Goal: Answer question/provide support: Share knowledge or assist other users

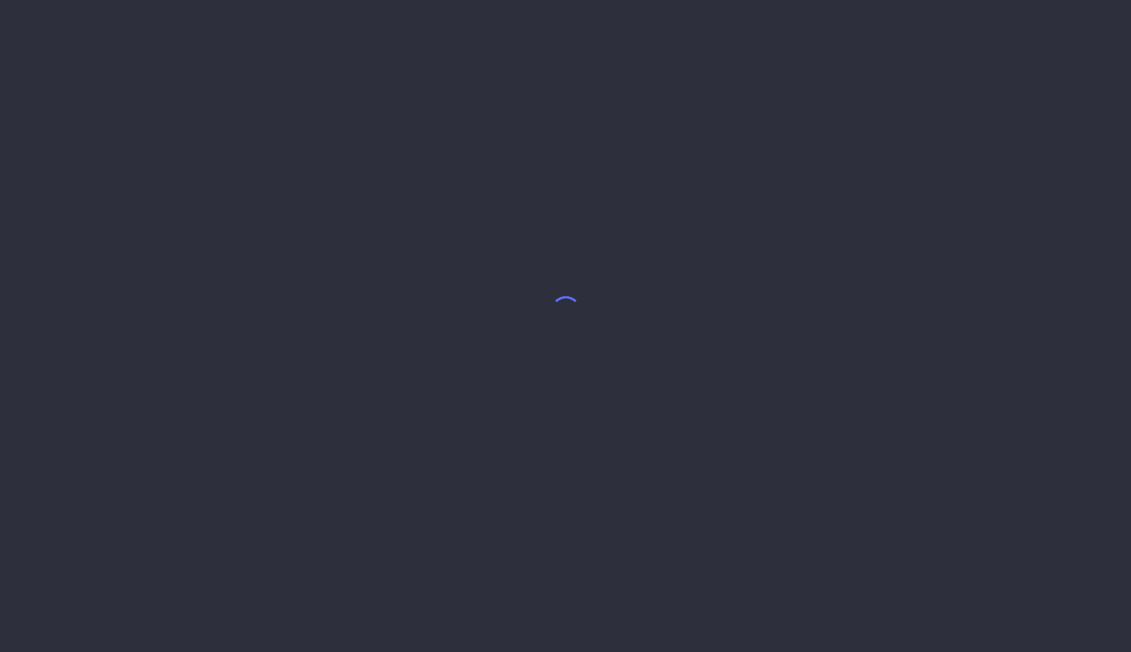
select select "8"
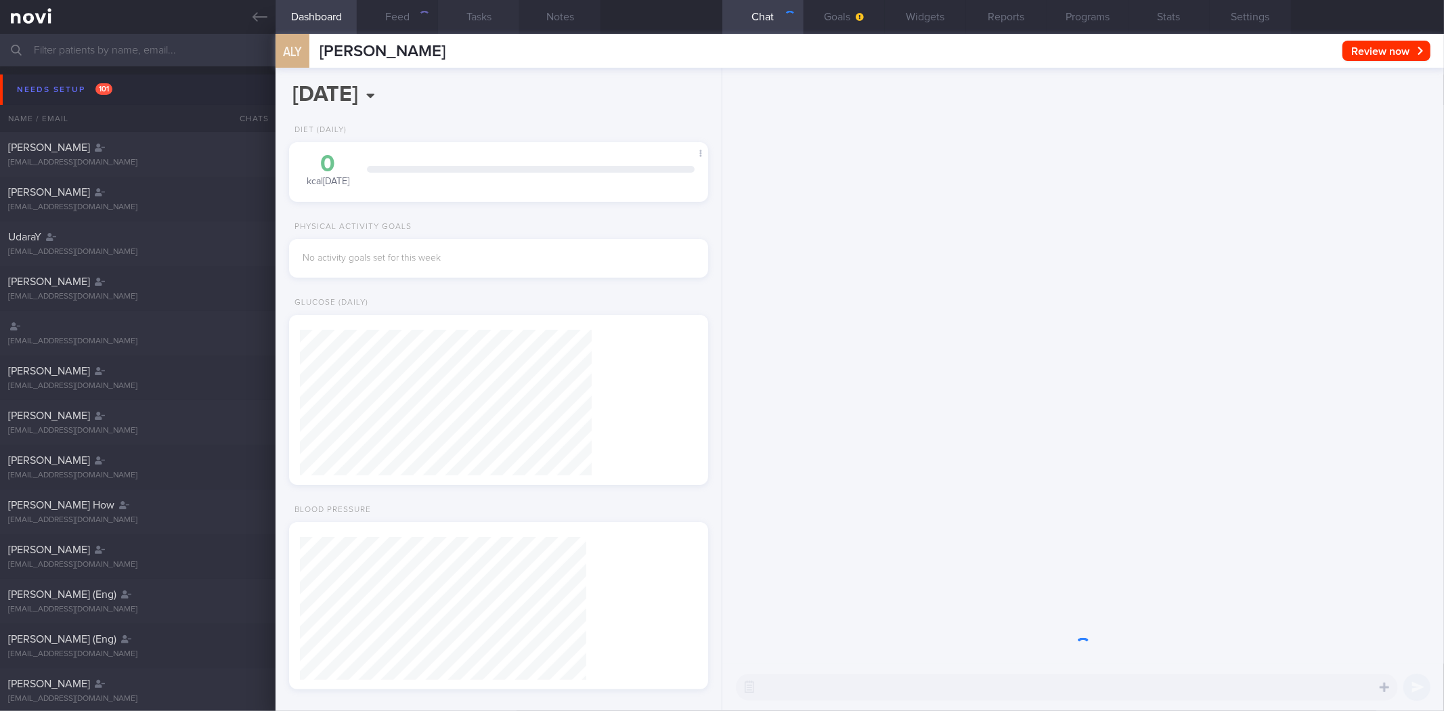
scroll to position [191, 382]
click at [200, 90] on button "Needs setup 101" at bounding box center [724, 89] width 1448 height 30
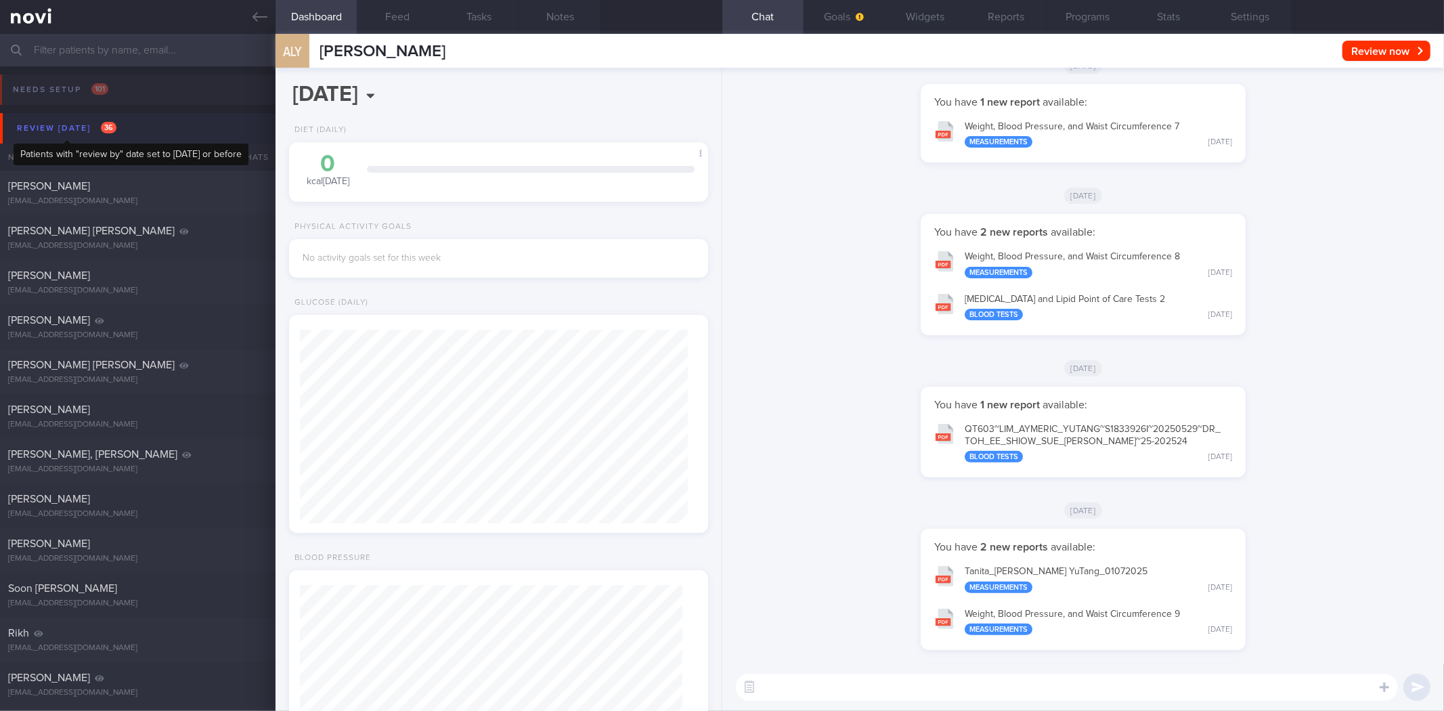
click at [101, 127] on span "36" at bounding box center [109, 128] width 16 height 12
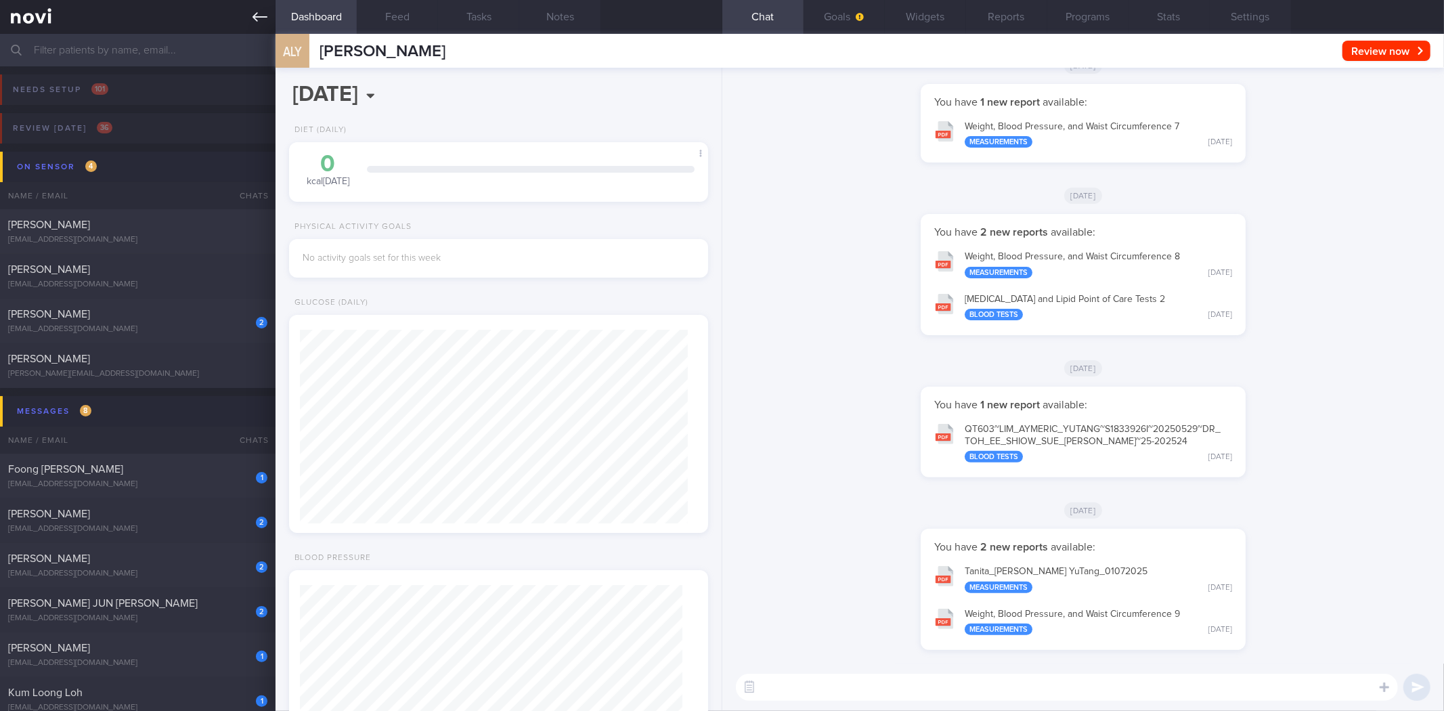
click at [238, 15] on link at bounding box center [137, 17] width 275 height 34
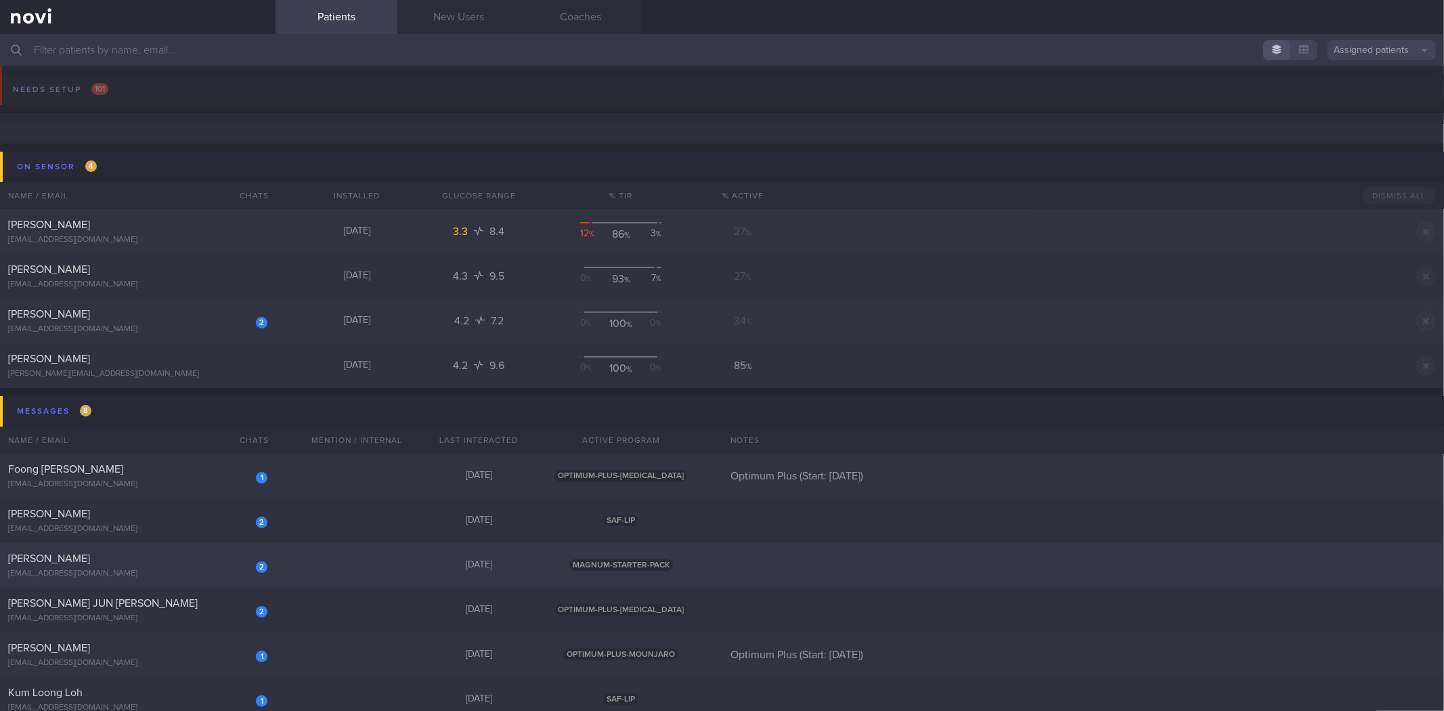
scroll to position [225, 0]
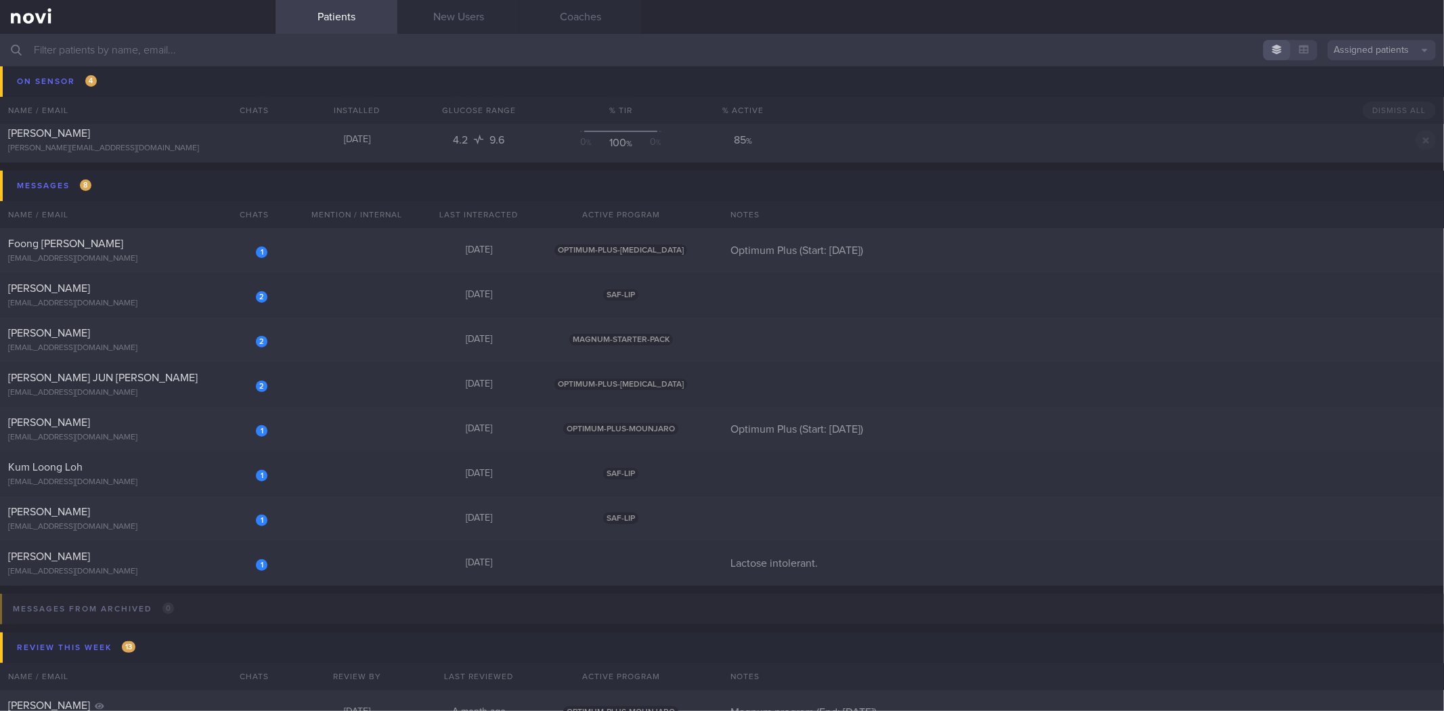
click at [215, 41] on input "text" at bounding box center [722, 50] width 1444 height 32
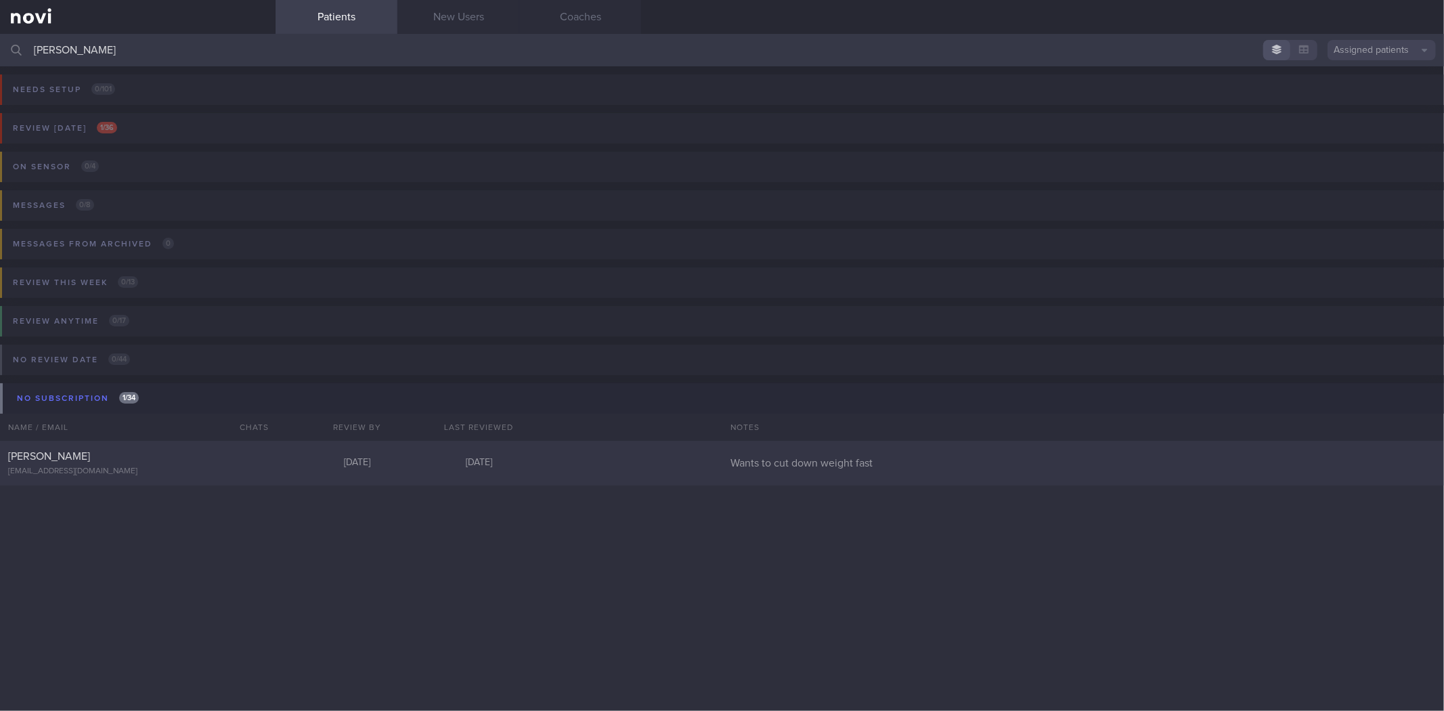
type input "[PERSON_NAME]"
click at [195, 481] on div "Wei Zong Kao xanderkao@hotmail.sg Today 3 days ago Wants to cut down weight fast" at bounding box center [722, 463] width 1444 height 45
select select "8"
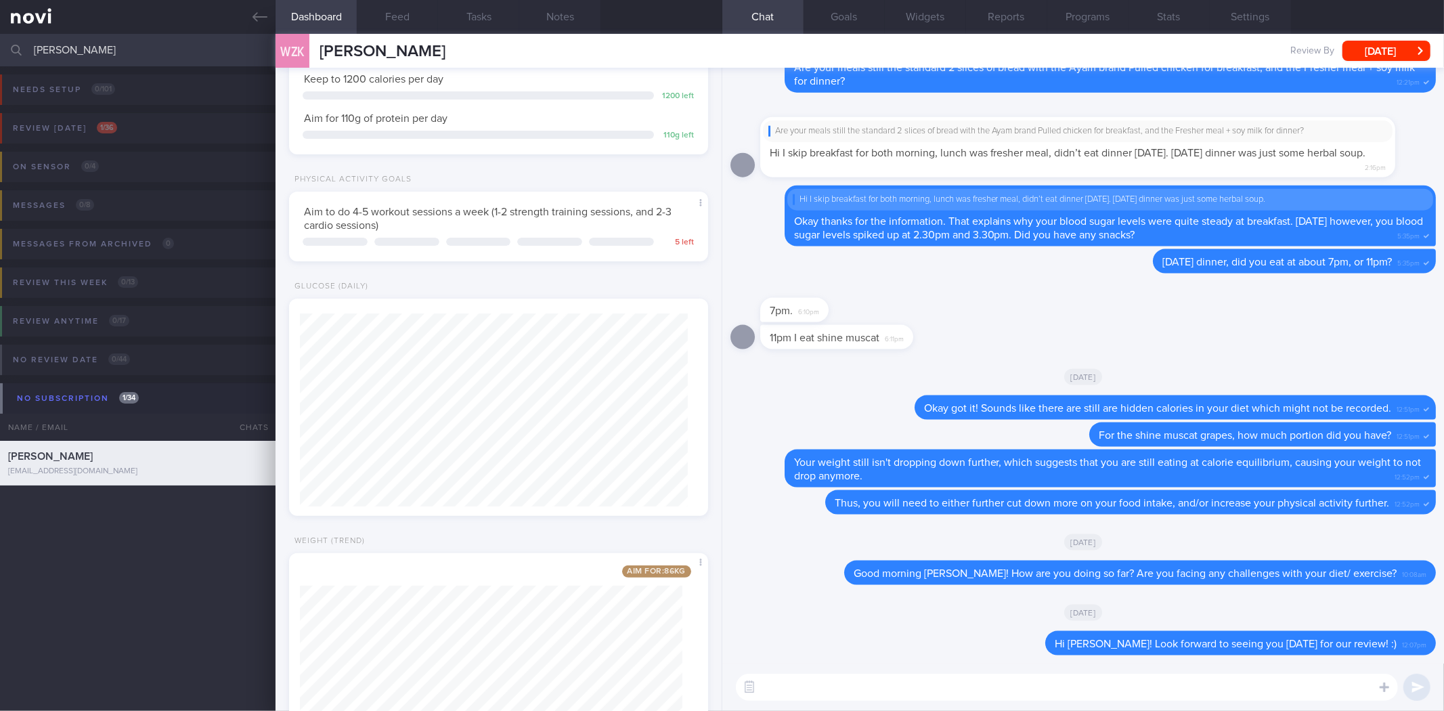
scroll to position [247, 0]
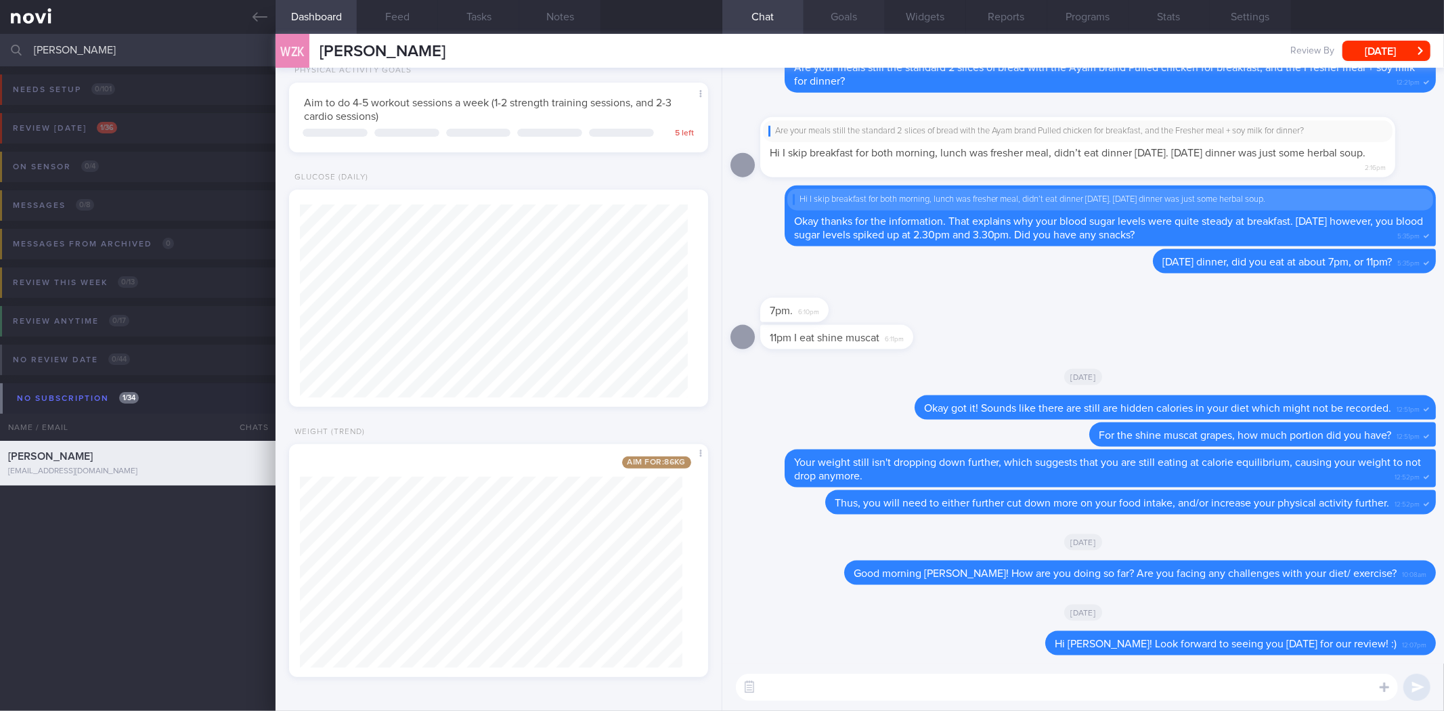
drag, startPoint x: 413, startPoint y: 32, endPoint x: 831, endPoint y: 16, distance: 418.6
click at [410, 32] on button "Feed" at bounding box center [397, 17] width 81 height 34
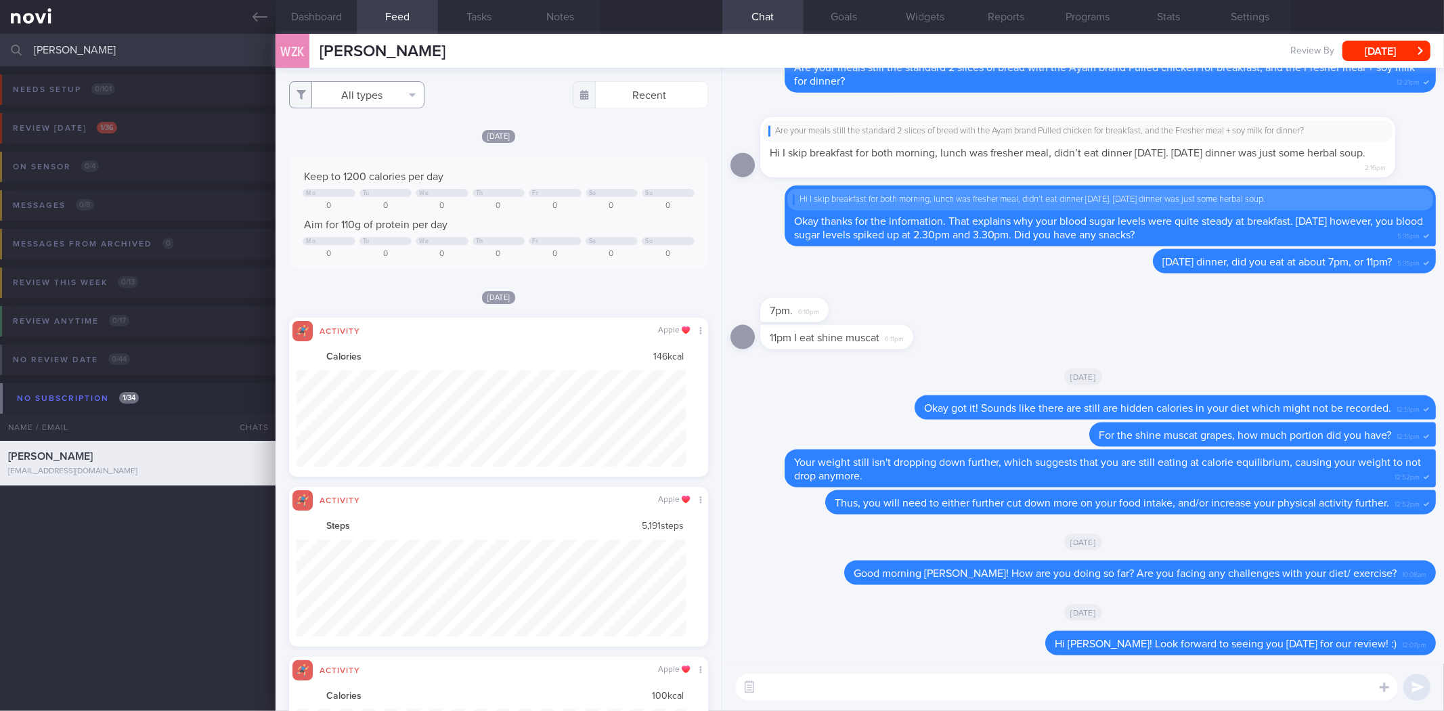
drag, startPoint x: 397, startPoint y: 85, endPoint x: 372, endPoint y: 120, distance: 43.2
click at [396, 85] on button "All types" at bounding box center [356, 94] width 135 height 27
click at [356, 141] on button "Activity" at bounding box center [357, 141] width 134 height 20
click at [349, 175] on button "Weight" at bounding box center [357, 182] width 134 height 20
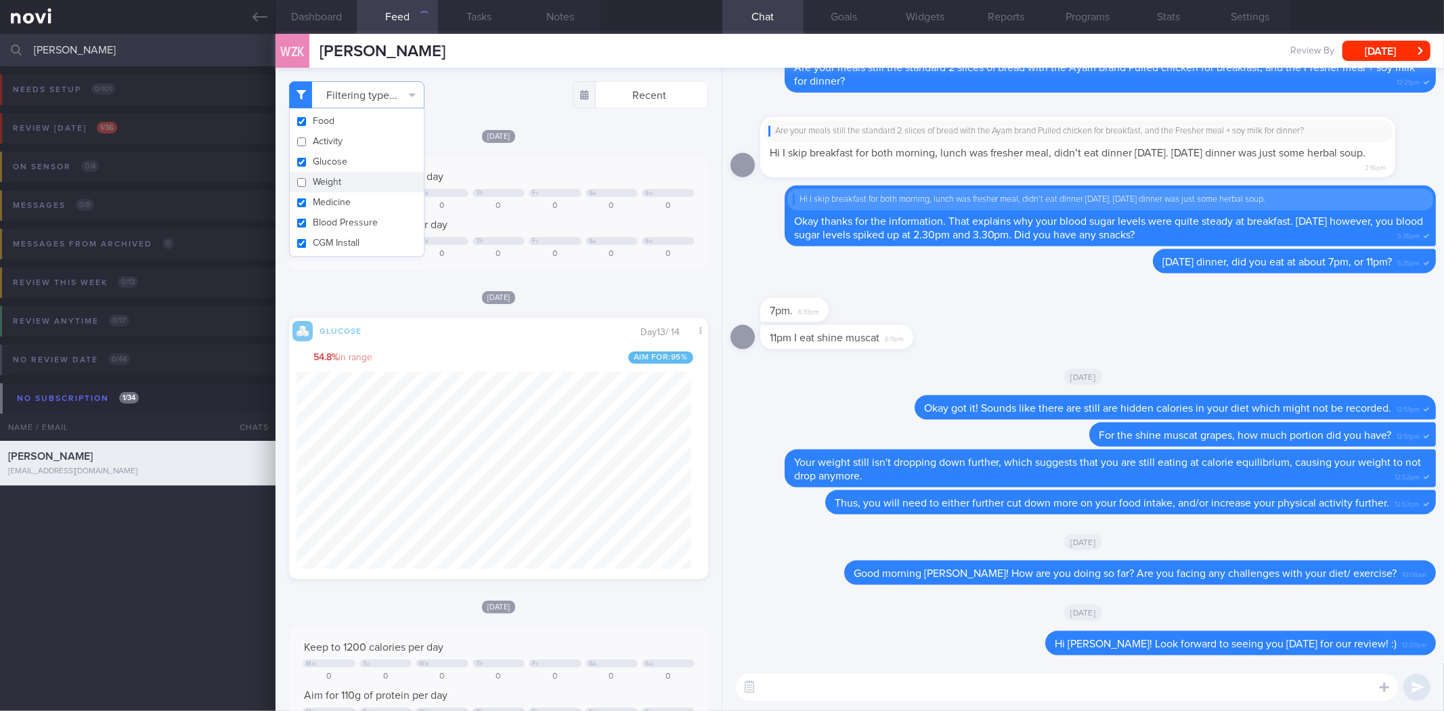
checkbox input "false"
click at [514, 143] on div "Fri, 12 Sep Keep to 1200 calories per day Mo Tu We Th Fr Sa Su 0 0 0 0 0 0 0 Ai…" at bounding box center [498, 199] width 418 height 141
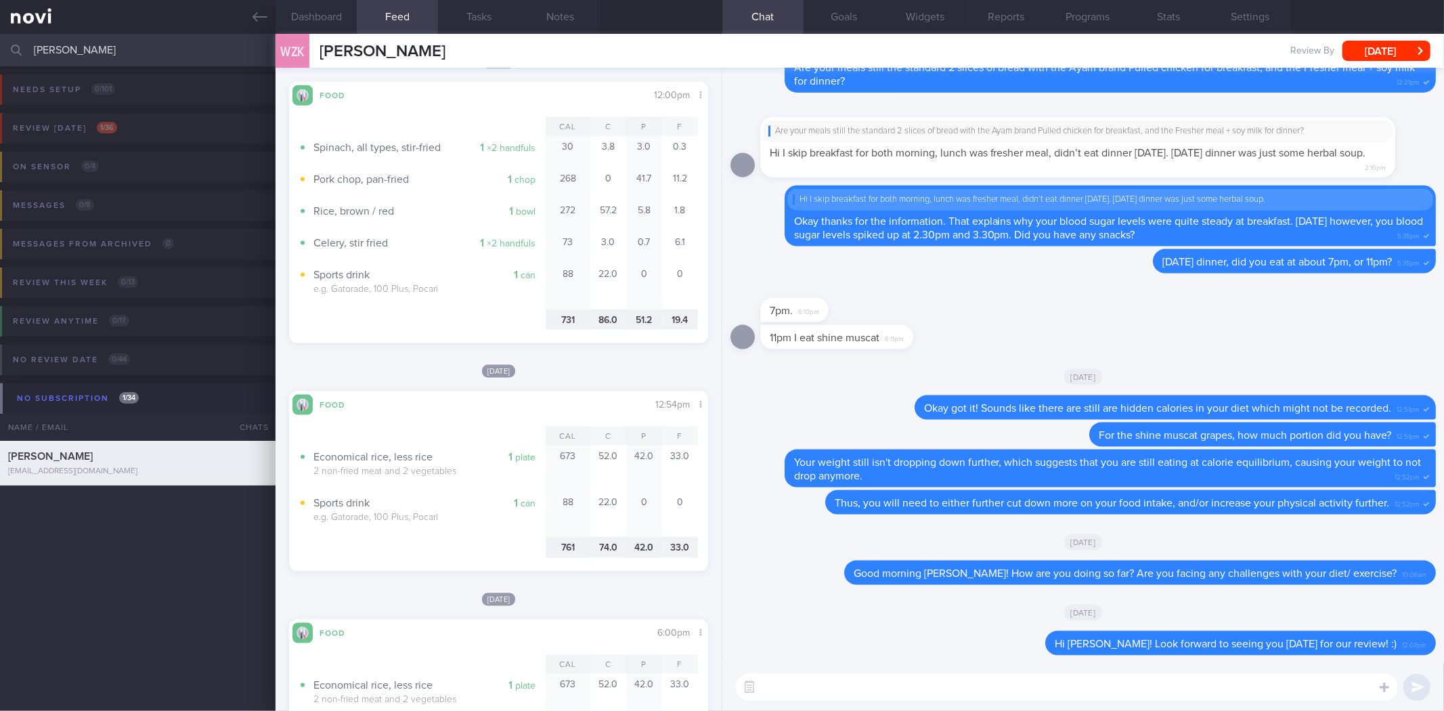
click at [571, 12] on button "Notes" at bounding box center [559, 17] width 81 height 34
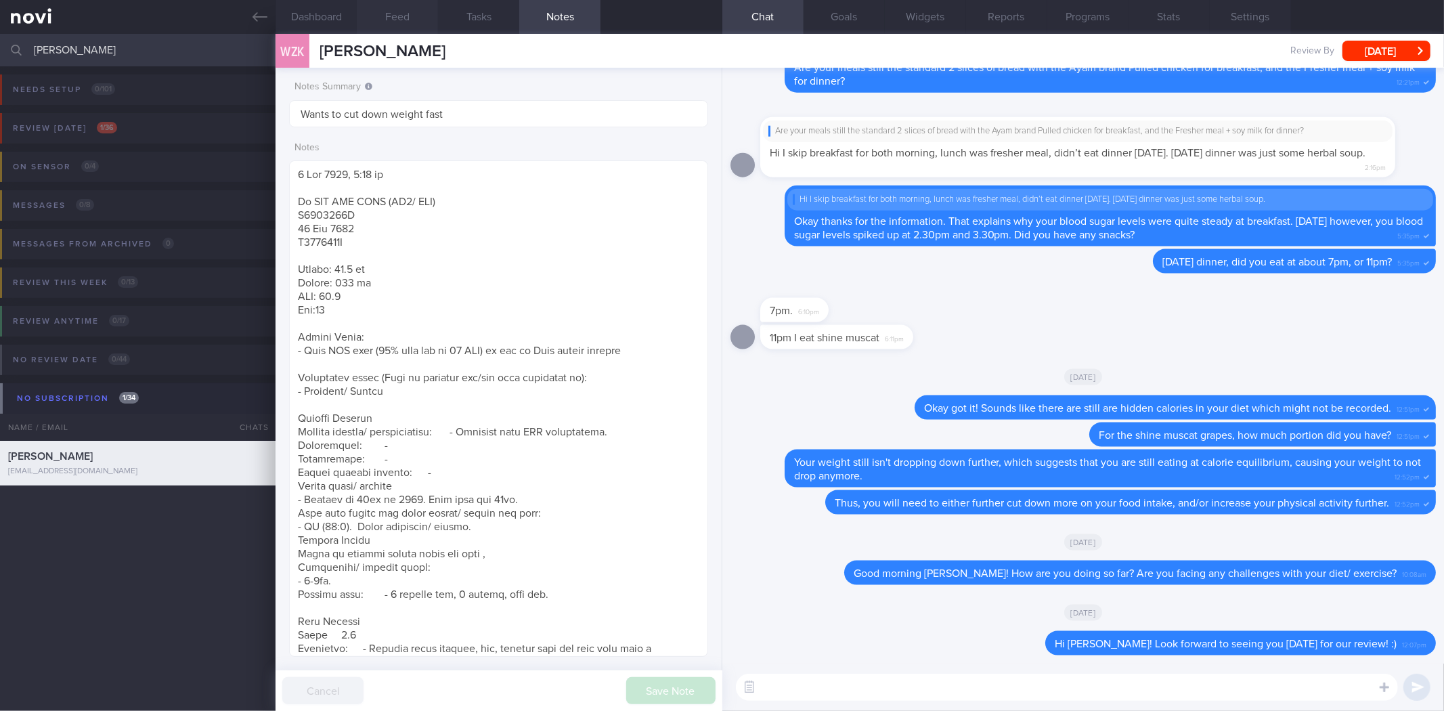
click at [388, 21] on button "Feed" at bounding box center [397, 17] width 81 height 34
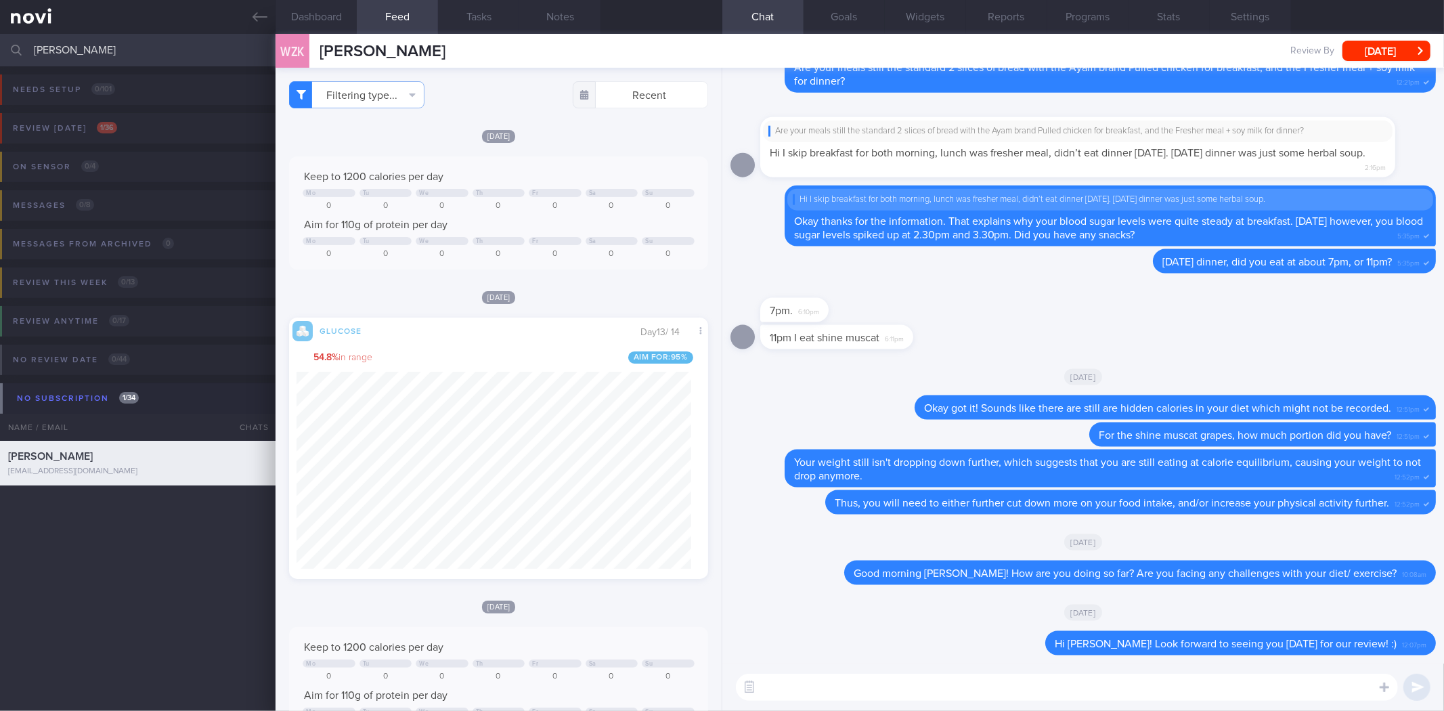
scroll to position [242, 395]
click at [1082, 652] on textarea at bounding box center [1067, 686] width 662 height 27
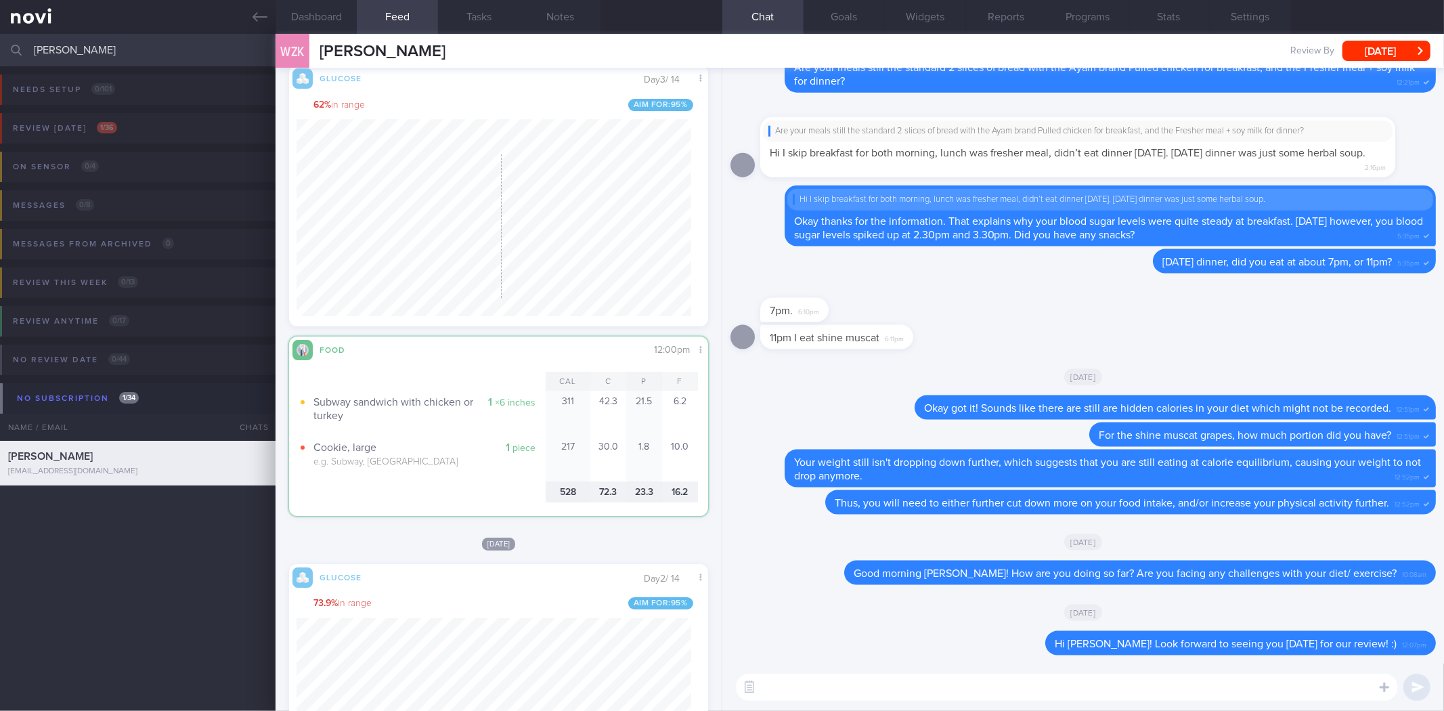
scroll to position [8170, 0]
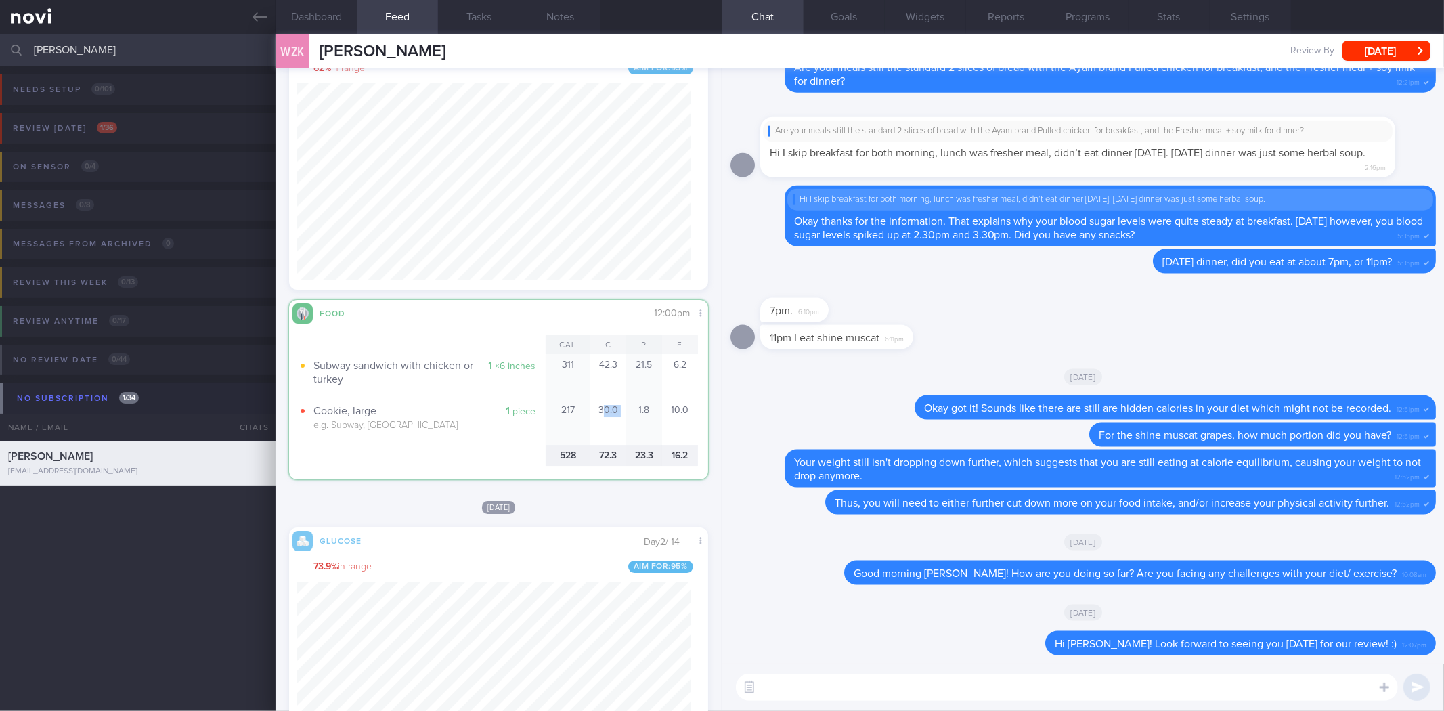
drag, startPoint x: 594, startPoint y: 409, endPoint x: 623, endPoint y: 406, distance: 29.9
click at [623, 406] on div "217 30.0 1.8 10.0" at bounding box center [621, 422] width 152 height 46
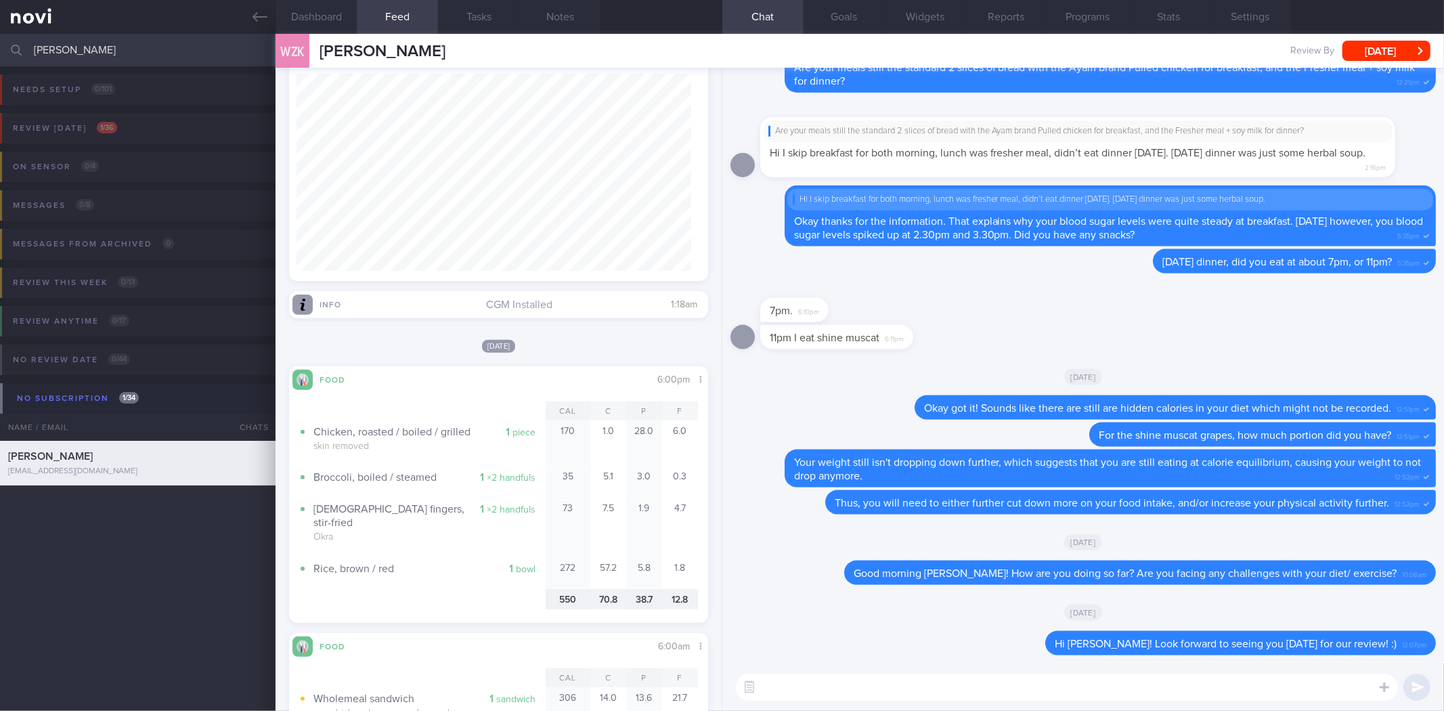
scroll to position [4639, 0]
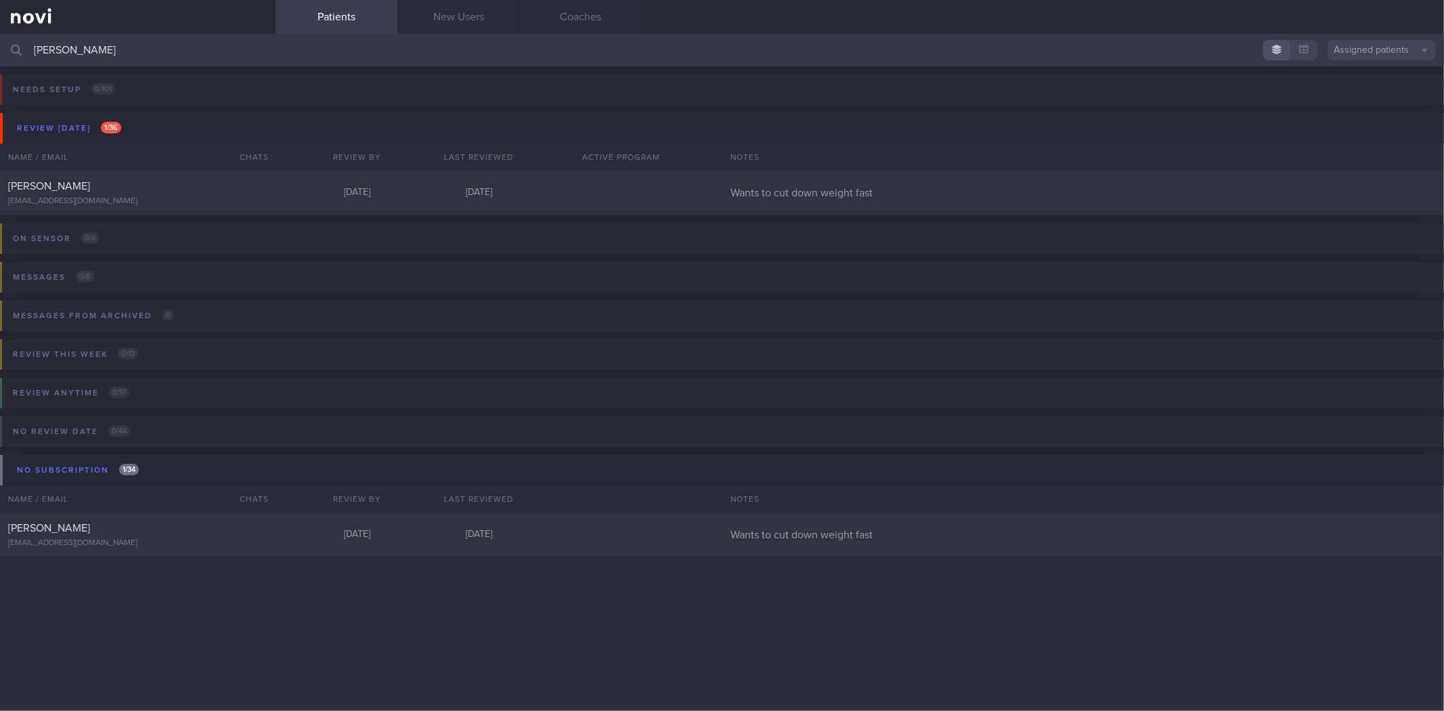
click at [123, 55] on input "wei zong" at bounding box center [722, 50] width 1444 height 32
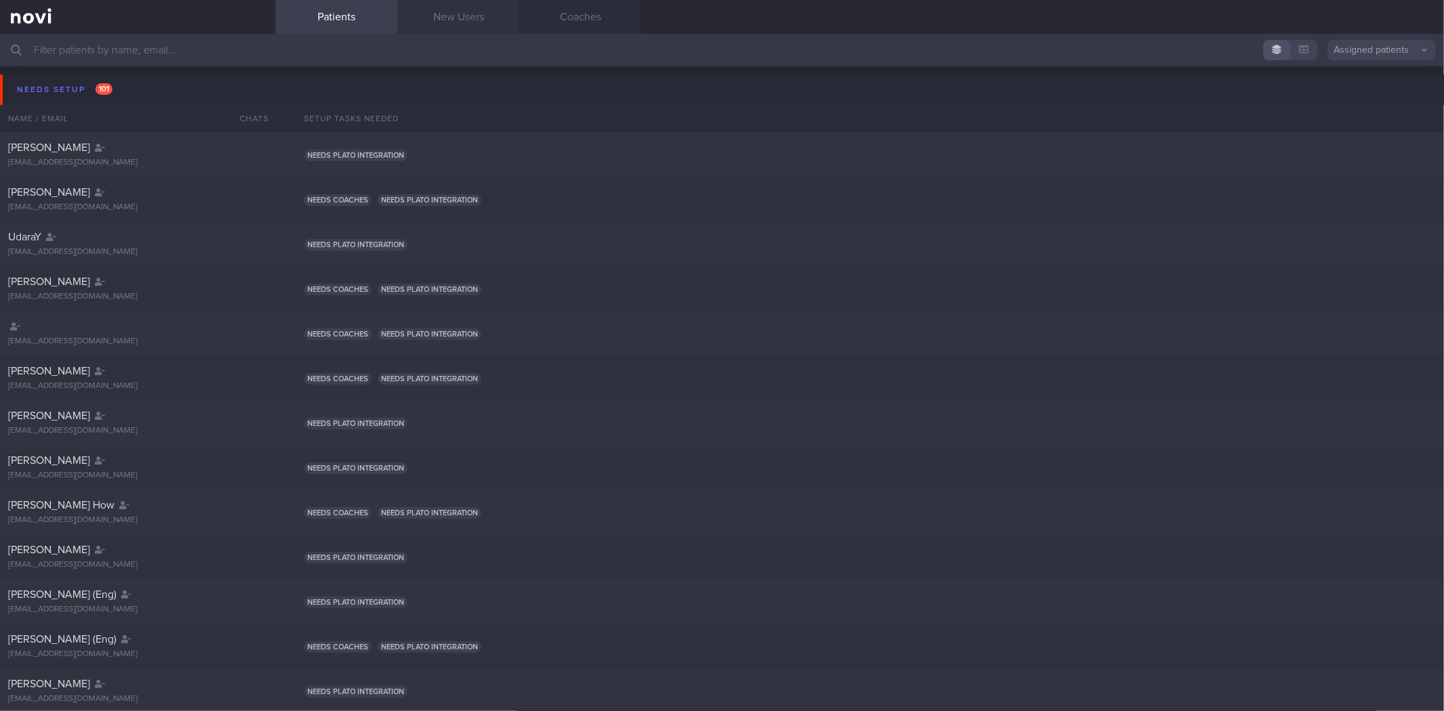
click at [437, 1] on link "New Users" at bounding box center [458, 17] width 122 height 34
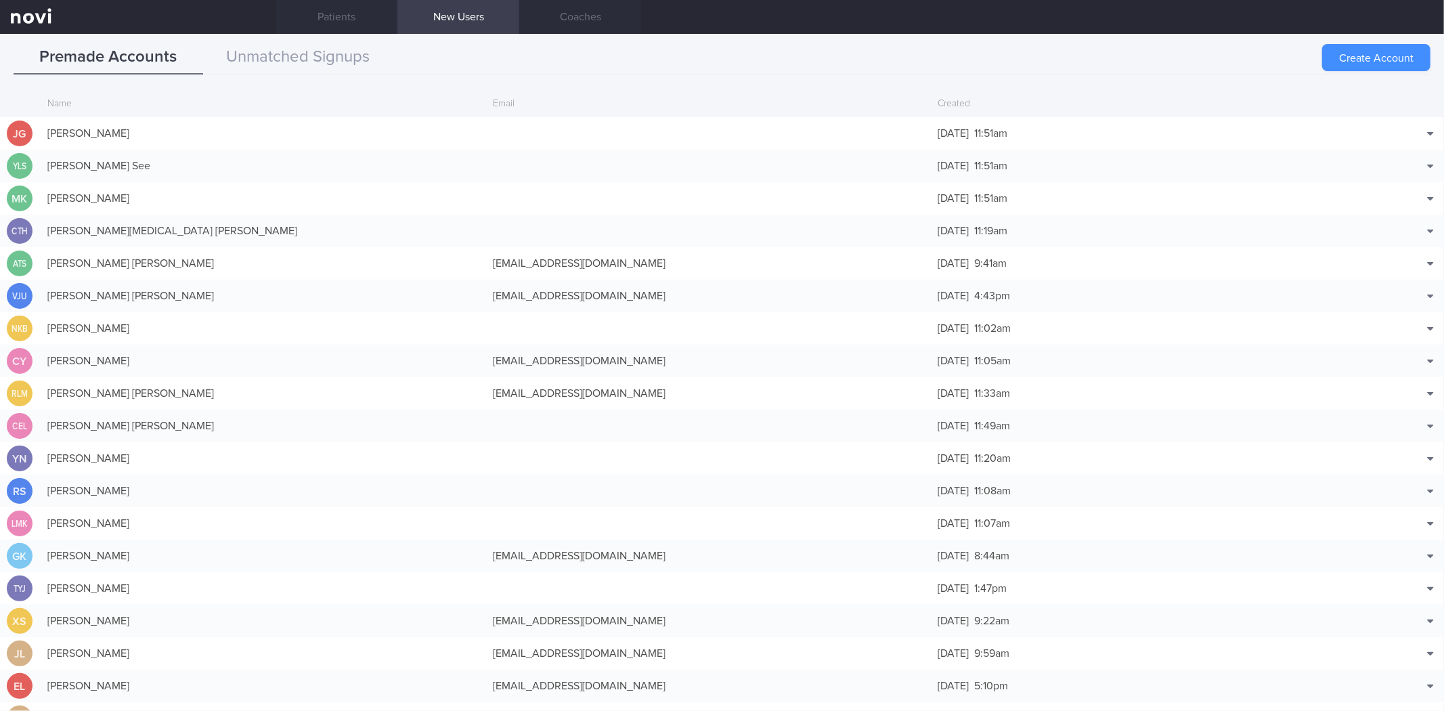
click at [1372, 58] on button "Create Account" at bounding box center [1376, 57] width 108 height 27
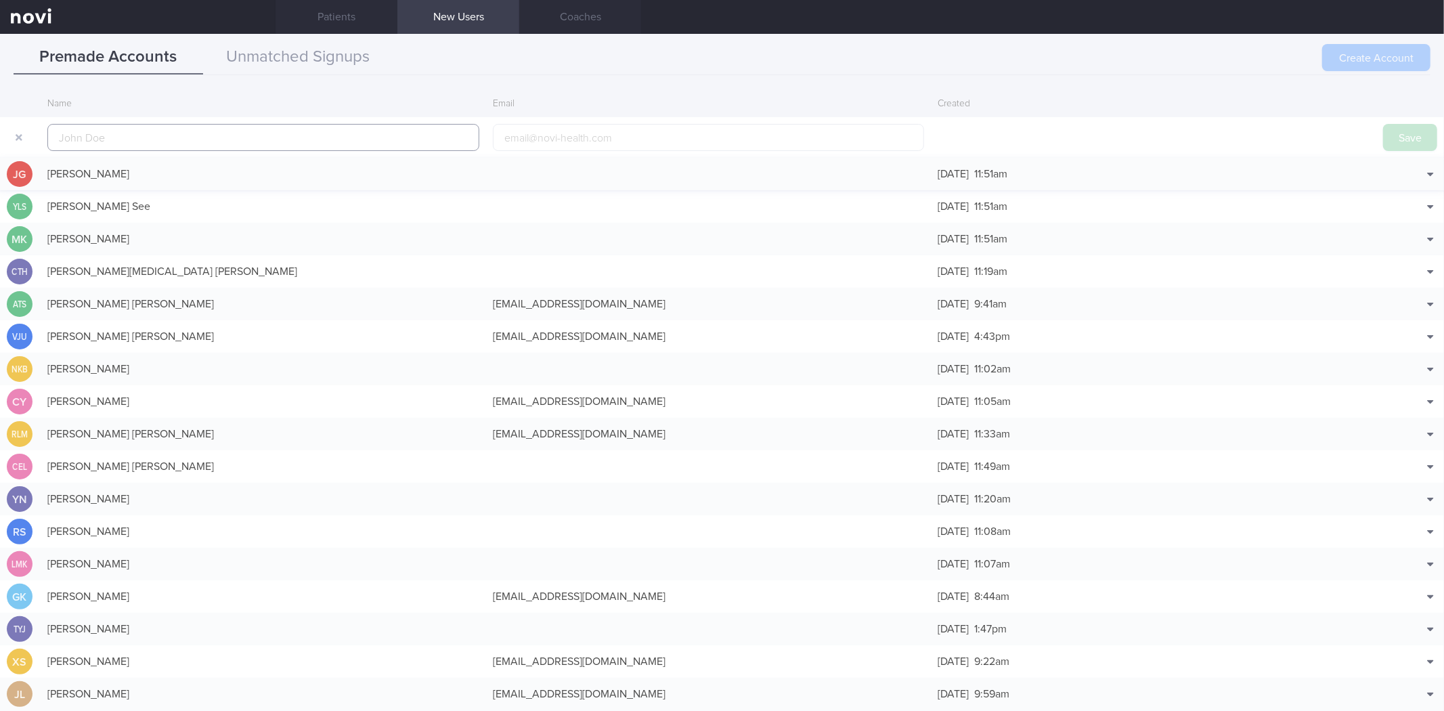
scroll to position [32, 0]
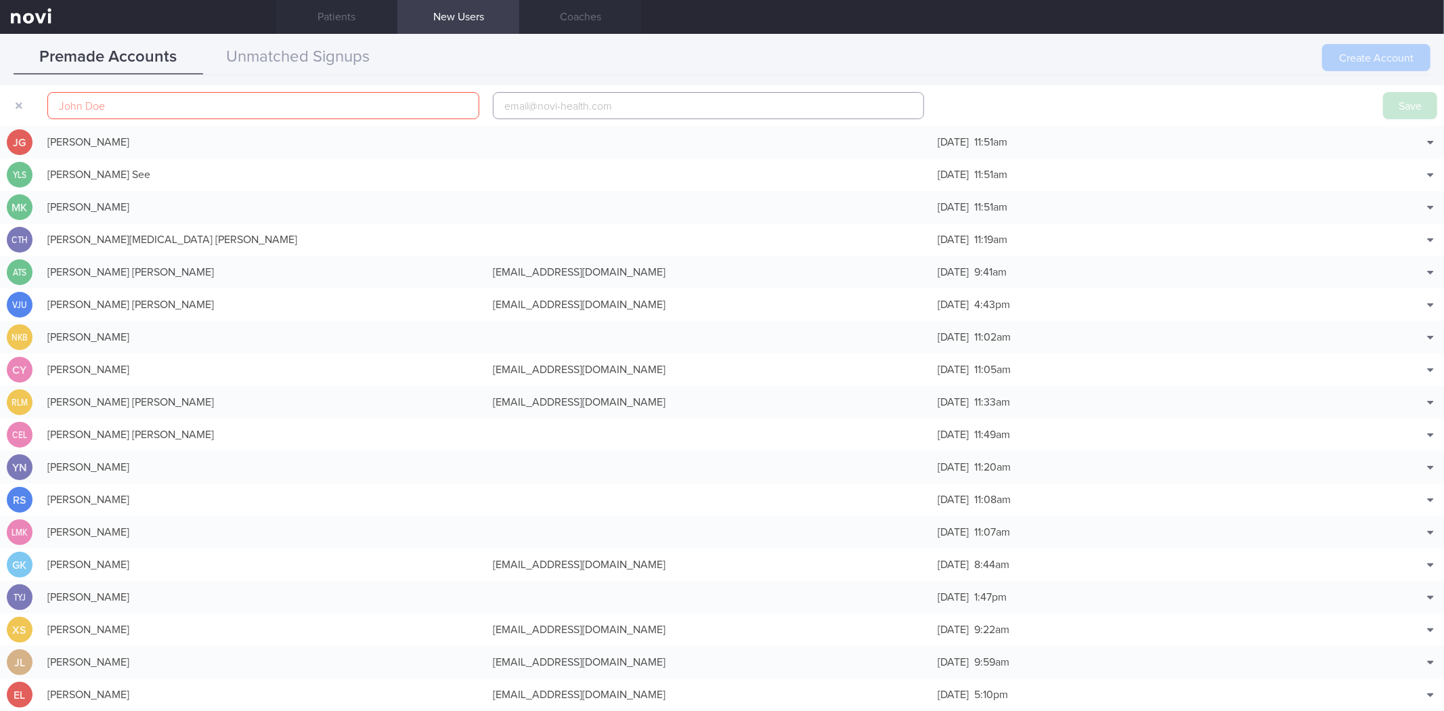
click at [594, 99] on input "email" at bounding box center [709, 105] width 432 height 27
paste input "yeoyh82@gmail.com"
type input "yeoyh82@gmail.com"
click at [346, 95] on input "text" at bounding box center [263, 105] width 432 height 27
type input "Yong Hoe Yeo"
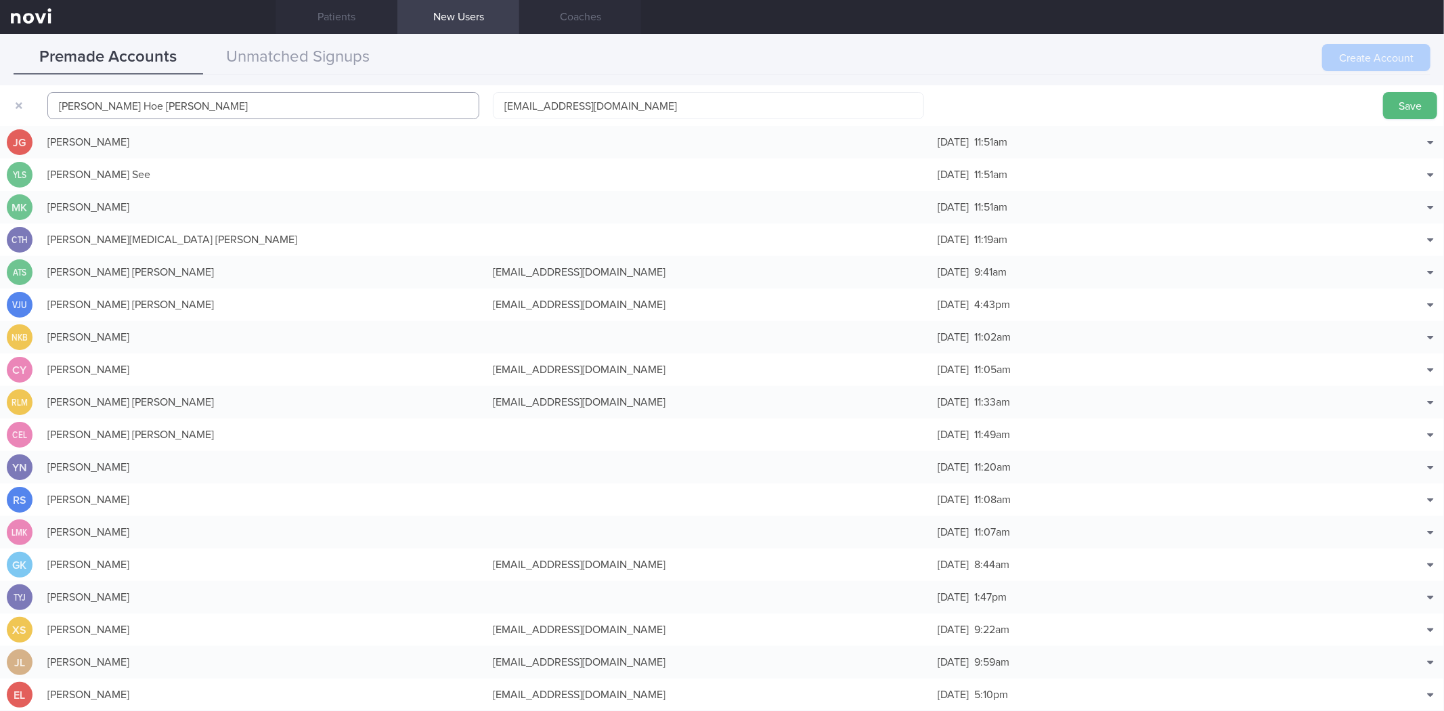
click button "Save" at bounding box center [1410, 105] width 54 height 27
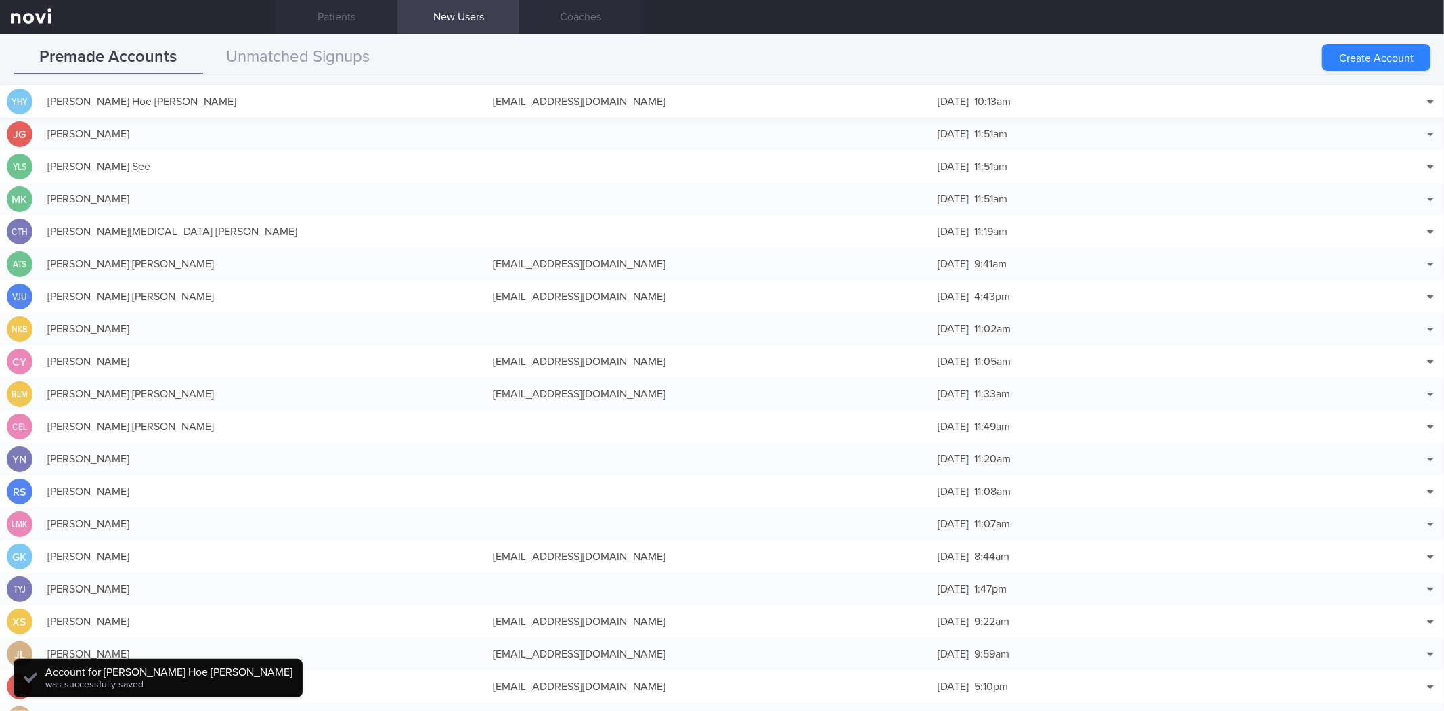
click at [692, 104] on div "yeoyh82@gmail.com" at bounding box center [708, 101] width 445 height 27
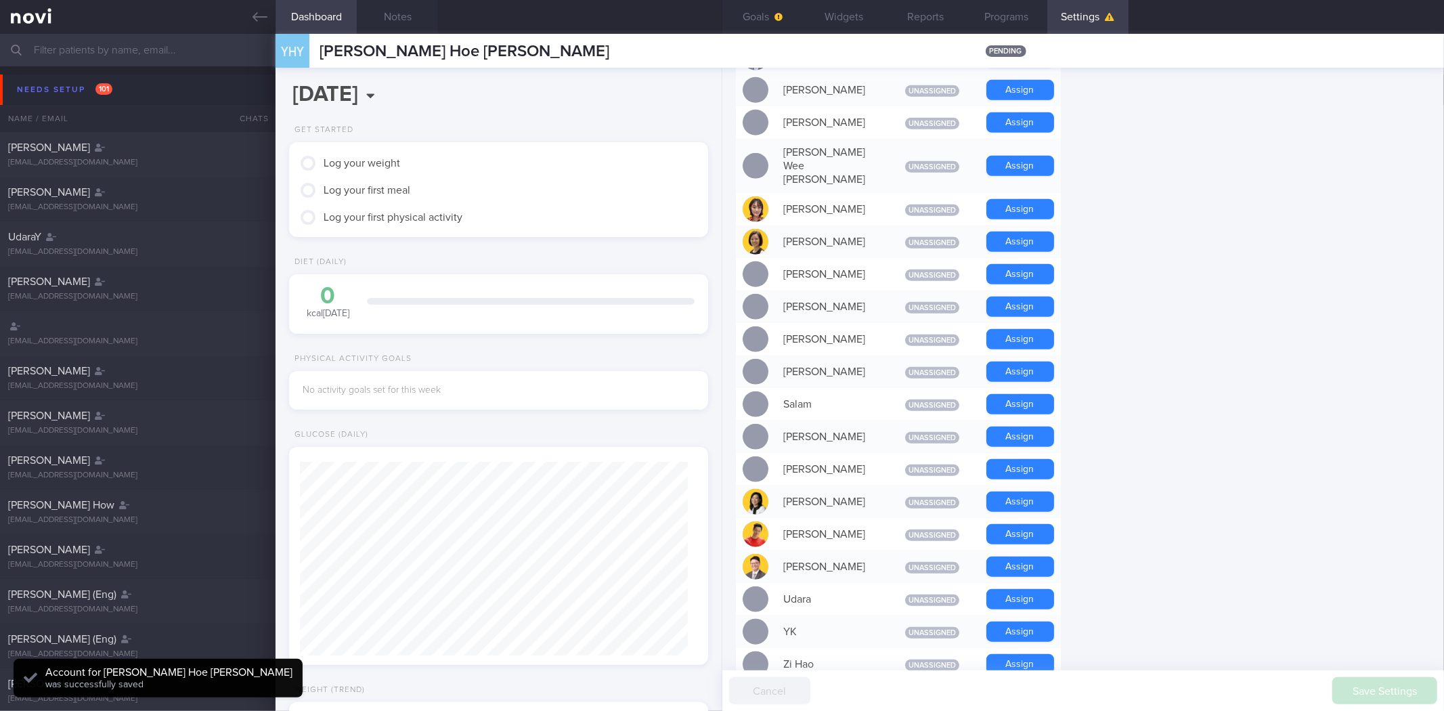
scroll to position [869, 0]
click at [1030, 523] on button "Assign" at bounding box center [1020, 533] width 68 height 20
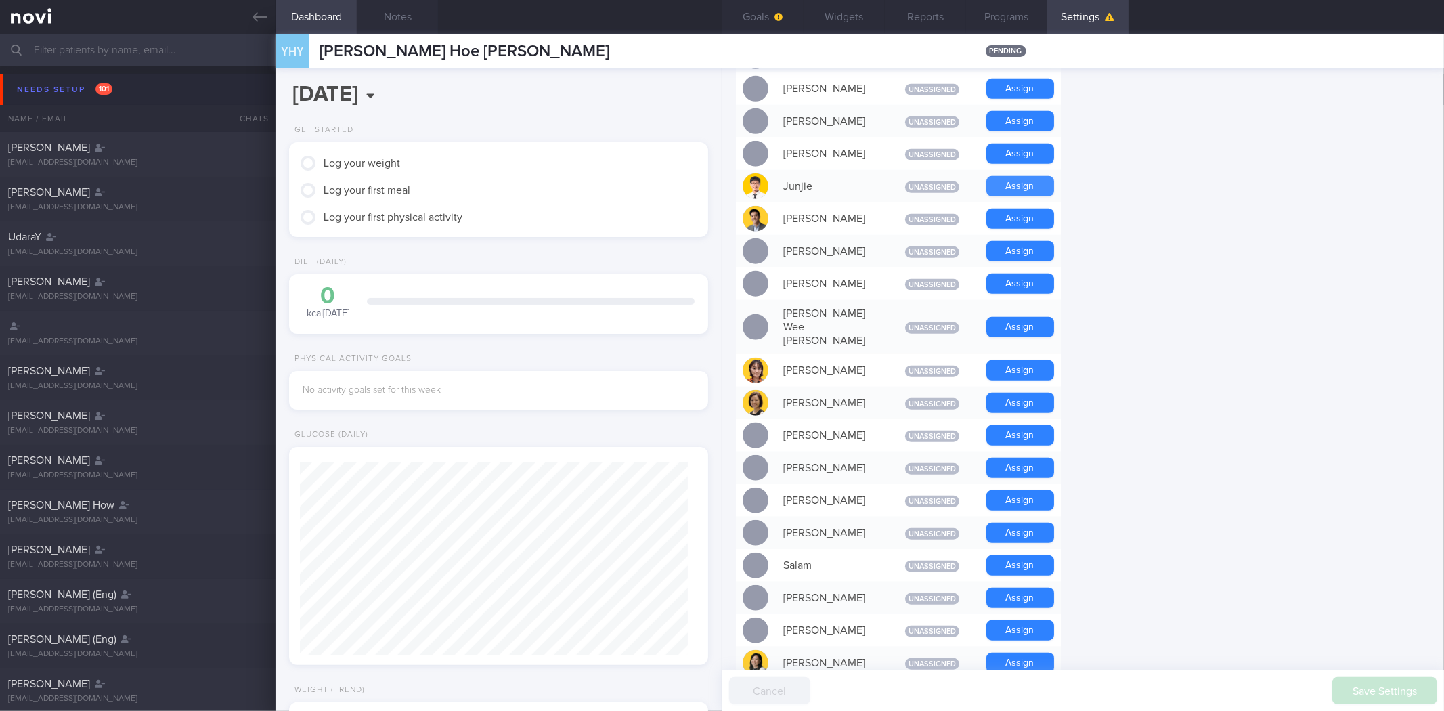
scroll to position [678, 0]
click at [1023, 188] on button "Assign" at bounding box center [1020, 187] width 68 height 20
click at [822, 14] on button "Widgets" at bounding box center [843, 17] width 81 height 34
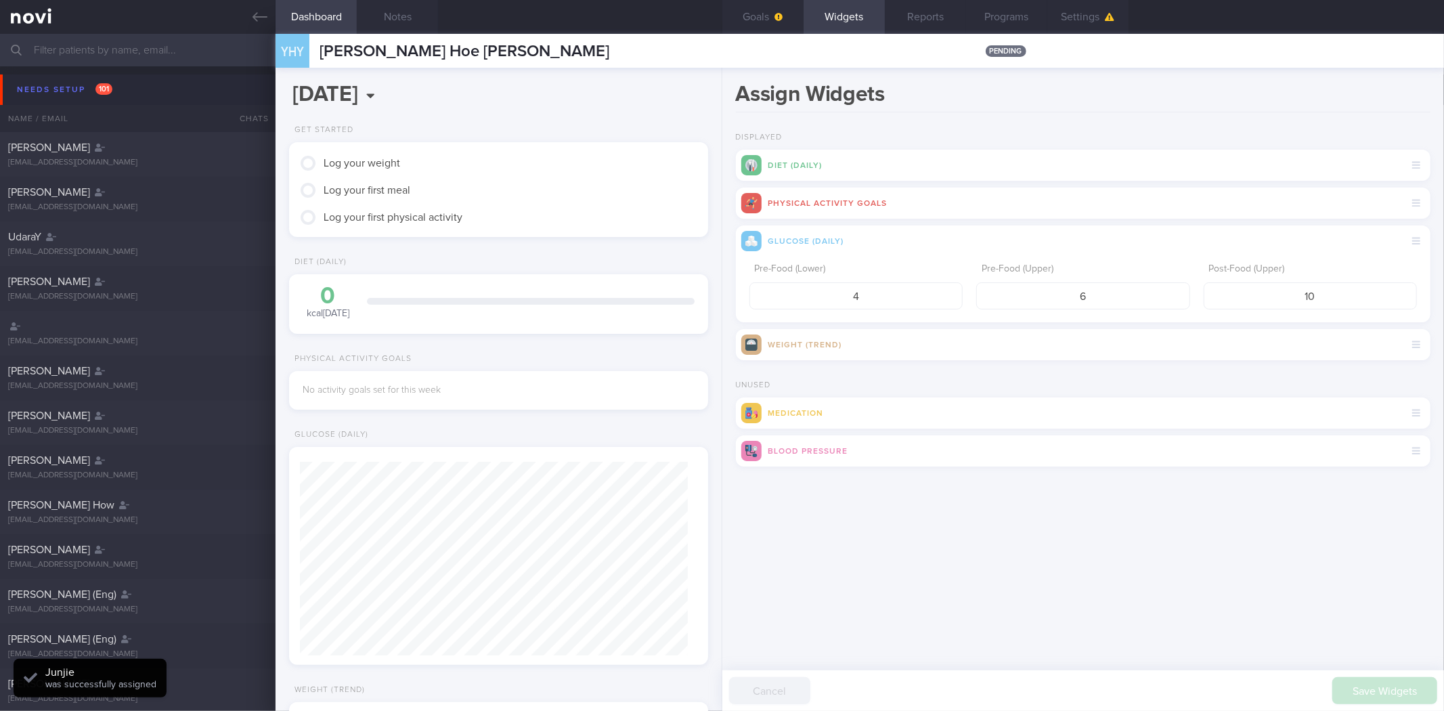
scroll to position [194, 388]
drag, startPoint x: 1354, startPoint y: 290, endPoint x: 1208, endPoint y: 294, distance: 145.6
click at [1208, 294] on input "10" at bounding box center [1309, 295] width 213 height 27
type input "8"
click at [736, 483] on button "submit" at bounding box center [736, 483] width 0 height 0
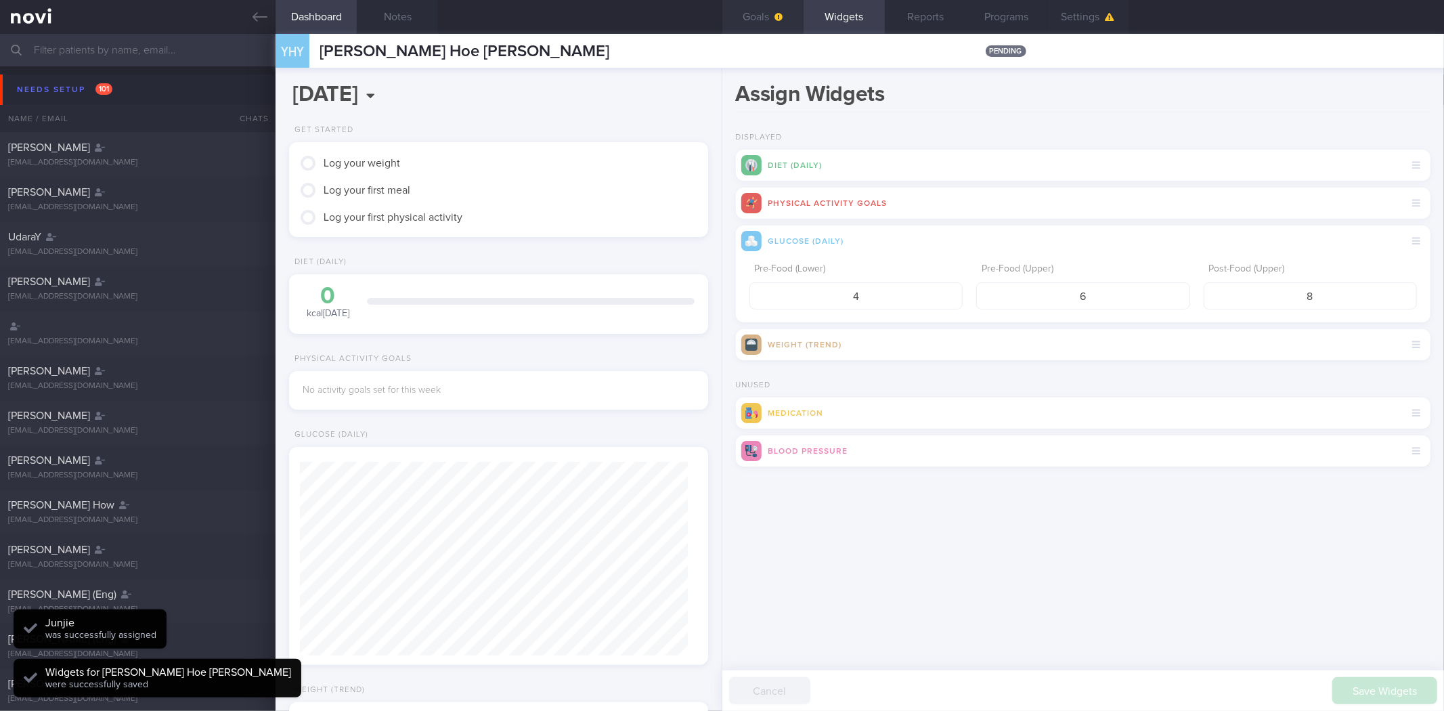
click at [777, 7] on button "Goals" at bounding box center [762, 17] width 81 height 34
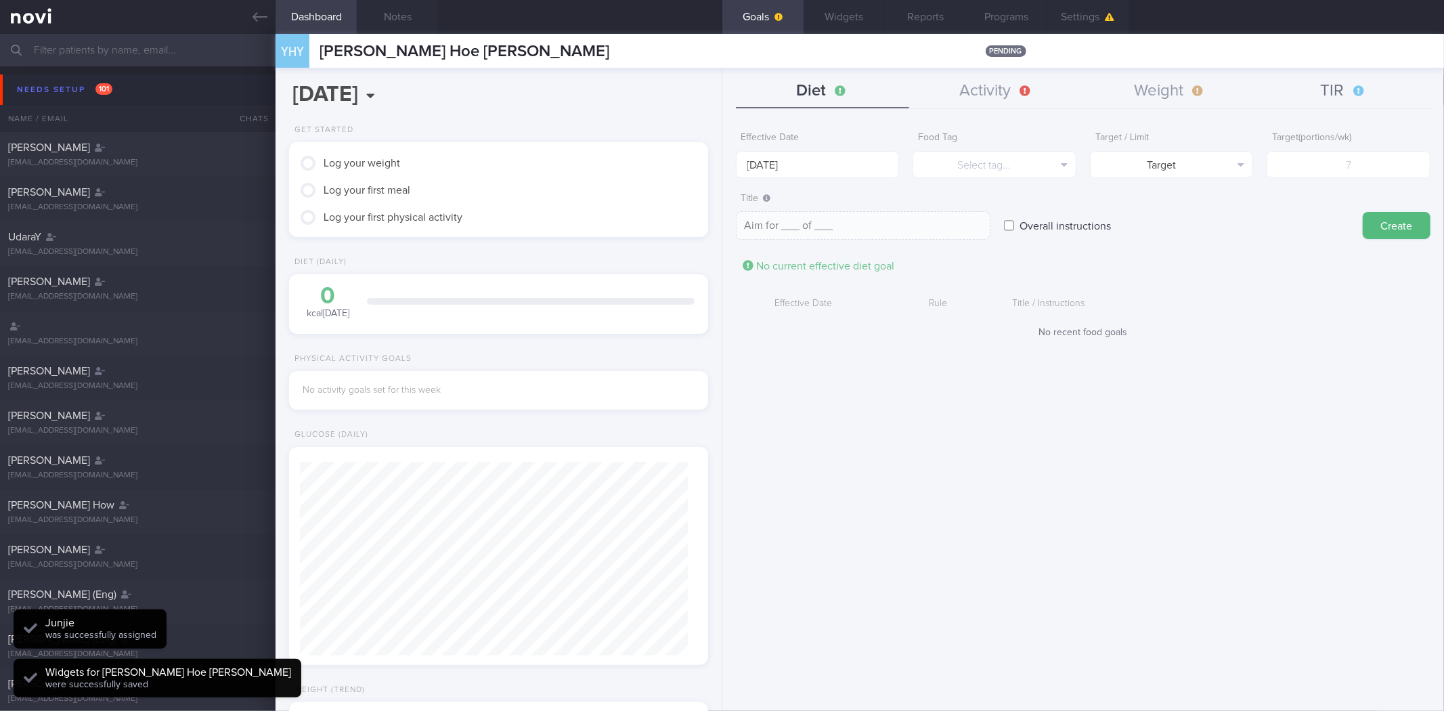
click at [1354, 95] on button "TIR" at bounding box center [1343, 91] width 174 height 34
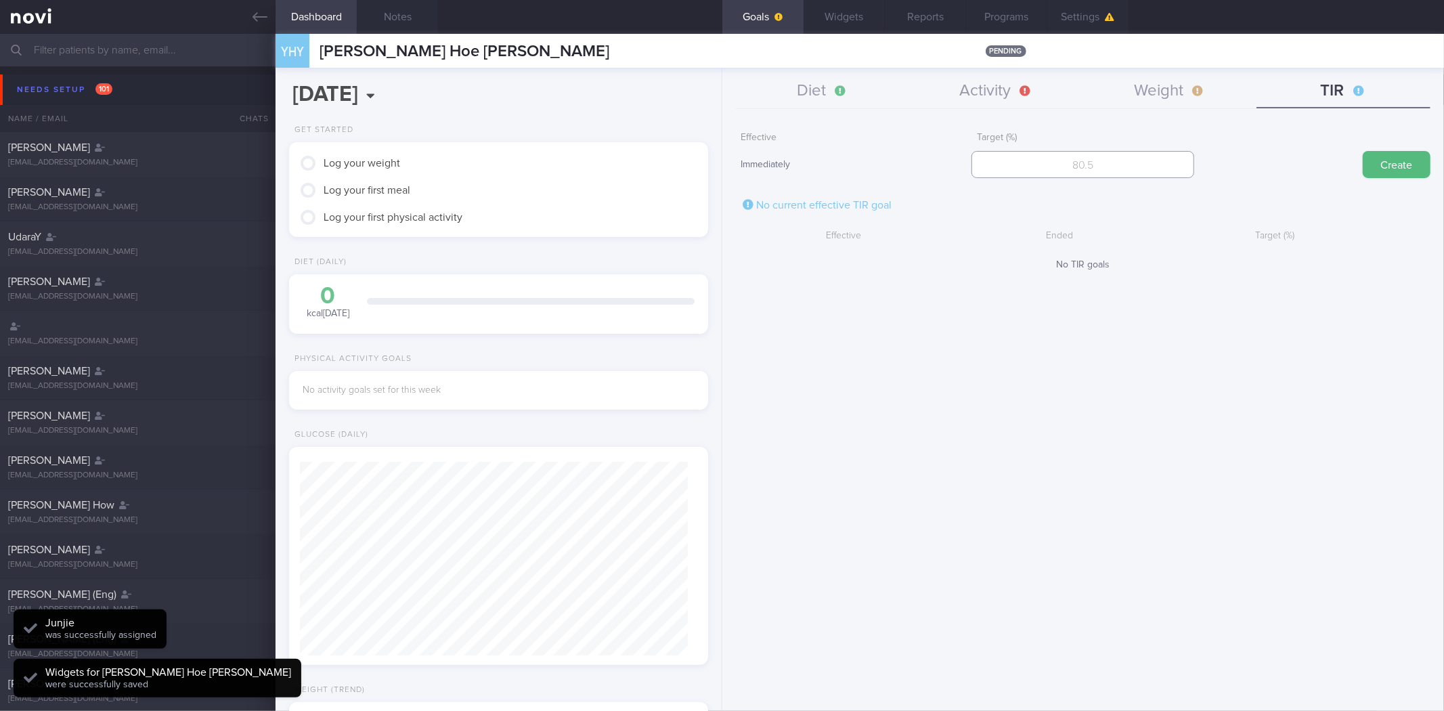
click at [1157, 158] on input "number" at bounding box center [1082, 164] width 223 height 27
type input "95"
click at [1362, 151] on button "Create" at bounding box center [1396, 164] width 68 height 27
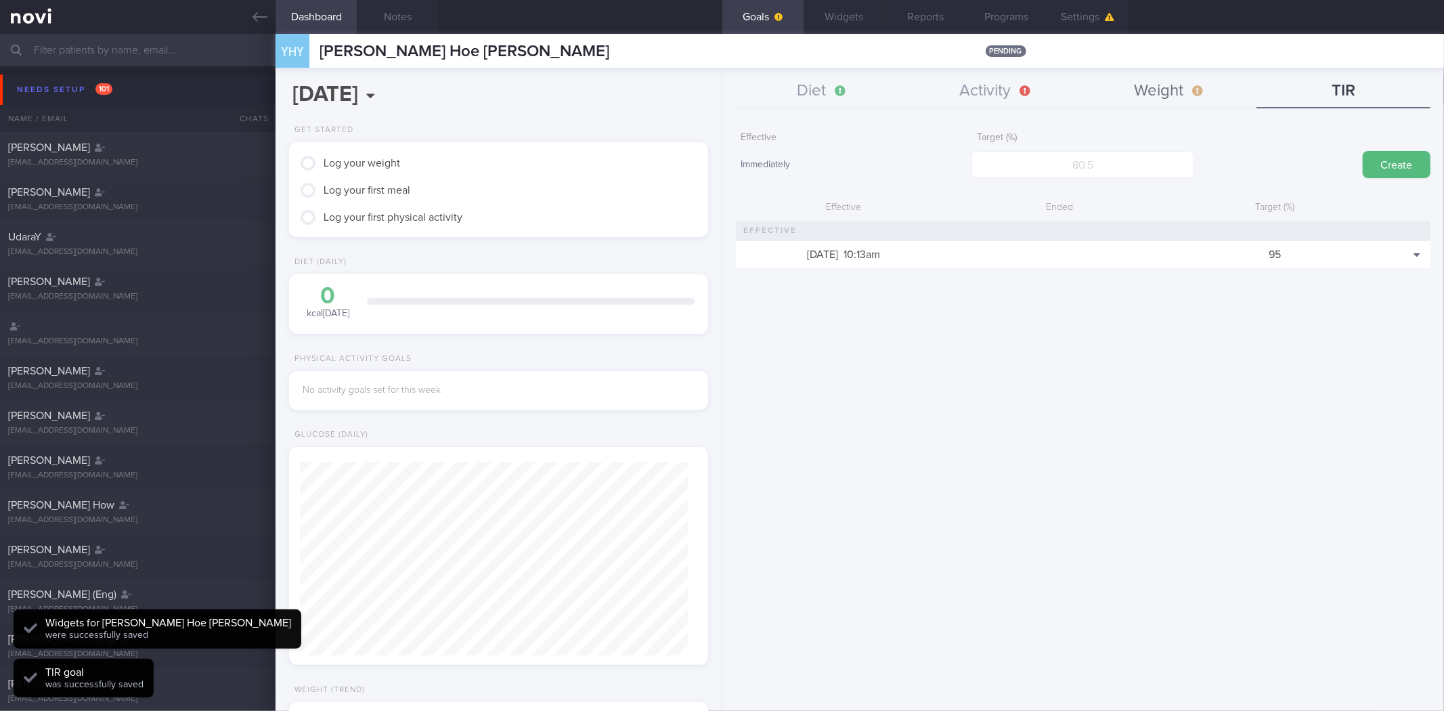
click at [1159, 81] on button "Weight" at bounding box center [1170, 91] width 174 height 34
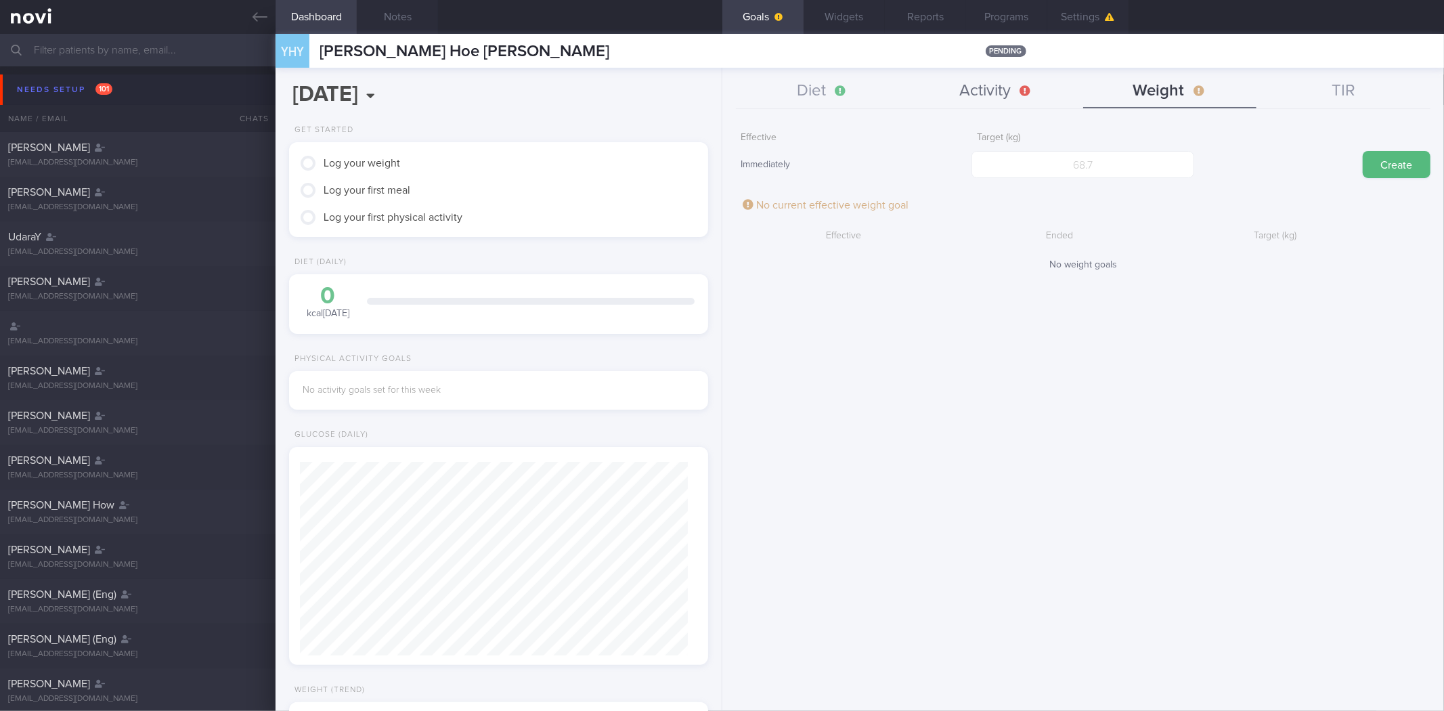
click at [993, 104] on button "Activity" at bounding box center [996, 91] width 174 height 34
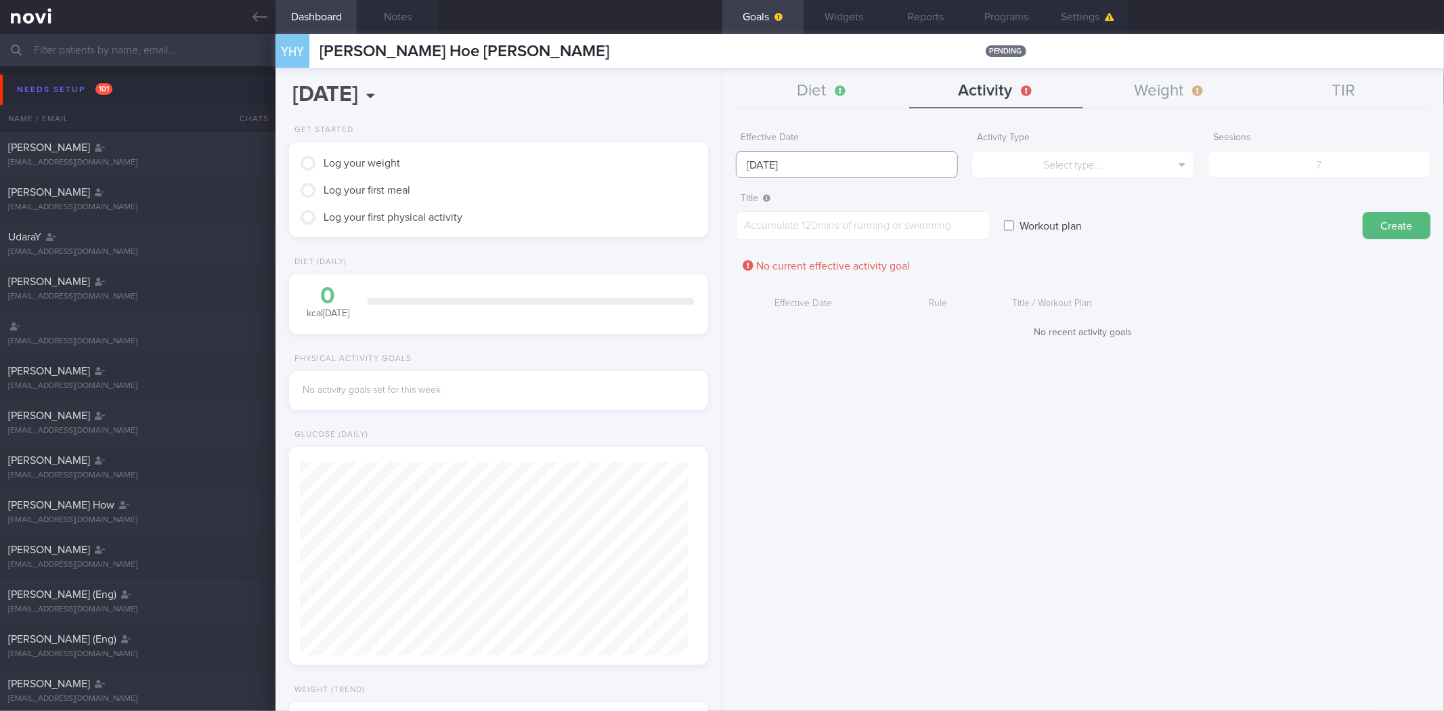
click at [835, 158] on input "22 Sep 2025" at bounding box center [847, 164] width 223 height 27
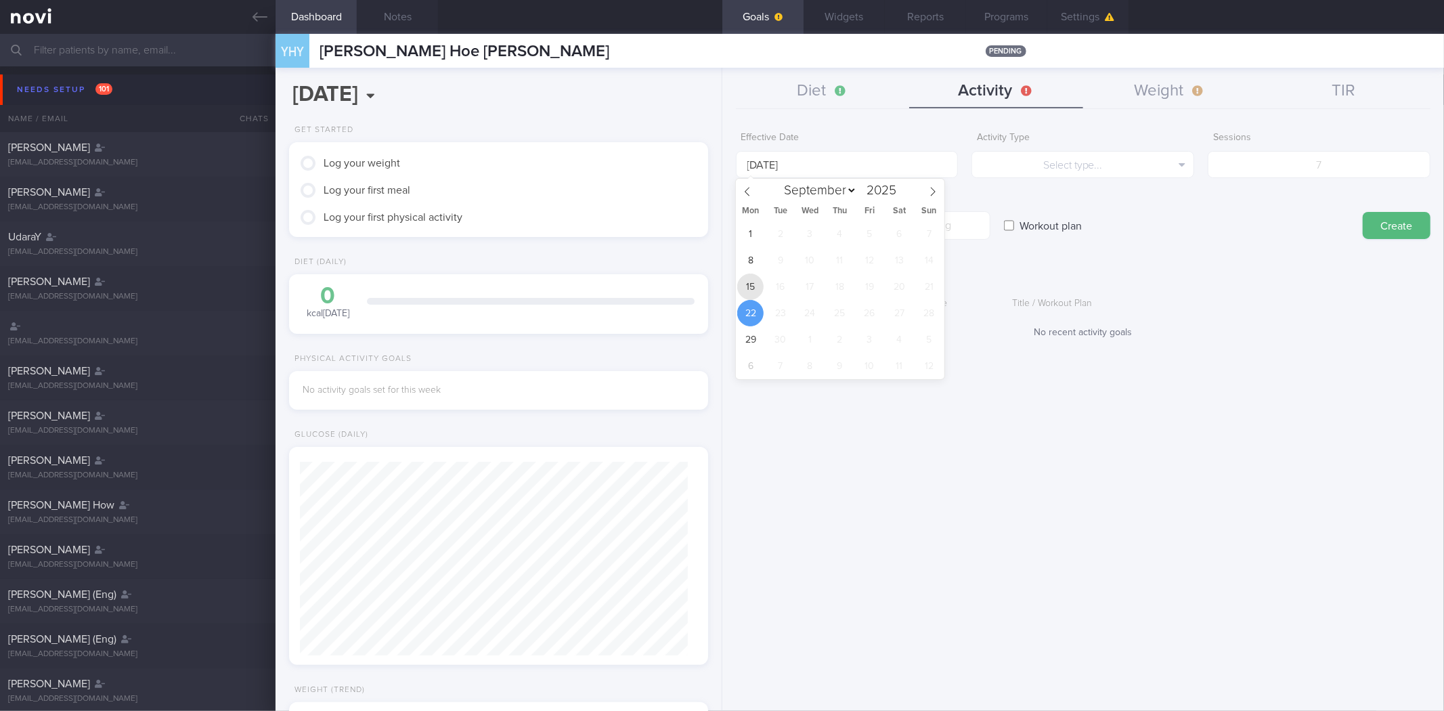
click at [749, 282] on span "15" at bounding box center [750, 286] width 26 height 26
type input "15 Sep 2025"
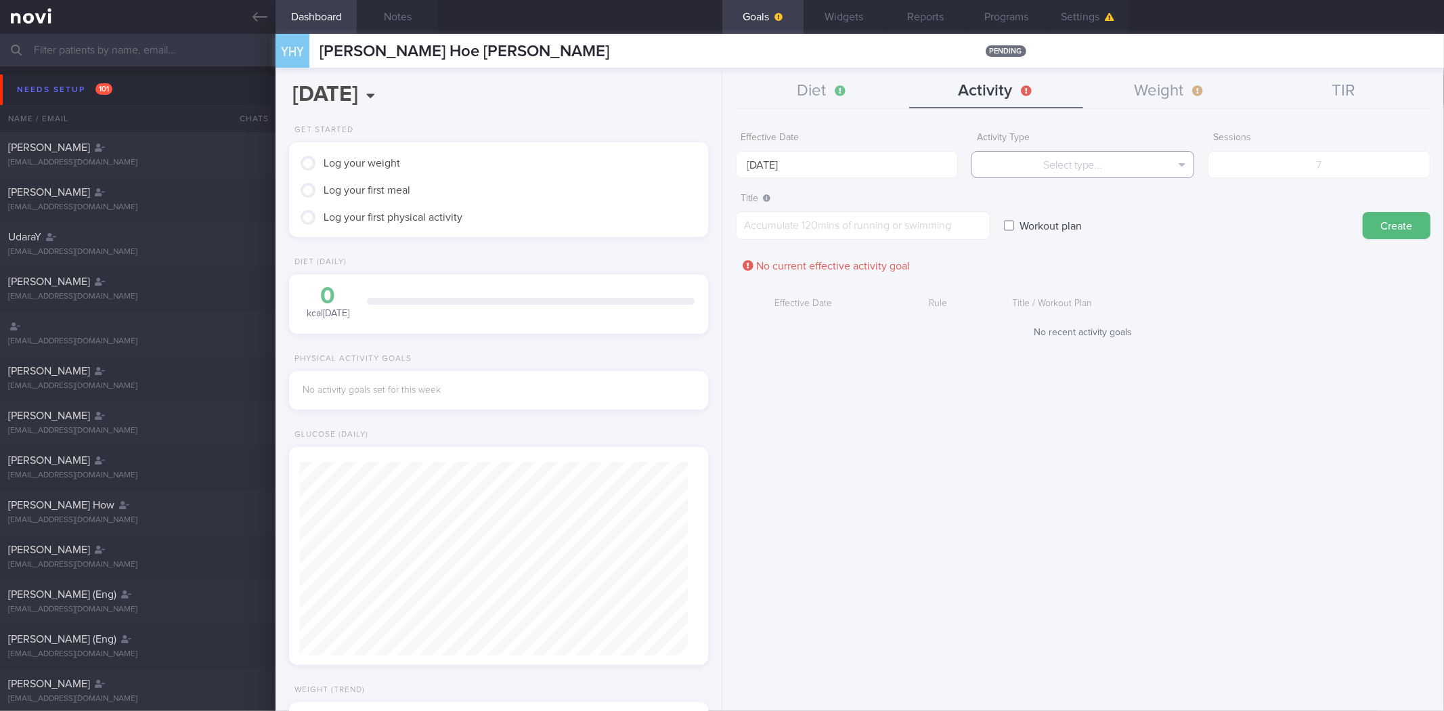
click at [1032, 166] on button "Select type..." at bounding box center [1082, 164] width 223 height 27
drag, startPoint x: 1047, startPoint y: 210, endPoint x: 1044, endPoint y: 233, distance: 23.8
click at [1044, 233] on div "Select type... Duration Sessions" at bounding box center [1082, 211] width 223 height 67
click at [1052, 222] on button "Sessions" at bounding box center [1082, 231] width 221 height 20
click at [1304, 166] on input "number" at bounding box center [1318, 164] width 223 height 27
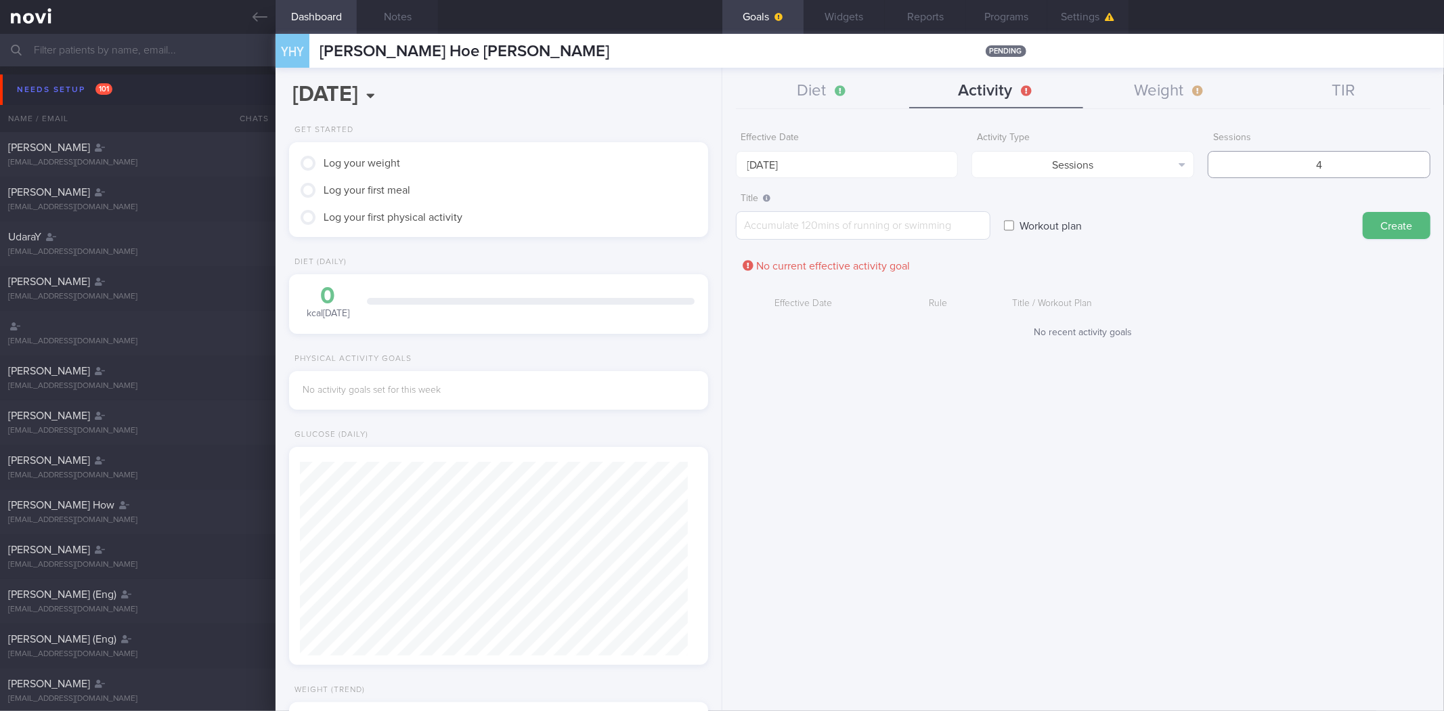
type input "4"
click at [937, 225] on textarea at bounding box center [863, 225] width 254 height 28
type textarea "Aim to do 3 runs and 1 strength training session this week"
click at [1362, 212] on button "Create" at bounding box center [1396, 225] width 68 height 27
type input "22 Sep 2025"
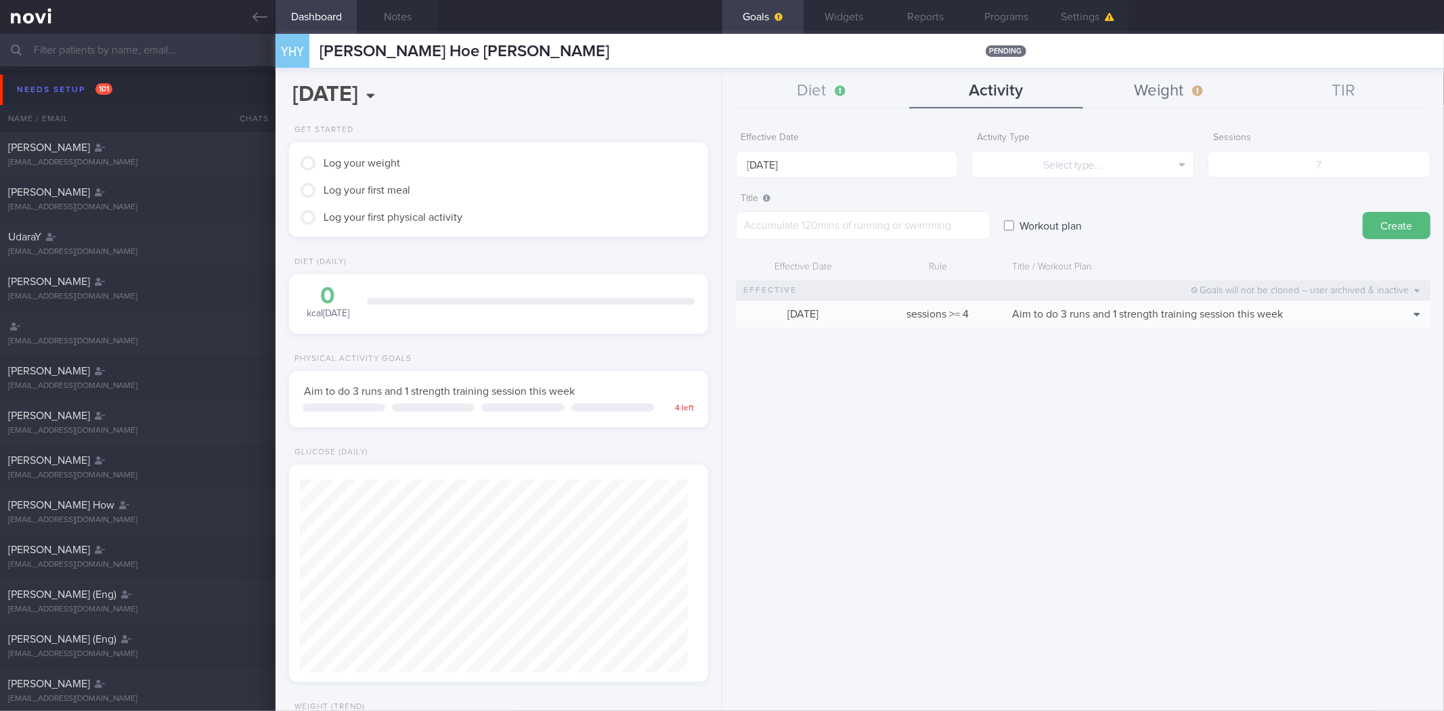
click at [1164, 93] on button "Weight" at bounding box center [1170, 91] width 174 height 34
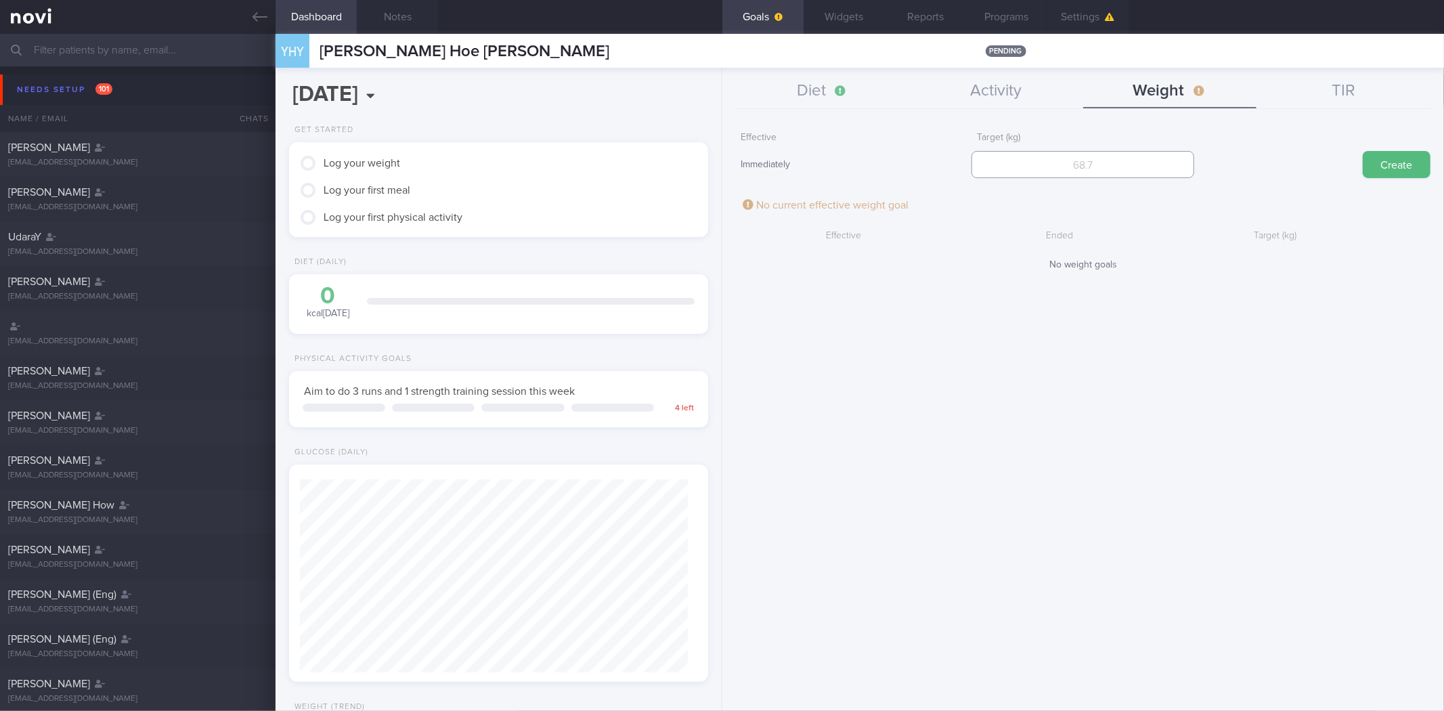
click at [1132, 165] on input "number" at bounding box center [1082, 164] width 223 height 27
type input "73"
click at [1362, 151] on button "Create" at bounding box center [1396, 164] width 68 height 27
click at [813, 85] on button "Diet" at bounding box center [823, 91] width 174 height 34
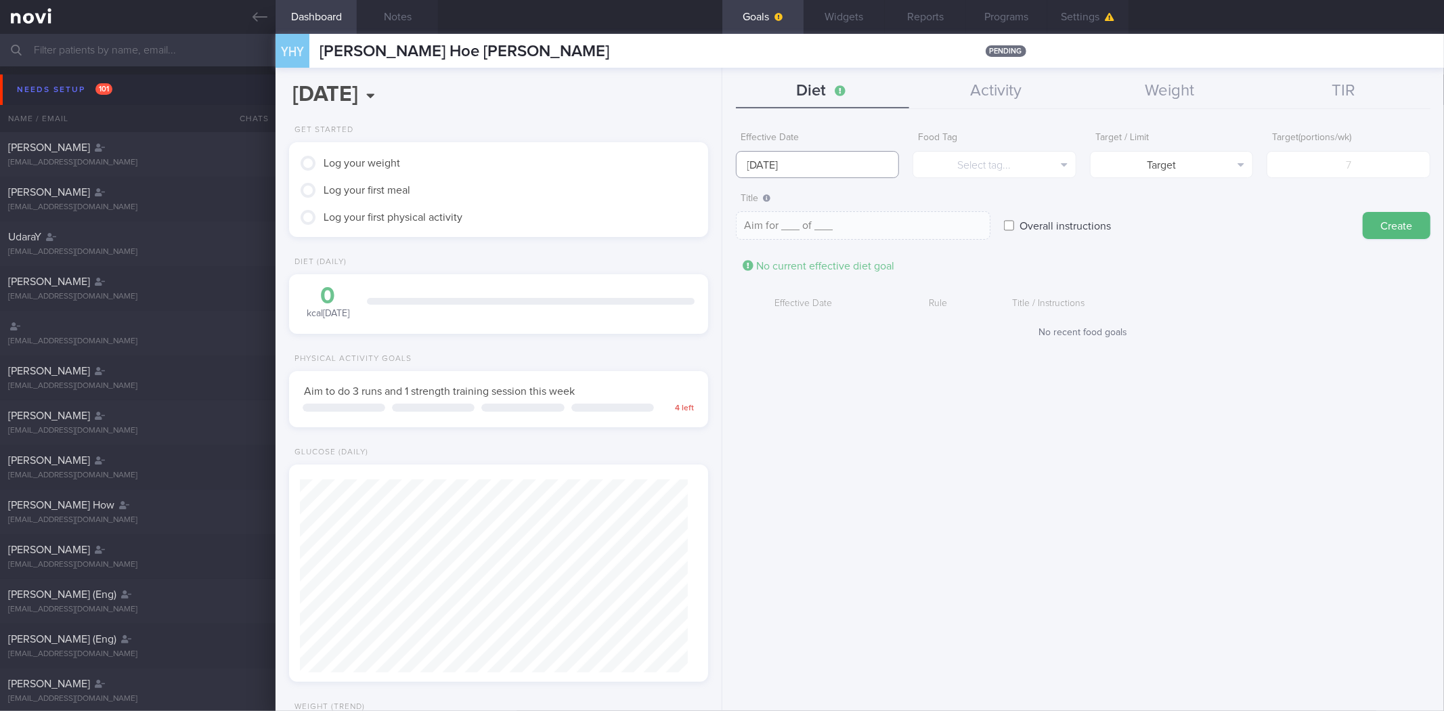
click at [824, 167] on input "22 Sep 2025" at bounding box center [818, 164] width 164 height 27
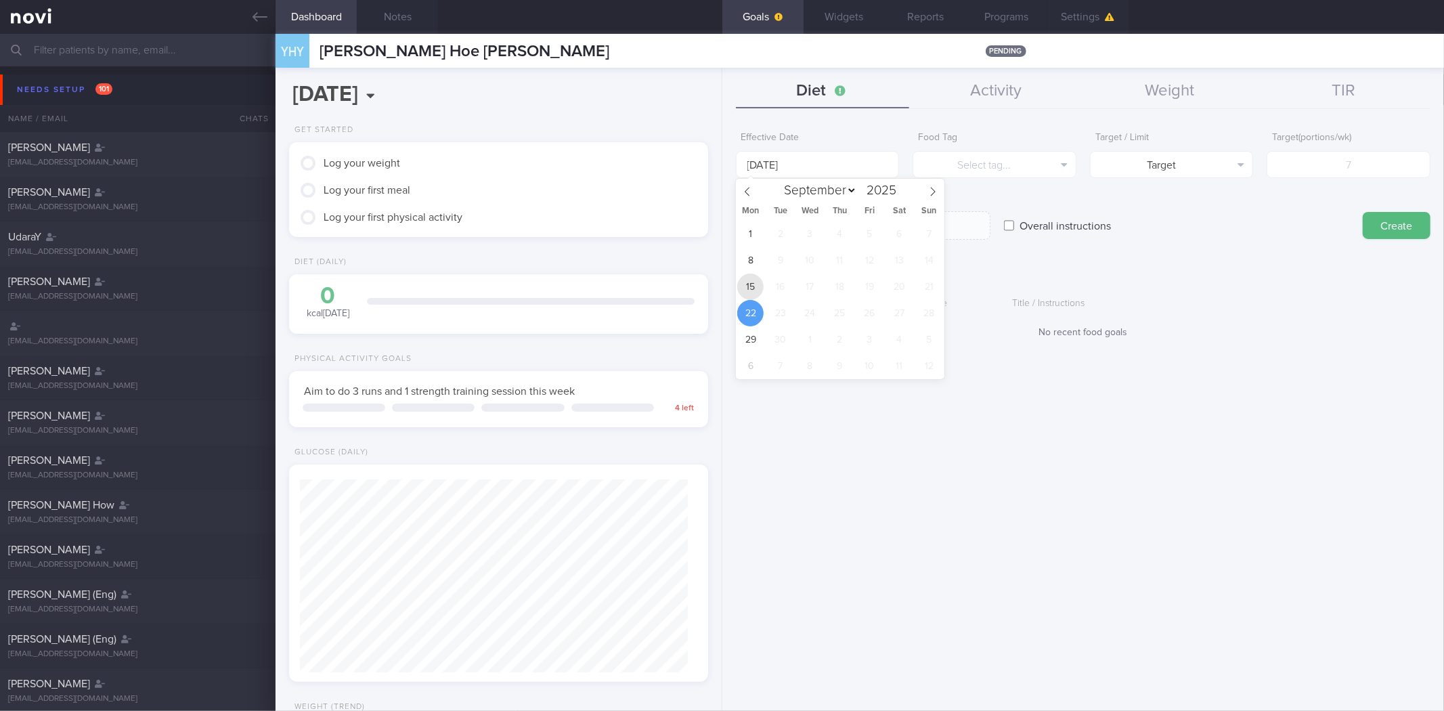
click at [758, 291] on span "15" at bounding box center [750, 286] width 26 height 26
type input "15 Sep 2025"
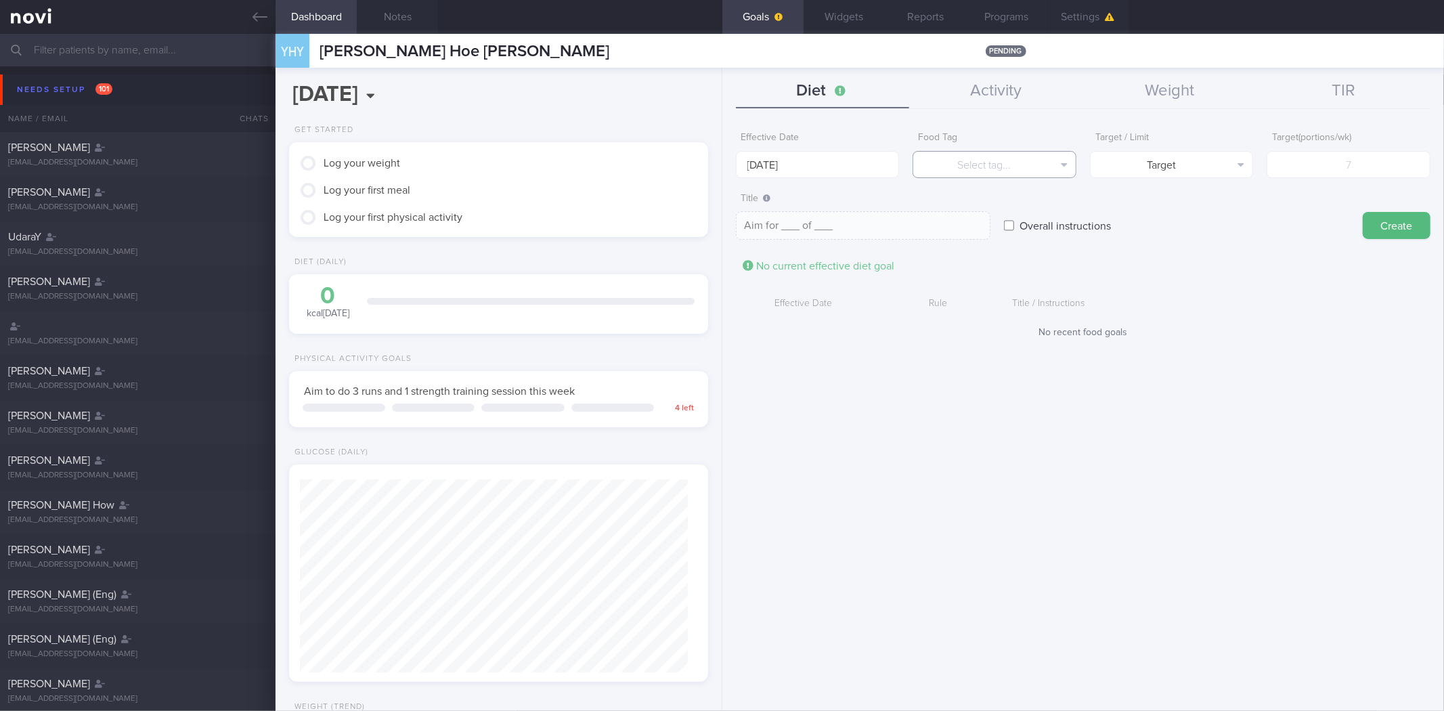
click at [972, 154] on button "Select tag..." at bounding box center [994, 164] width 164 height 27
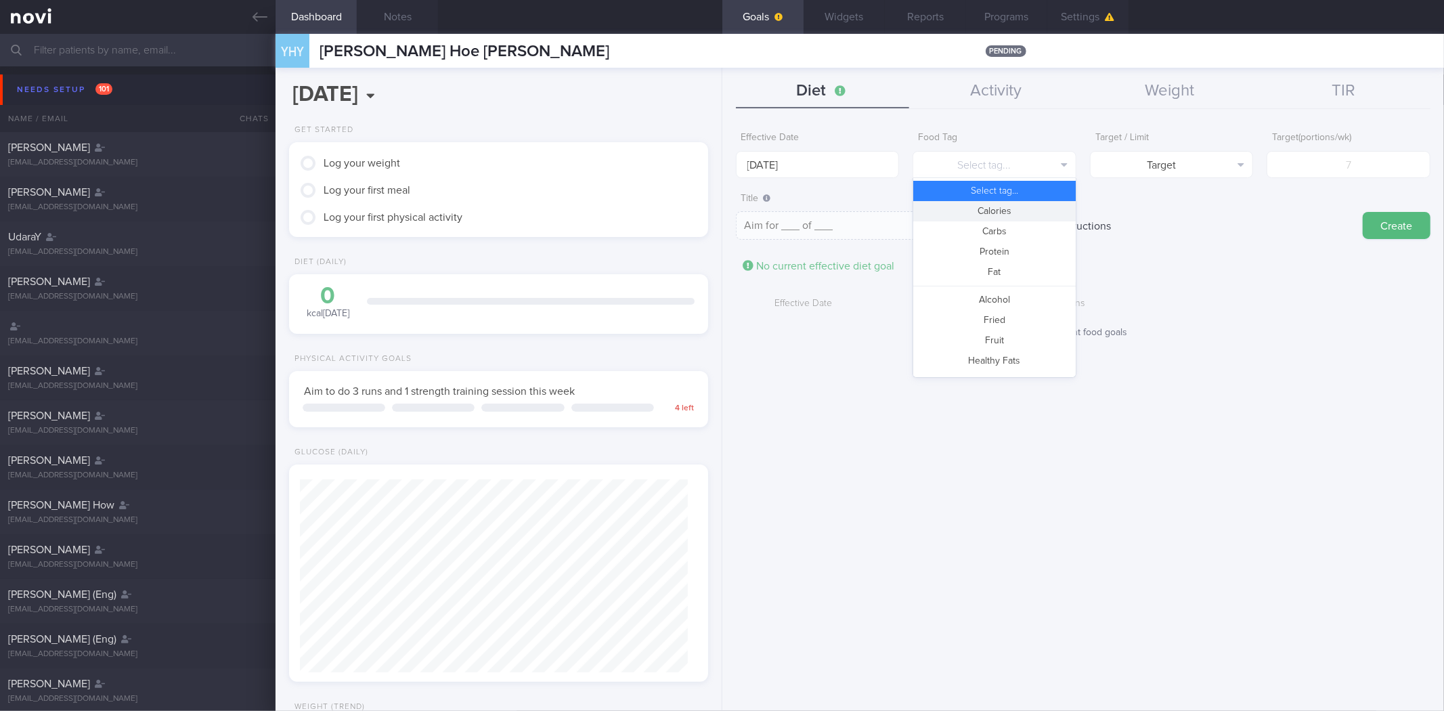
click at [1007, 212] on button "Calories" at bounding box center [994, 211] width 162 height 20
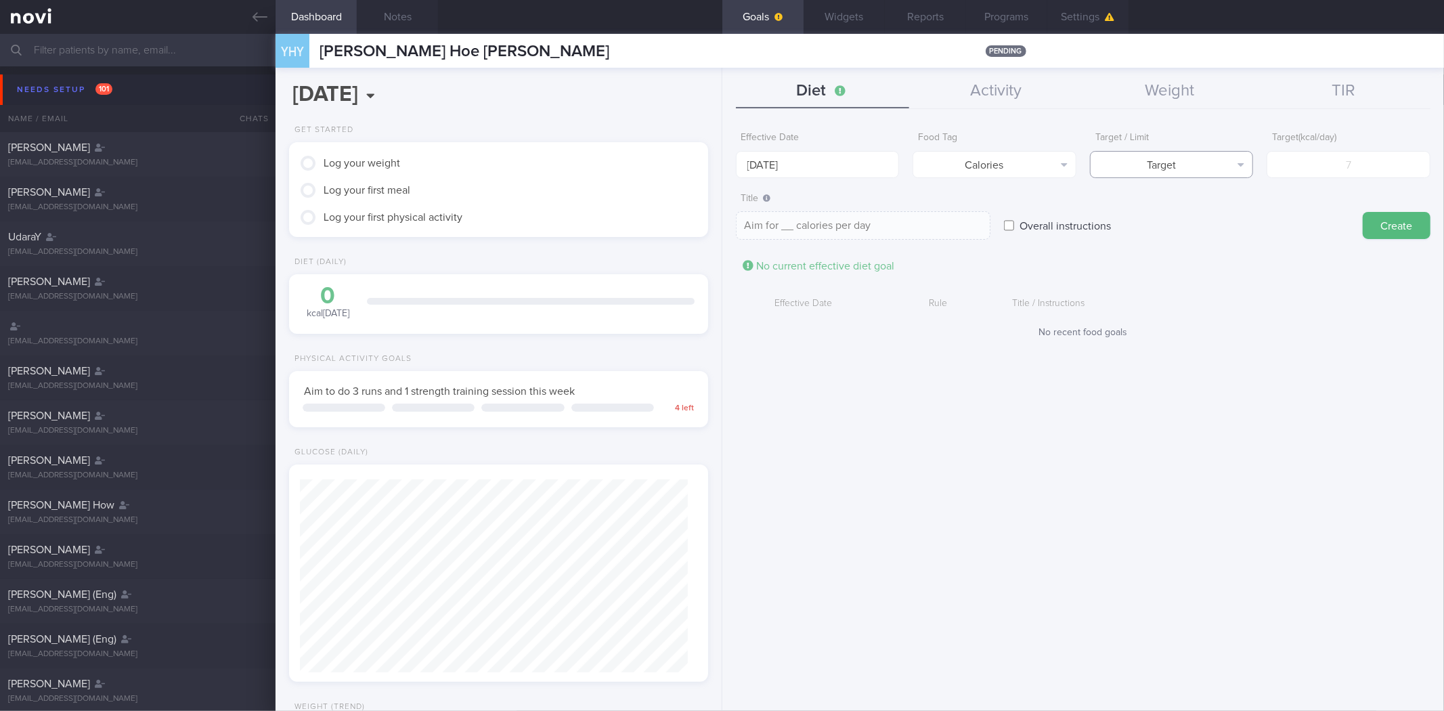
click at [1216, 151] on button "Target" at bounding box center [1172, 164] width 164 height 27
drag, startPoint x: 1186, startPoint y: 211, endPoint x: 1301, endPoint y: 181, distance: 119.0
click at [1189, 211] on button "Limit" at bounding box center [1171, 211] width 162 height 20
type textarea "Keep to __ calories per day"
click at [1382, 160] on input "number" at bounding box center [1348, 164] width 164 height 27
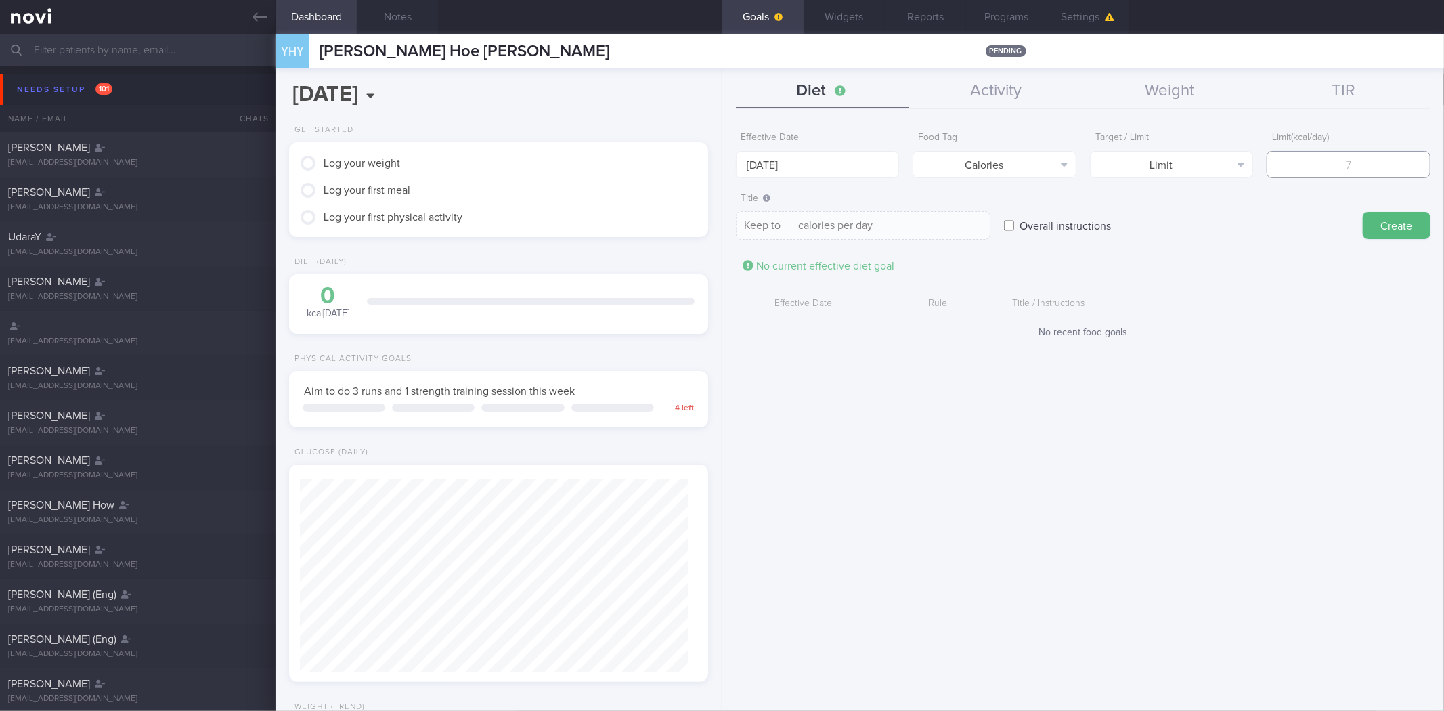
type input "1"
type textarea "Keep to 1 calories per day"
type input "15"
type textarea "Keep to 15 calories per day"
type input "150"
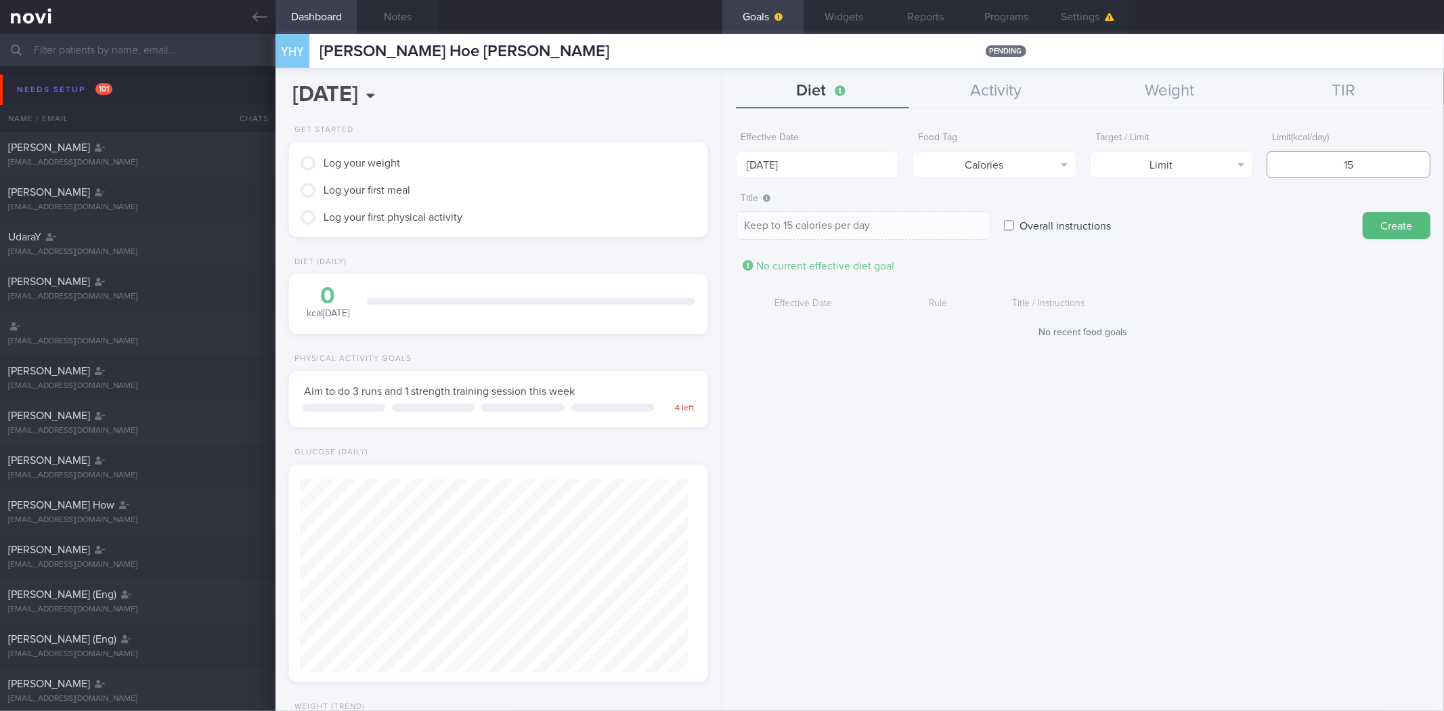
type textarea "Keep to 150 calories per day"
type input "1500"
type textarea "Keep to 1500 calories per day"
type input "1500"
click at [1362, 212] on button "Create" at bounding box center [1396, 225] width 68 height 27
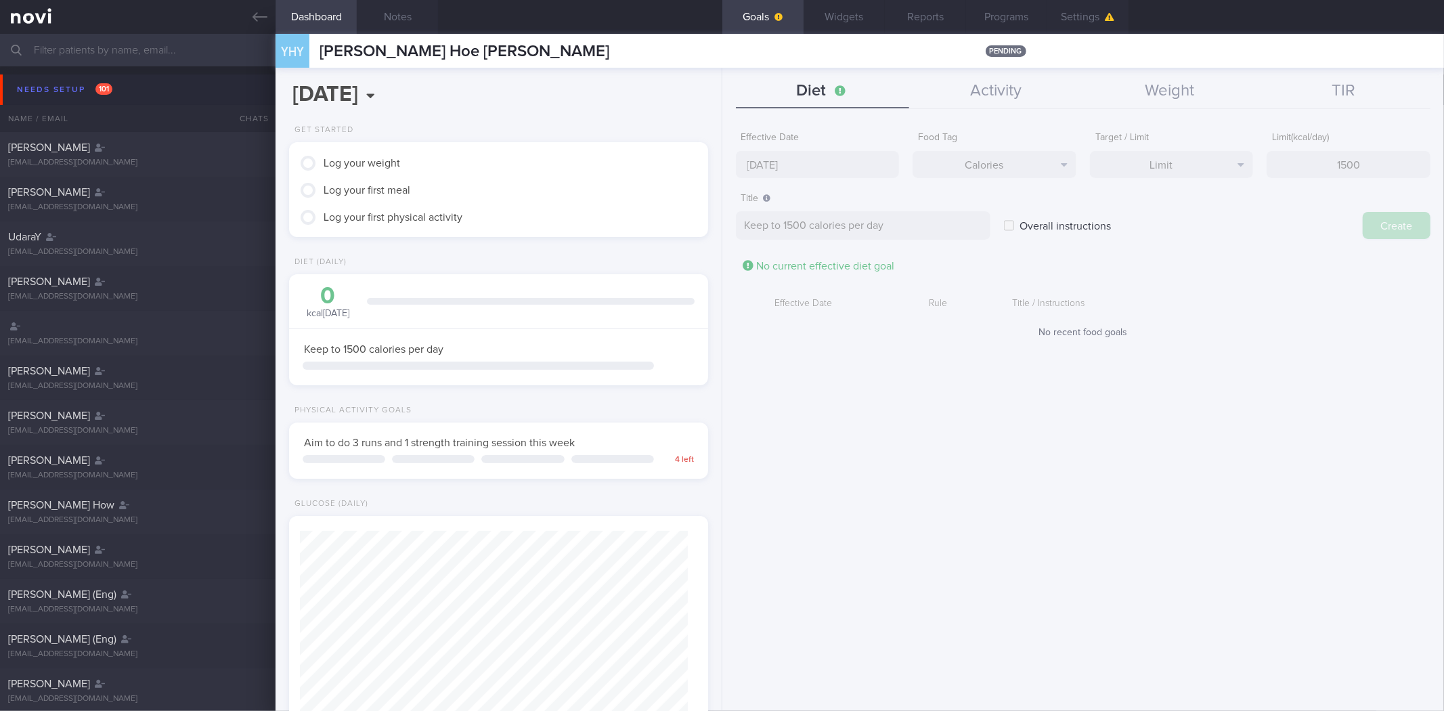
type input "22 Sep 2025"
type textarea "Aim for ___ of ___"
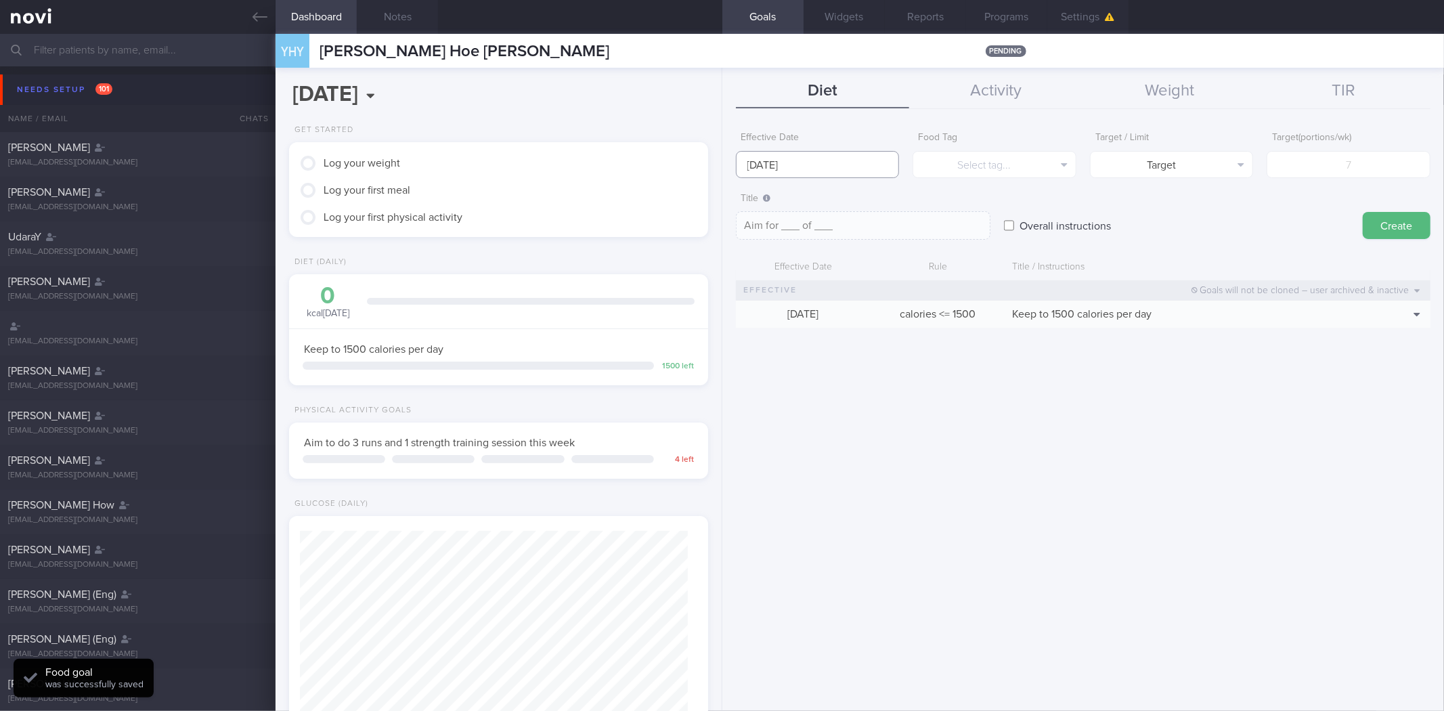
click at [777, 156] on input "22 Sep 2025" at bounding box center [818, 164] width 164 height 27
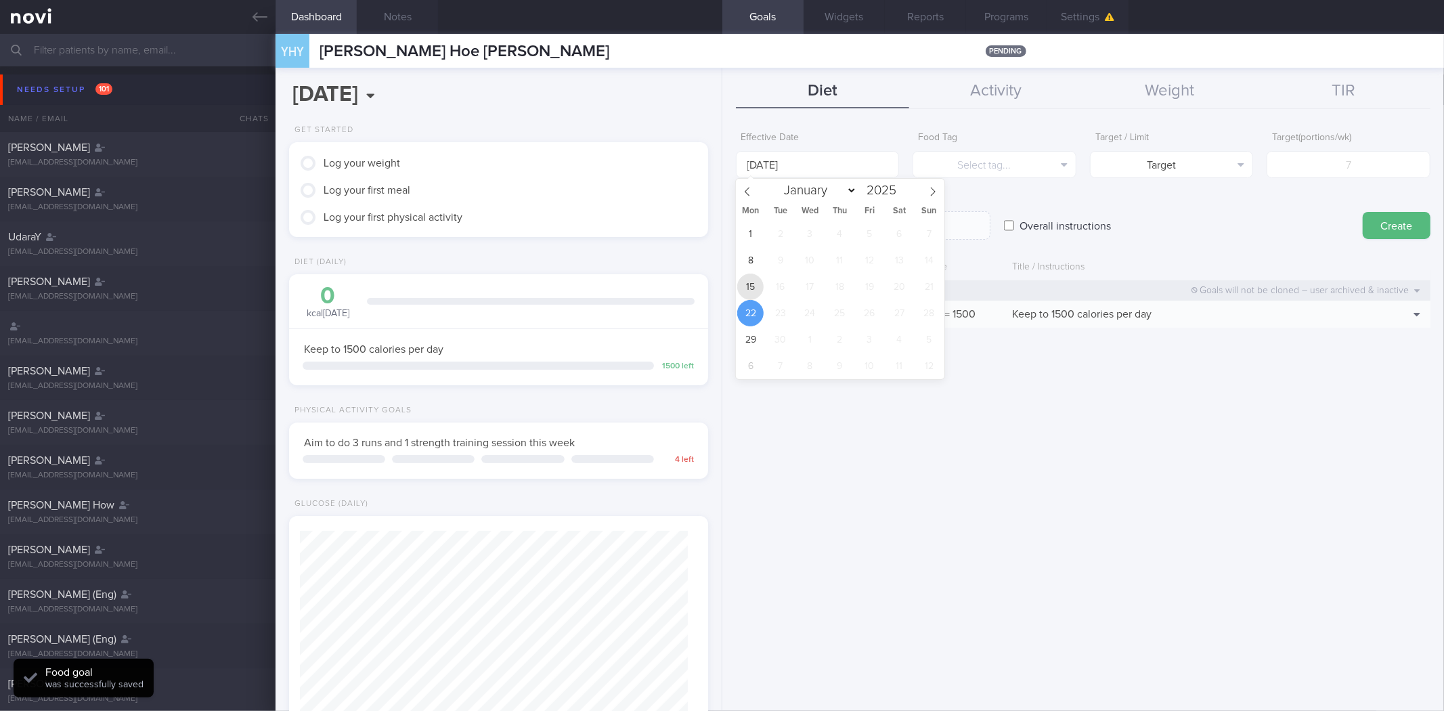
click at [754, 294] on span "15" at bounding box center [750, 286] width 26 height 26
type input "[DATE]"
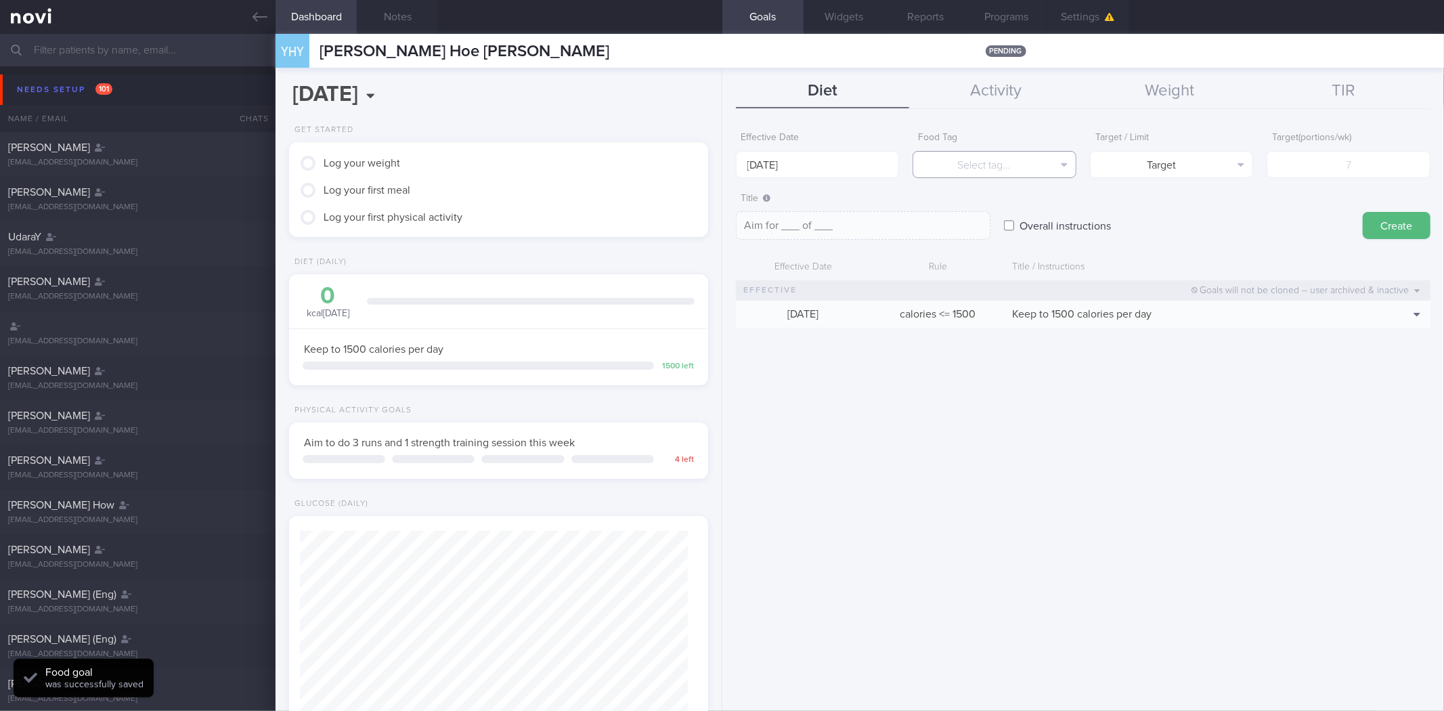
click at [994, 164] on button "Select tag..." at bounding box center [994, 164] width 164 height 27
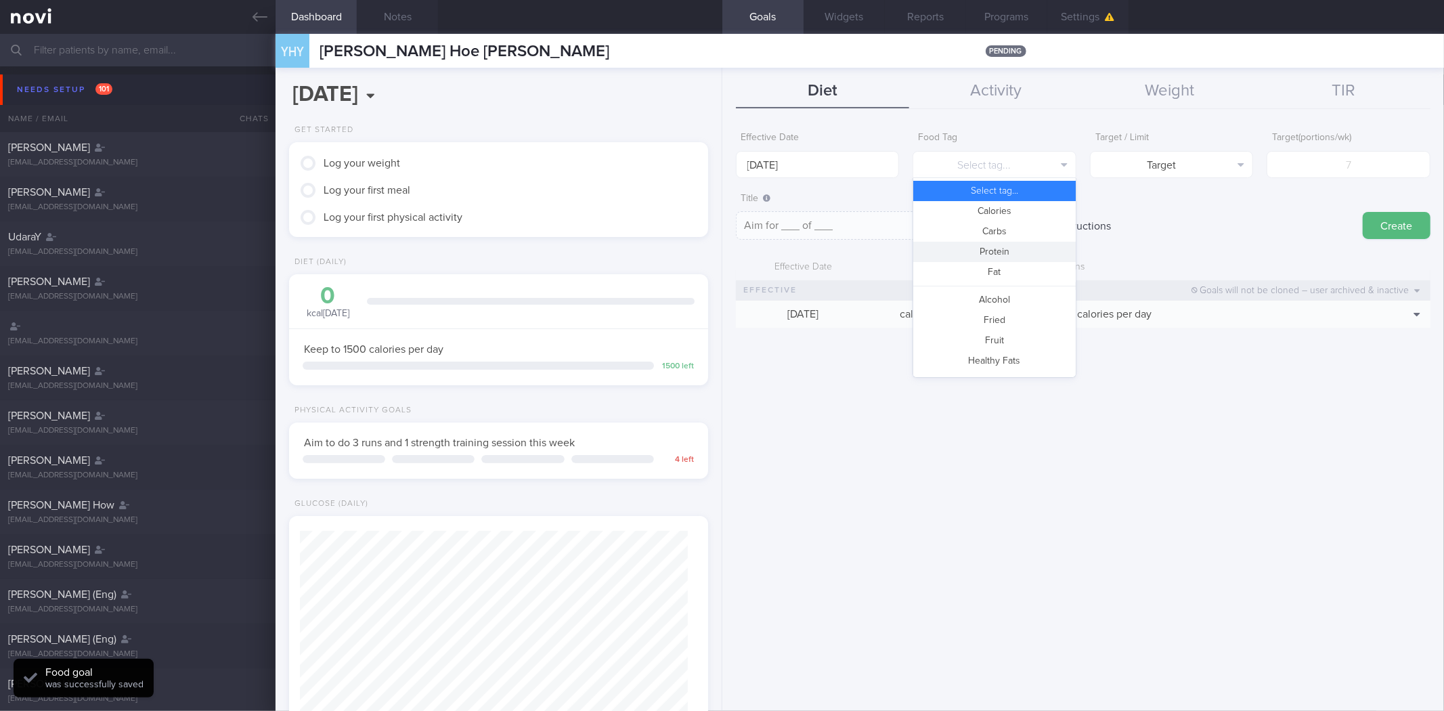
click at [1044, 250] on button "Protein" at bounding box center [994, 252] width 162 height 20
type textarea "Aim for __g of protein per day"
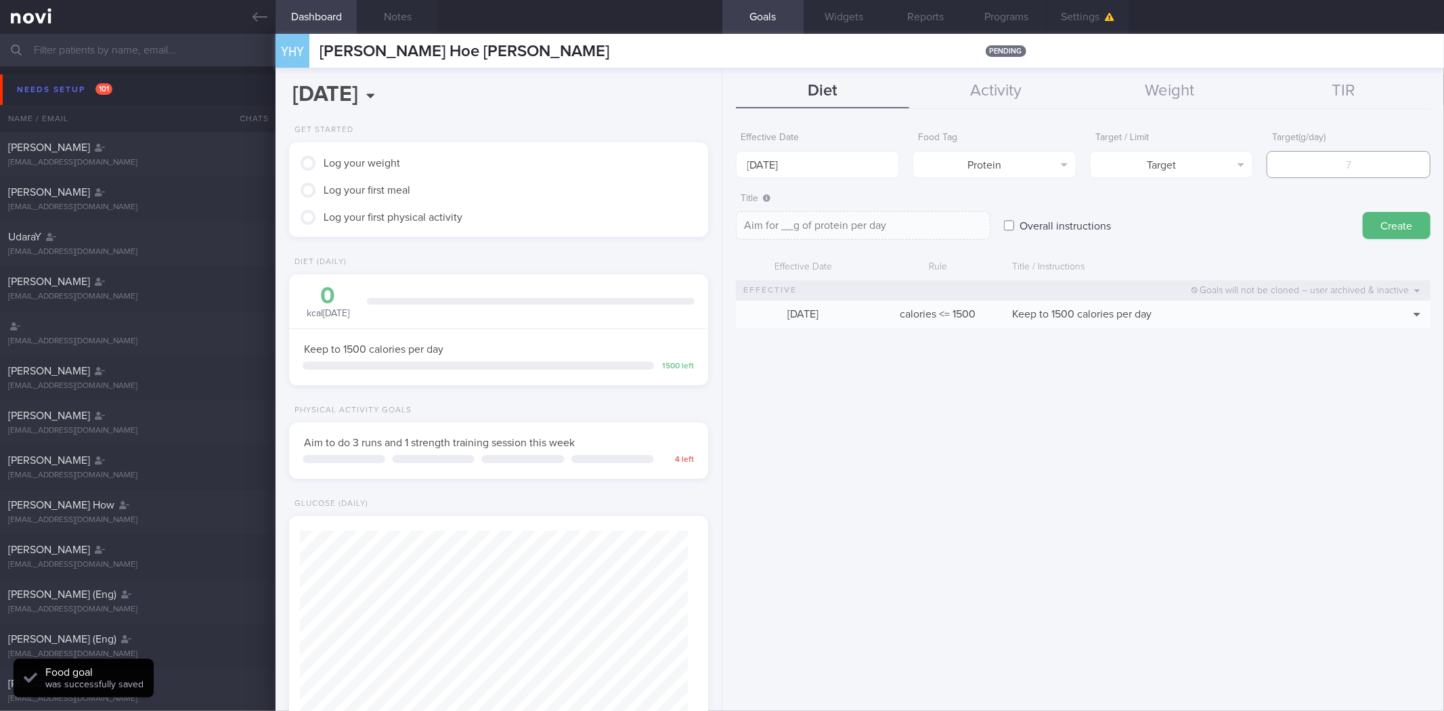
click at [1327, 164] on input "number" at bounding box center [1348, 164] width 164 height 27
type input "9"
type textarea "Aim for 9g of protein per day"
type input "90"
type textarea "Aim for 90g of protein per day"
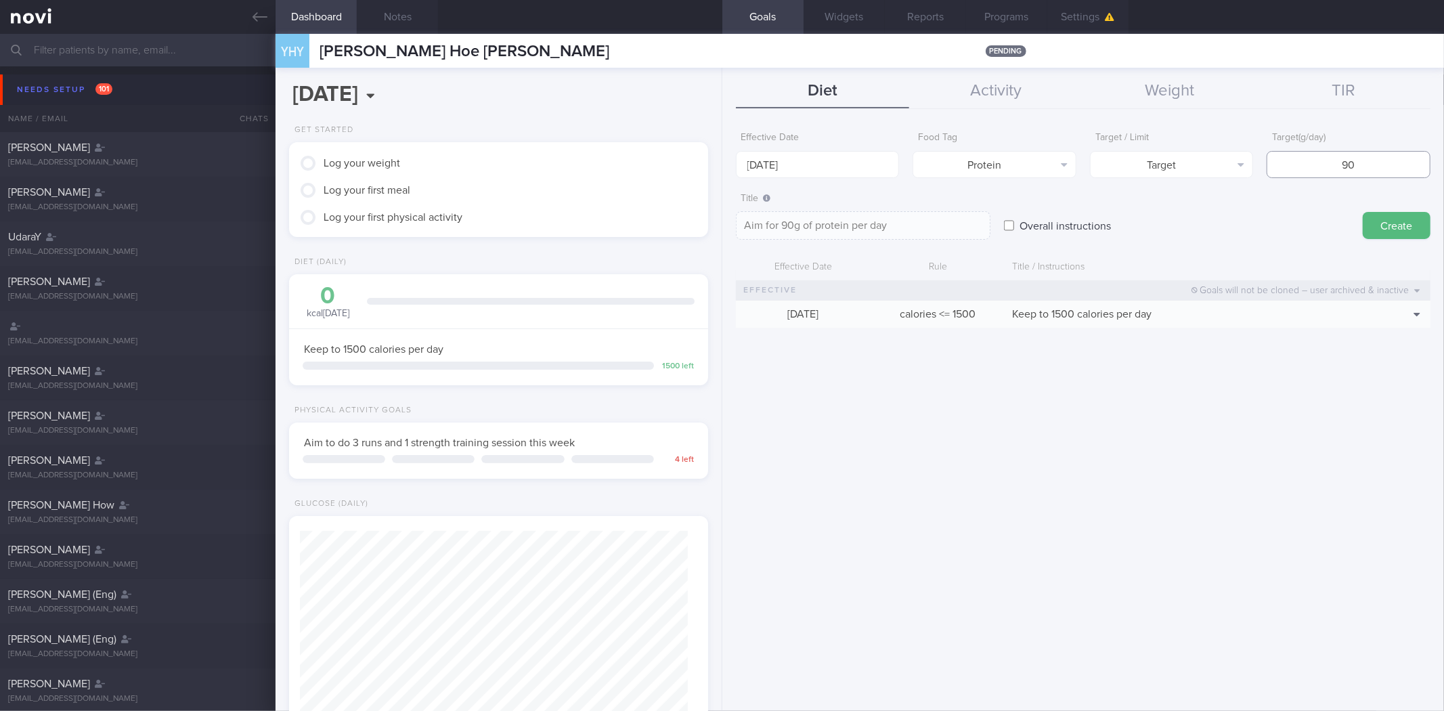
type input "90"
click at [780, 222] on textarea "Aim for 90g of protein per day" at bounding box center [863, 225] width 254 height 28
type textarea "Aim for >90g of protein per day"
click at [1397, 223] on button "Create" at bounding box center [1396, 225] width 68 height 27
type input "[DATE]"
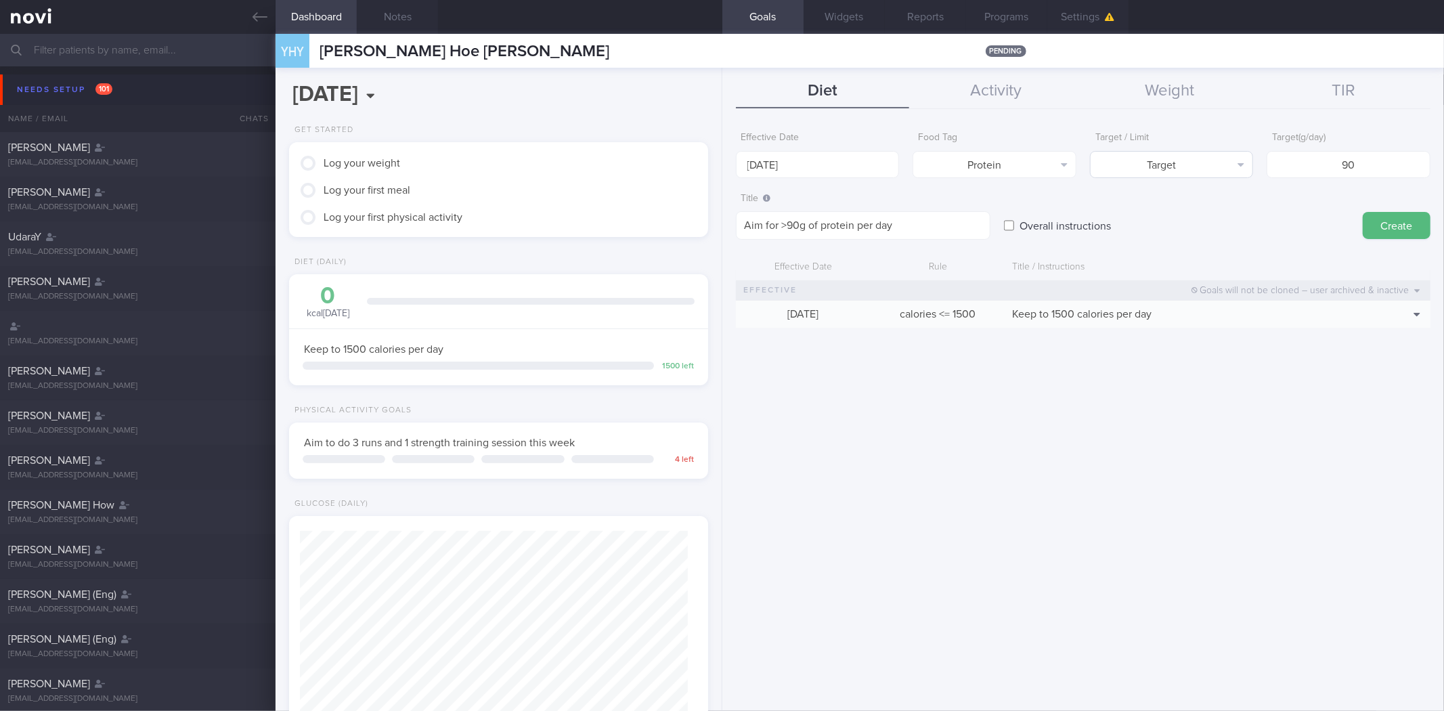
type textarea "Aim for ___ of ___"
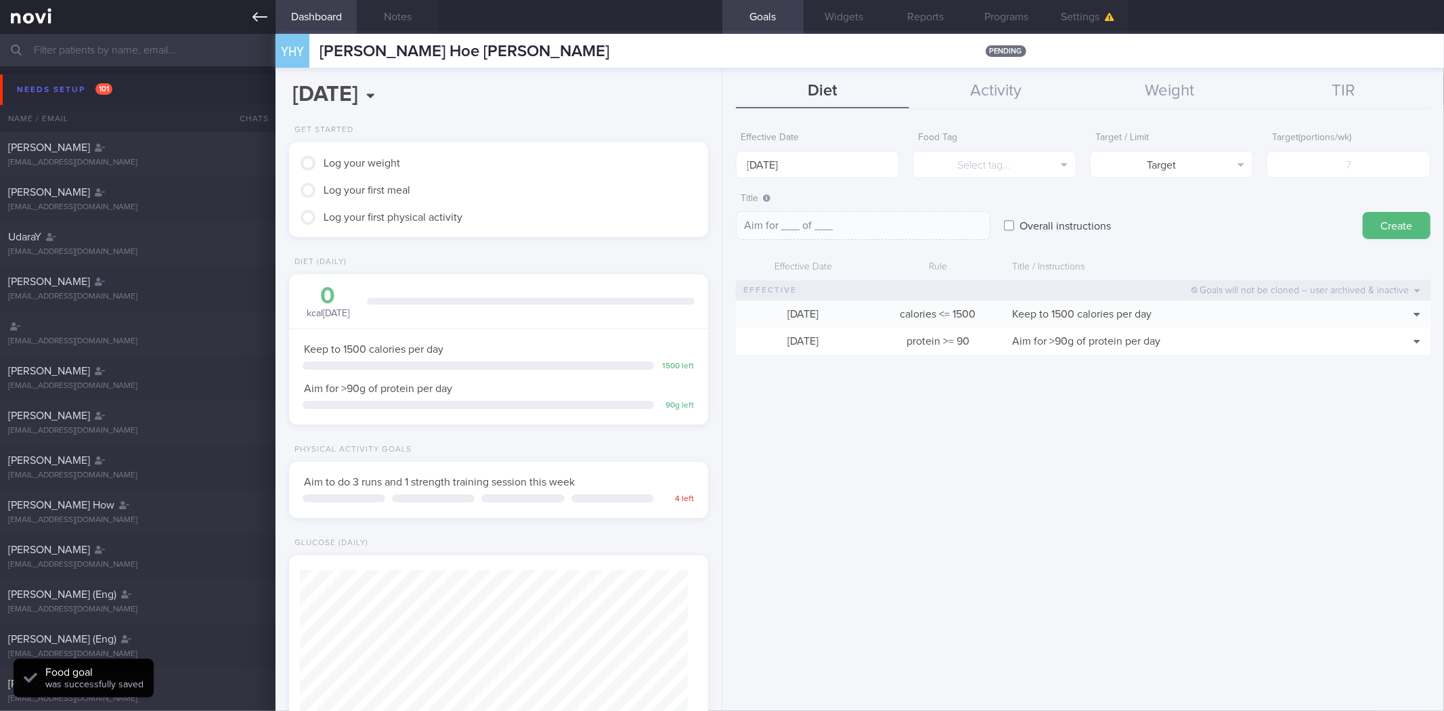
click at [265, 19] on icon at bounding box center [259, 16] width 15 height 15
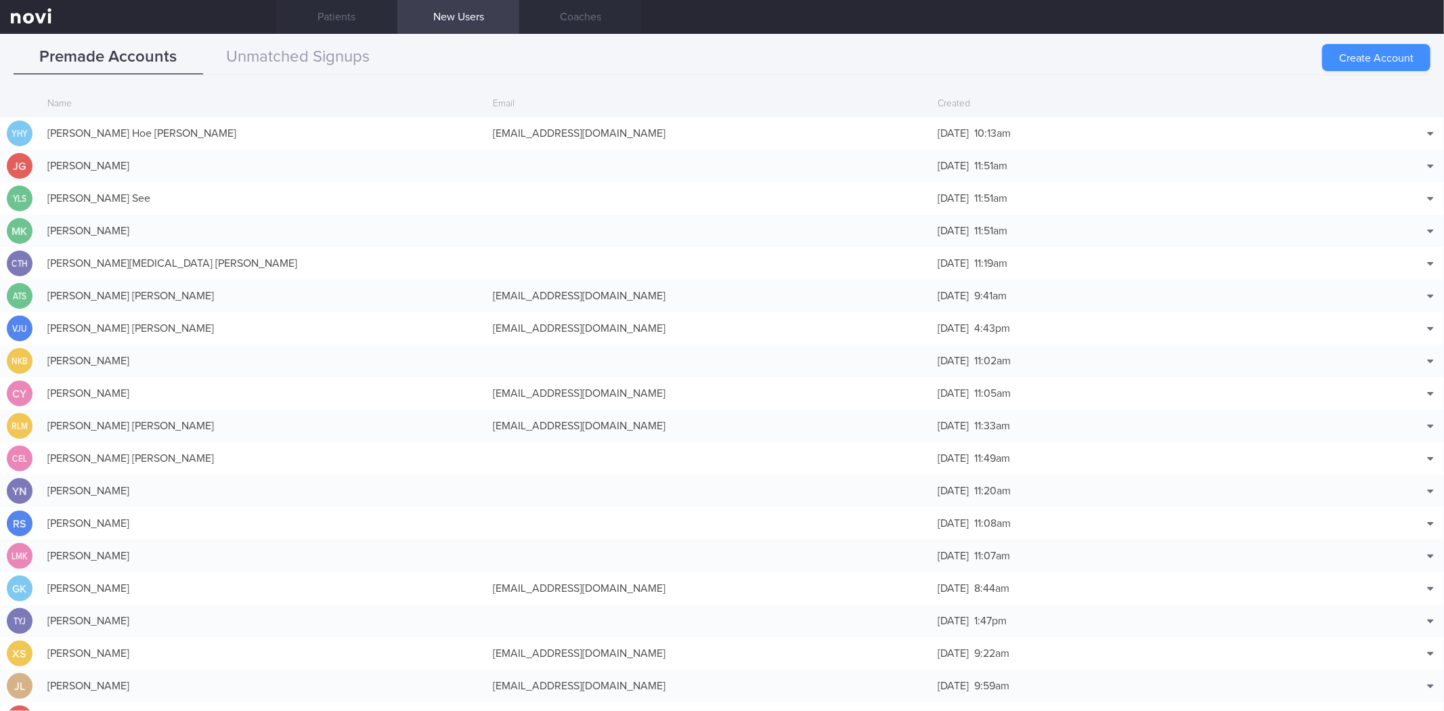
click at [1374, 49] on button "Create Account" at bounding box center [1376, 57] width 108 height 27
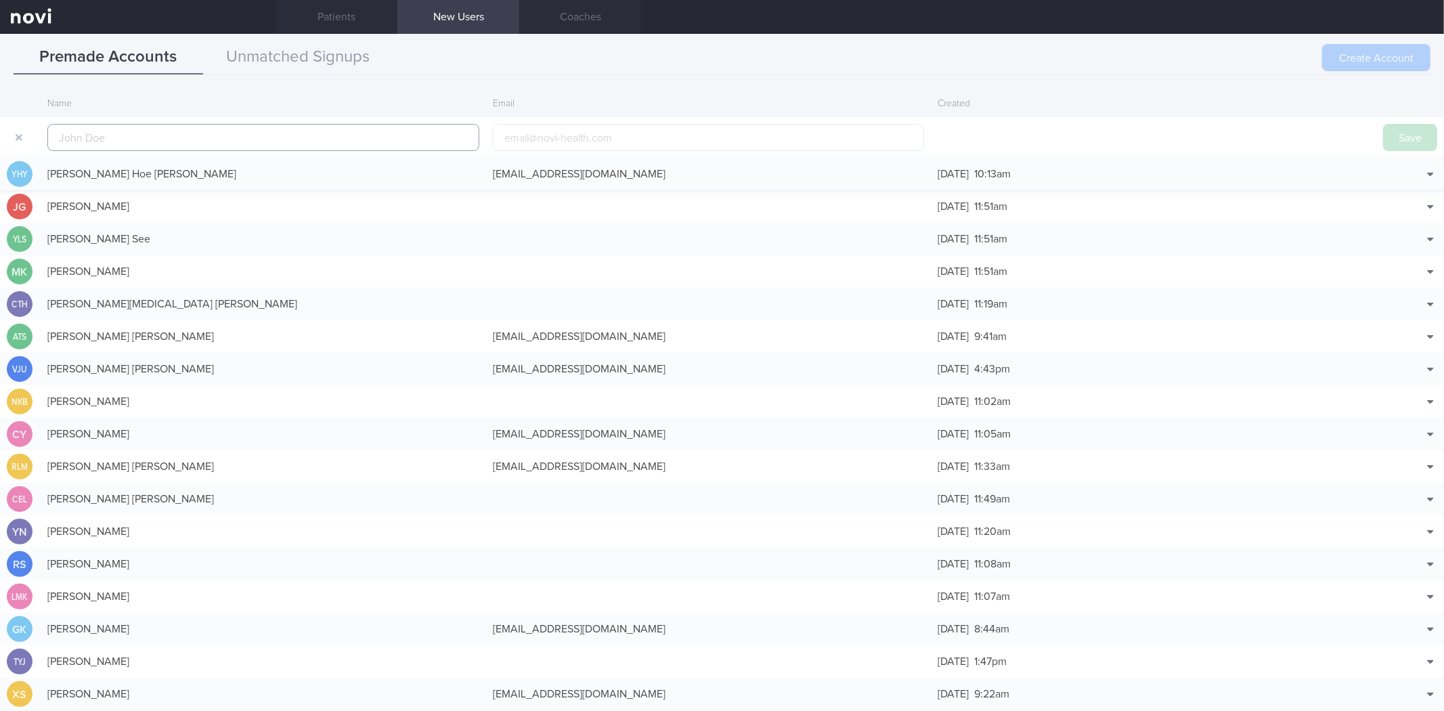
scroll to position [32, 0]
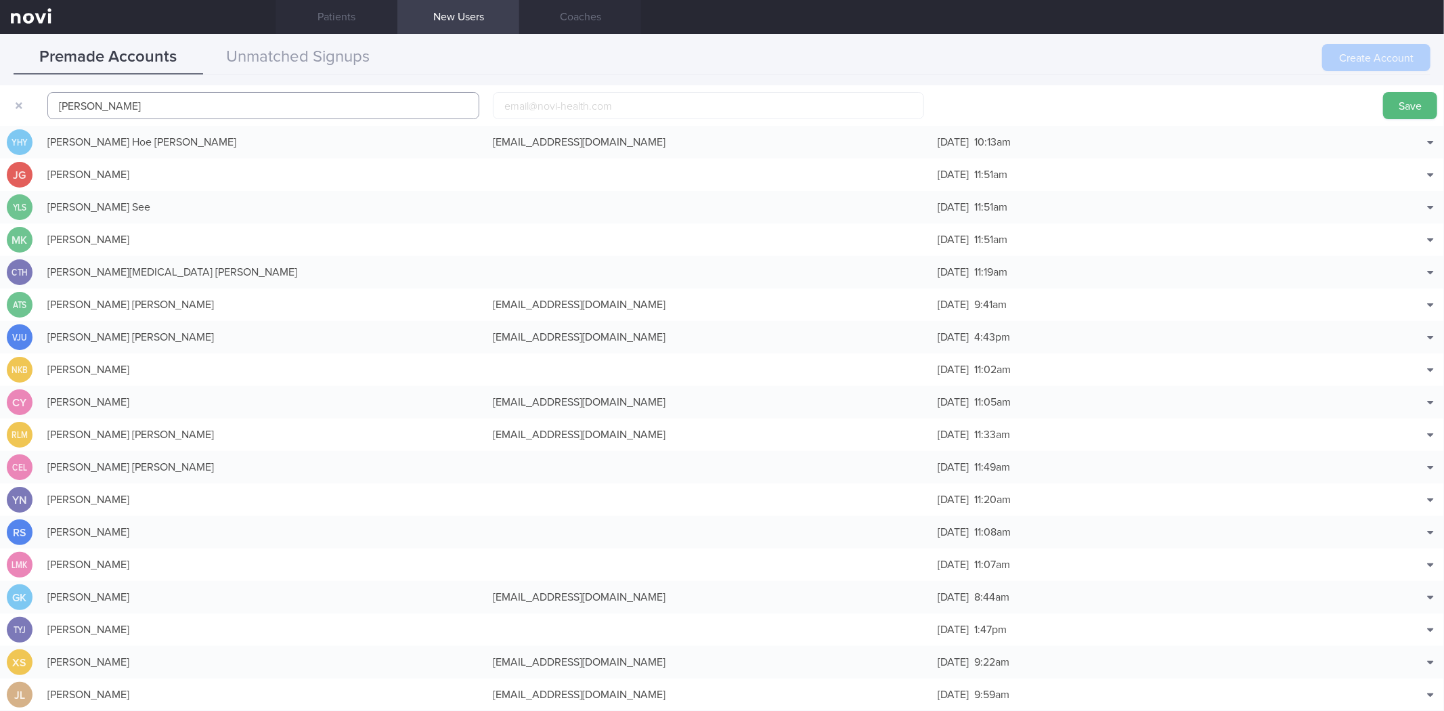
type input "Van Ho"
paste input "vhjr94@gmail.com"
type input "vhjr94@gmail.com"
drag, startPoint x: 1403, startPoint y: 107, endPoint x: 475, endPoint y: 1, distance: 933.9
click at [1403, 107] on button "Save" at bounding box center [1410, 105] width 54 height 27
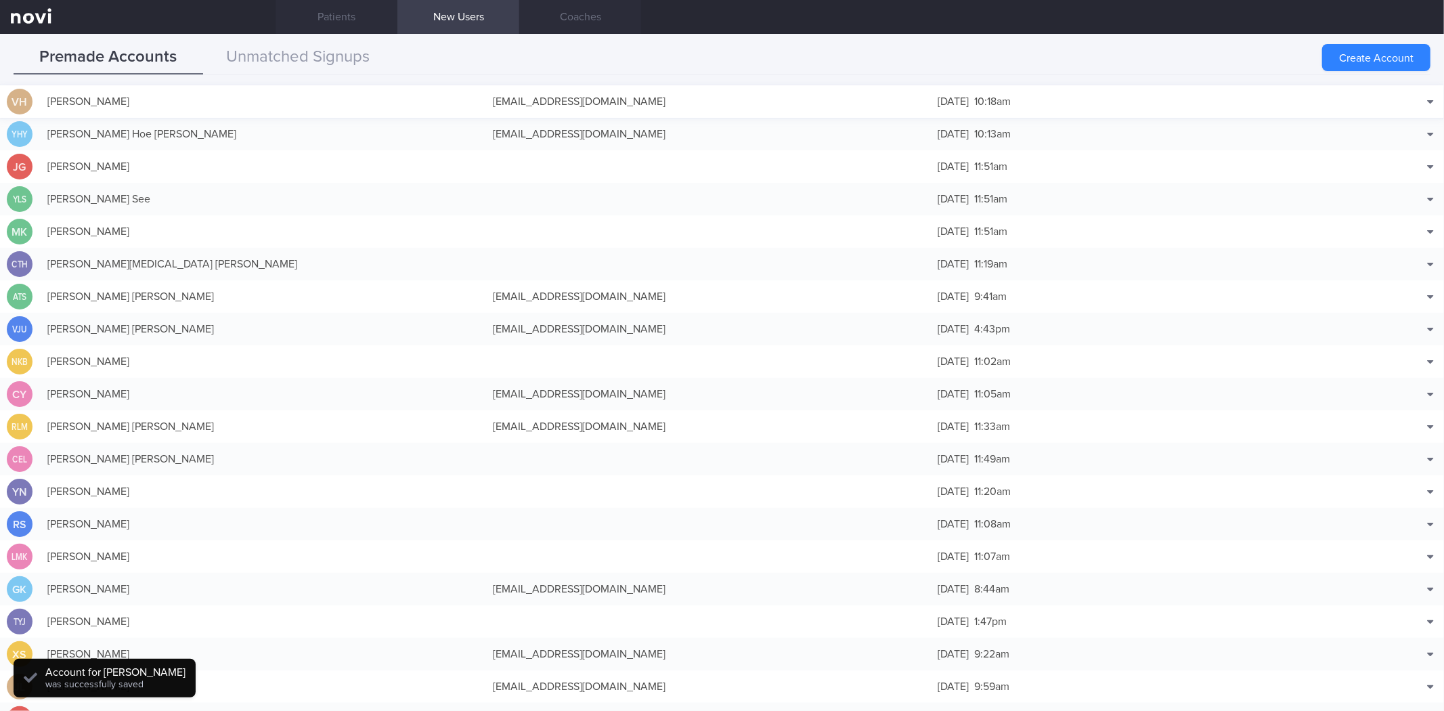
click at [701, 96] on div "vhjr94@gmail.com" at bounding box center [708, 101] width 445 height 27
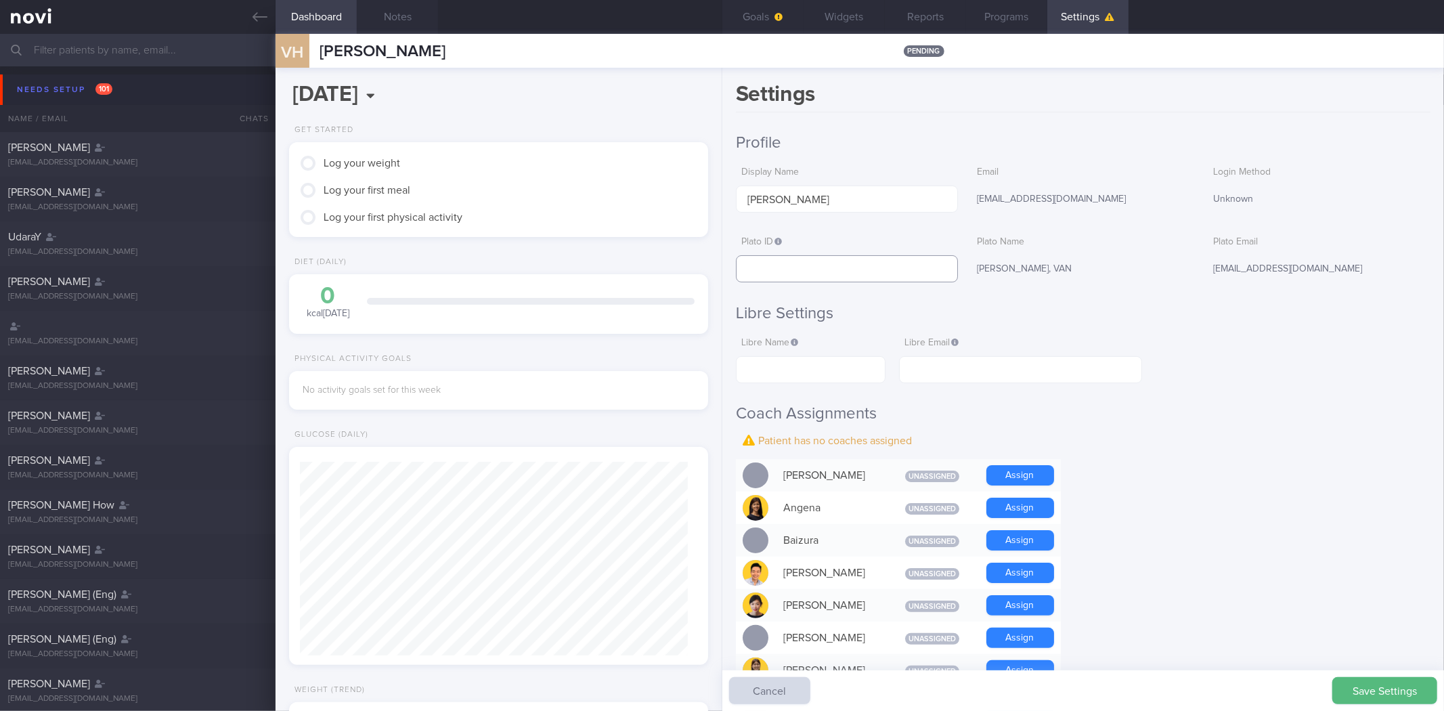
click at [926, 269] on input "text" at bounding box center [847, 268] width 223 height 27
paste input "a750134c23f8a0f8fecb4d791e5d3c80"
type input "a750134c23f8a0f8fecb4d791e5d3c80"
click at [830, 16] on button "Widgets" at bounding box center [843, 17] width 81 height 34
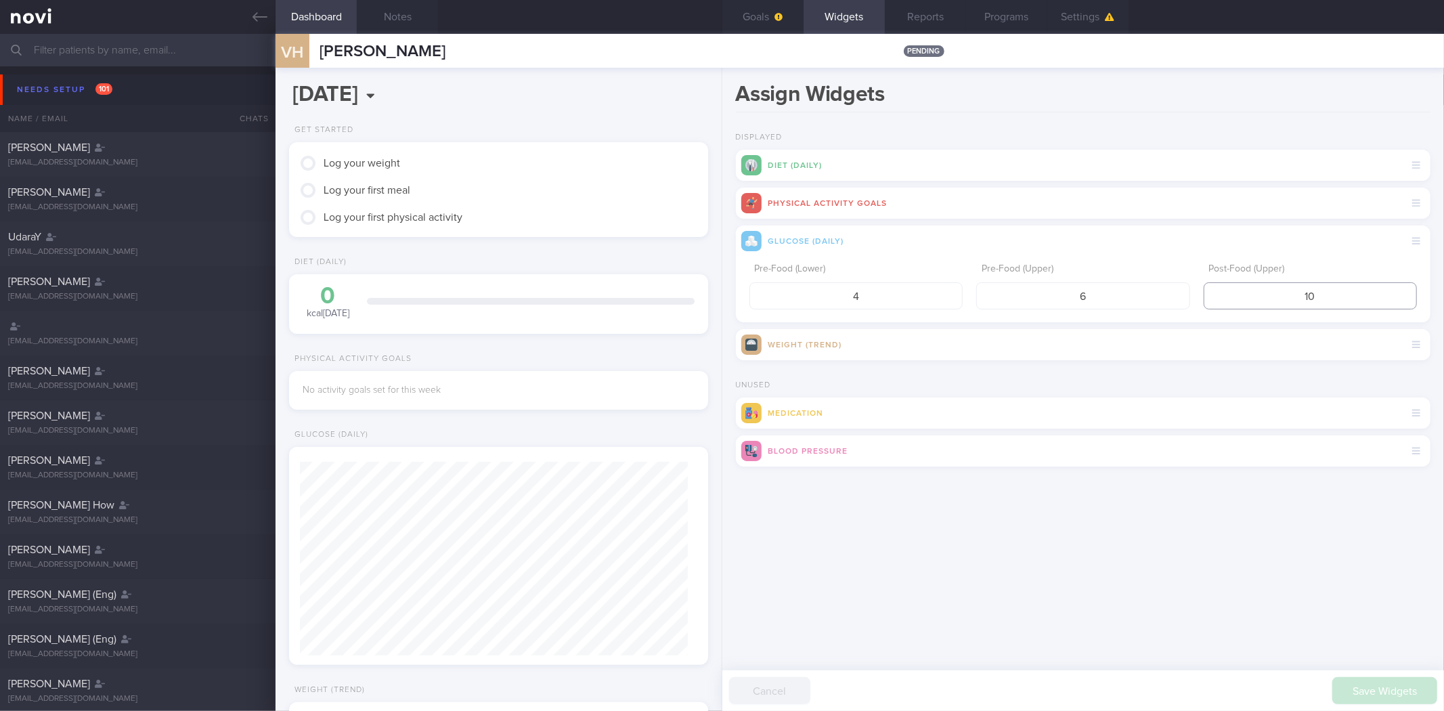
drag, startPoint x: 1343, startPoint y: 306, endPoint x: 1203, endPoint y: 279, distance: 143.4
click at [1201, 280] on div "Pre-Food (Lower) 4 Pre-Food (Upper) 6 Post-Food (Upper) 10" at bounding box center [1082, 283] width 667 height 53
type input "8"
click at [736, 483] on button "submit" at bounding box center [736, 483] width 0 height 0
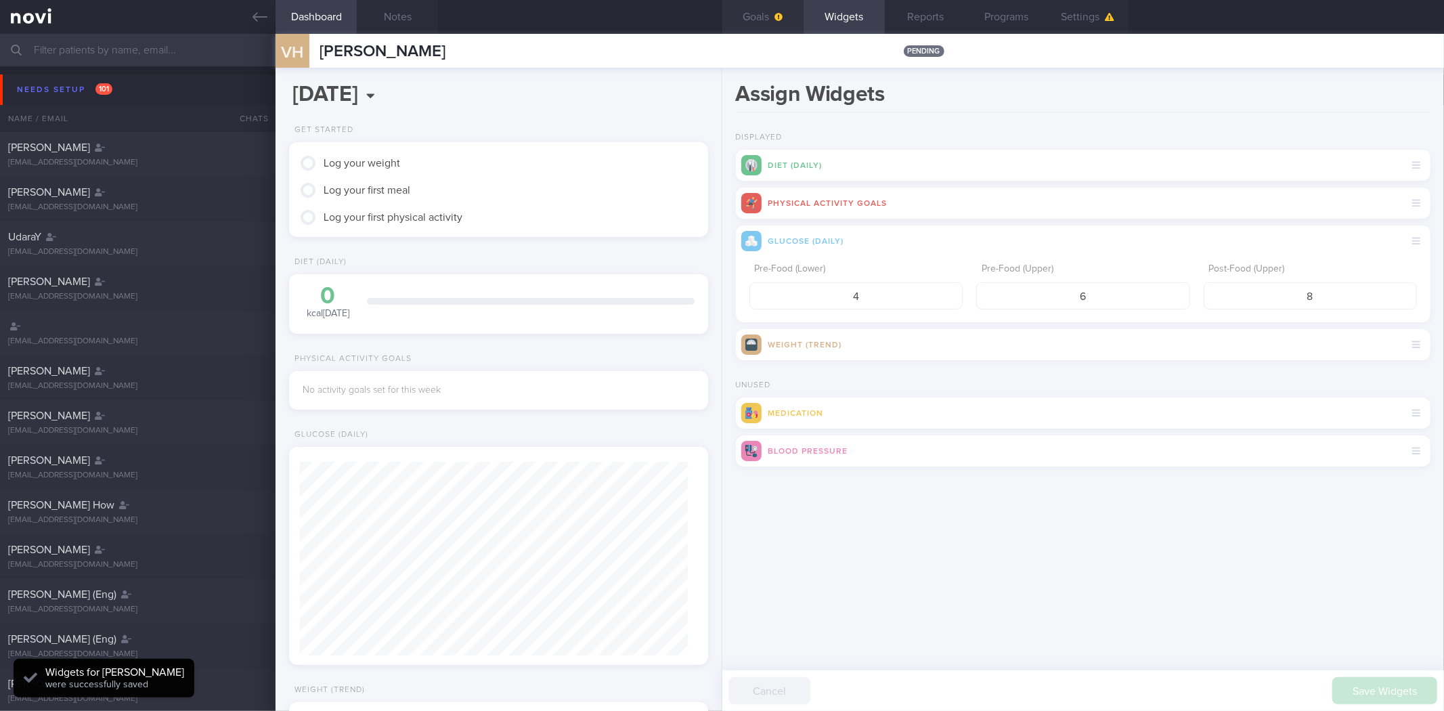
click at [758, 15] on button "Goals" at bounding box center [762, 17] width 81 height 34
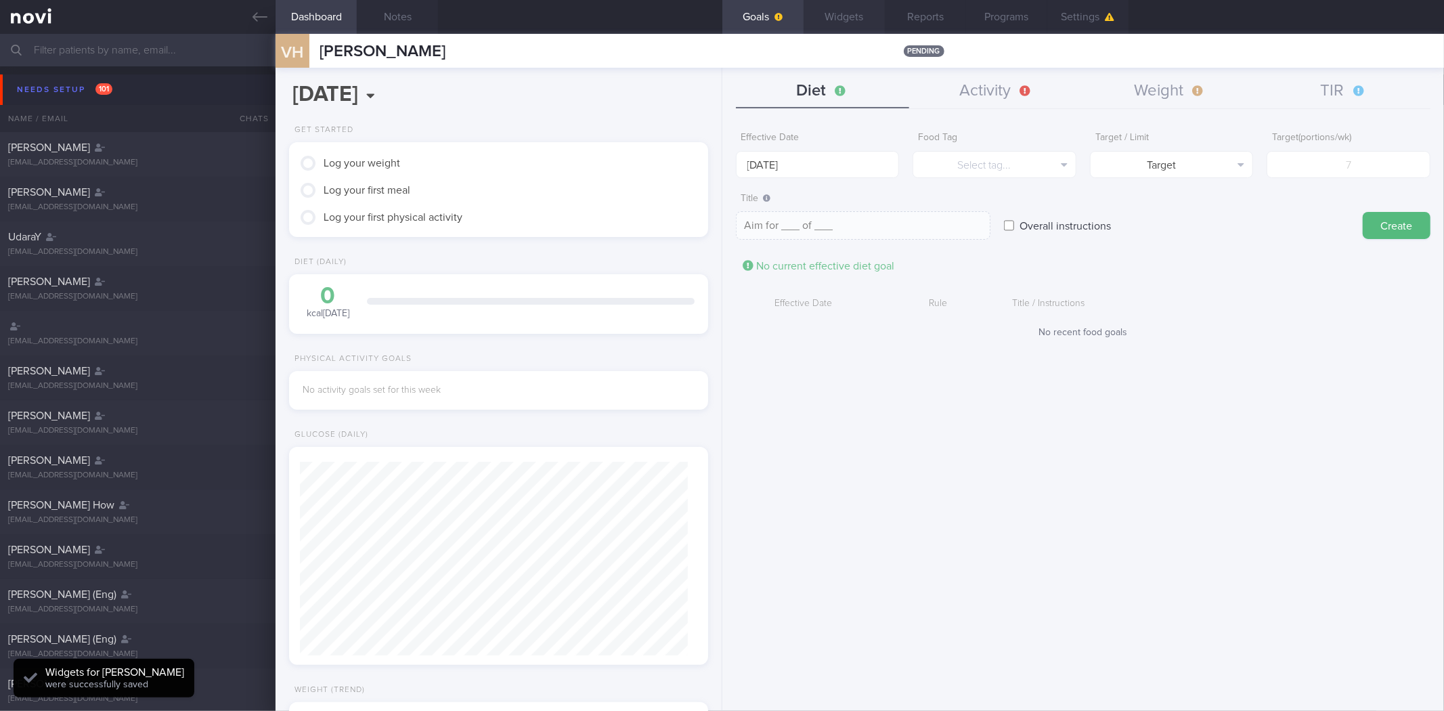
click at [847, 19] on button "Widgets" at bounding box center [843, 17] width 81 height 34
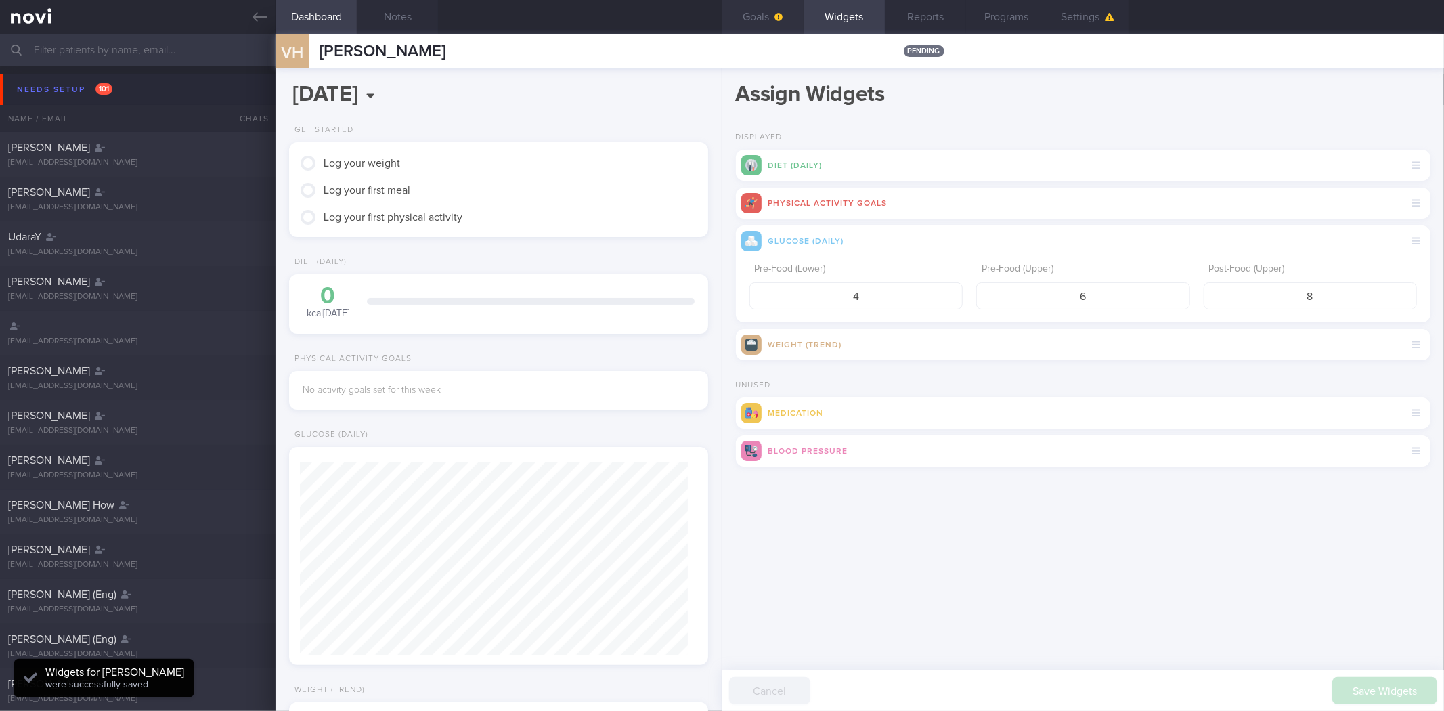
click at [786, 21] on button "Goals" at bounding box center [762, 17] width 81 height 34
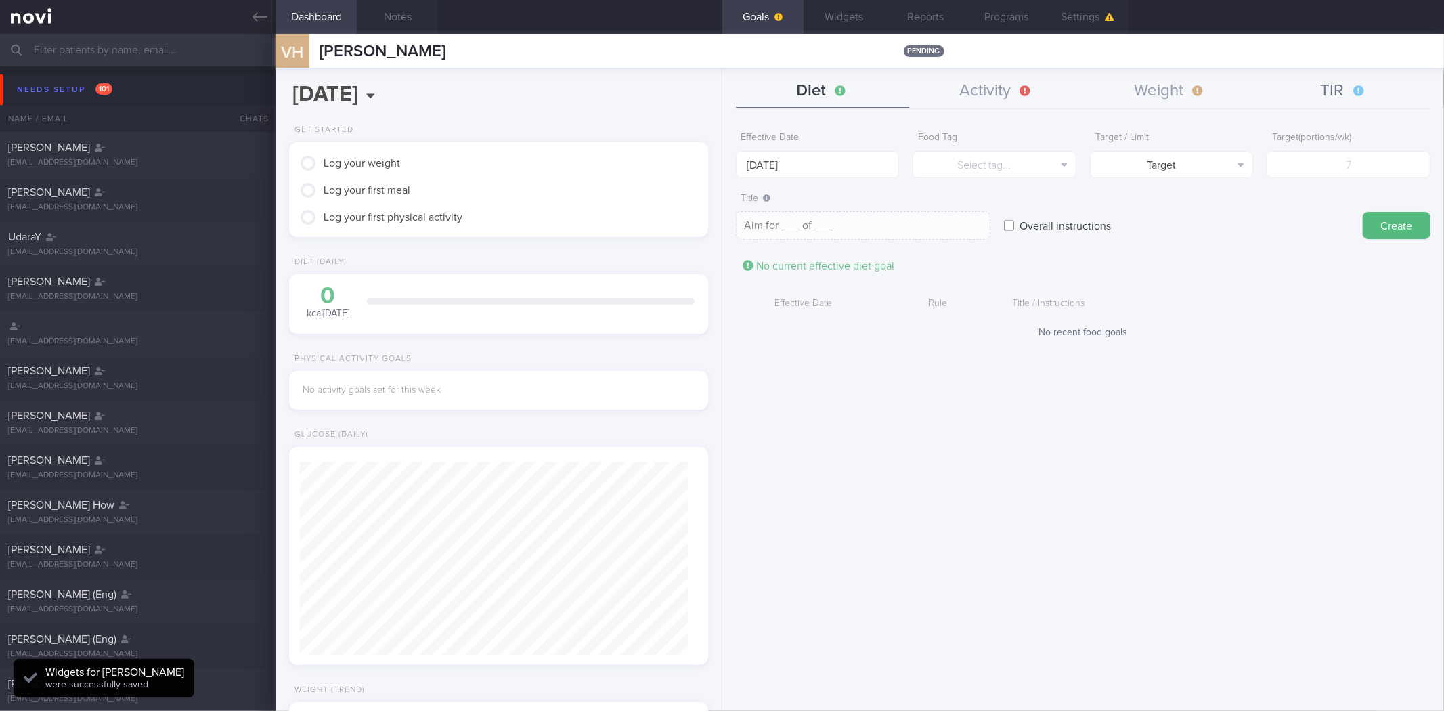
click at [1333, 106] on button "TIR" at bounding box center [1343, 91] width 174 height 34
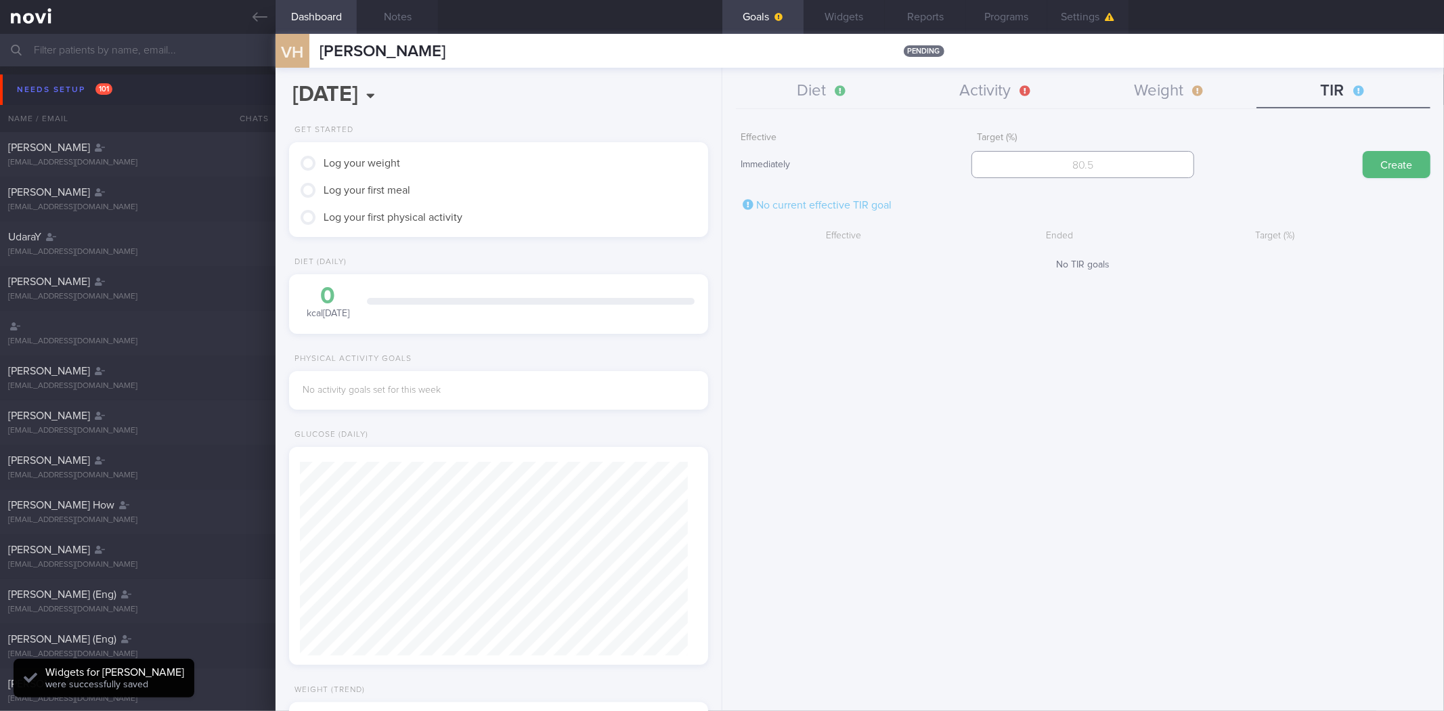
click at [1113, 168] on input "number" at bounding box center [1082, 164] width 223 height 27
type input "95"
click at [1362, 151] on button "Create" at bounding box center [1396, 164] width 68 height 27
click at [1148, 99] on button "Weight" at bounding box center [1170, 91] width 174 height 34
click at [1077, 167] on input "number" at bounding box center [1082, 164] width 223 height 27
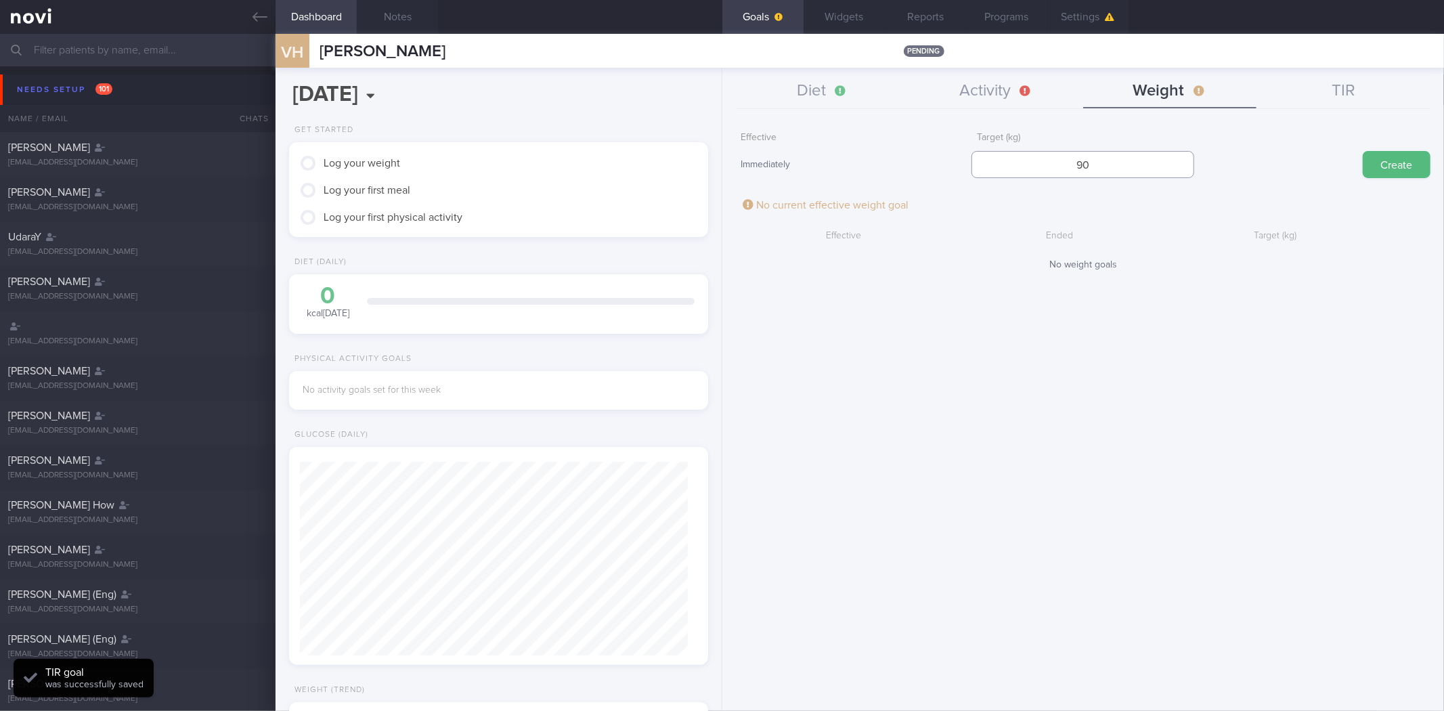
type input "90"
click at [1362, 151] on button "Create" at bounding box center [1396, 164] width 68 height 27
click at [996, 81] on button "Activity" at bounding box center [996, 91] width 174 height 34
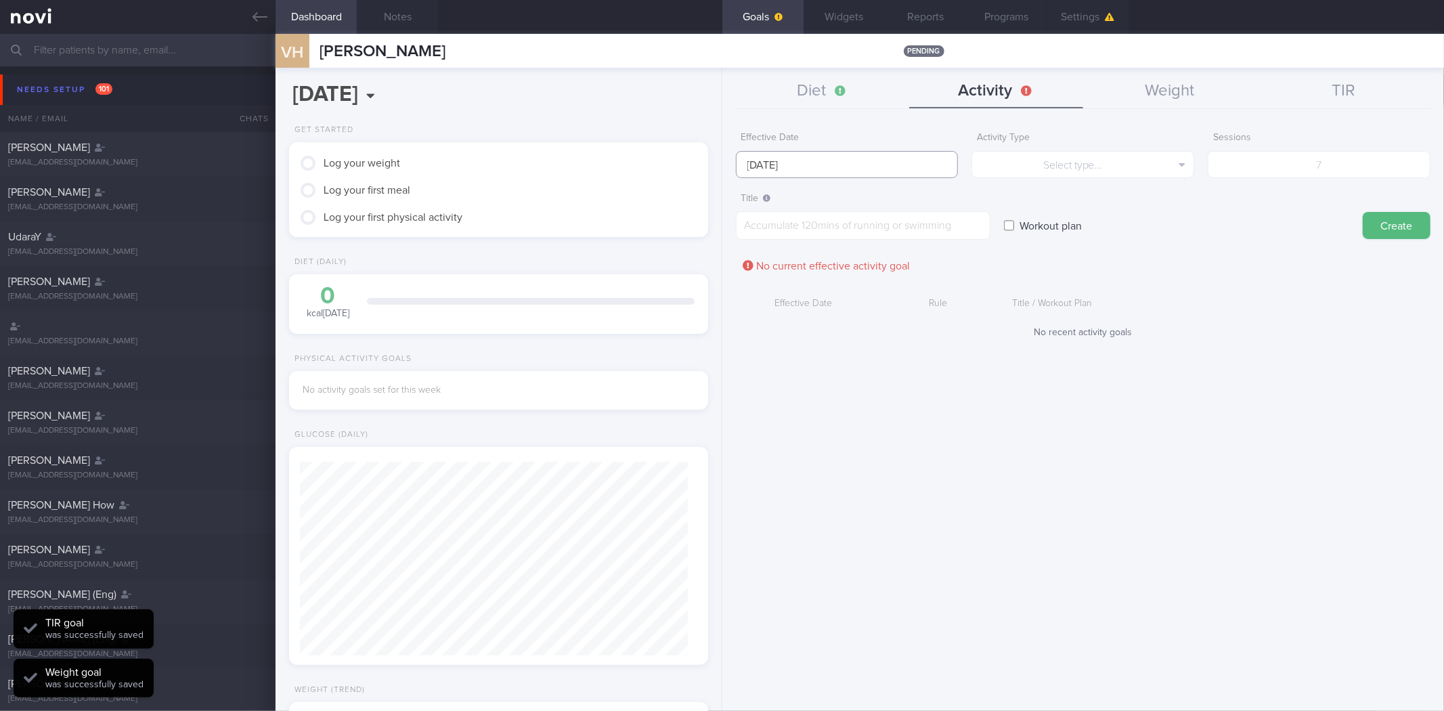
click at [864, 169] on input "[DATE]" at bounding box center [847, 164] width 223 height 27
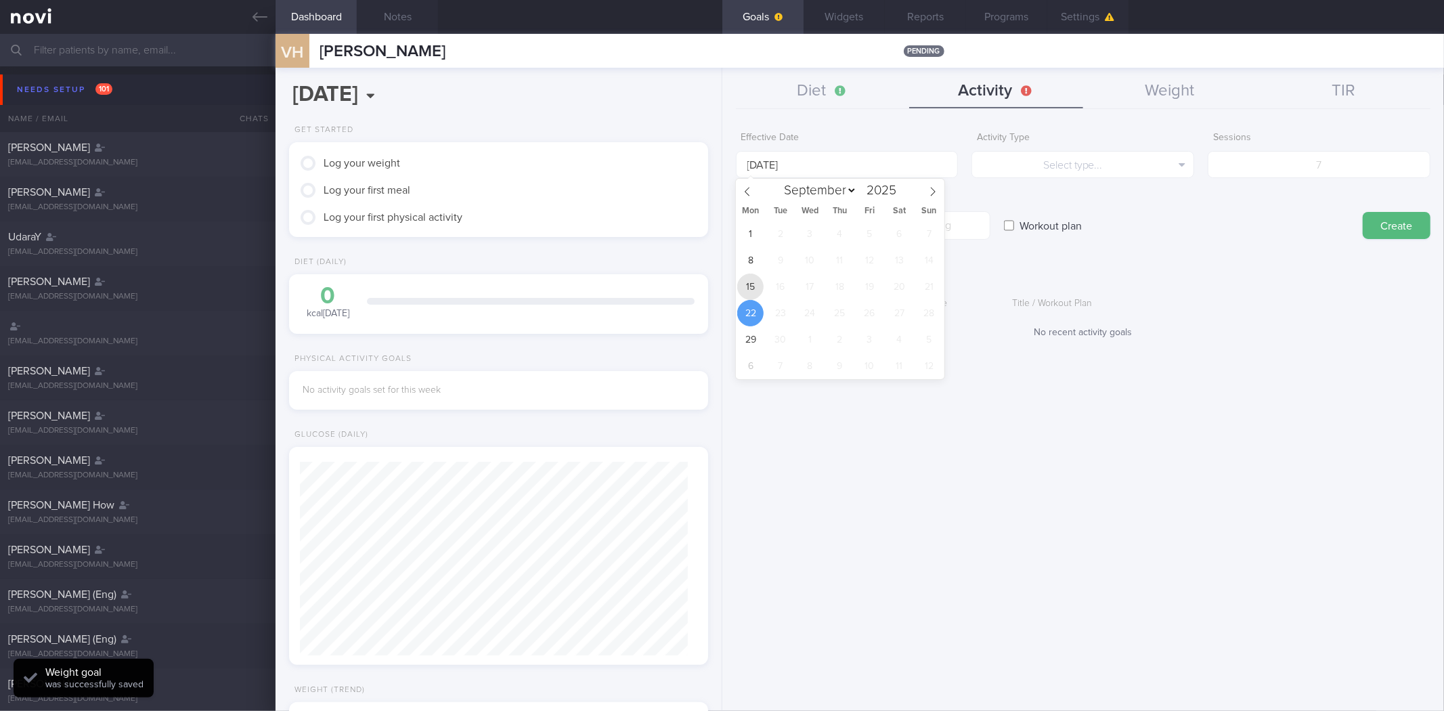
click at [744, 282] on span "15" at bounding box center [750, 286] width 26 height 26
type input "[DATE]"
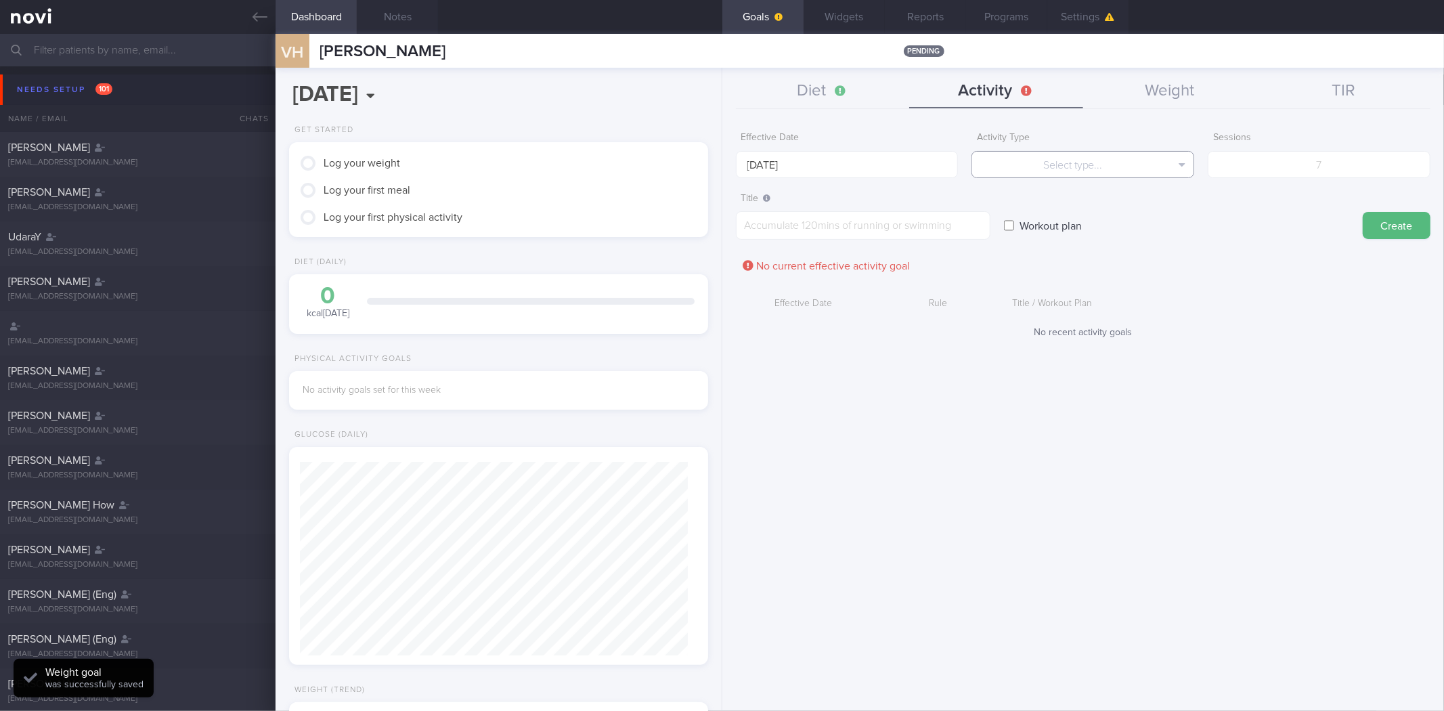
click at [1071, 173] on button "Select type..." at bounding box center [1082, 164] width 223 height 27
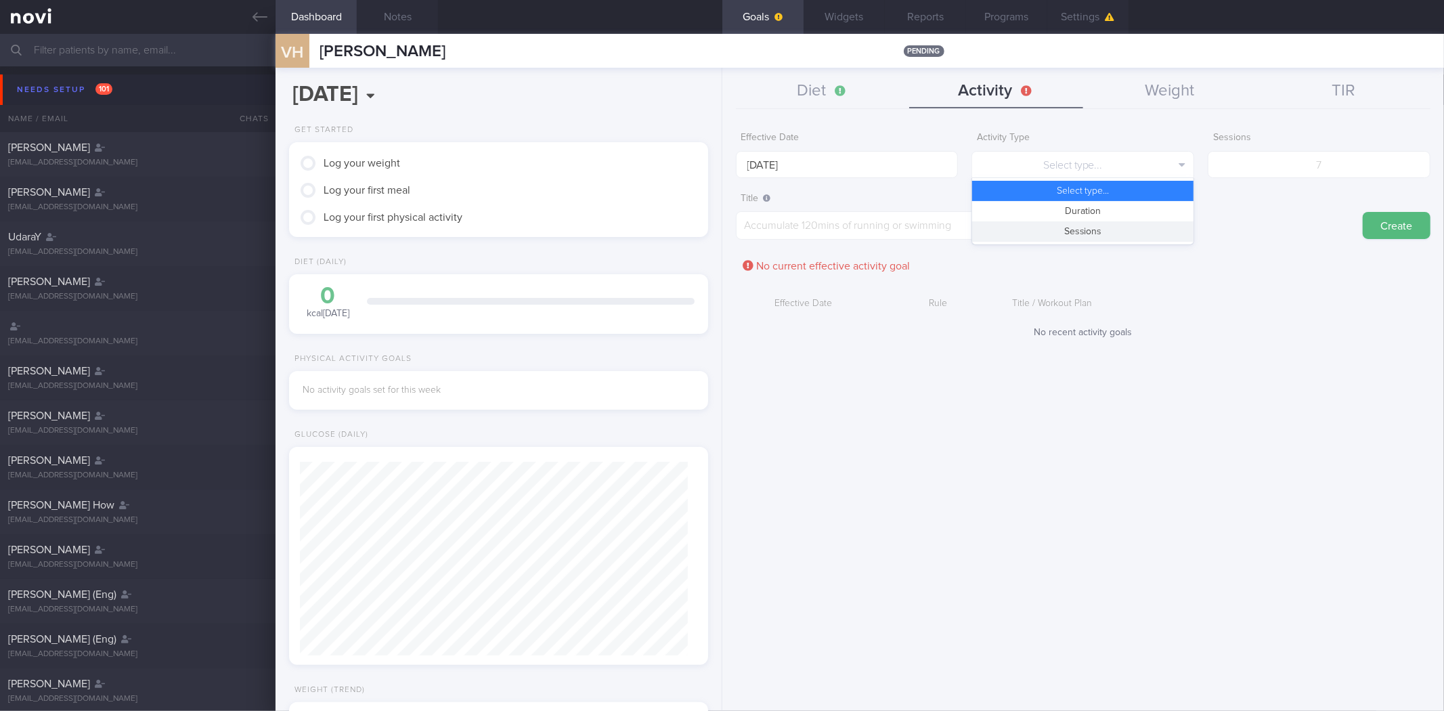
click at [1098, 232] on button "Sessions" at bounding box center [1082, 231] width 221 height 20
drag, startPoint x: 1323, startPoint y: 159, endPoint x: 1226, endPoint y: 162, distance: 97.5
click at [1324, 158] on input "number" at bounding box center [1318, 164] width 223 height 27
type input "4"
click at [810, 220] on textarea at bounding box center [863, 225] width 254 height 28
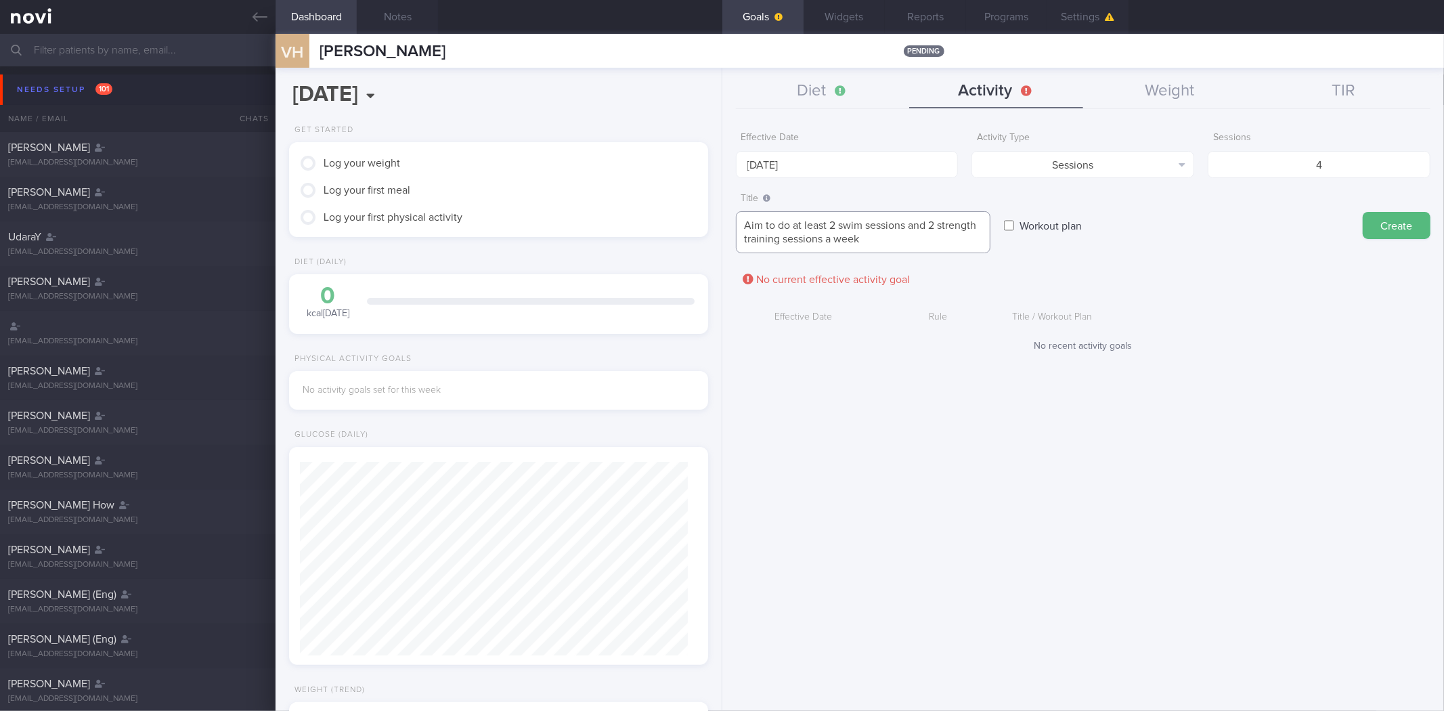
type textarea "Aim to do at least 2 swim sessions and 2 strength training sessions a week"
click at [1362, 212] on button "Create" at bounding box center [1396, 225] width 68 height 27
type input "[DATE]"
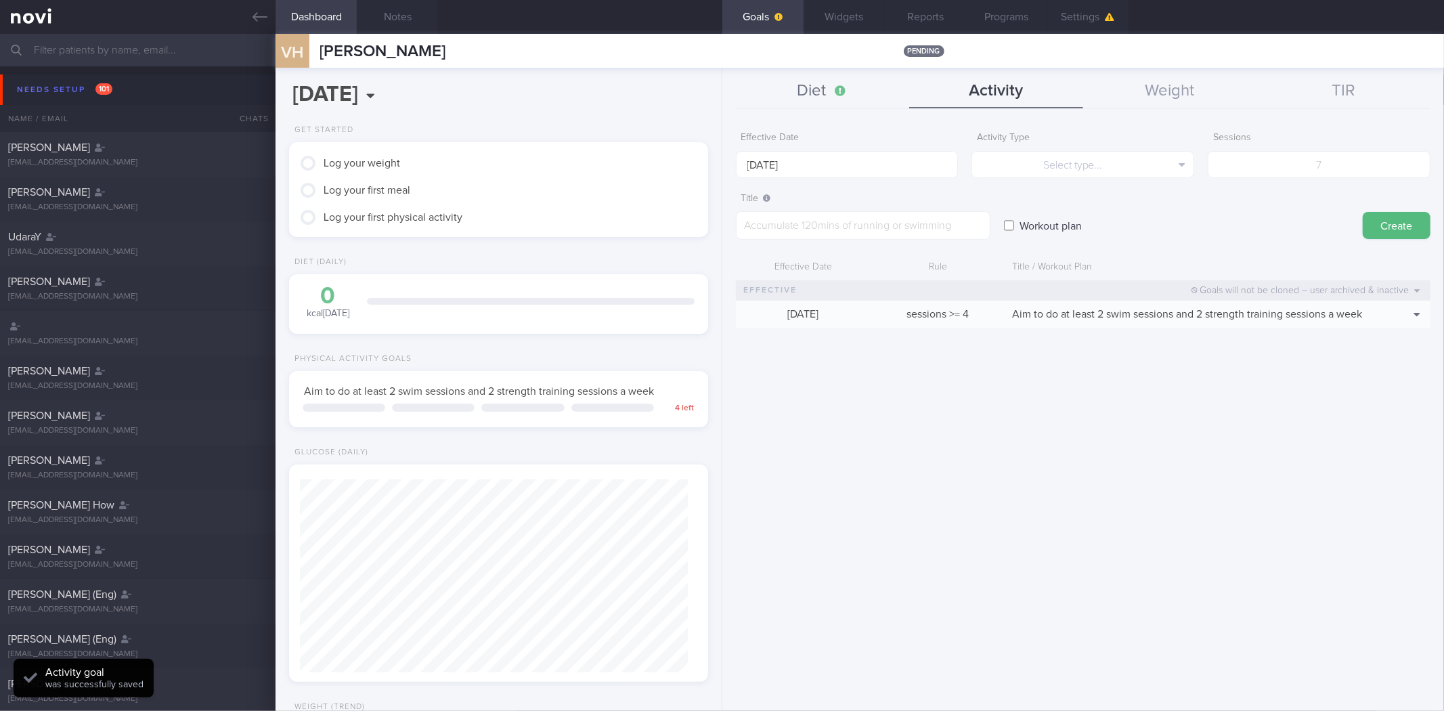
click at [807, 85] on button "Diet" at bounding box center [823, 91] width 174 height 34
click at [814, 166] on input "[DATE]" at bounding box center [818, 164] width 164 height 27
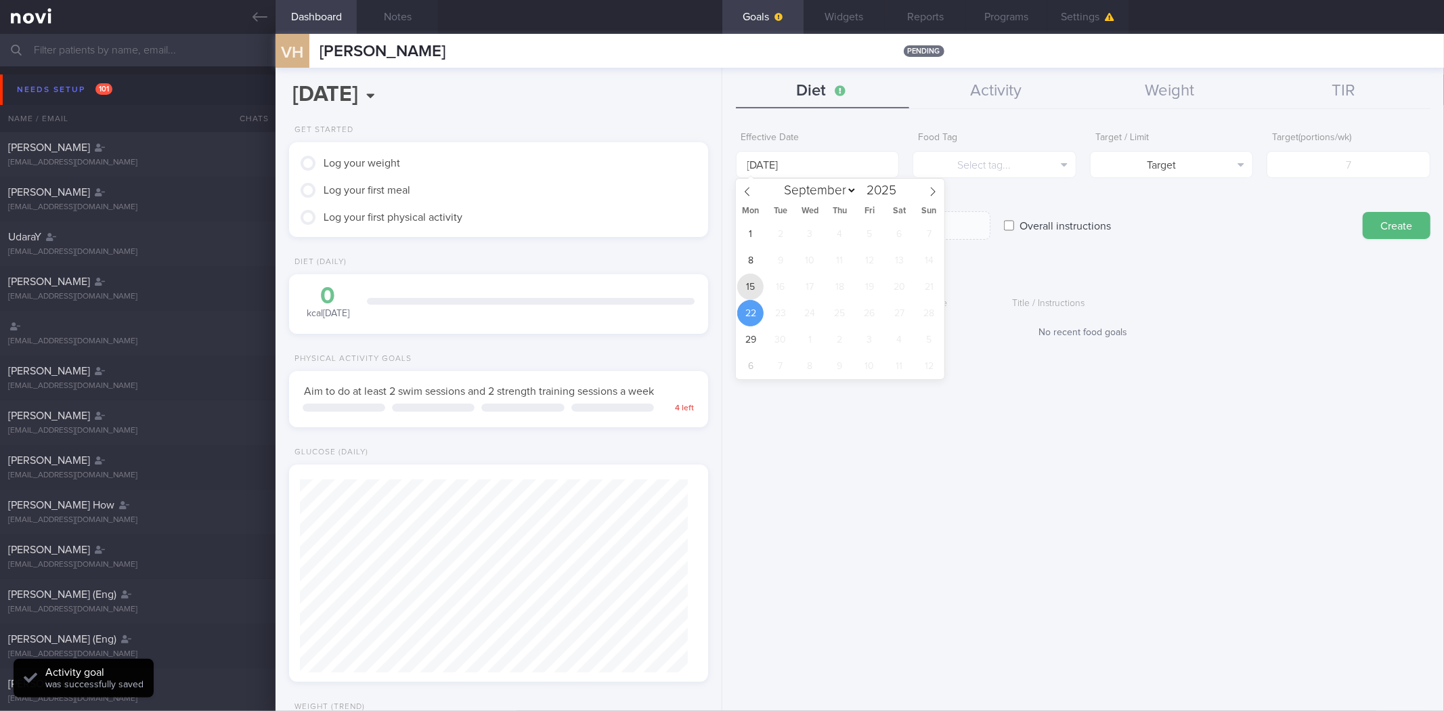
click at [740, 290] on span "15" at bounding box center [750, 286] width 26 height 26
type input "[DATE]"
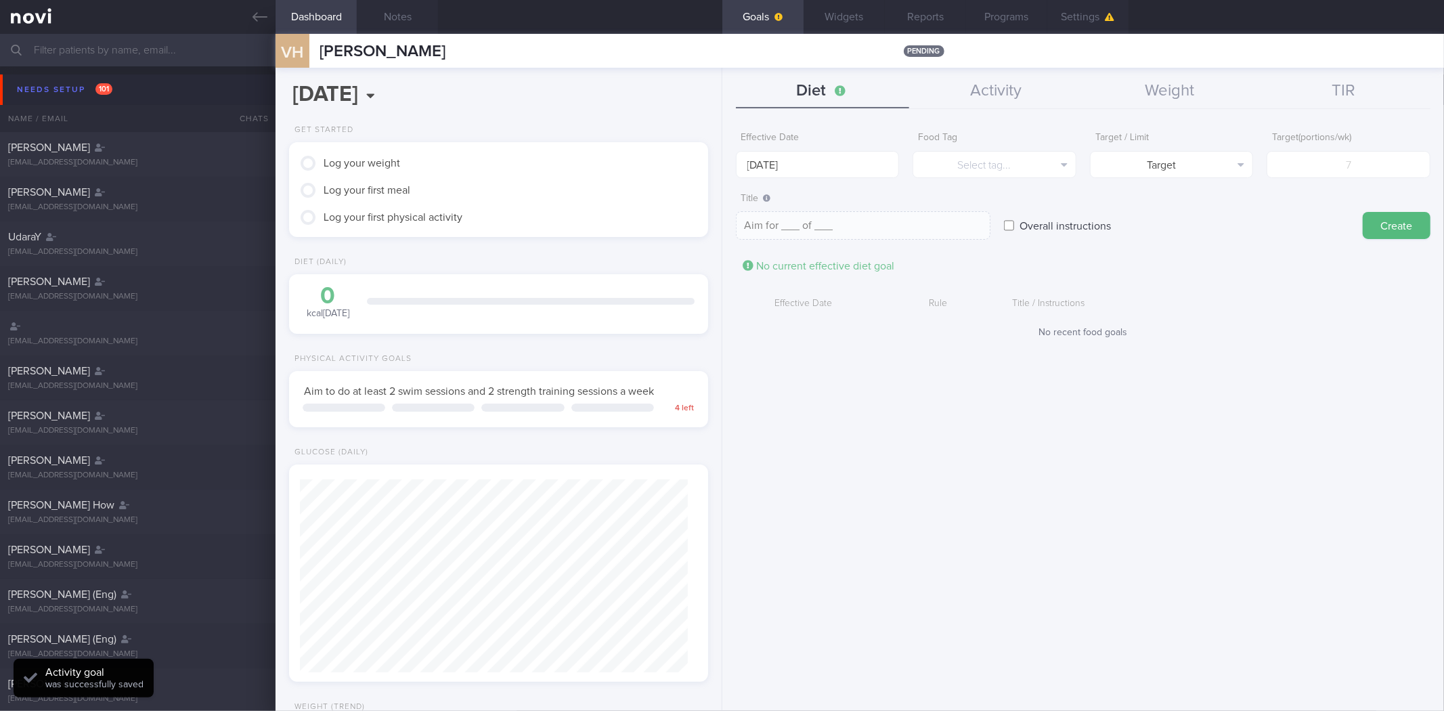
click at [1054, 186] on div "Overall instructions" at bounding box center [1176, 212] width 345 height 53
click at [1044, 159] on button "Select tag..." at bounding box center [994, 164] width 164 height 27
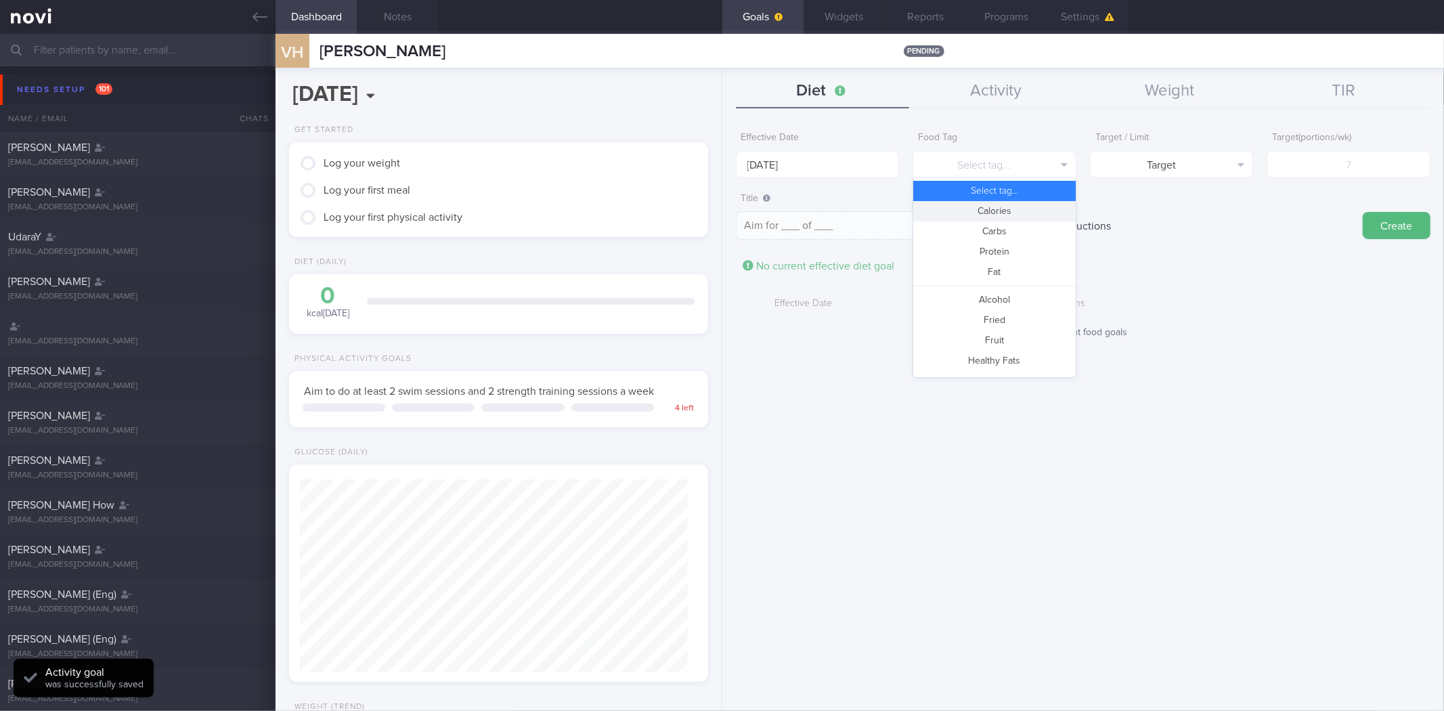
click at [1011, 213] on button "Calories" at bounding box center [994, 211] width 162 height 20
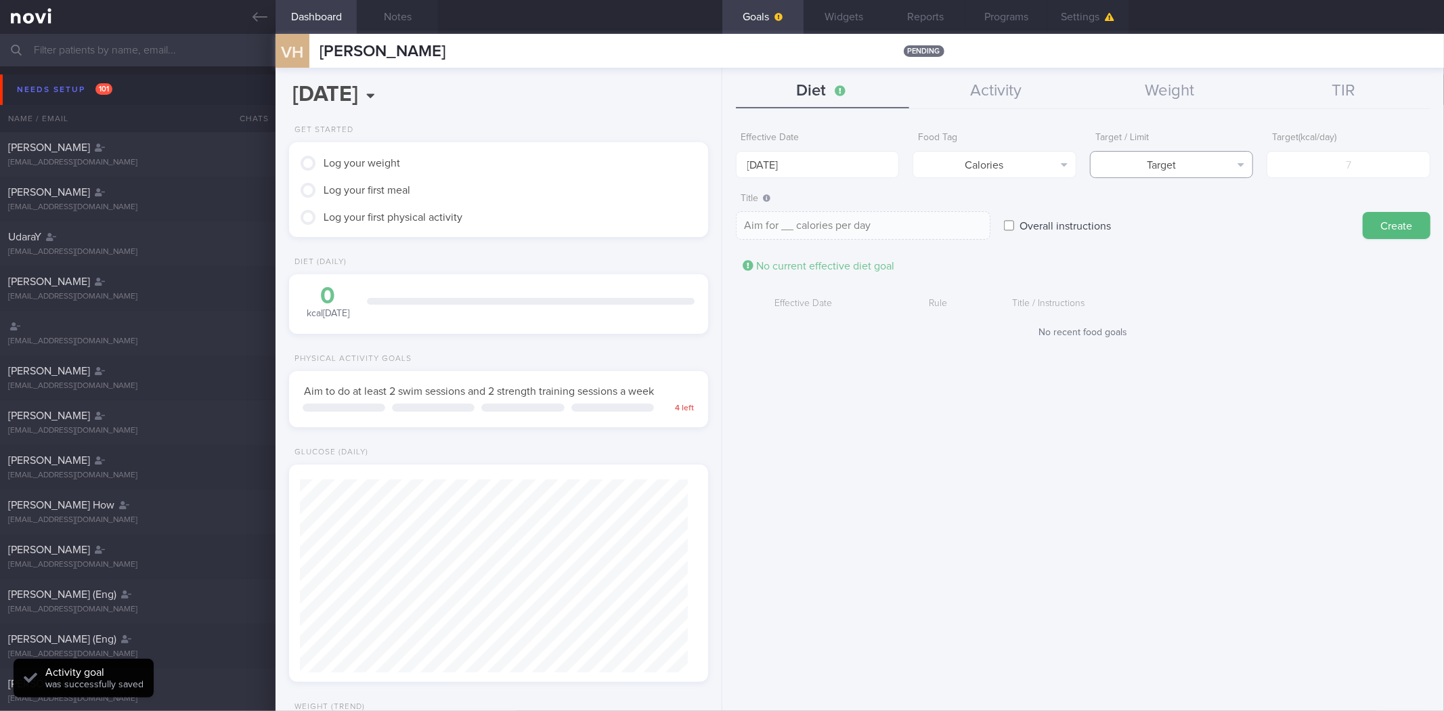
click at [1211, 158] on button "Target" at bounding box center [1172, 164] width 164 height 27
drag, startPoint x: 1178, startPoint y: 207, endPoint x: 1406, endPoint y: 145, distance: 236.4
click at [1179, 207] on button "Limit" at bounding box center [1171, 211] width 162 height 20
type textarea "Keep to __ calories per day"
click at [1408, 144] on div "Limit ( kcal/day )" at bounding box center [1348, 151] width 164 height 53
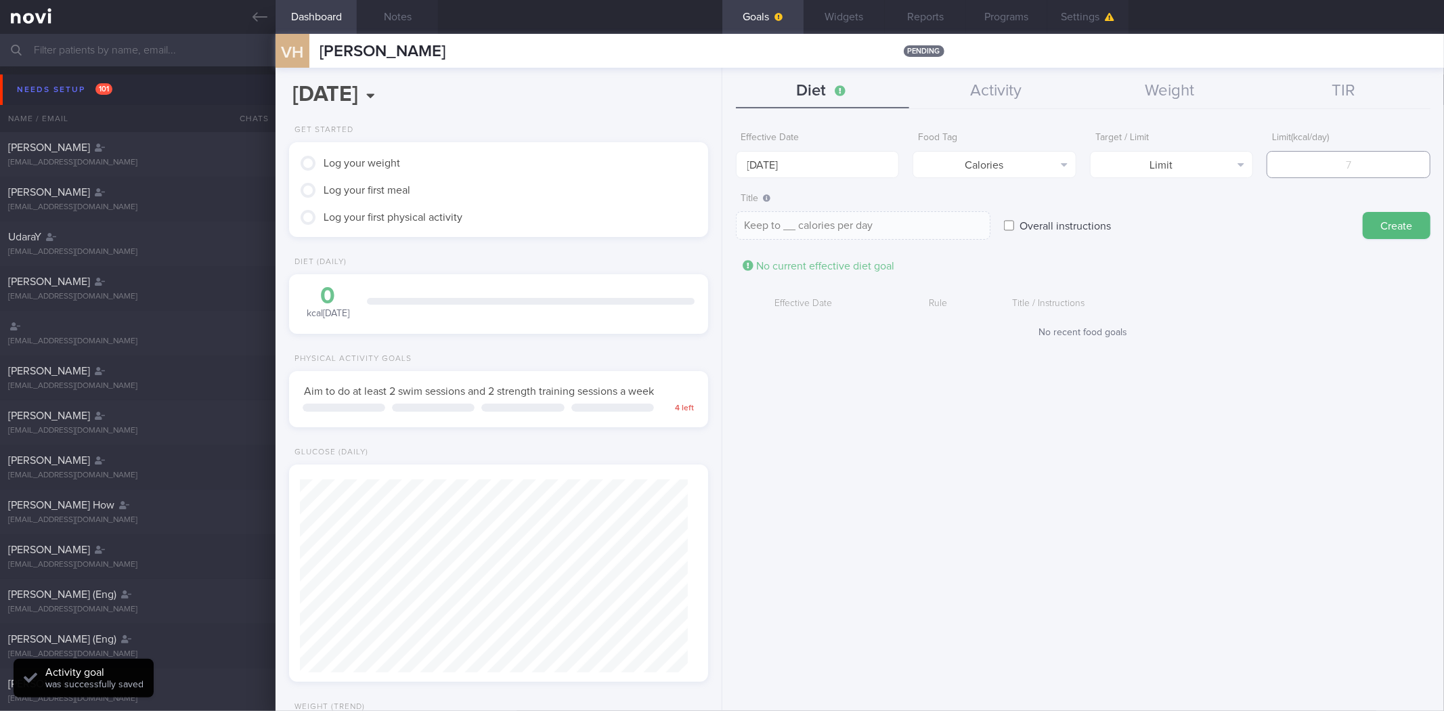
click at [1376, 166] on input "number" at bounding box center [1348, 164] width 164 height 27
type input "1"
type textarea "Keep to 1 calories per day"
type input "18"
type textarea "Keep to 18 calories per day"
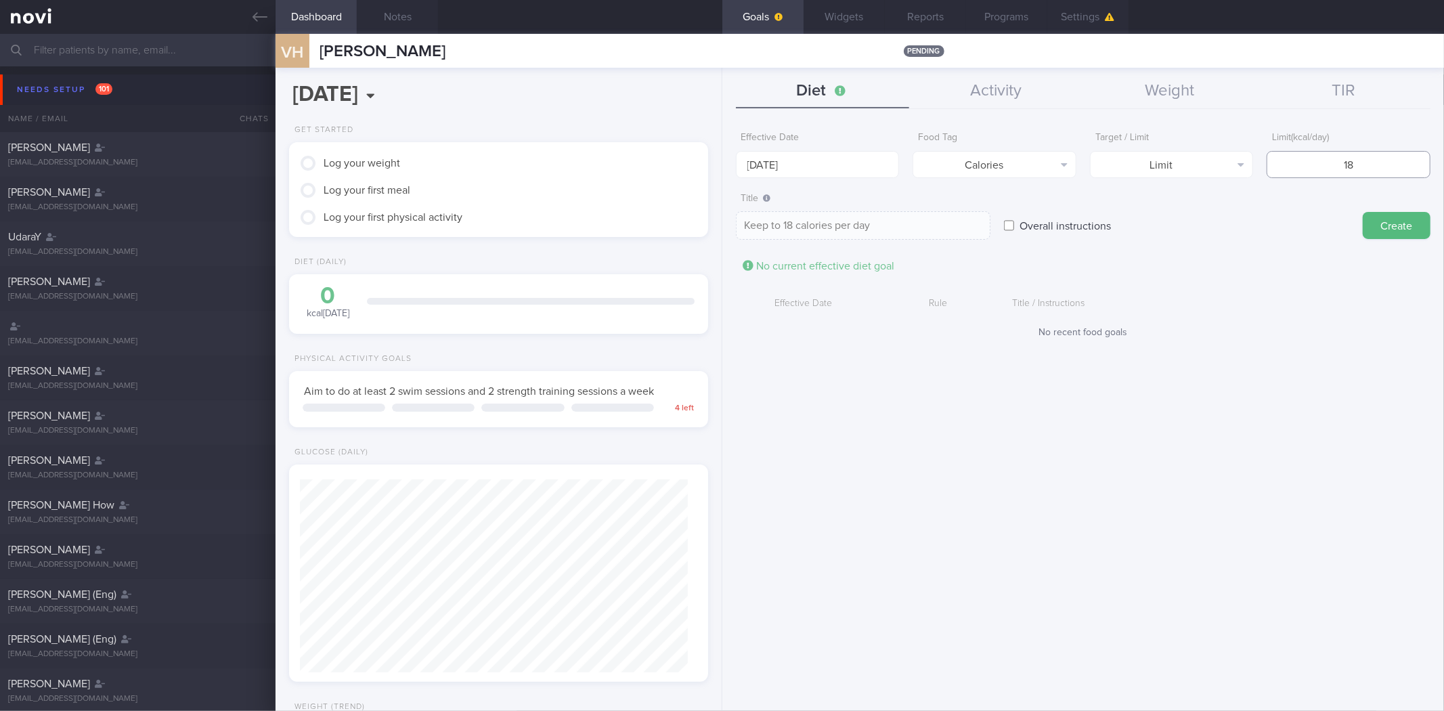
type input "180"
type textarea "Keep to 180 calories per day"
type input "1800"
type textarea "Keep to 1800 calories per day"
type input "1800"
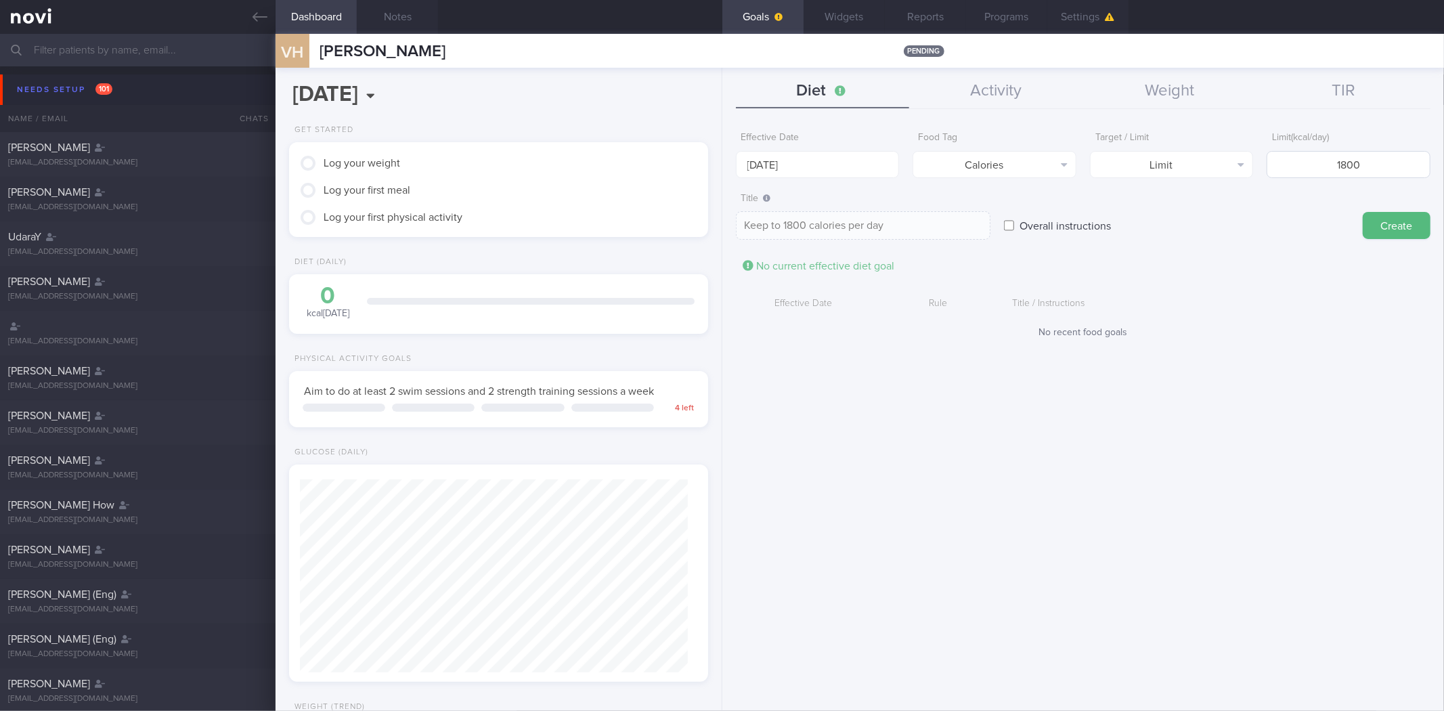
click at [1362, 212] on button "Create" at bounding box center [1396, 225] width 68 height 27
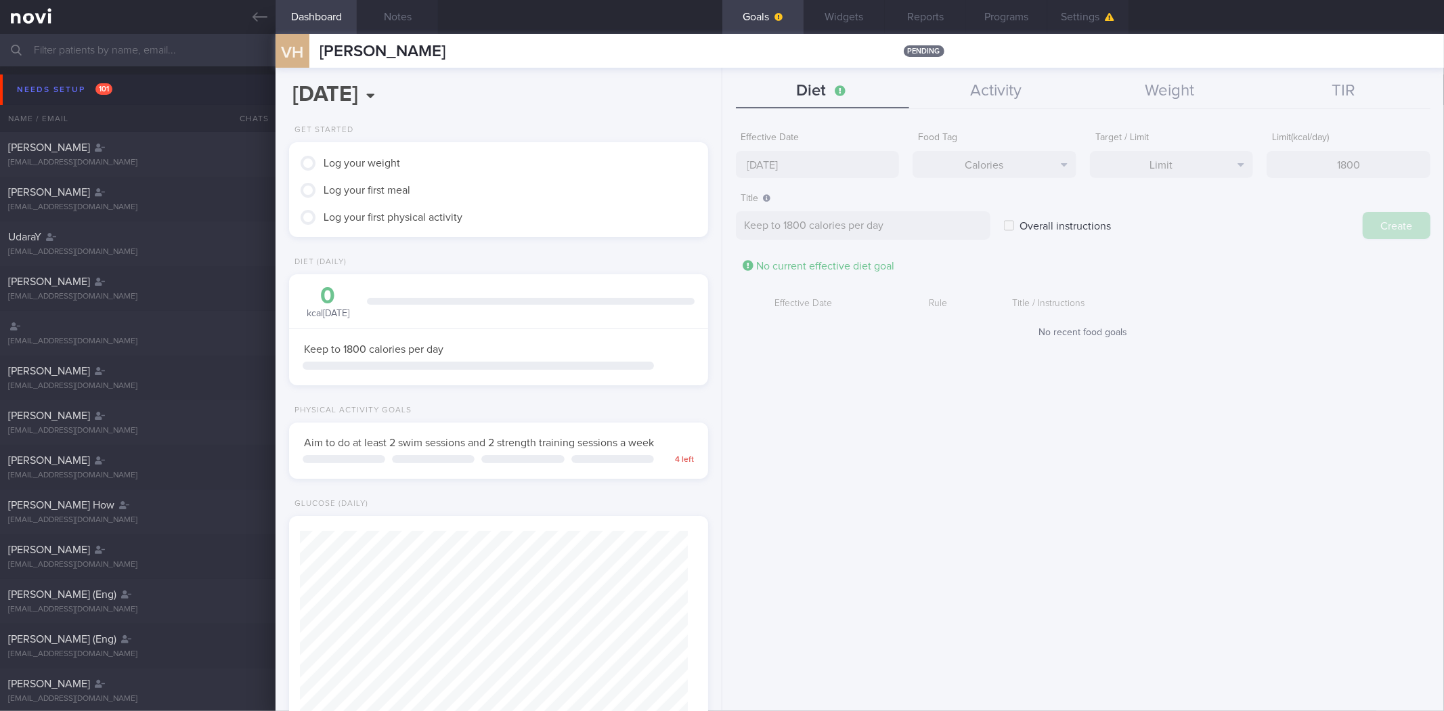
type input "[DATE]"
type textarea "Aim for ___ of ___"
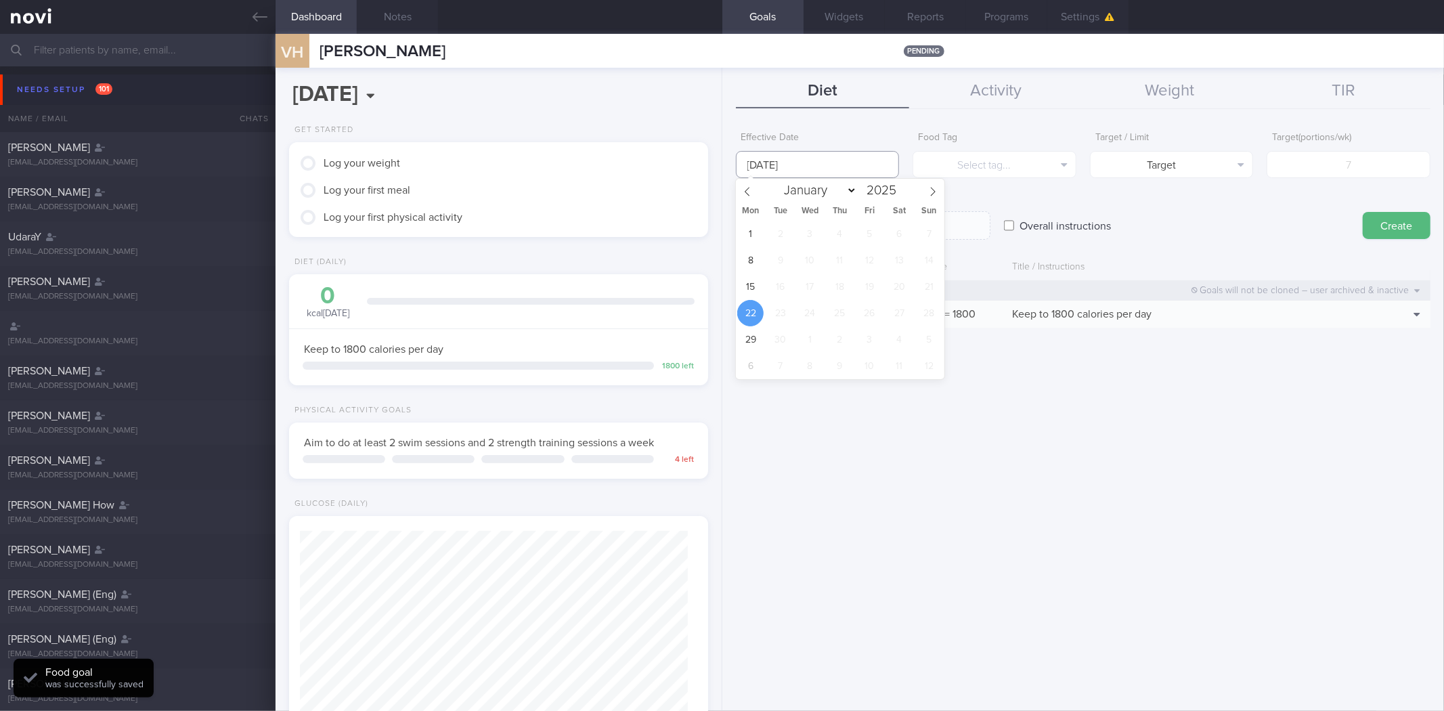
click at [782, 160] on input "[DATE]" at bounding box center [818, 164] width 164 height 27
click at [742, 295] on span "15" at bounding box center [750, 286] width 26 height 26
type input "[DATE]"
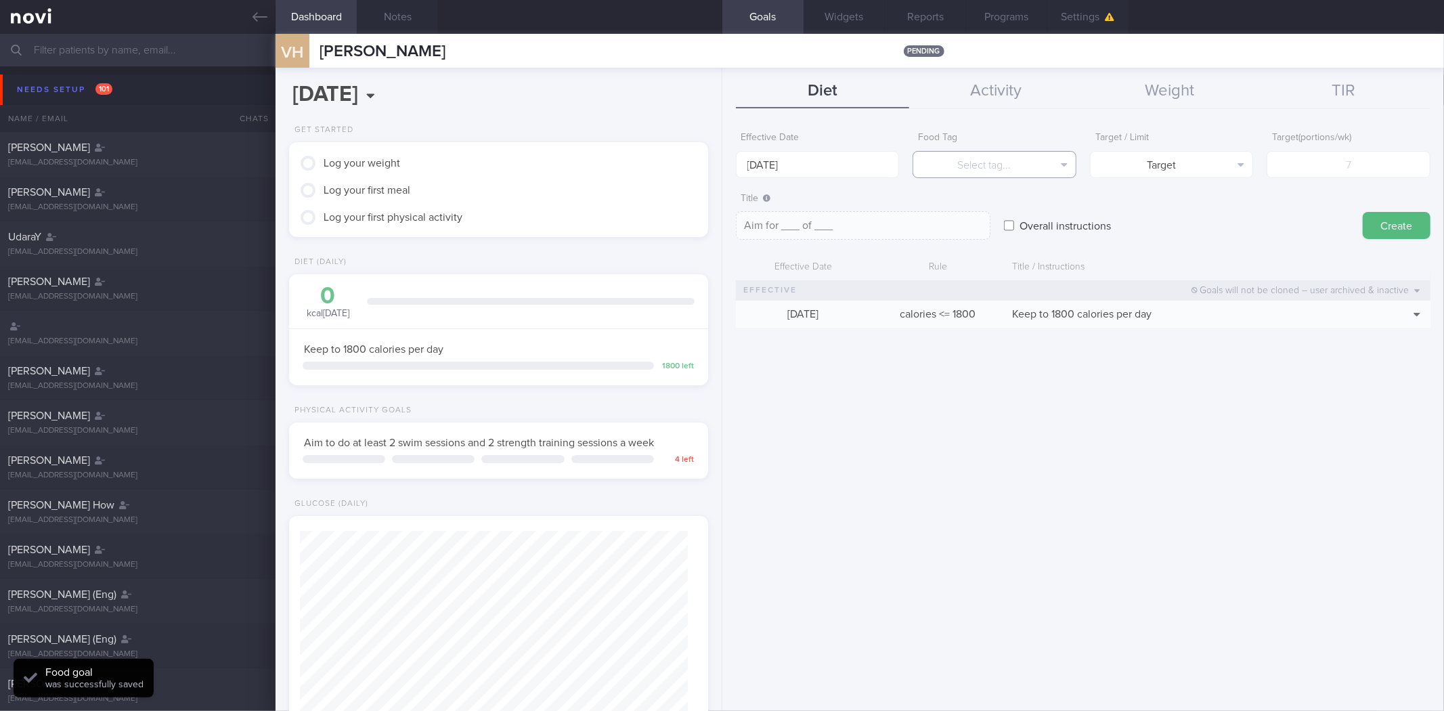
click at [990, 161] on button "Select tag..." at bounding box center [994, 164] width 164 height 27
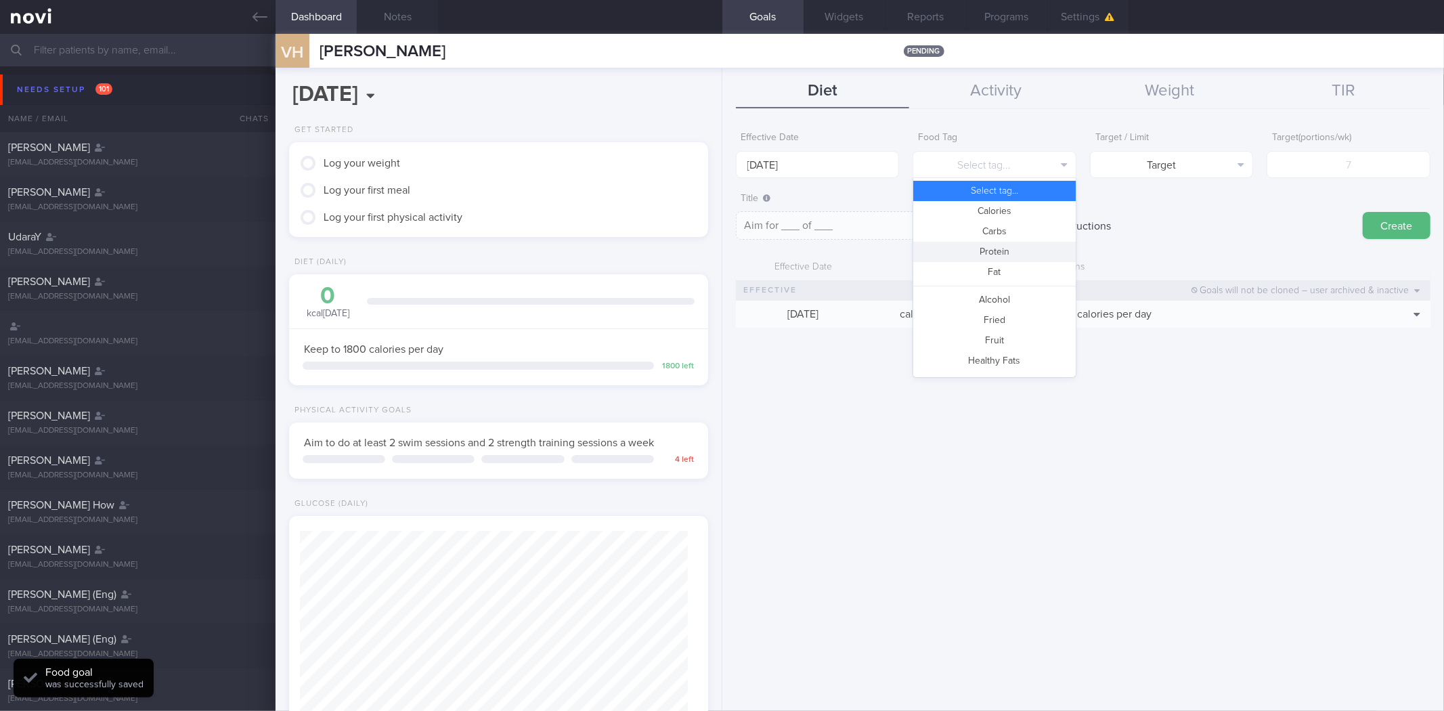
click at [1018, 247] on button "Protein" at bounding box center [994, 252] width 162 height 20
type textarea "Aim for __g of protein per day"
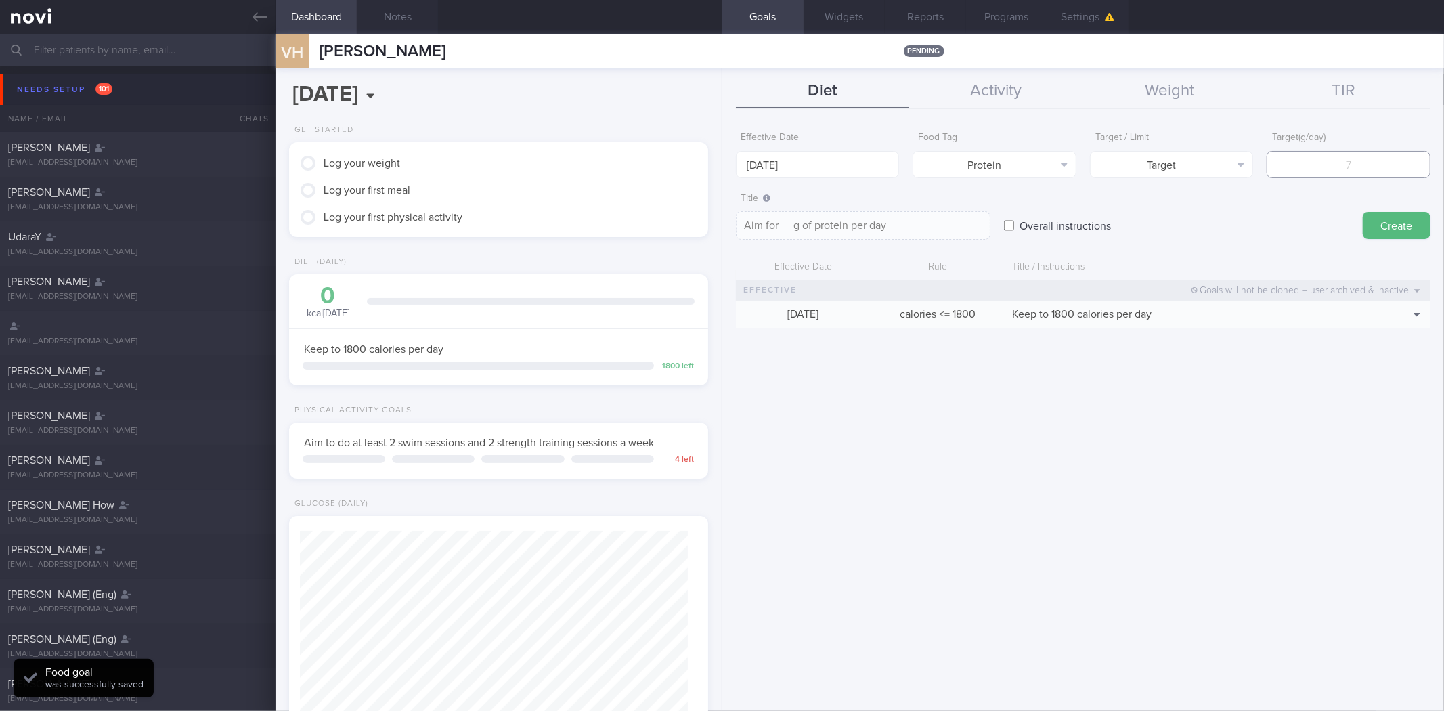
drag, startPoint x: 1304, startPoint y: 177, endPoint x: 1316, endPoint y: 169, distance: 14.3
click at [1304, 176] on input "number" at bounding box center [1348, 164] width 164 height 27
type input "1"
type textarea "Aim for 1g of protein per day"
type input "12"
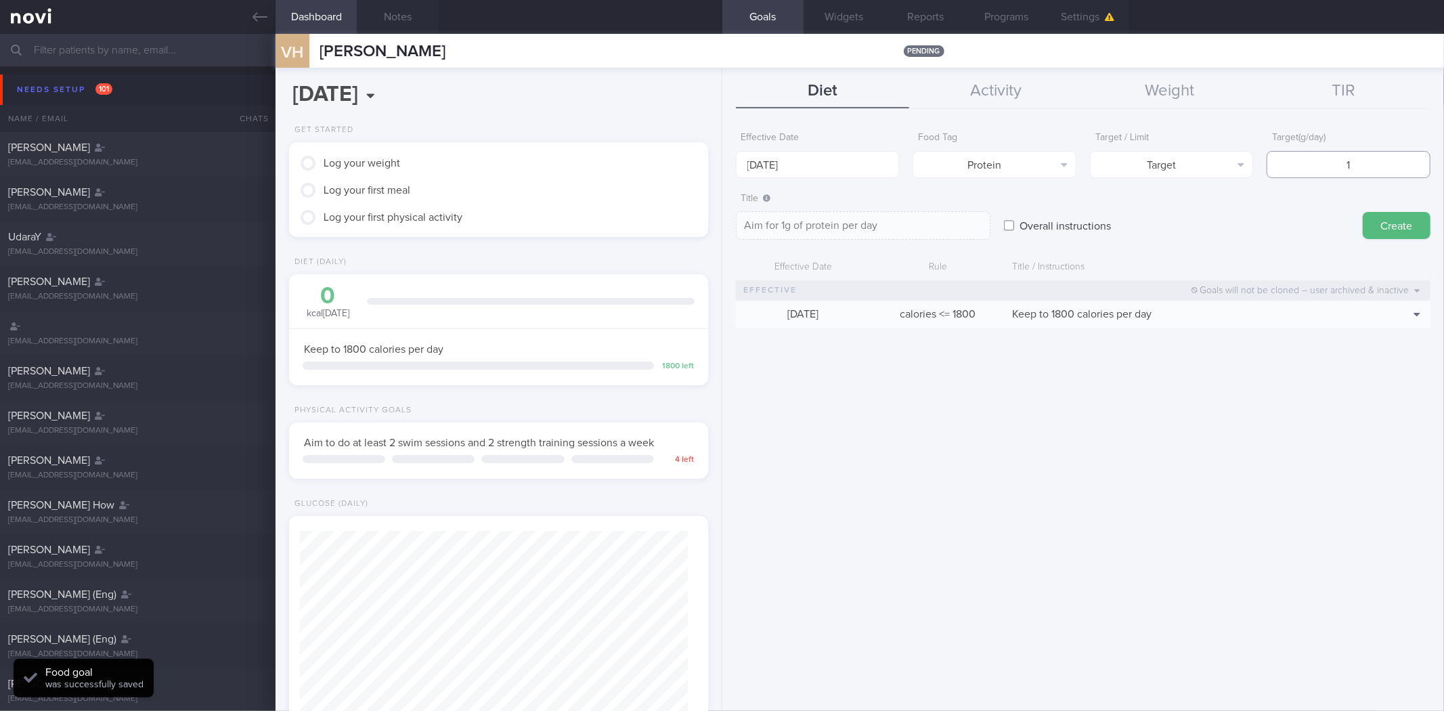
type textarea "Aim for 12g of protein per day"
type input "120"
type textarea "Aim for 120g of protein per day"
type input "120"
click at [805, 227] on textarea "Aim for 120g of protein per day" at bounding box center [863, 225] width 254 height 28
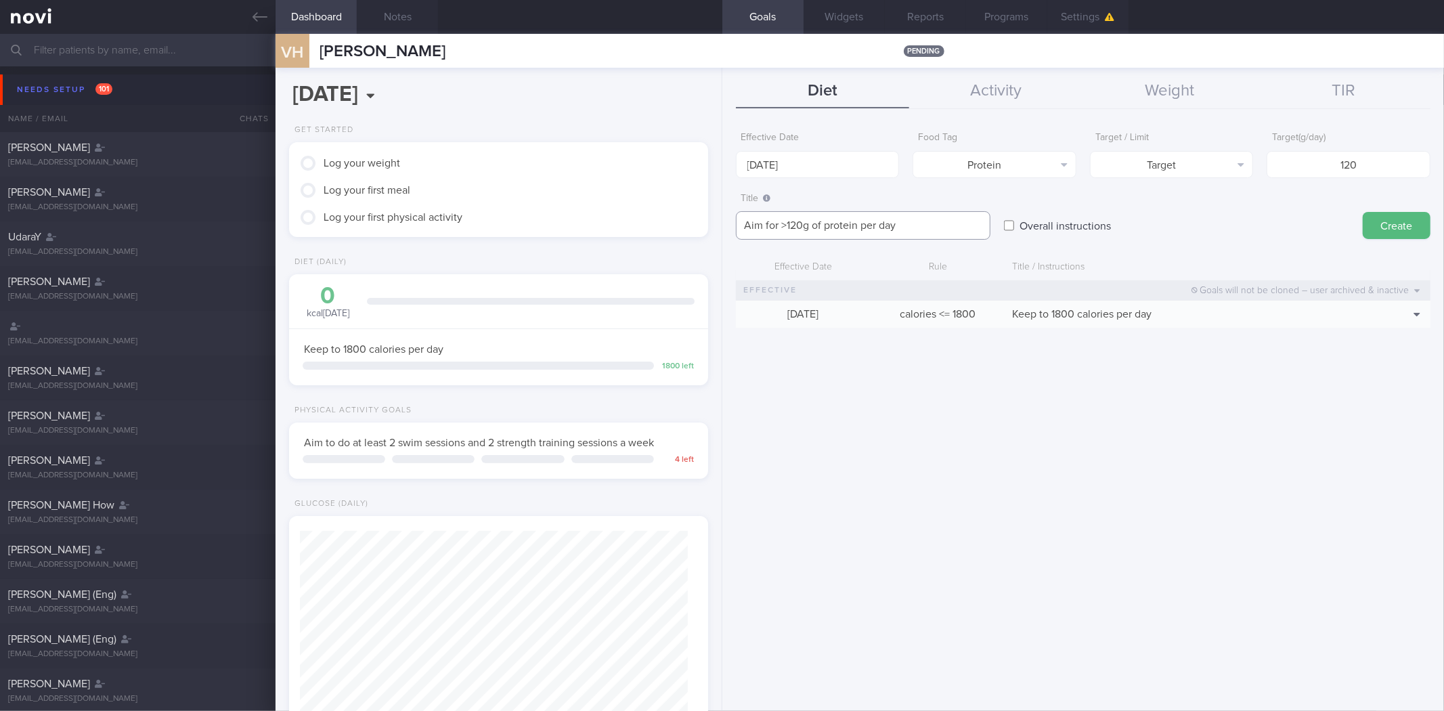
type textarea "Aim for >120g of protein per day"
click at [1362, 212] on button "Create" at bounding box center [1396, 225] width 68 height 27
type input "[DATE]"
type textarea "Aim for ___ of ___"
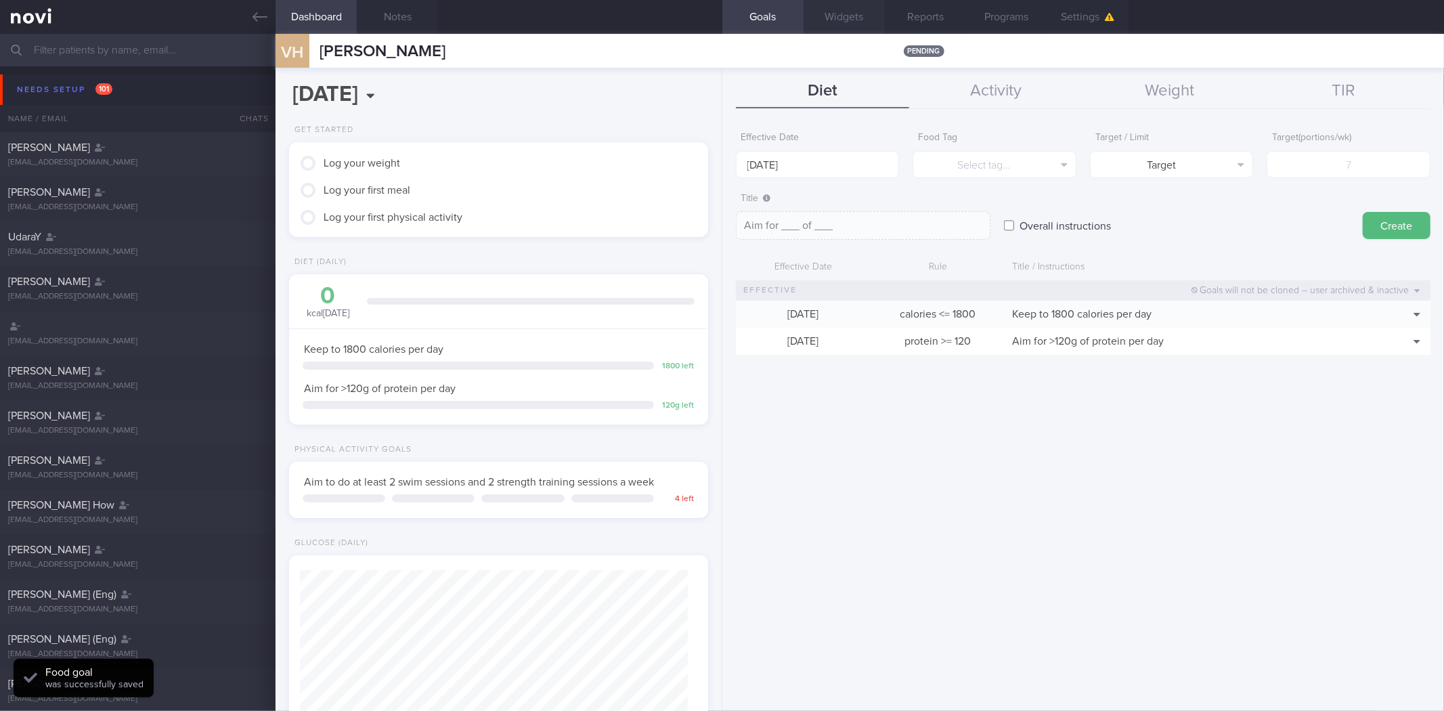
click at [816, 7] on button "Widgets" at bounding box center [843, 17] width 81 height 34
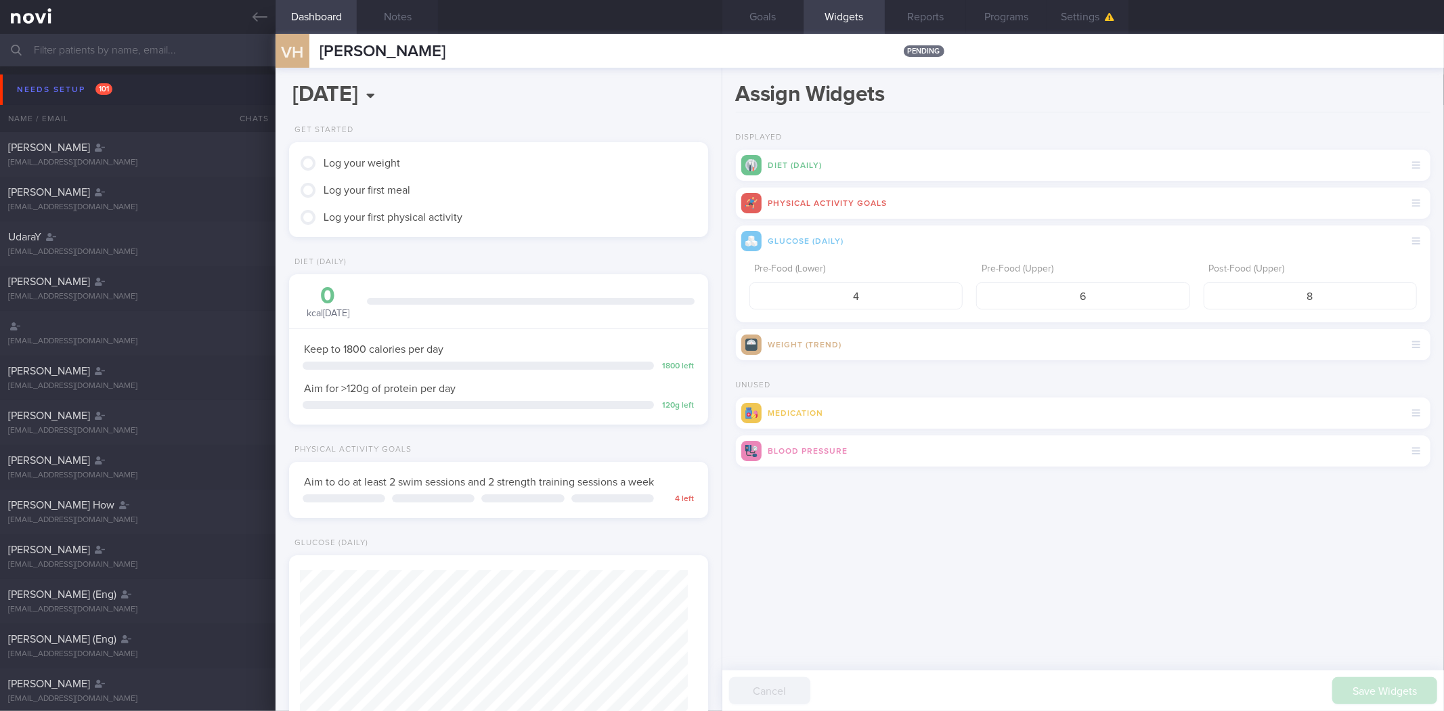
drag, startPoint x: 258, startPoint y: 23, endPoint x: 686, endPoint y: 3, distance: 428.2
click at [258, 23] on icon at bounding box center [259, 16] width 15 height 15
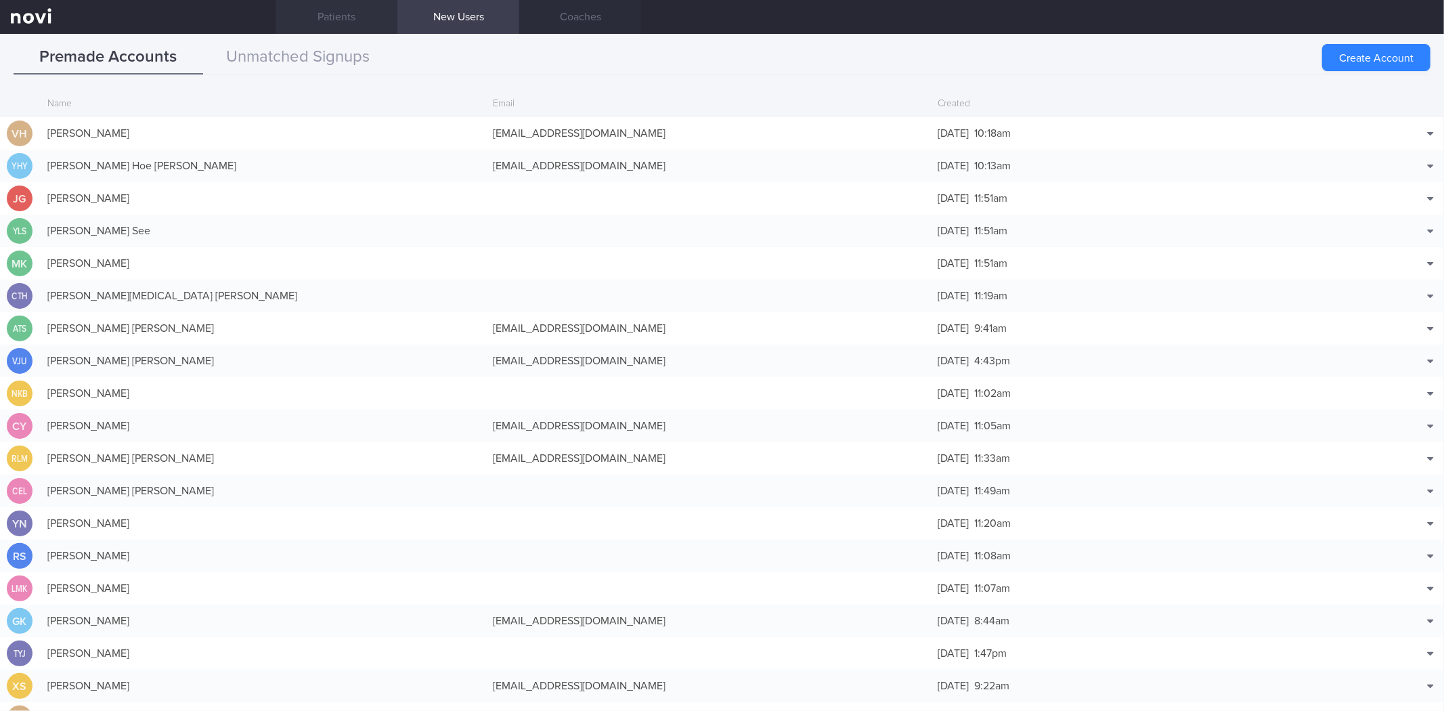
click at [346, 18] on link "Patients" at bounding box center [336, 17] width 122 height 34
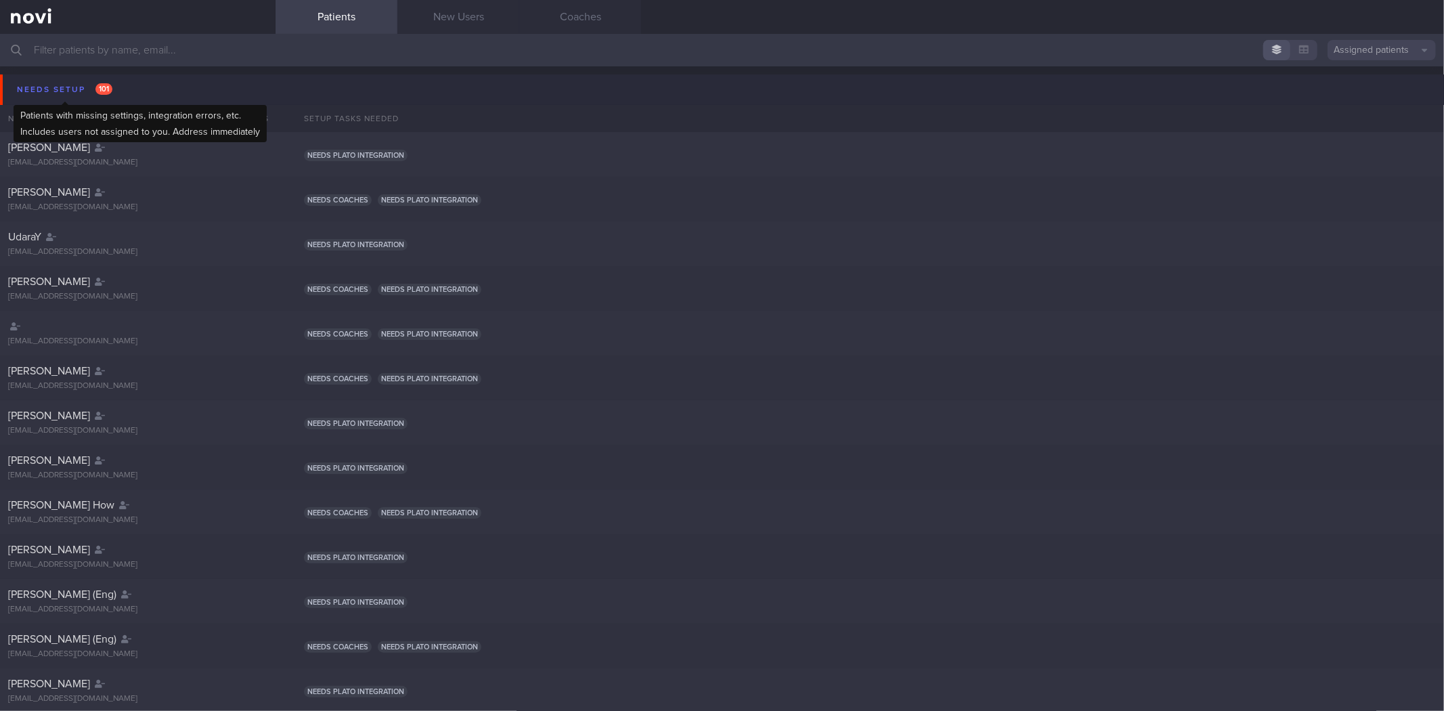
click at [108, 89] on span "101" at bounding box center [103, 89] width 17 height 12
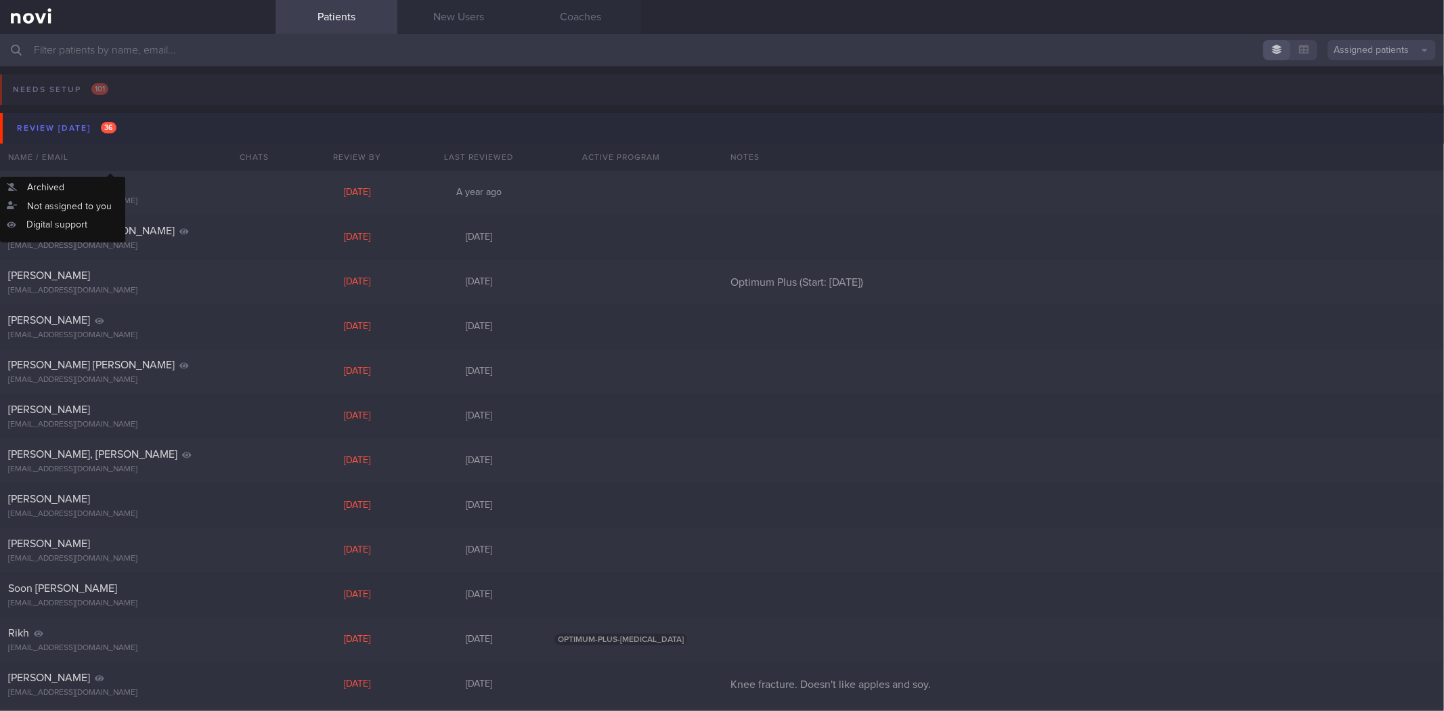
click at [120, 131] on button "Review today 36" at bounding box center [724, 128] width 1448 height 30
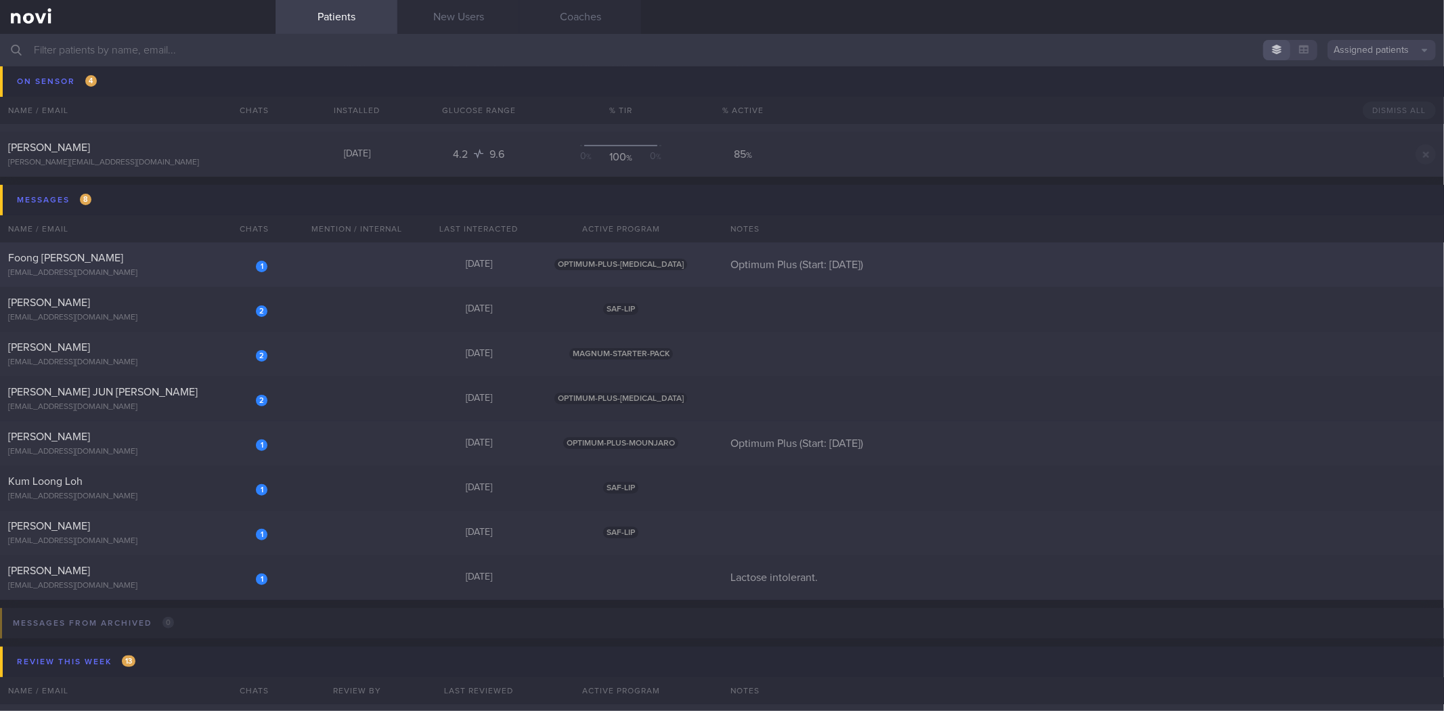
scroll to position [225, 0]
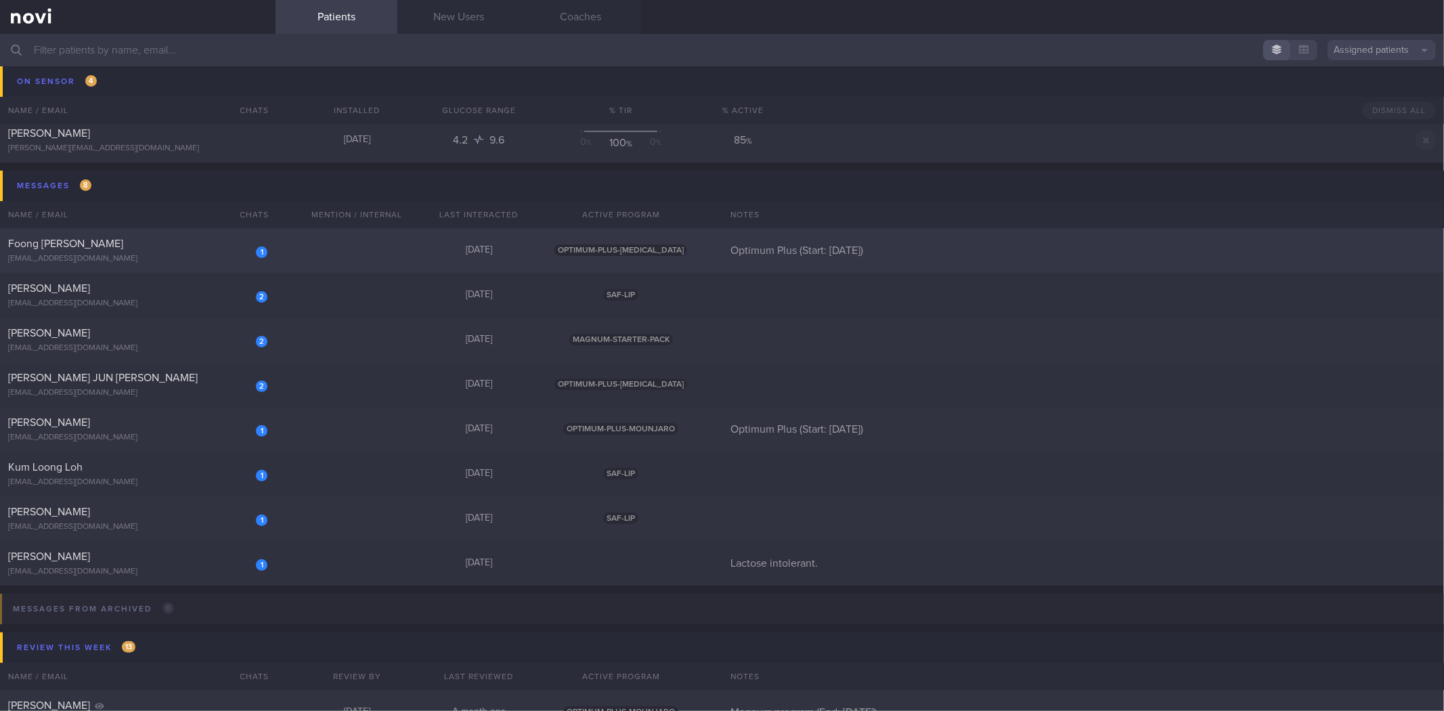
click at [173, 259] on div "[EMAIL_ADDRESS][DOMAIN_NAME]" at bounding box center [137, 259] width 259 height 10
select select "8"
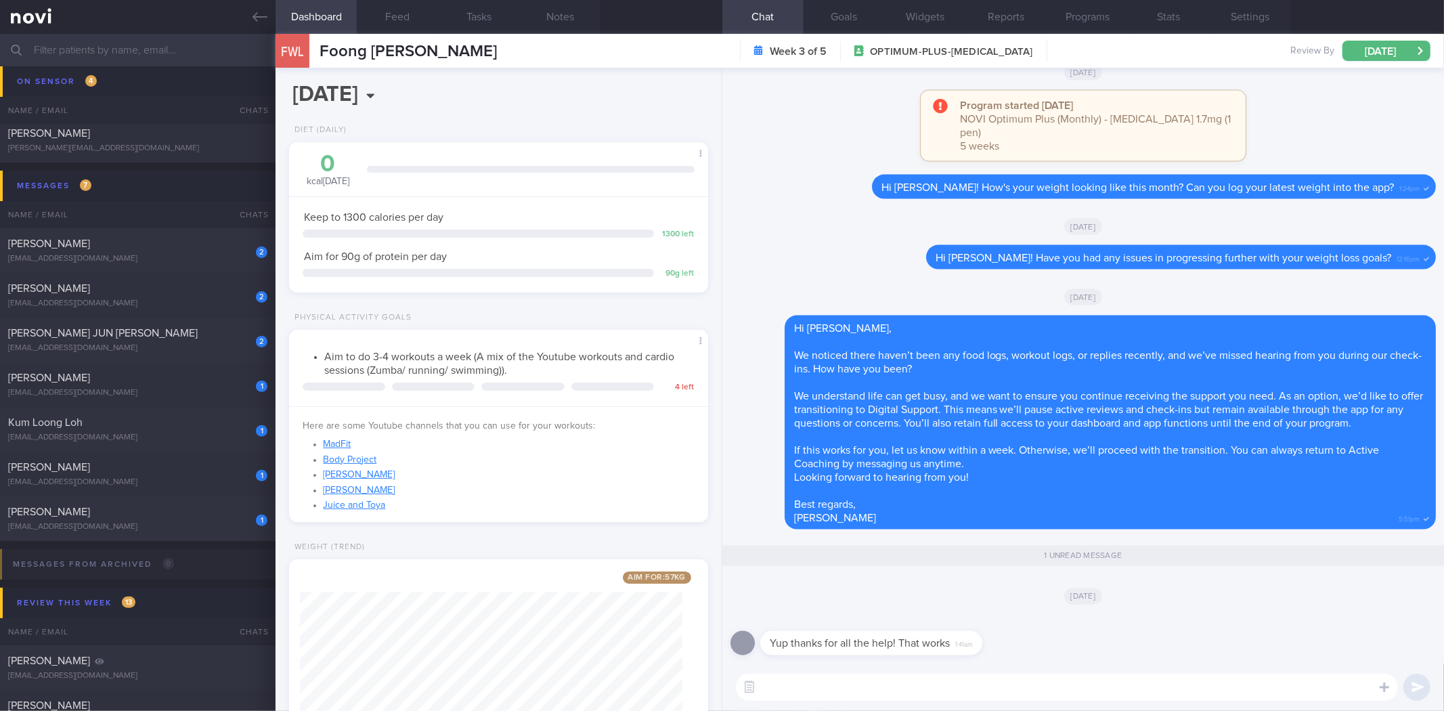
click at [857, 684] on textarea at bounding box center [1067, 686] width 662 height 27
type textarea "Okay thanks Wai Lumn! Feel free to drop me a message anytime if you need any ad…"
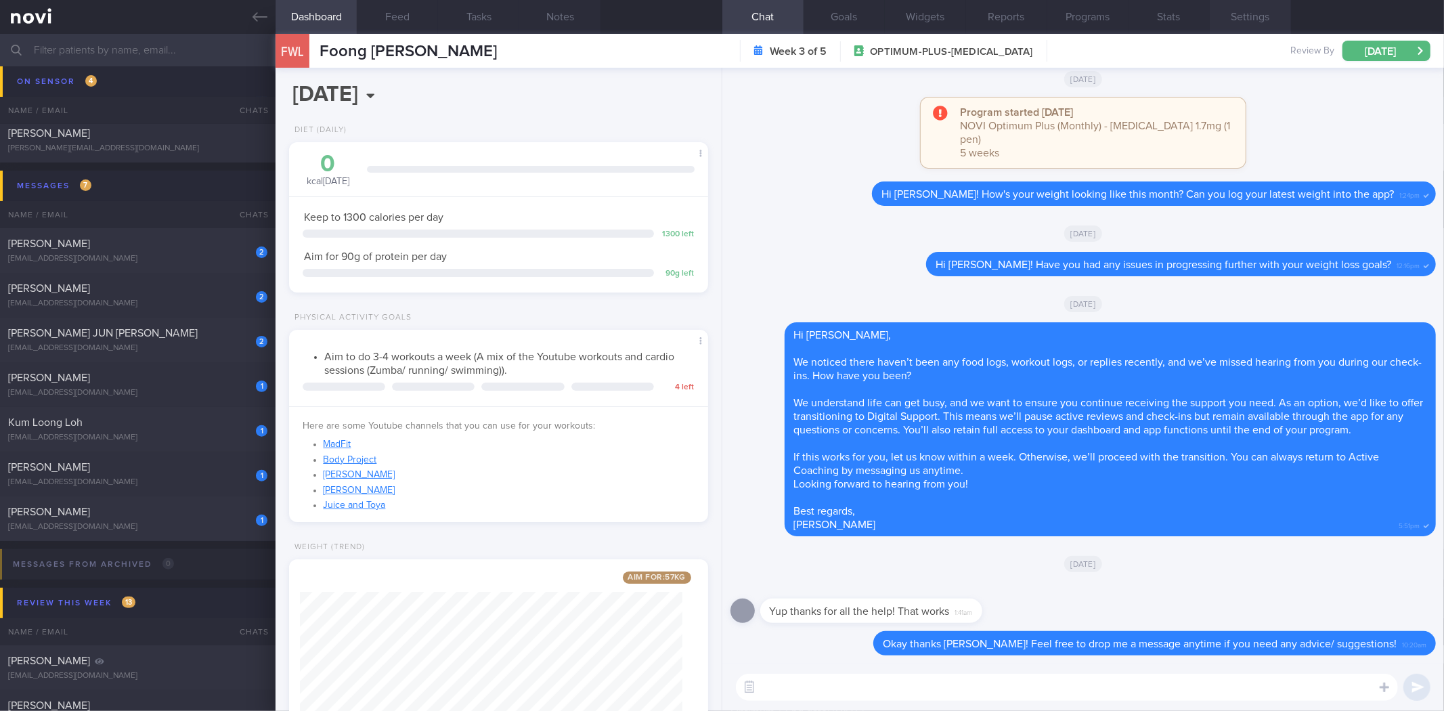
click at [1237, 22] on button "Settings" at bounding box center [1249, 17] width 81 height 34
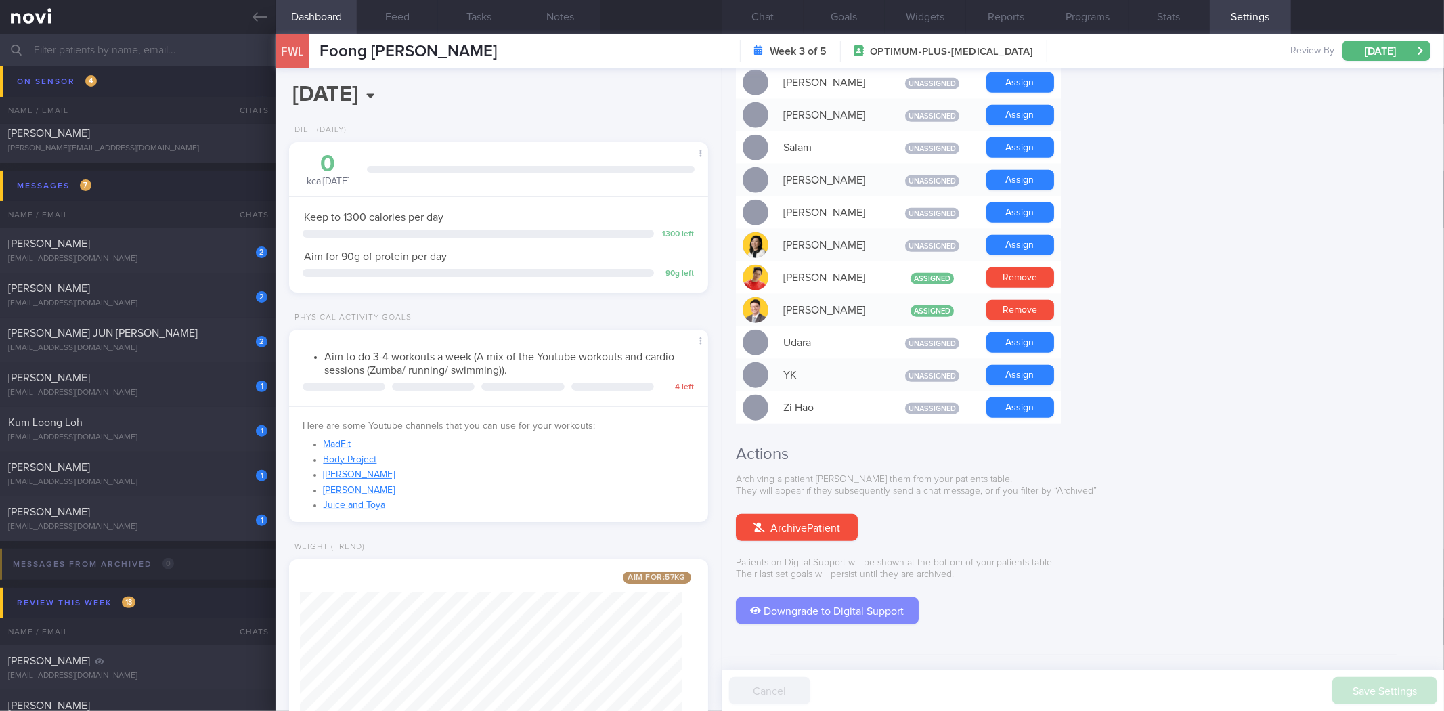
scroll to position [1070, 0]
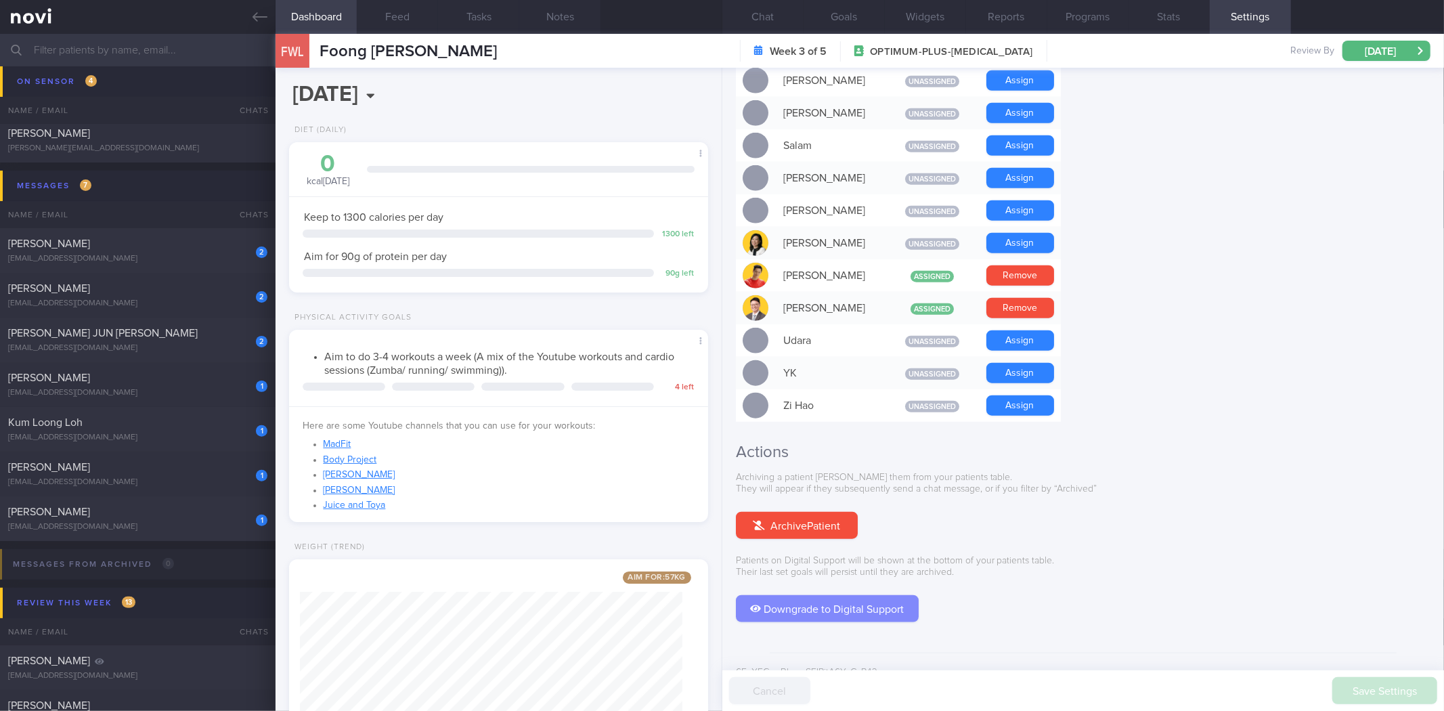
click at [795, 595] on button "Downgrade to Digital Support" at bounding box center [827, 608] width 183 height 27
click at [774, 32] on button "Chat" at bounding box center [762, 17] width 81 height 34
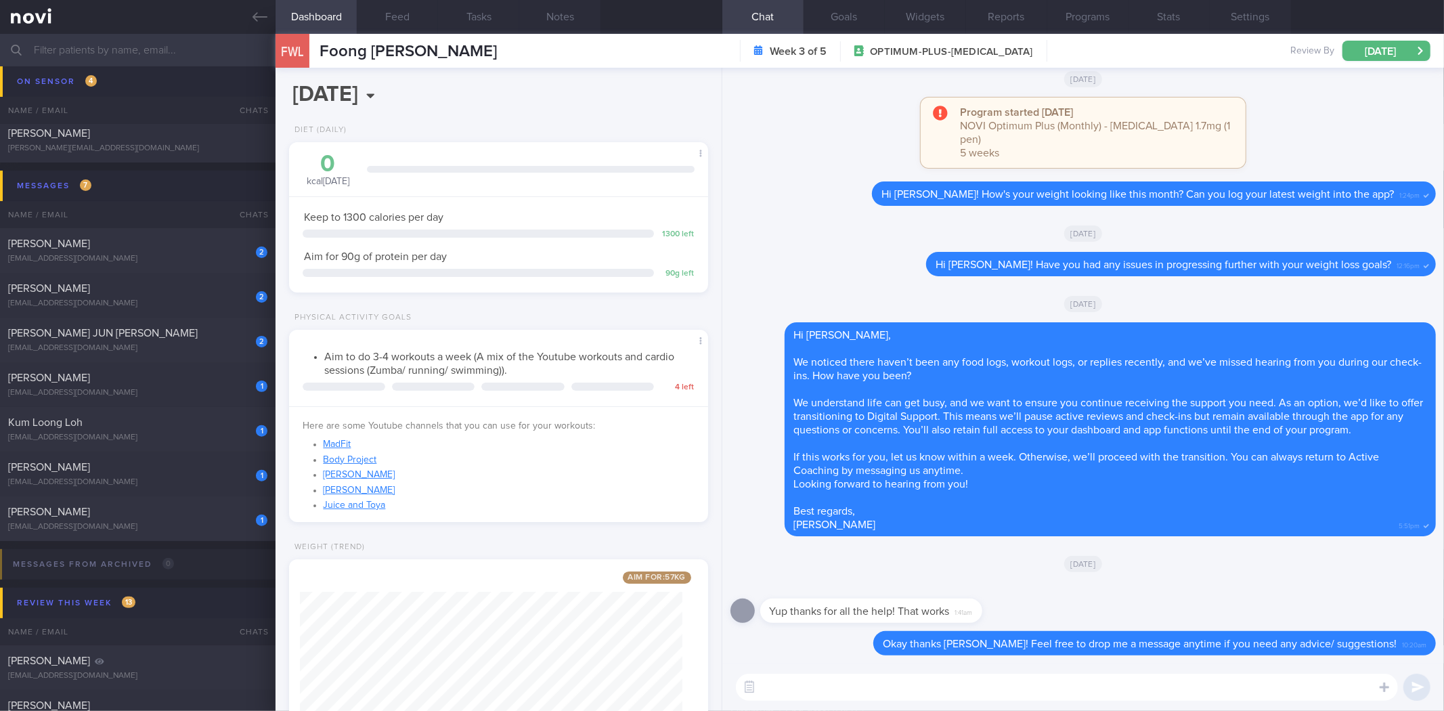
click at [977, 692] on textarea at bounding box center [1067, 686] width 662 height 27
paste textarea "Hi [Patient's Name], Your account has been transitioned to Digital Support. Whi…"
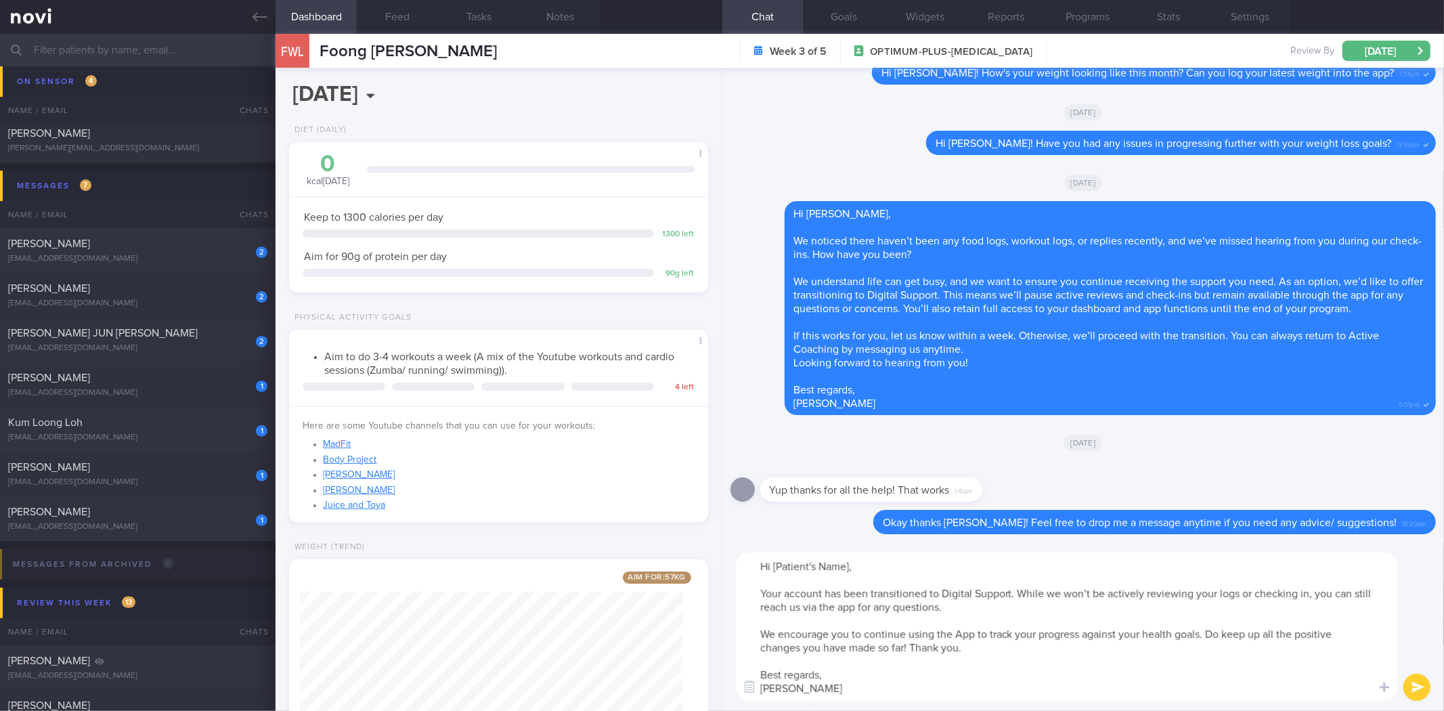
click at [890, 558] on textarea "Hi [Patient's Name], Your account has been transitioned to Digital Support. Whi…" at bounding box center [1067, 626] width 662 height 148
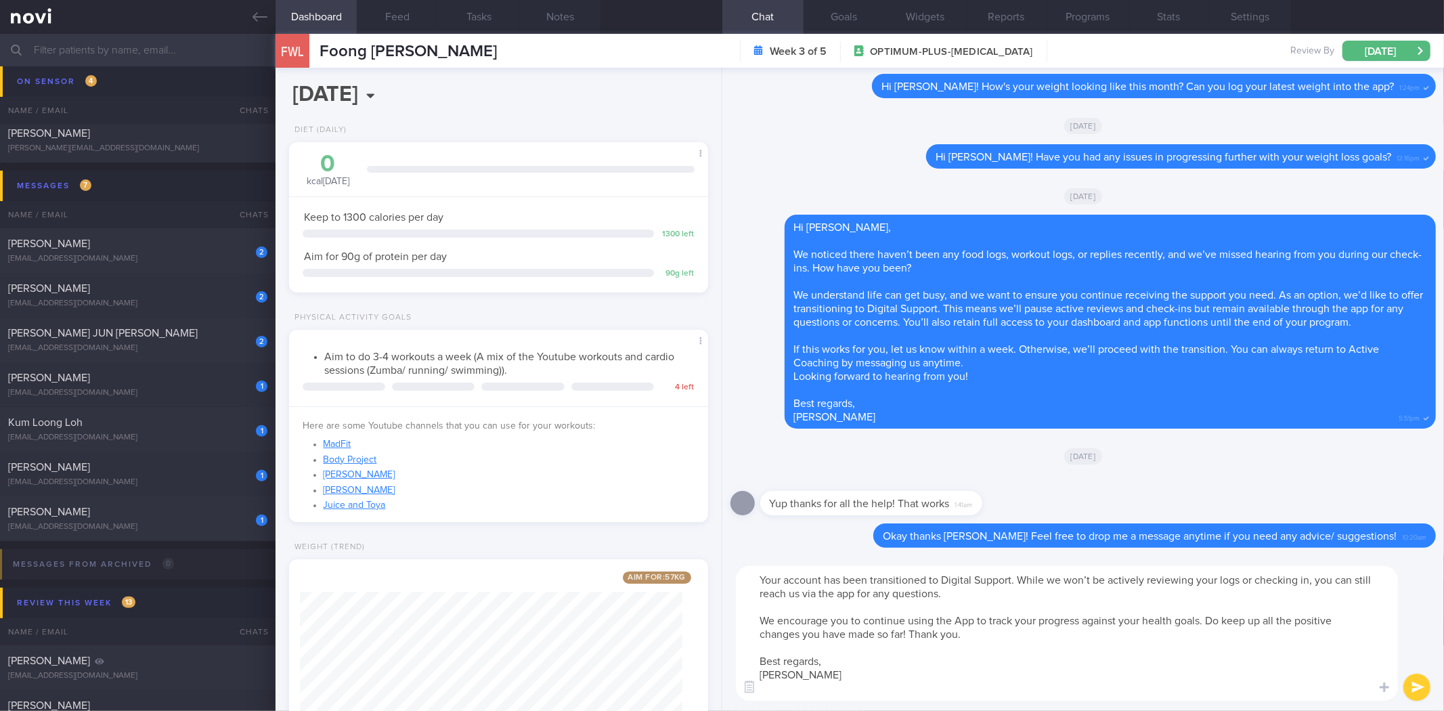
type textarea "Your account has been transitioned to Digital Support. While we won’t be active…"
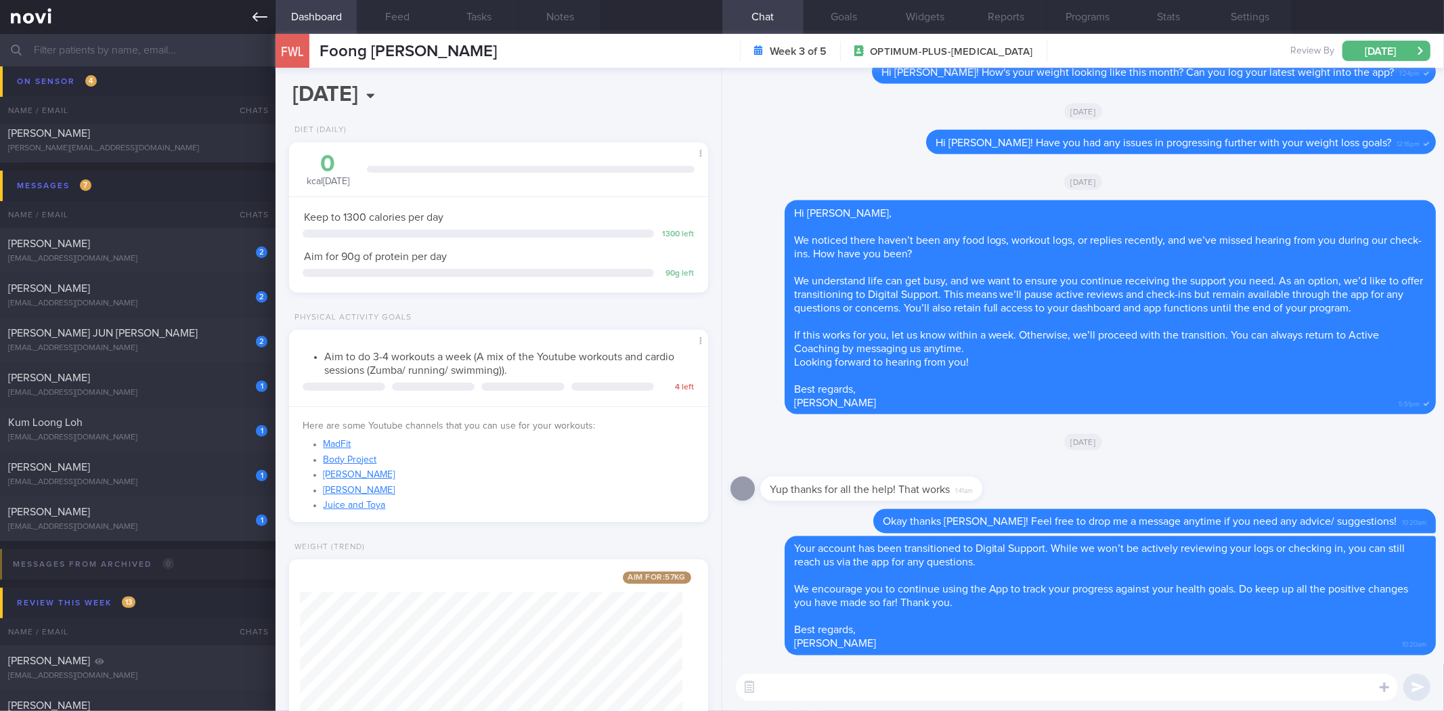
click at [271, 19] on link at bounding box center [137, 17] width 275 height 34
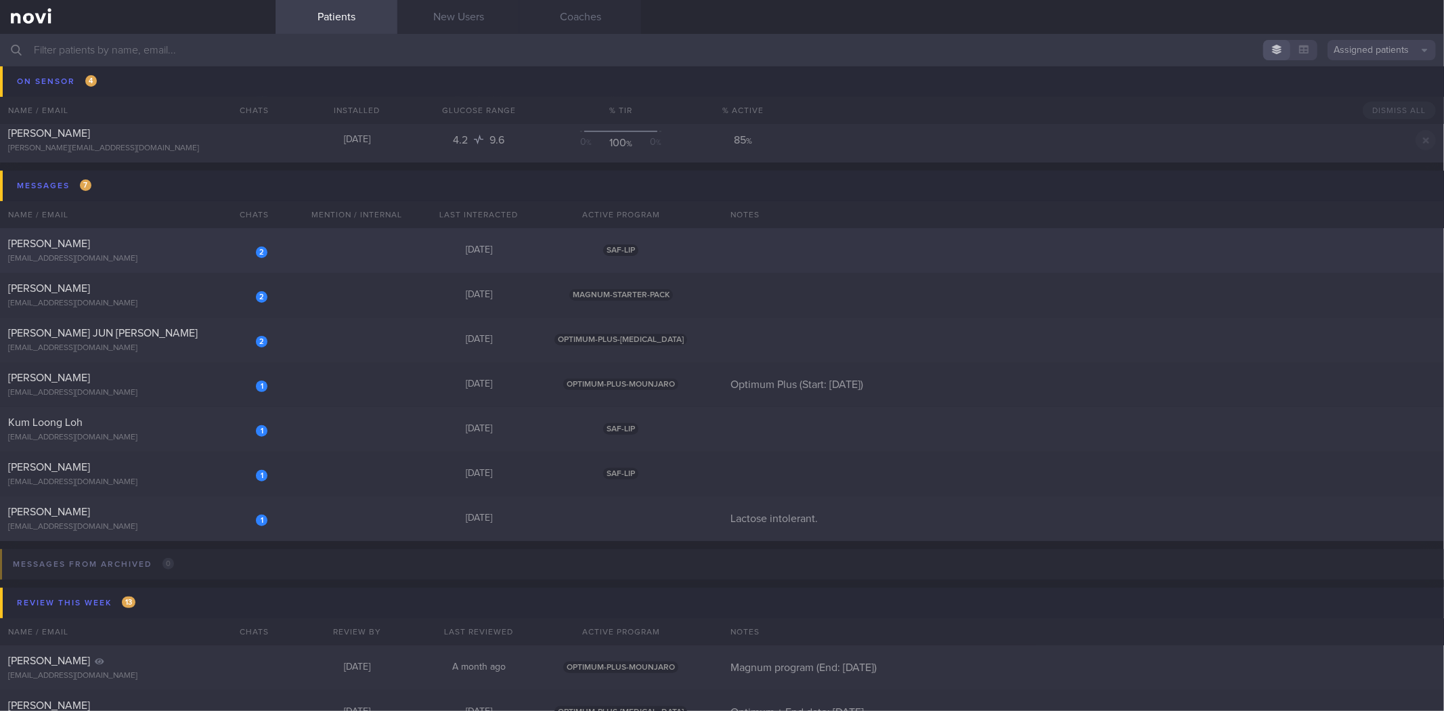
click at [238, 261] on div "[EMAIL_ADDRESS][DOMAIN_NAME]" at bounding box center [137, 259] width 259 height 10
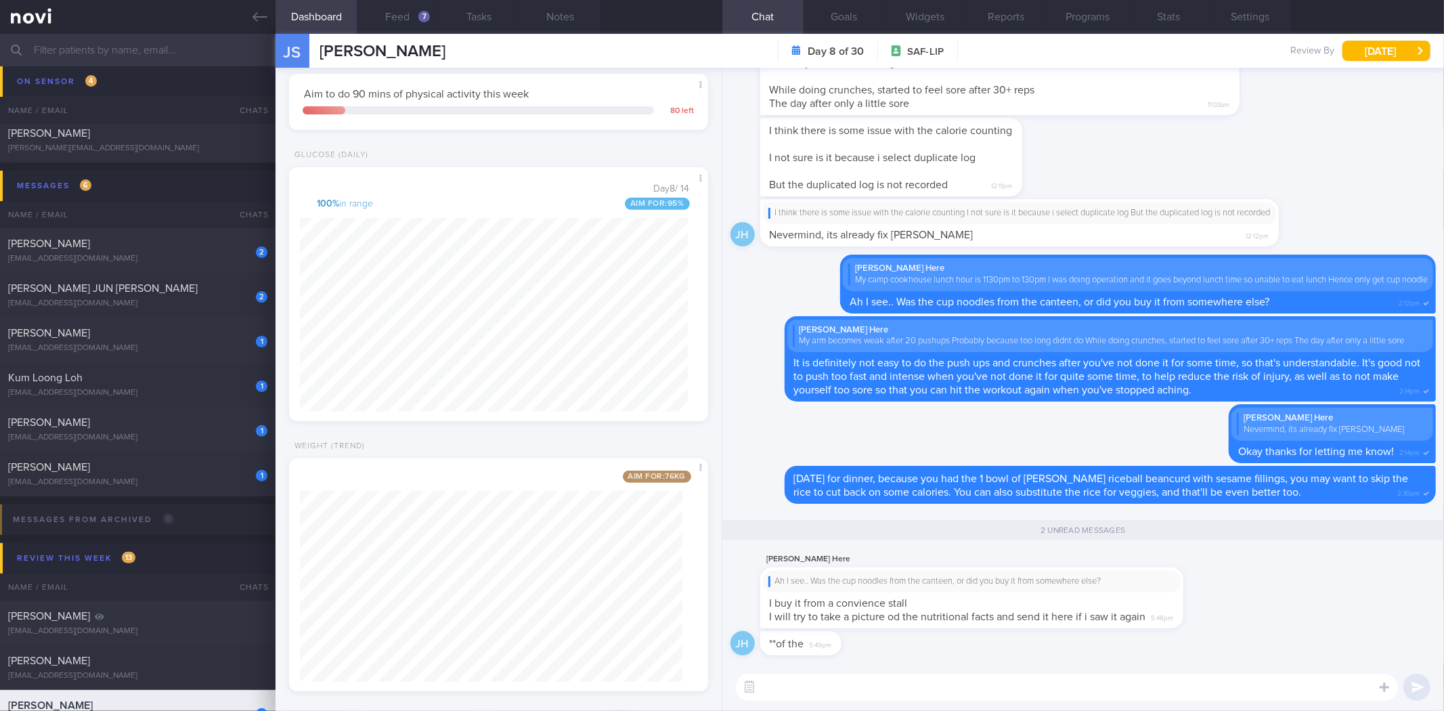
scroll to position [674, 0]
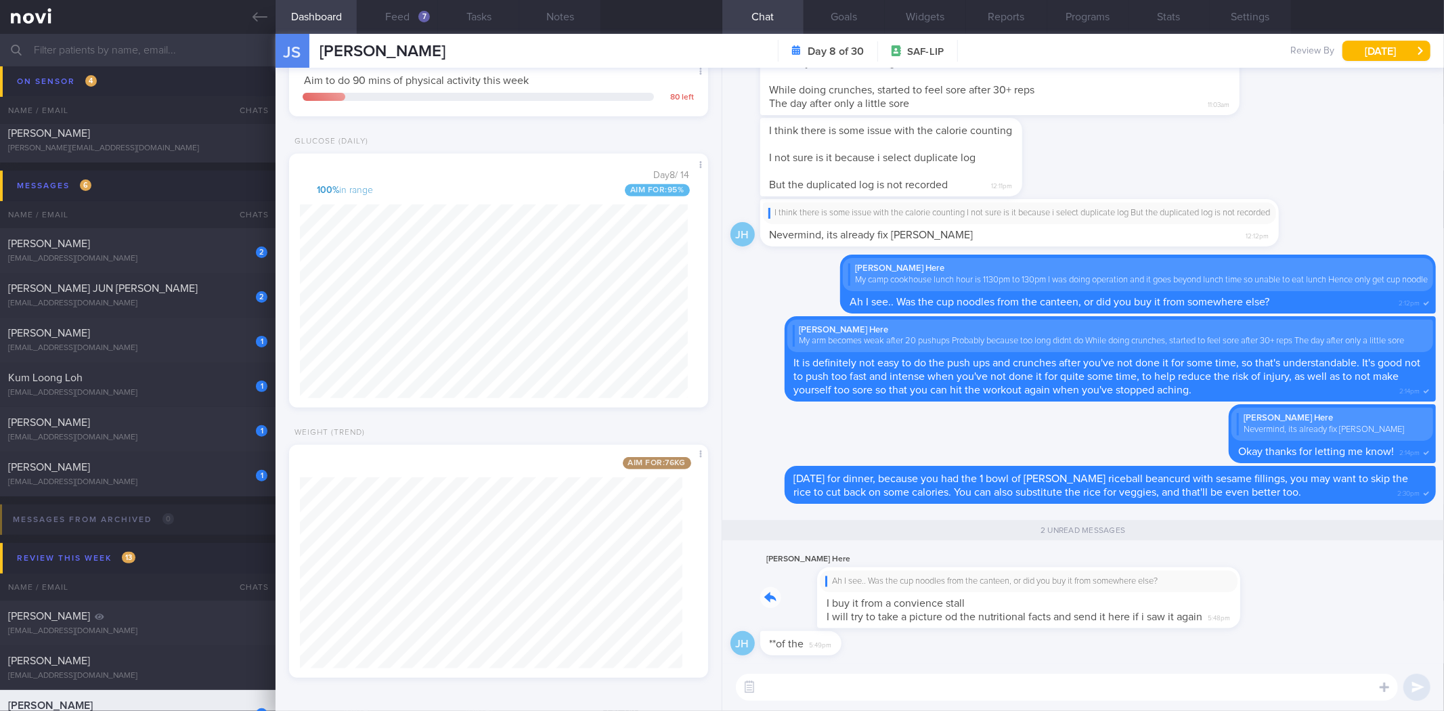
drag, startPoint x: 952, startPoint y: 606, endPoint x: 1073, endPoint y: 597, distance: 120.8
click at [1073, 597] on div "Jason Here Ah I see.. Was the cup noodles from the canteen, or did you buy it f…" at bounding box center [992, 589] width 464 height 77
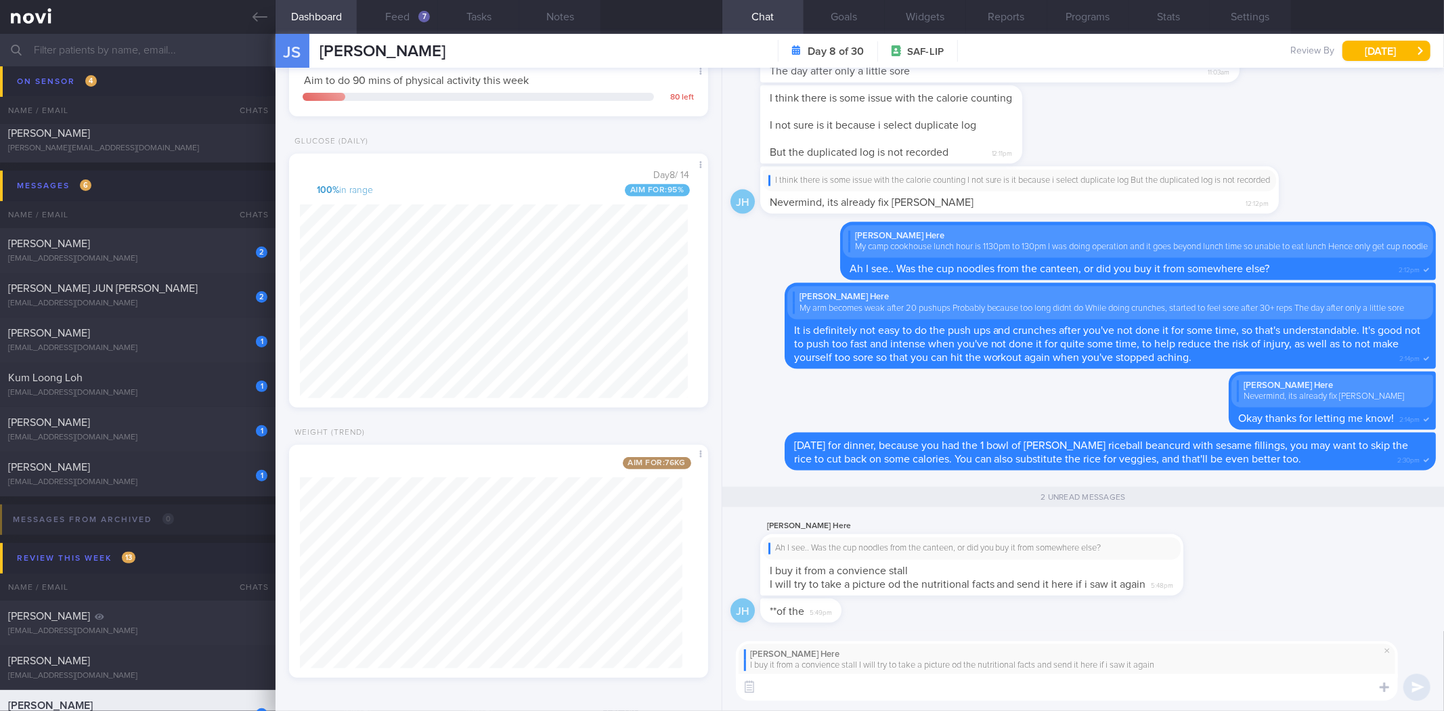
click at [931, 690] on textarea at bounding box center [1067, 686] width 662 height 27
click at [421, 12] on div "7" at bounding box center [424, 17] width 12 height 12
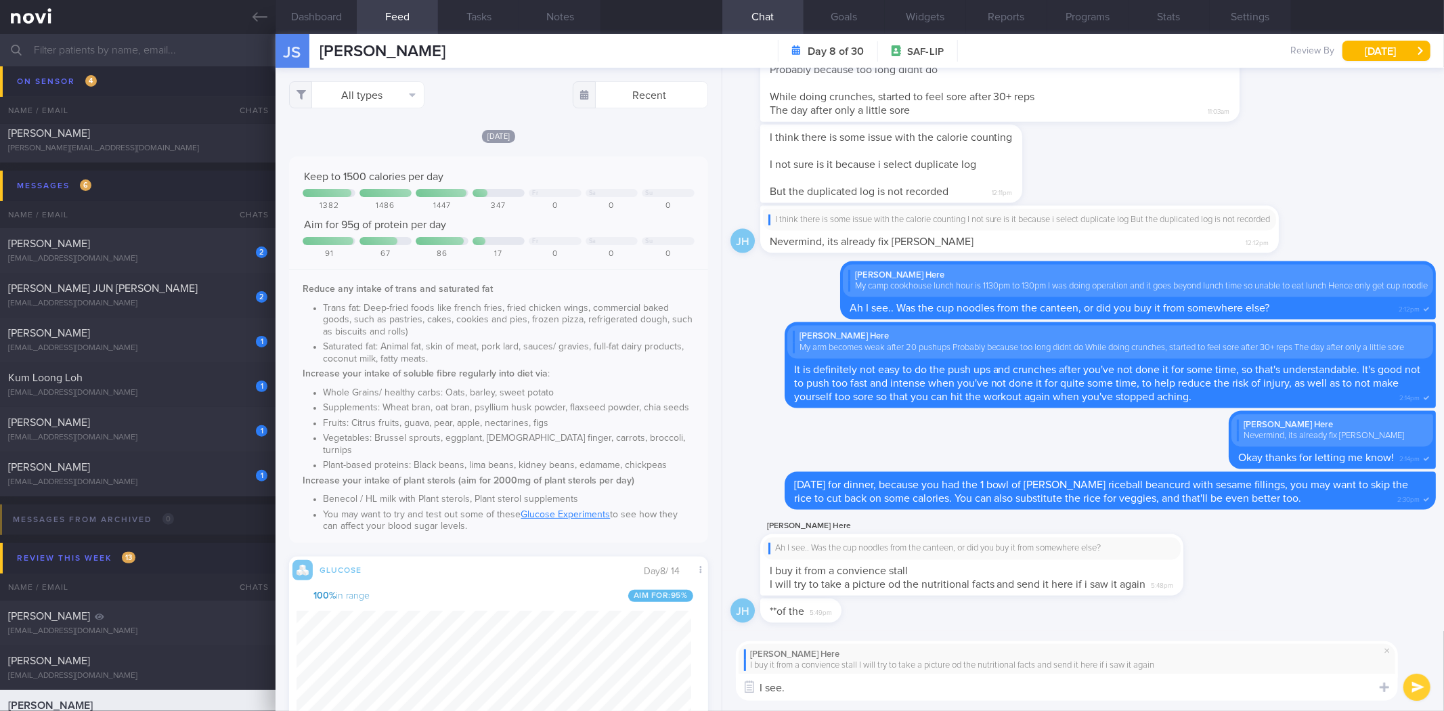
scroll to position [242, 395]
click at [934, 700] on div "Jason Here I buy it from a convience stall I will try to take a picture od the …" at bounding box center [1082, 671] width 721 height 81
click at [937, 692] on textarea "I see." at bounding box center [1067, 686] width 662 height 27
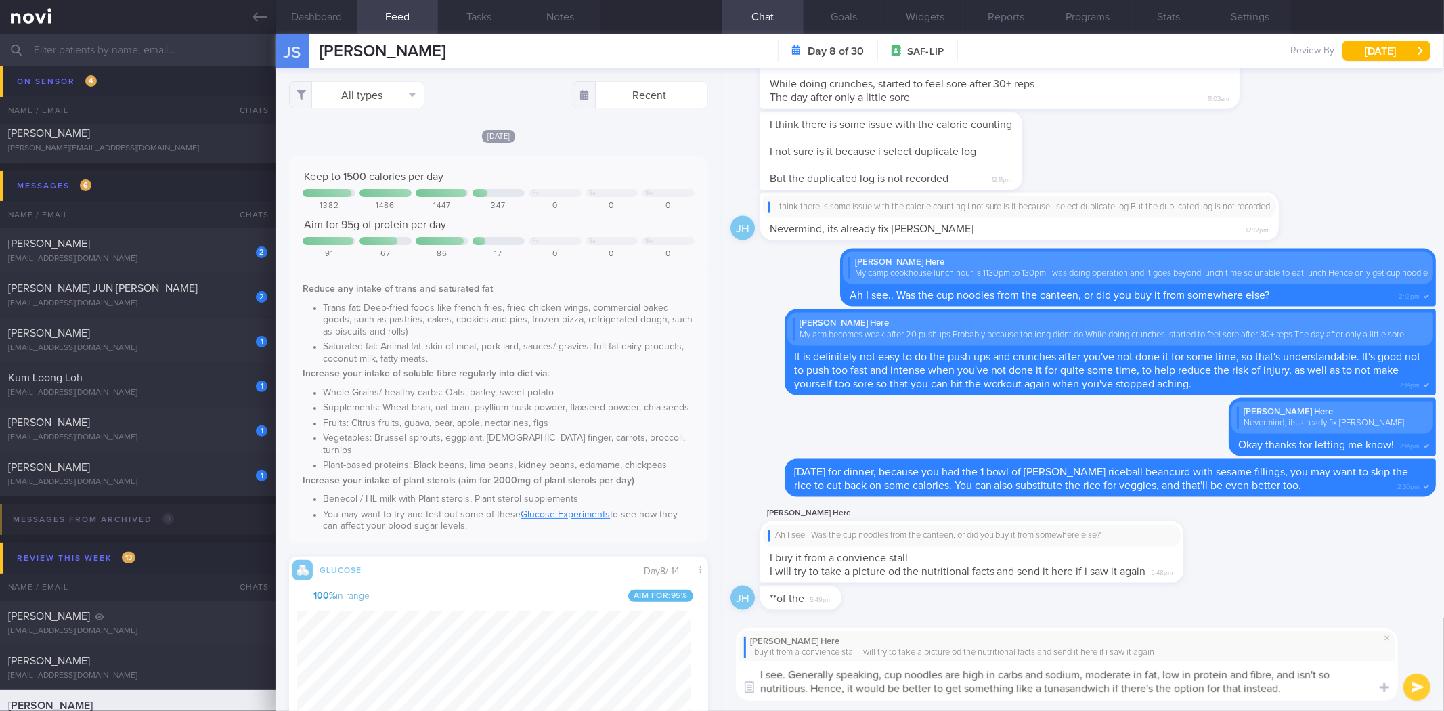
type textarea "I see. Generally speaking, cup noodles are high in carbs and sodium, moderate i…"
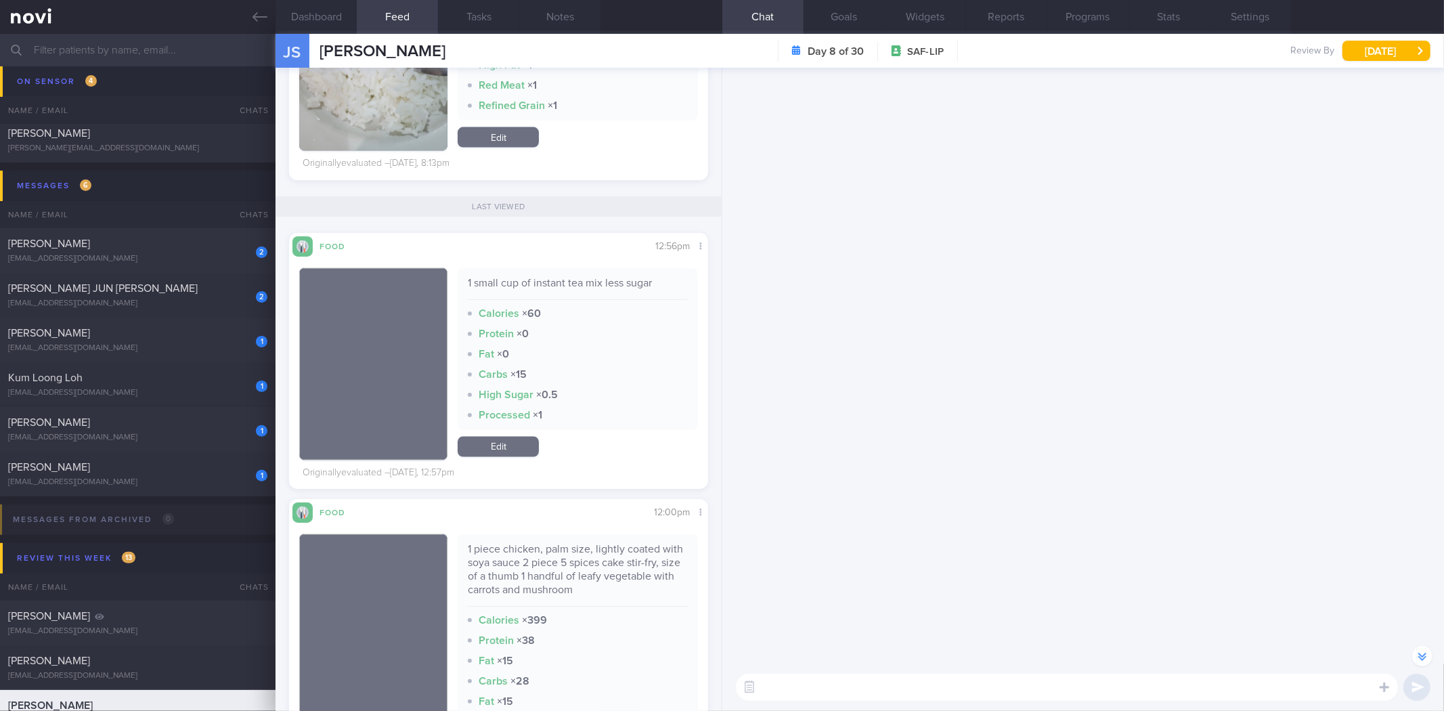
scroll to position [-3189, 0]
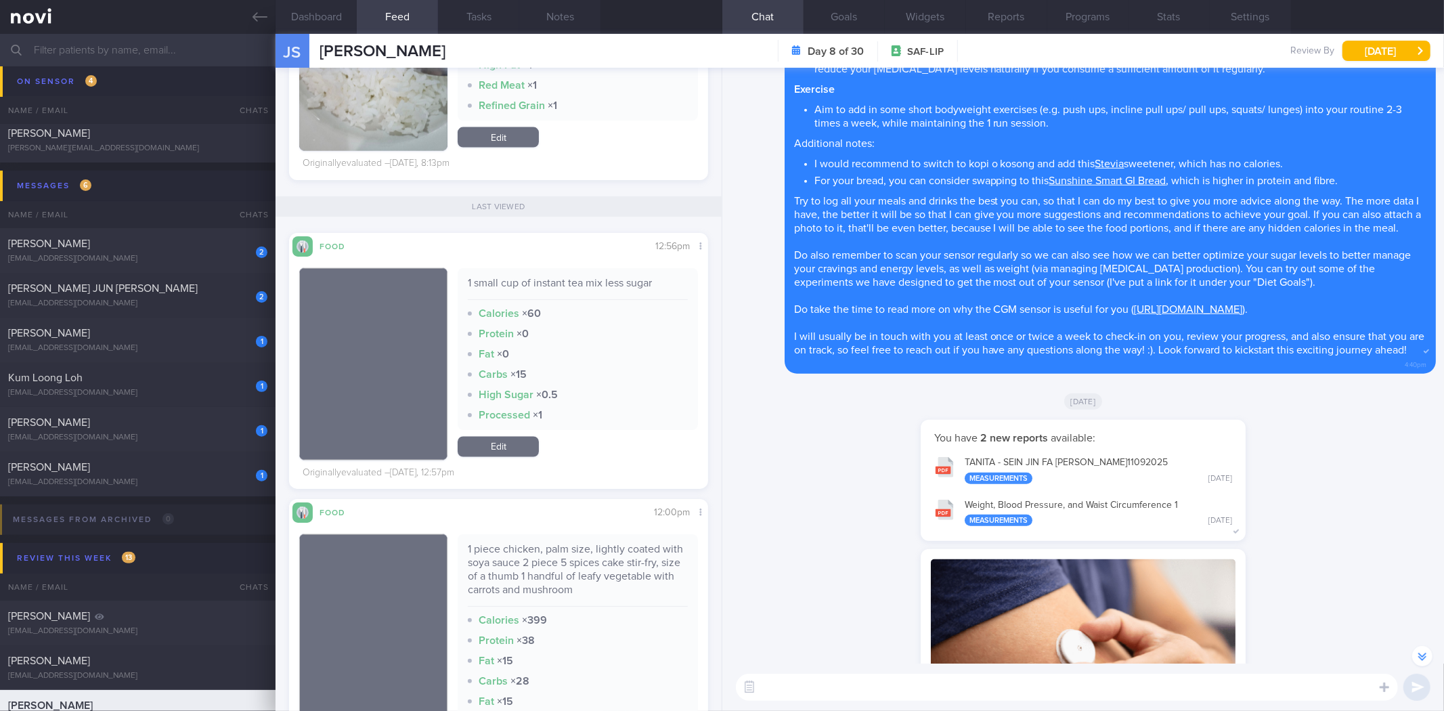
click at [1415, 661] on button "button" at bounding box center [1422, 656] width 20 height 20
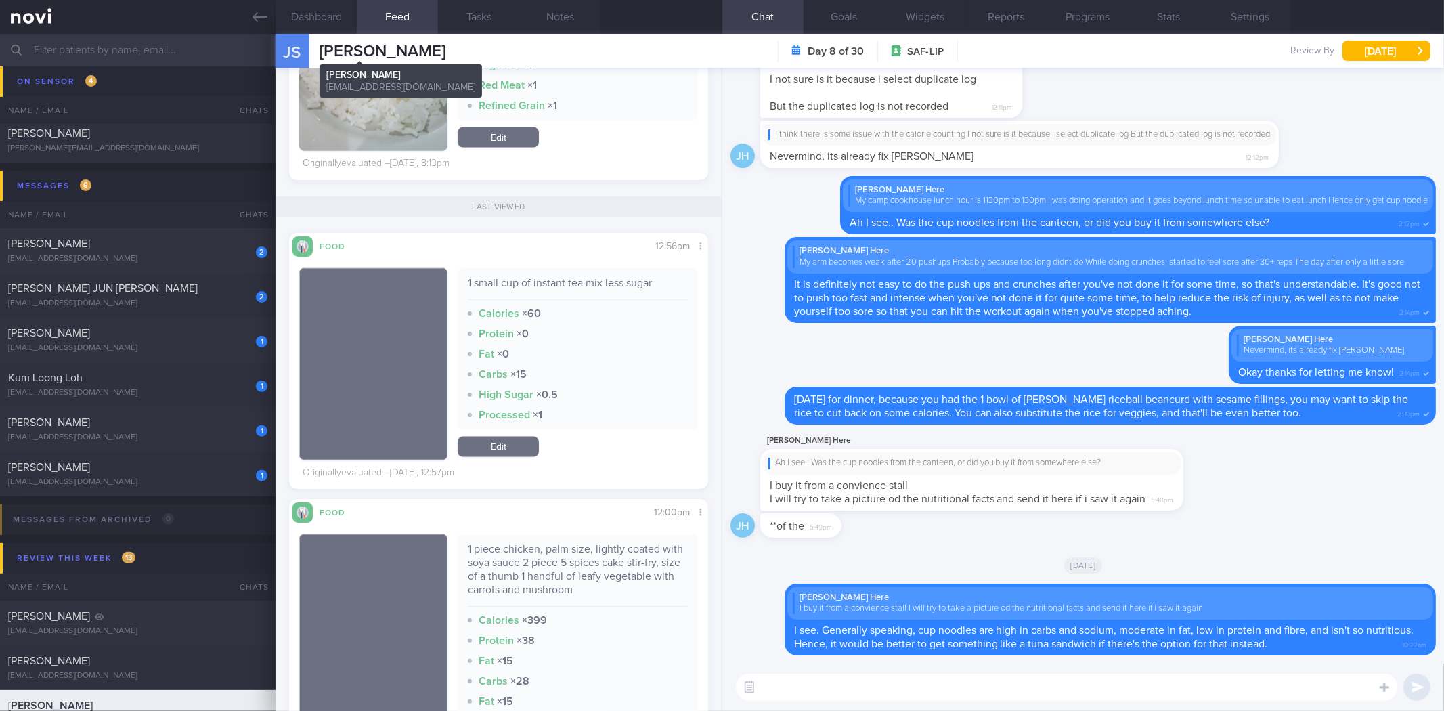
scroll to position [0, 0]
click at [330, 26] on button "Dashboard" at bounding box center [315, 17] width 81 height 34
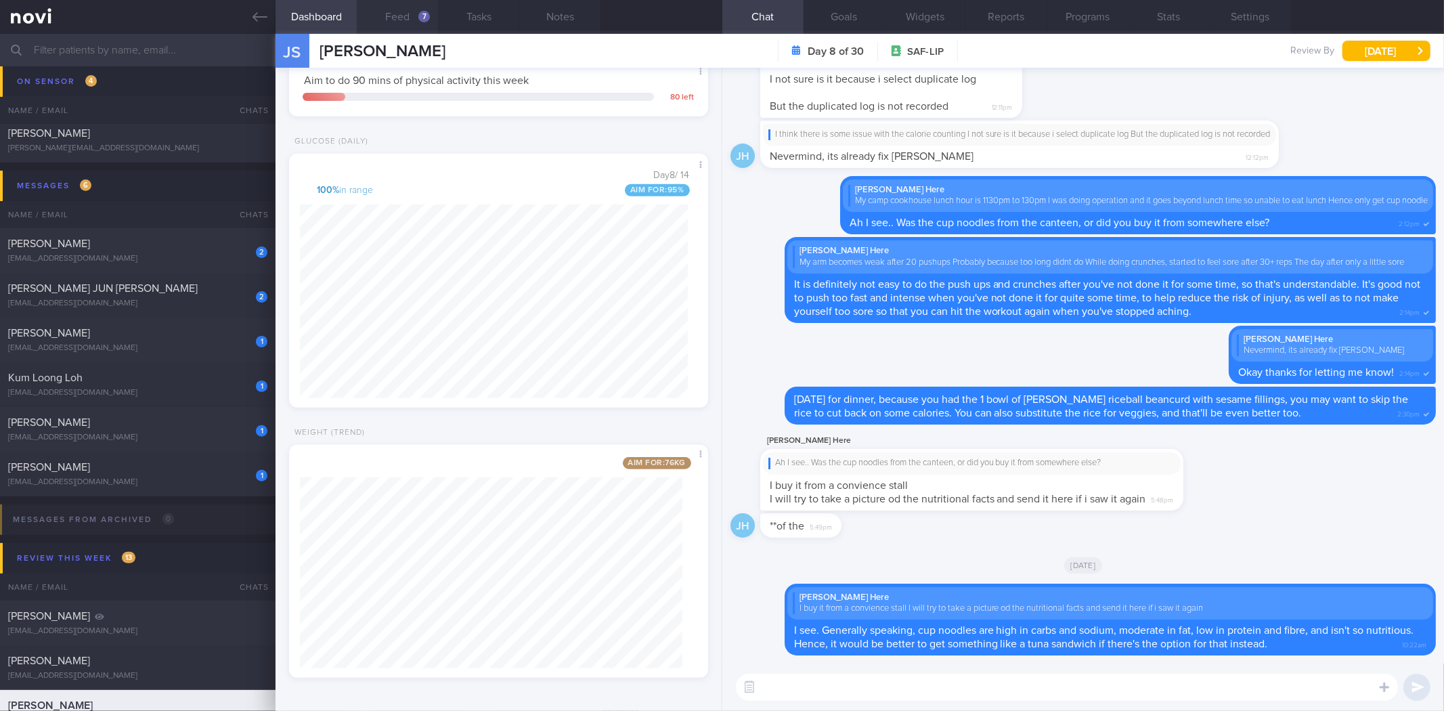
click at [414, 14] on button "Feed 7" at bounding box center [397, 17] width 81 height 34
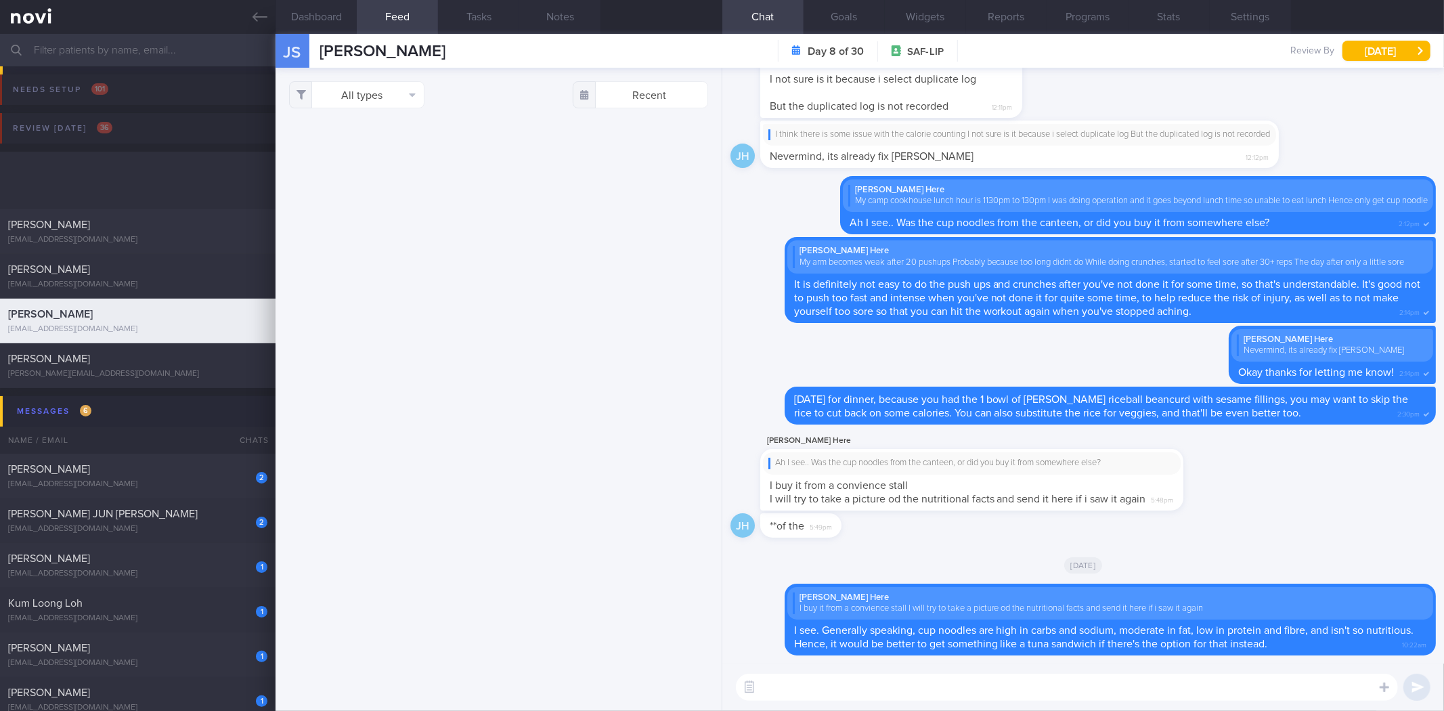
scroll to position [242, 395]
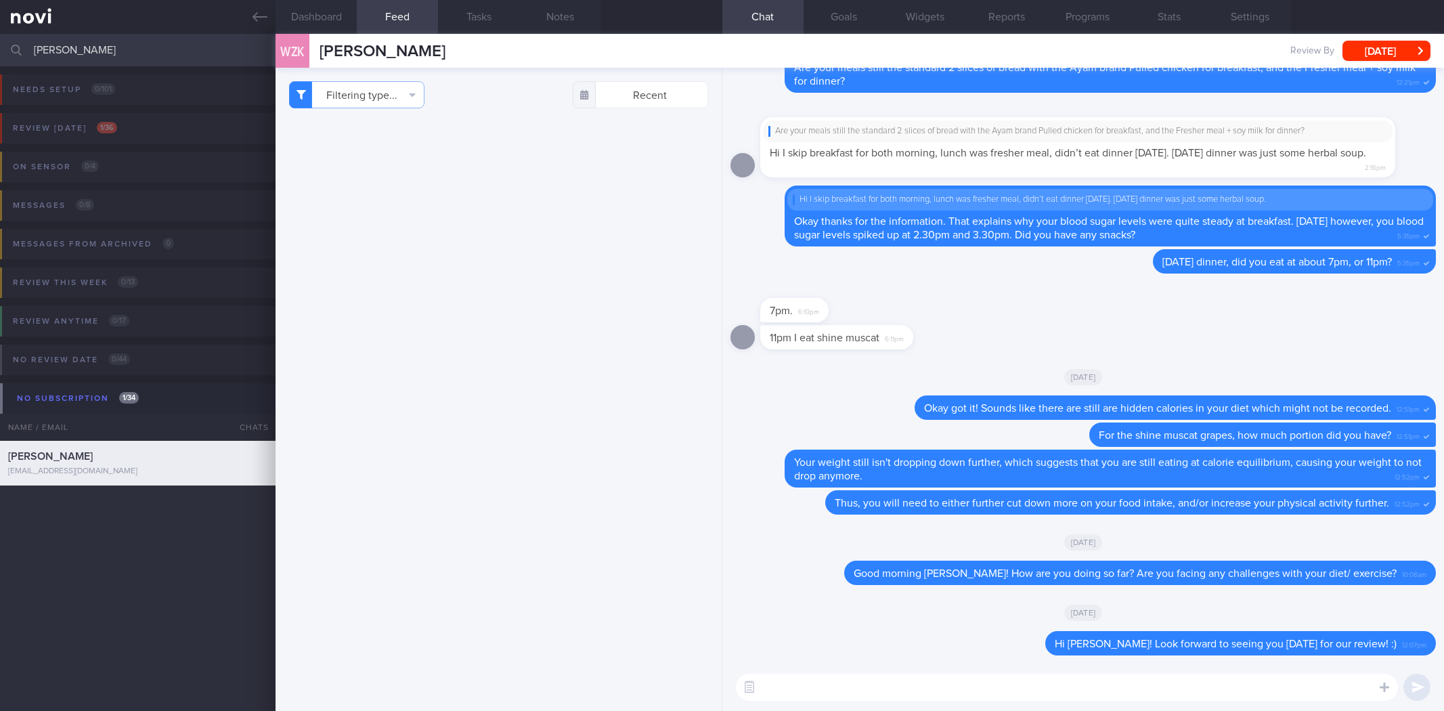
select select "8"
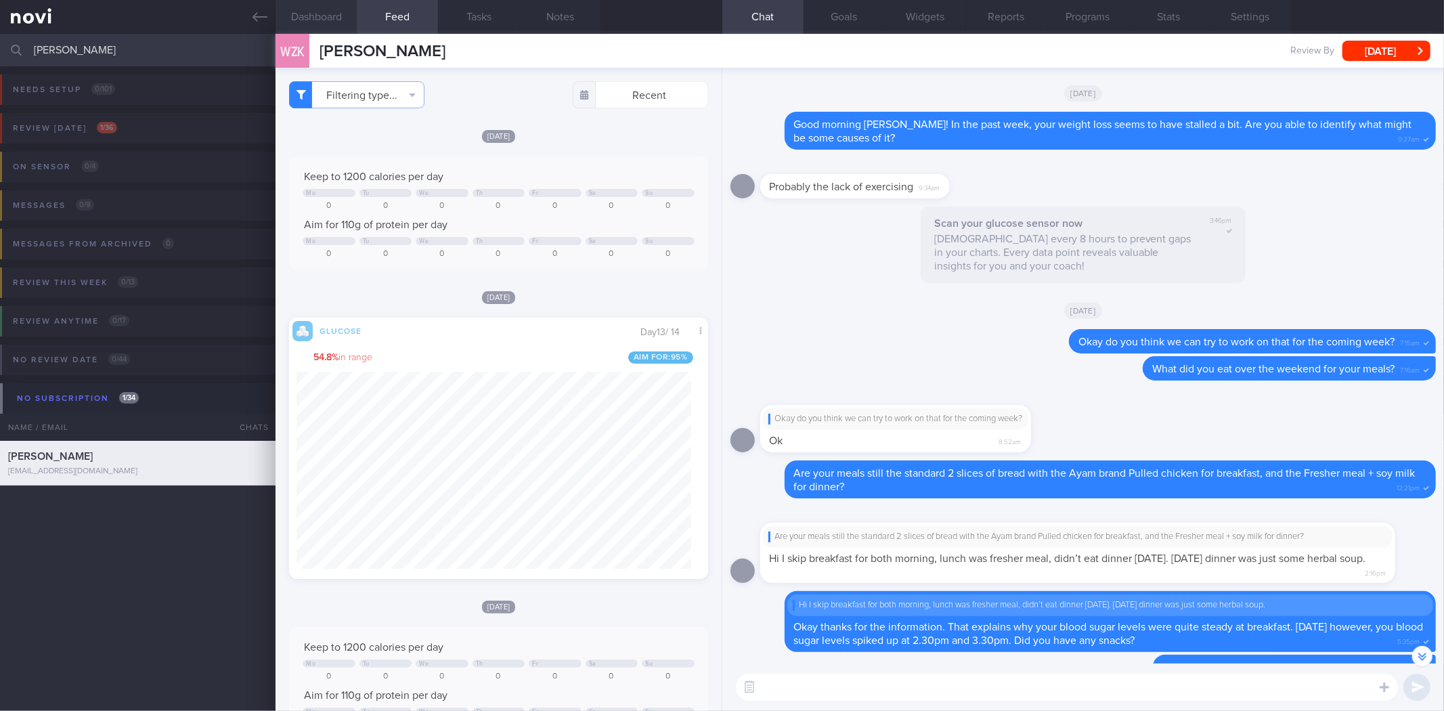
click at [326, 17] on button "Dashboard" at bounding box center [315, 17] width 81 height 34
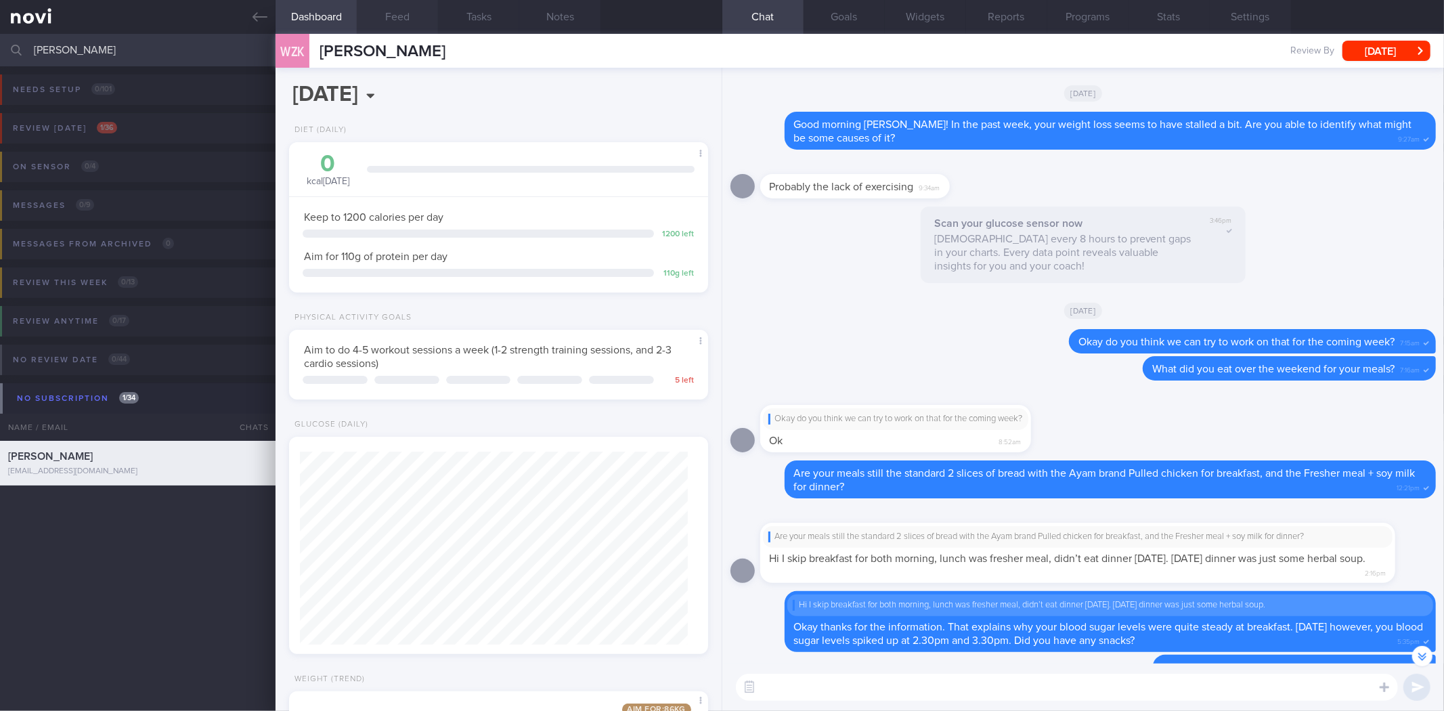
click at [386, 23] on button "Feed" at bounding box center [397, 17] width 81 height 34
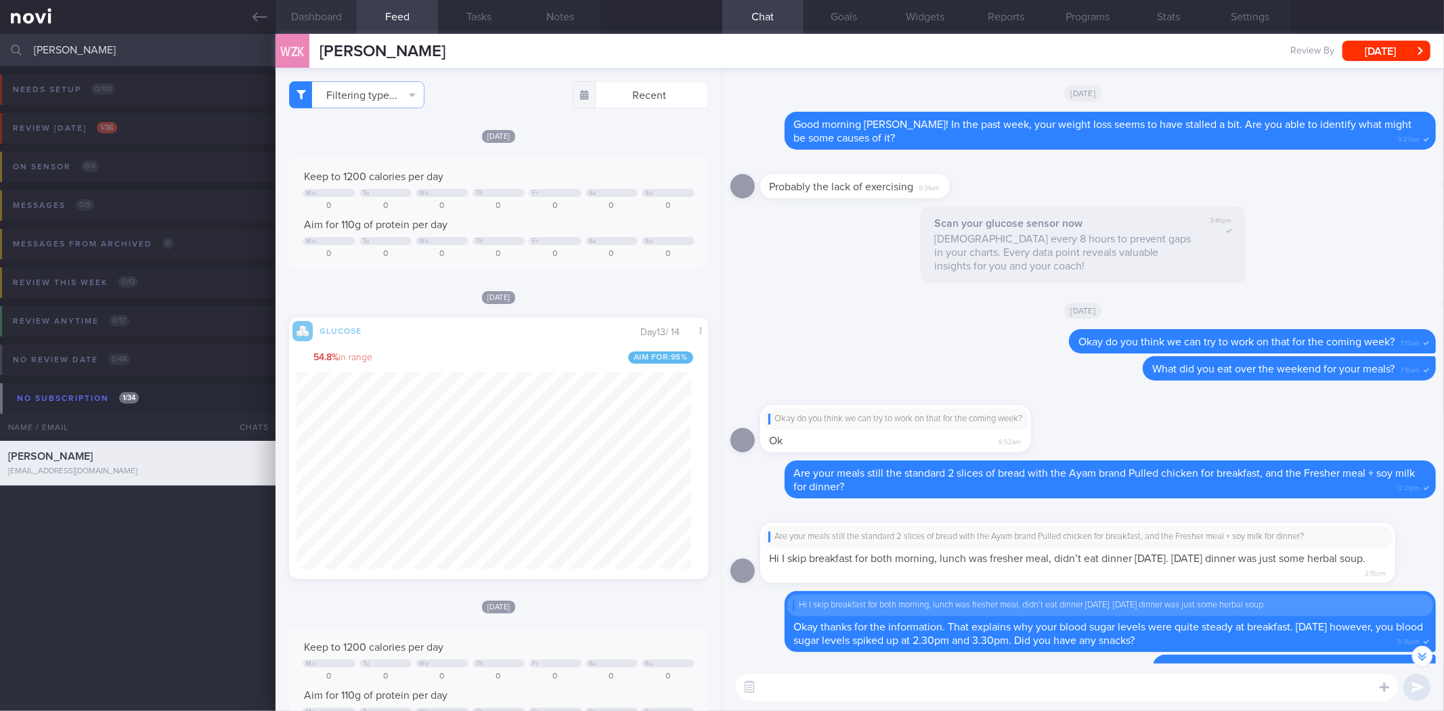
click at [332, 22] on button "Dashboard" at bounding box center [315, 17] width 81 height 34
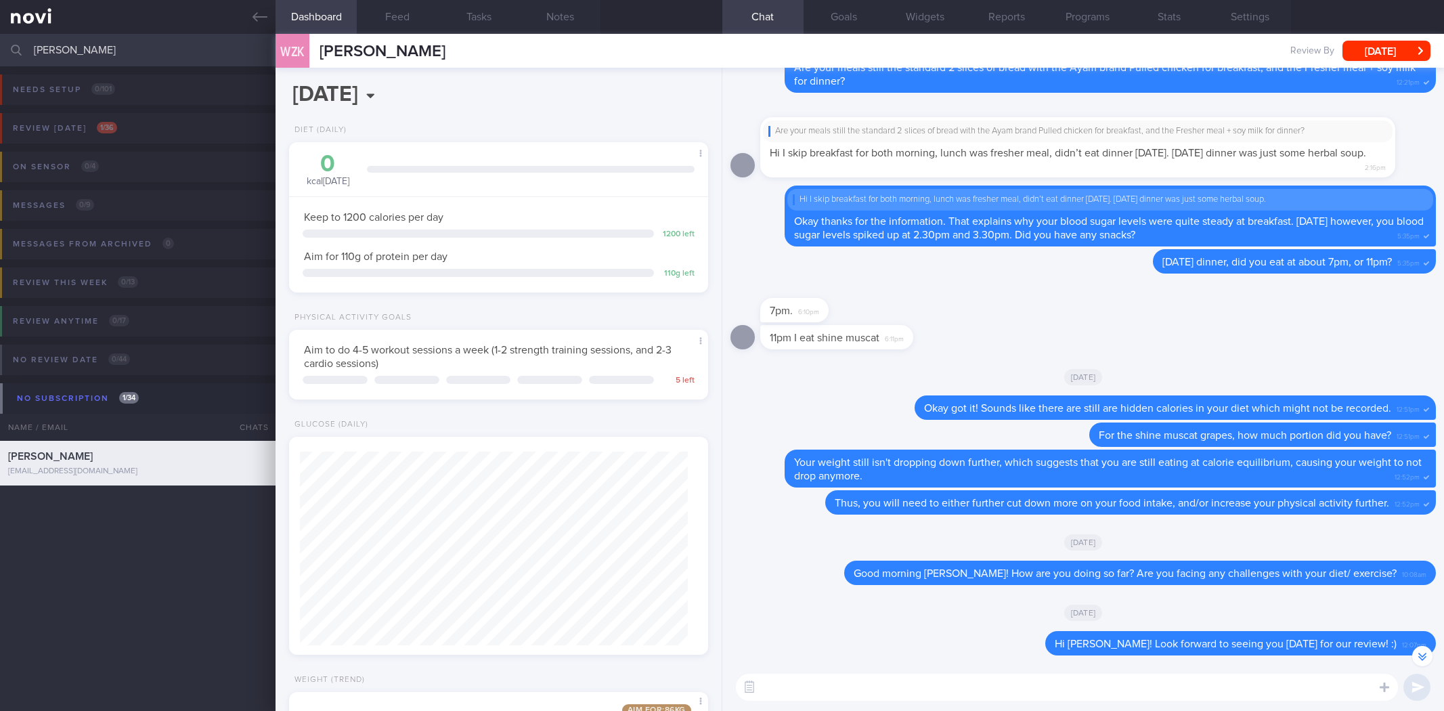
select select "8"
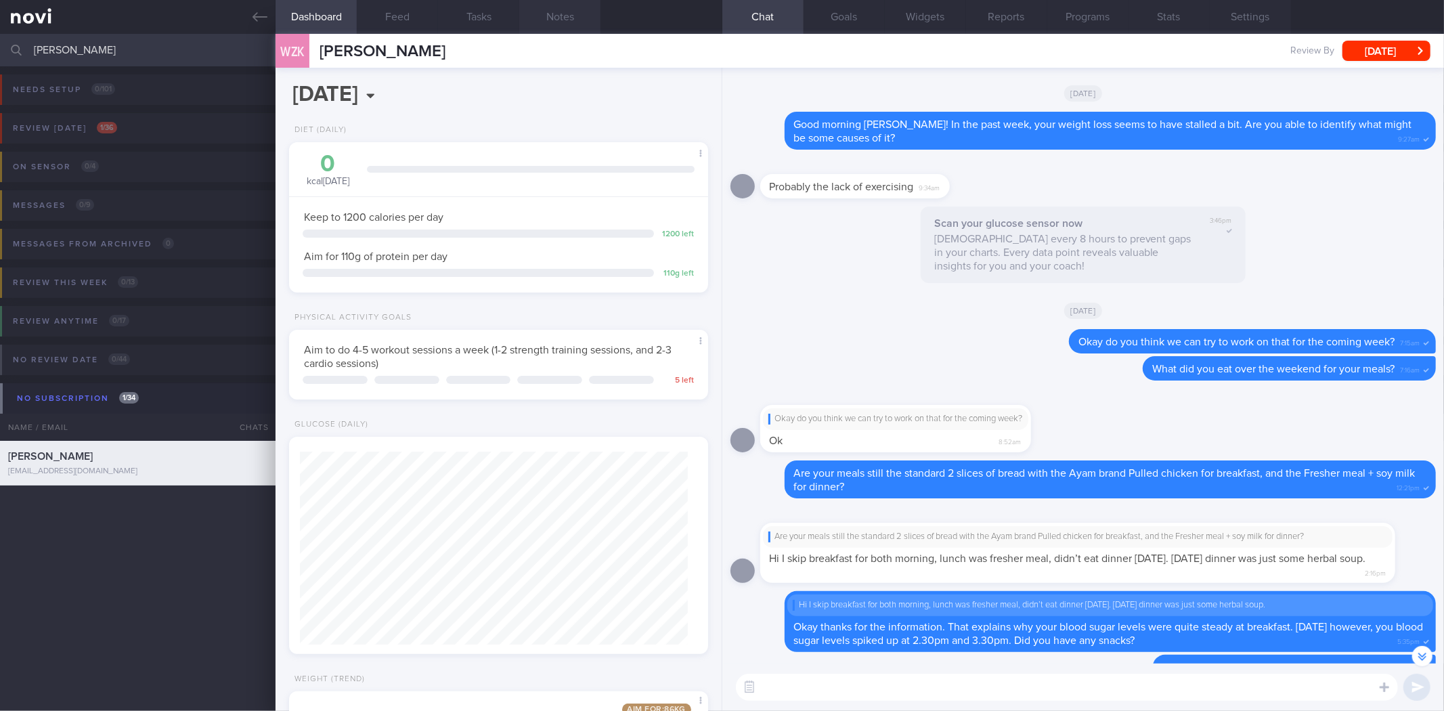
click at [581, 21] on button "Notes" at bounding box center [559, 17] width 81 height 34
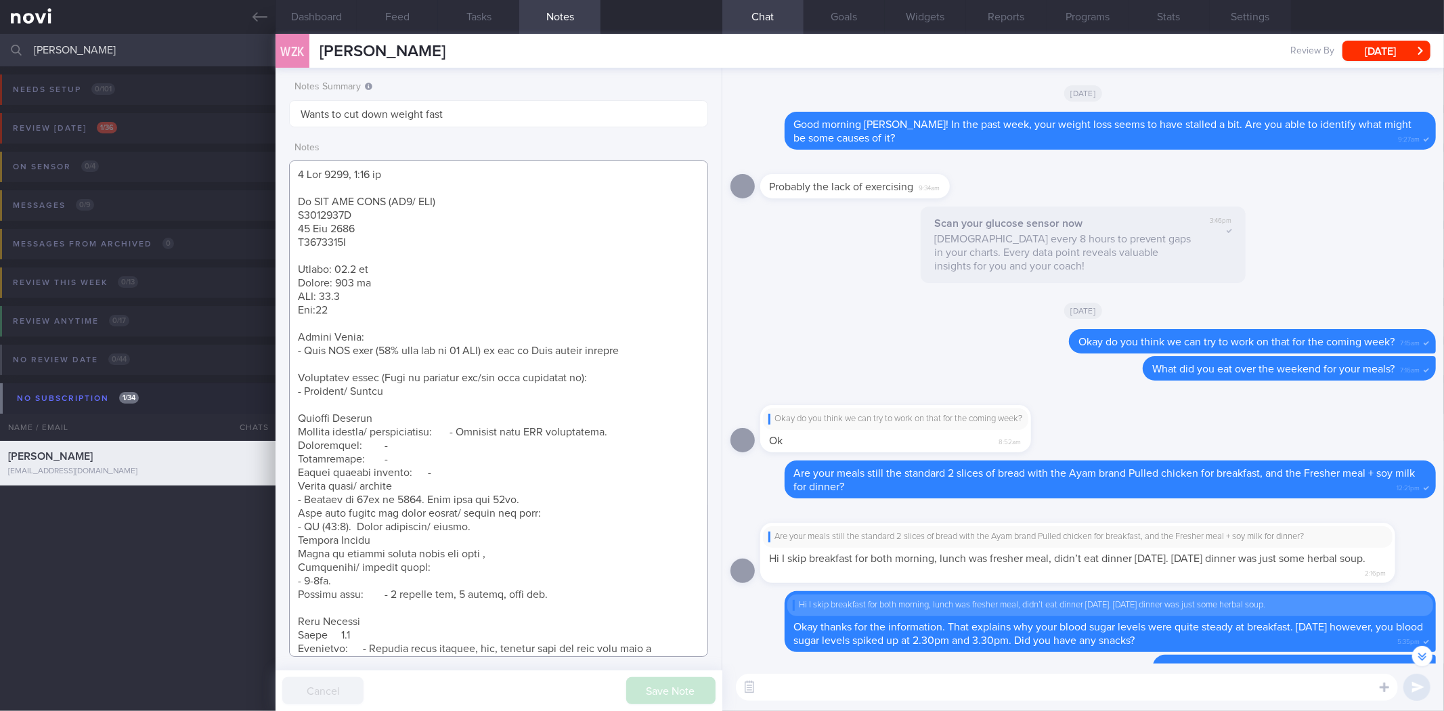
click at [488, 165] on textarea at bounding box center [498, 408] width 418 height 496
paste textarea "18 Sep 2025, 10:00 am <SAF LIP> Review Weight: - Weight change: 91.1kg > 87kg -…"
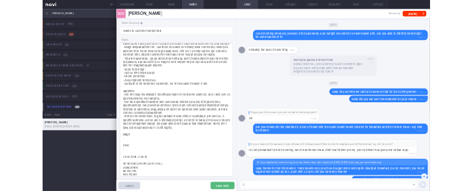
scroll to position [263, 0]
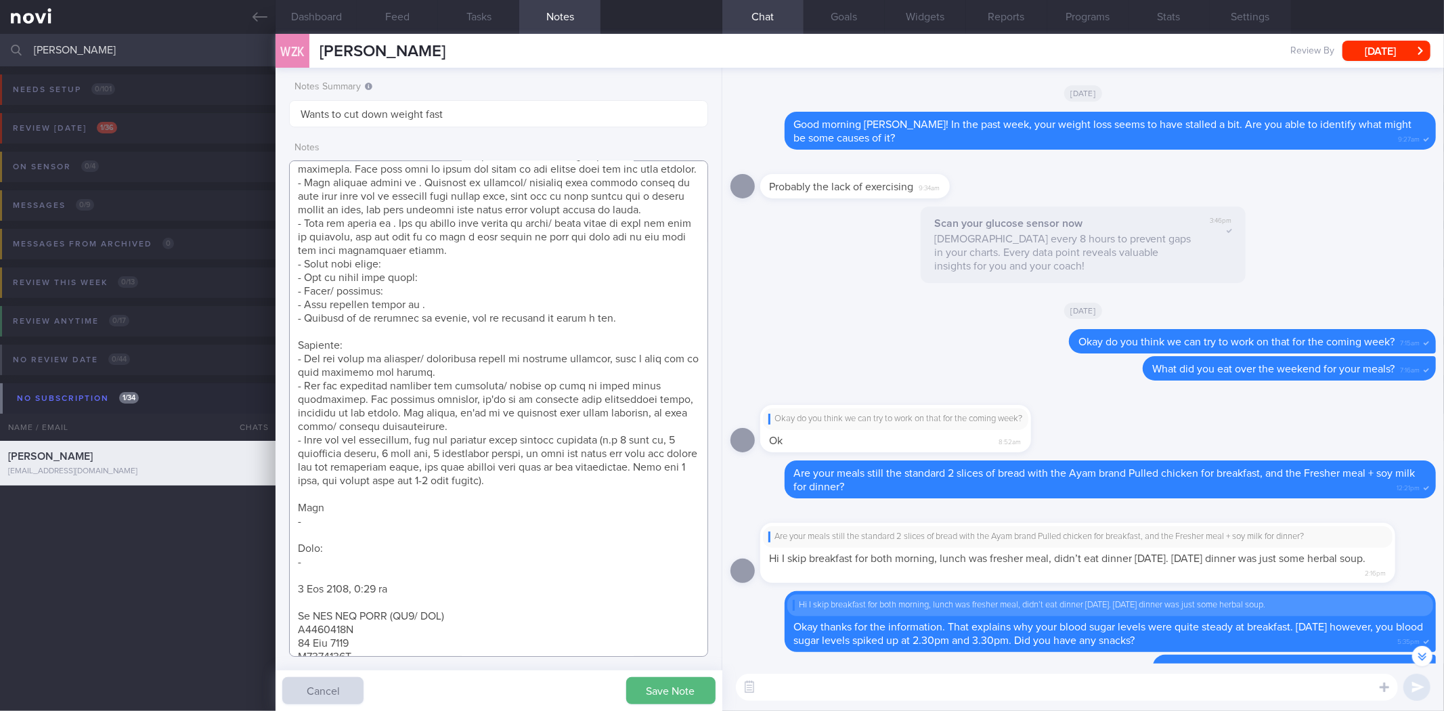
drag, startPoint x: 335, startPoint y: 575, endPoint x: 299, endPoint y: 516, distance: 69.5
click at [299, 516] on textarea at bounding box center [498, 408] width 418 height 496
type textarea "18 Sep 2025, 10:00 am <SAF LIP> Review Weight: - Weight change: 91.1kg > 87kg -…"
click at [650, 687] on button "Save Note" at bounding box center [670, 690] width 89 height 27
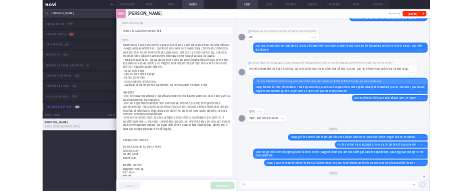
scroll to position [71, 83]
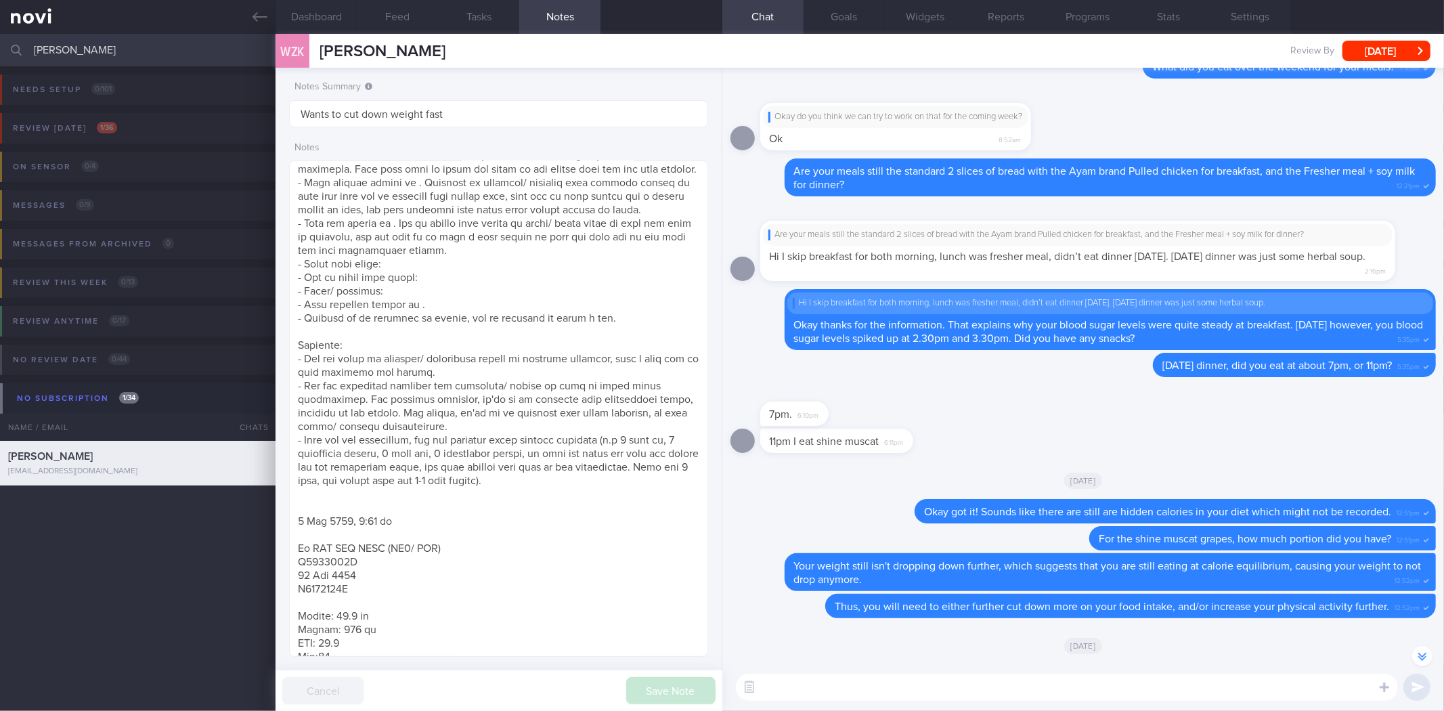
click at [828, 700] on textarea at bounding box center [1067, 686] width 662 height 27
paste textarea "Hi xx, I'm glad to see that you have lost ~3kg over the past month and have a b…"
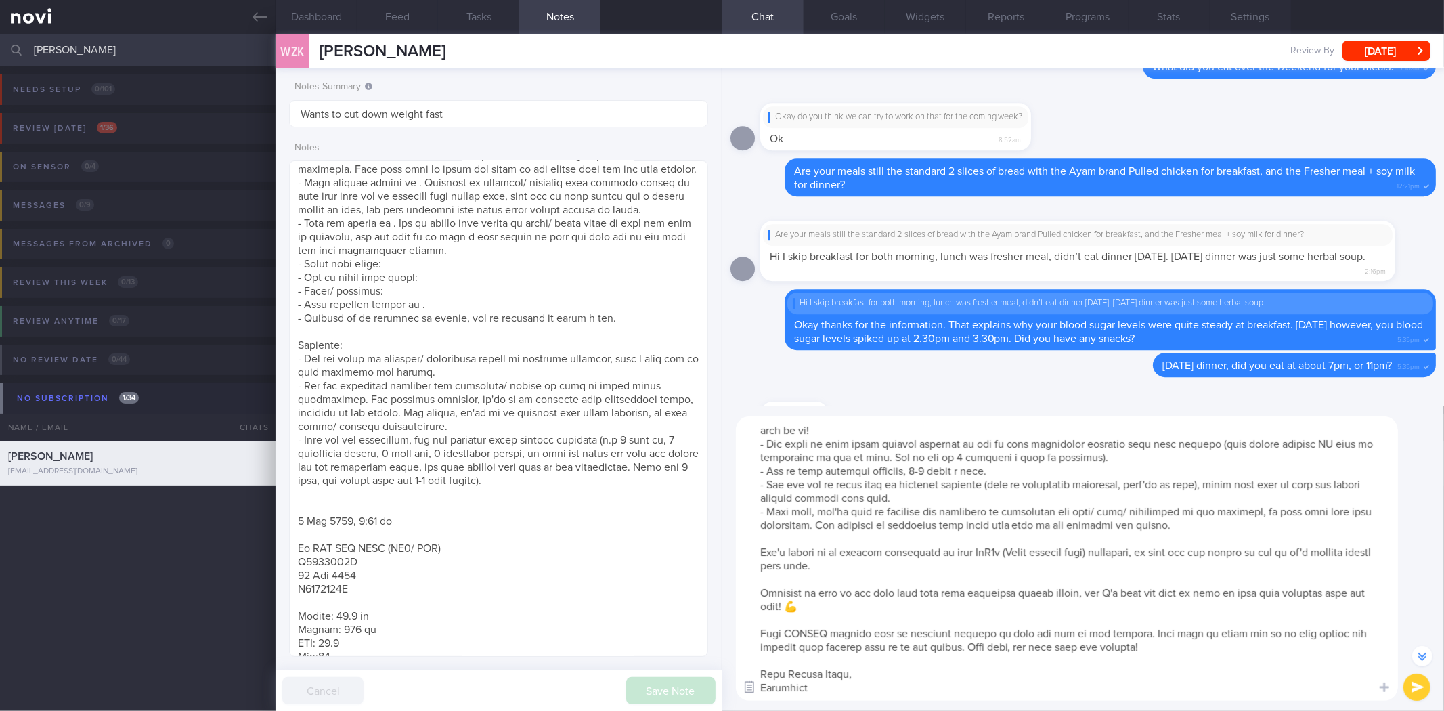
click at [753, 685] on button "button" at bounding box center [749, 687] width 24 height 24
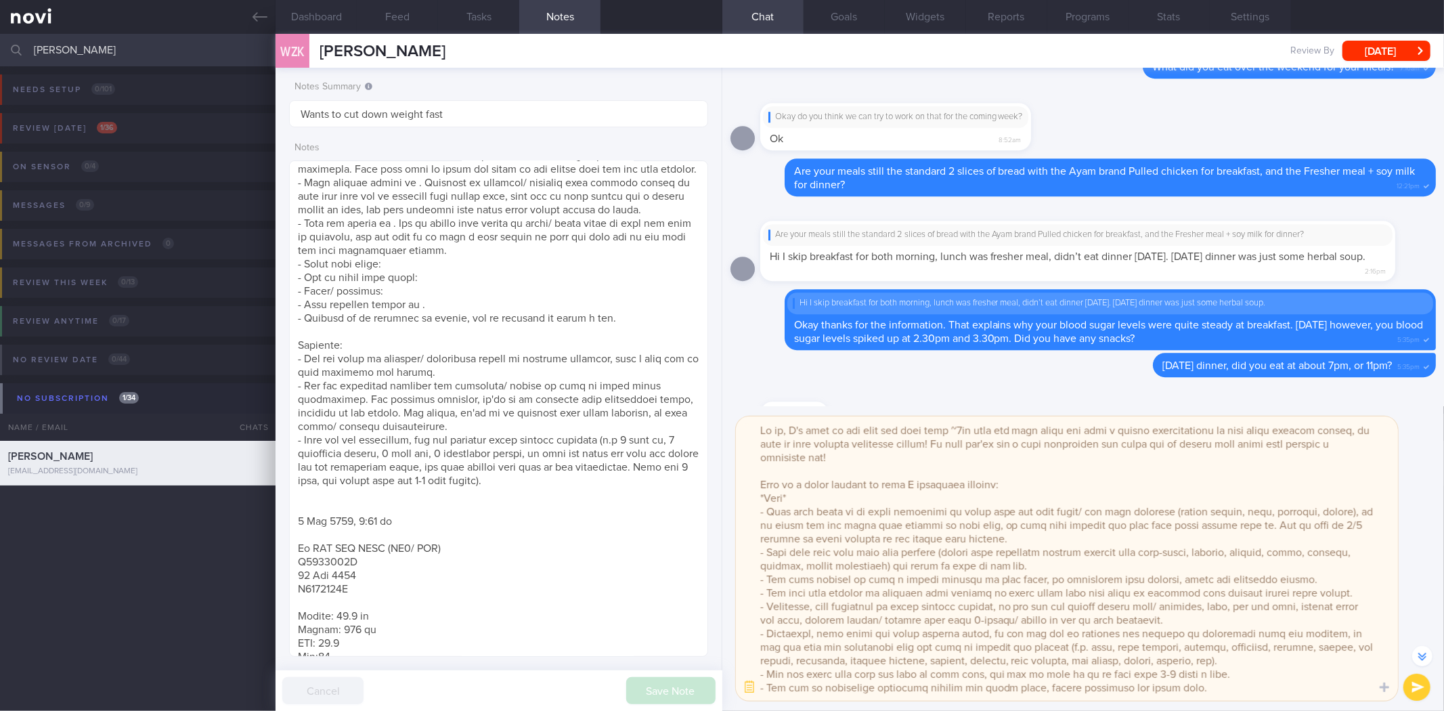
click at [776, 430] on textarea at bounding box center [1067, 558] width 662 height 284
click at [805, 499] on textarea at bounding box center [1067, 558] width 662 height 284
click at [828, 498] on textarea at bounding box center [1067, 558] width 662 height 284
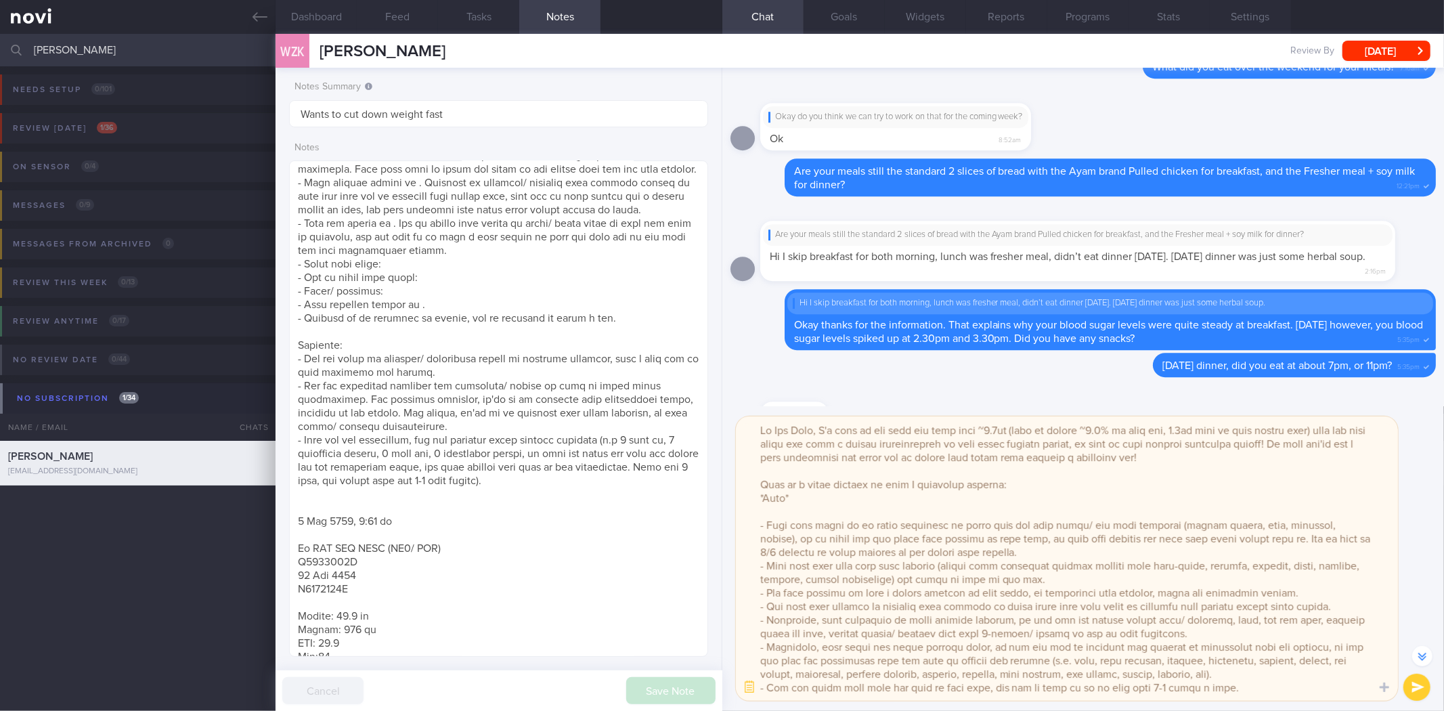
paste textarea "Overall diet quality: Your diet has improved quite a bit in terms of diet quali…"
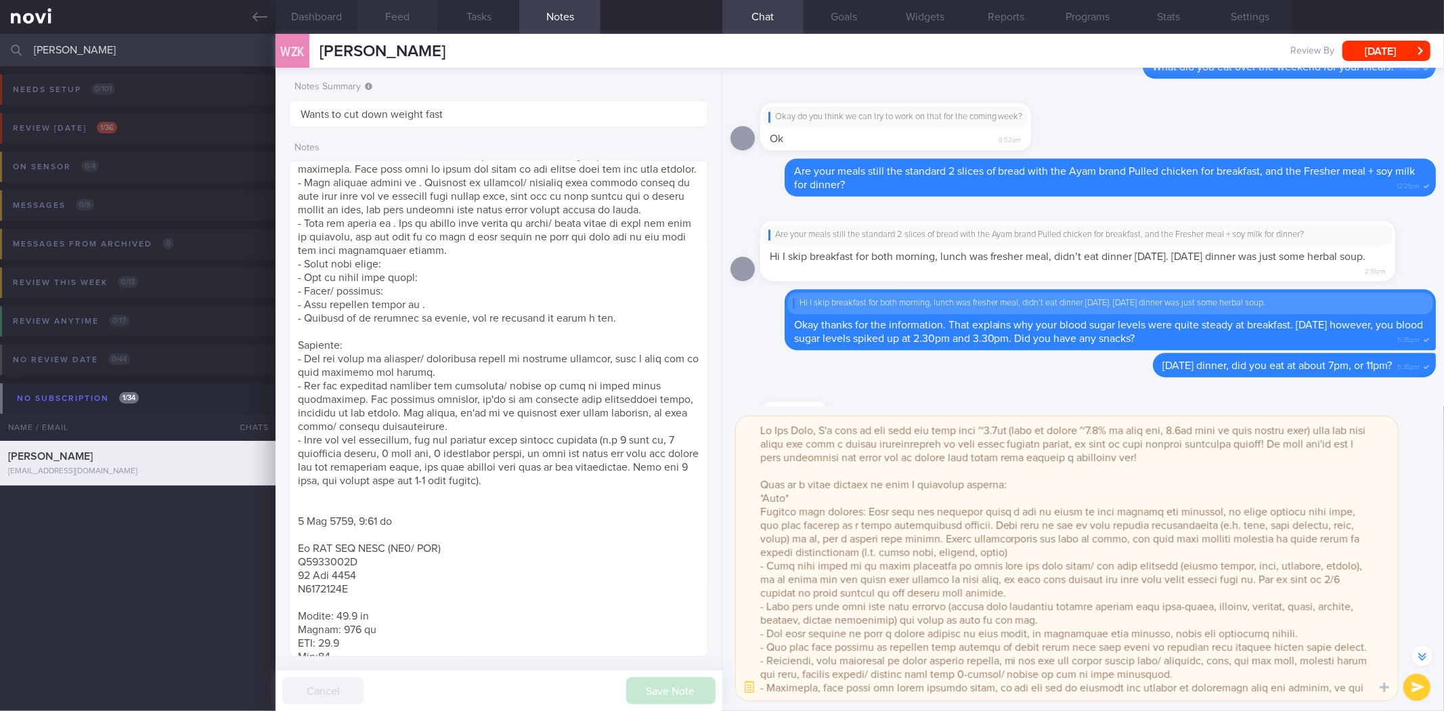
click at [383, 8] on button "Feed" at bounding box center [397, 17] width 81 height 34
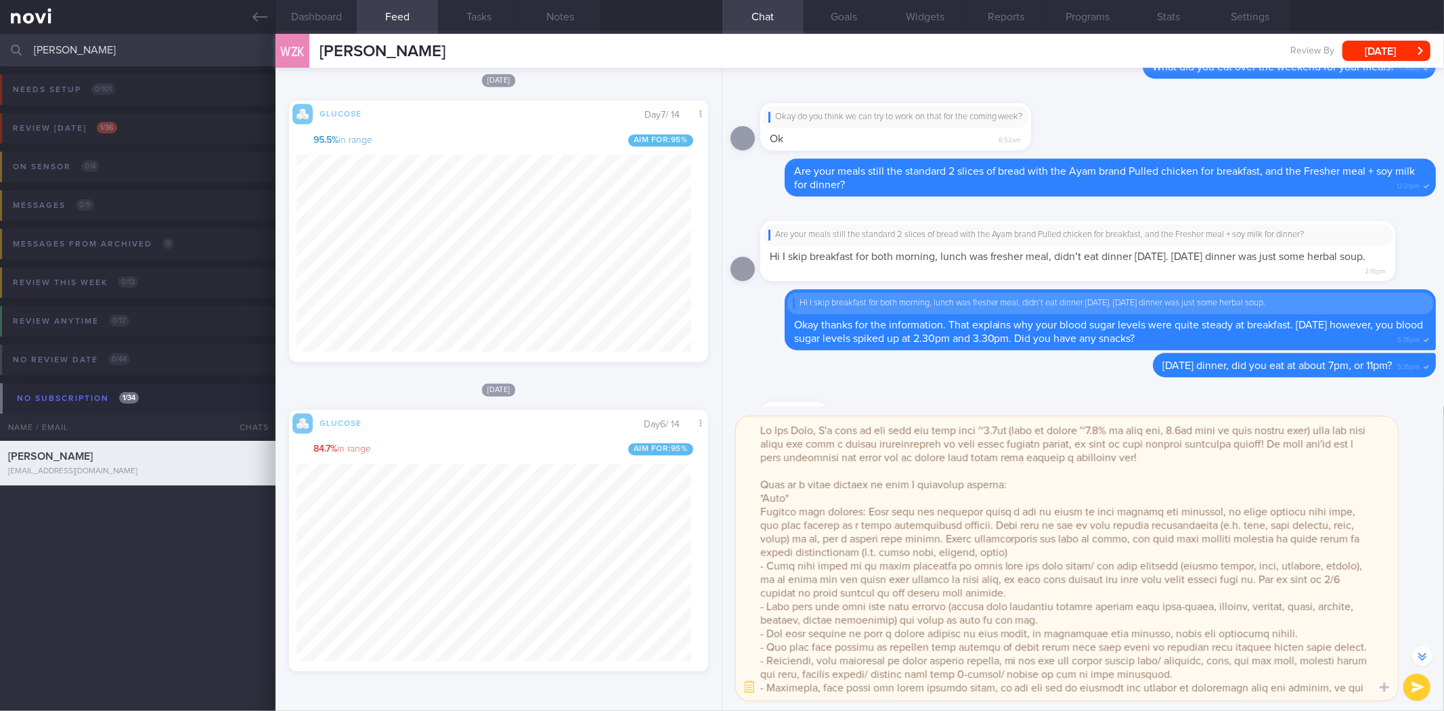
scroll to position [1350, 0]
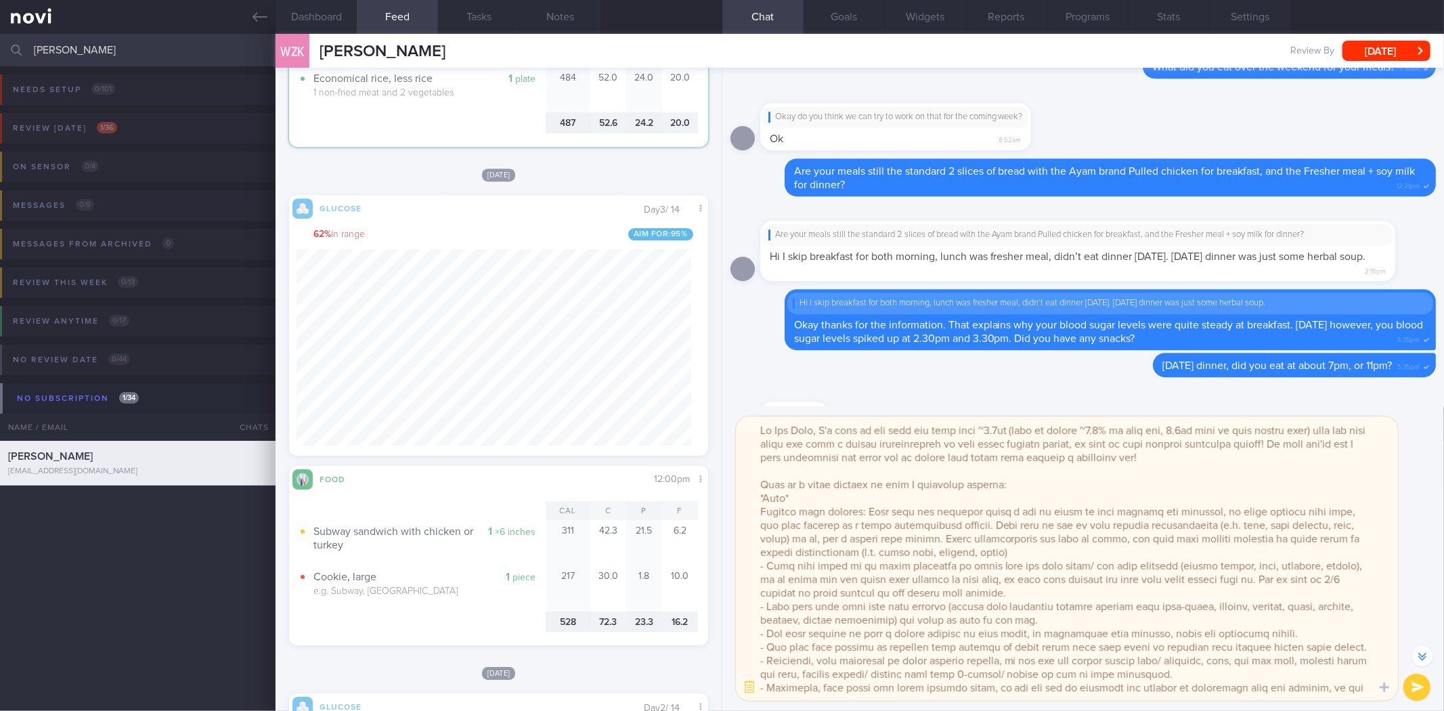
click at [1174, 564] on textarea at bounding box center [1067, 558] width 662 height 284
type textarea "Hi Wei Zong, I'm glad to see that you have lost ~4.1kg (drop in around ~2.6% of…"
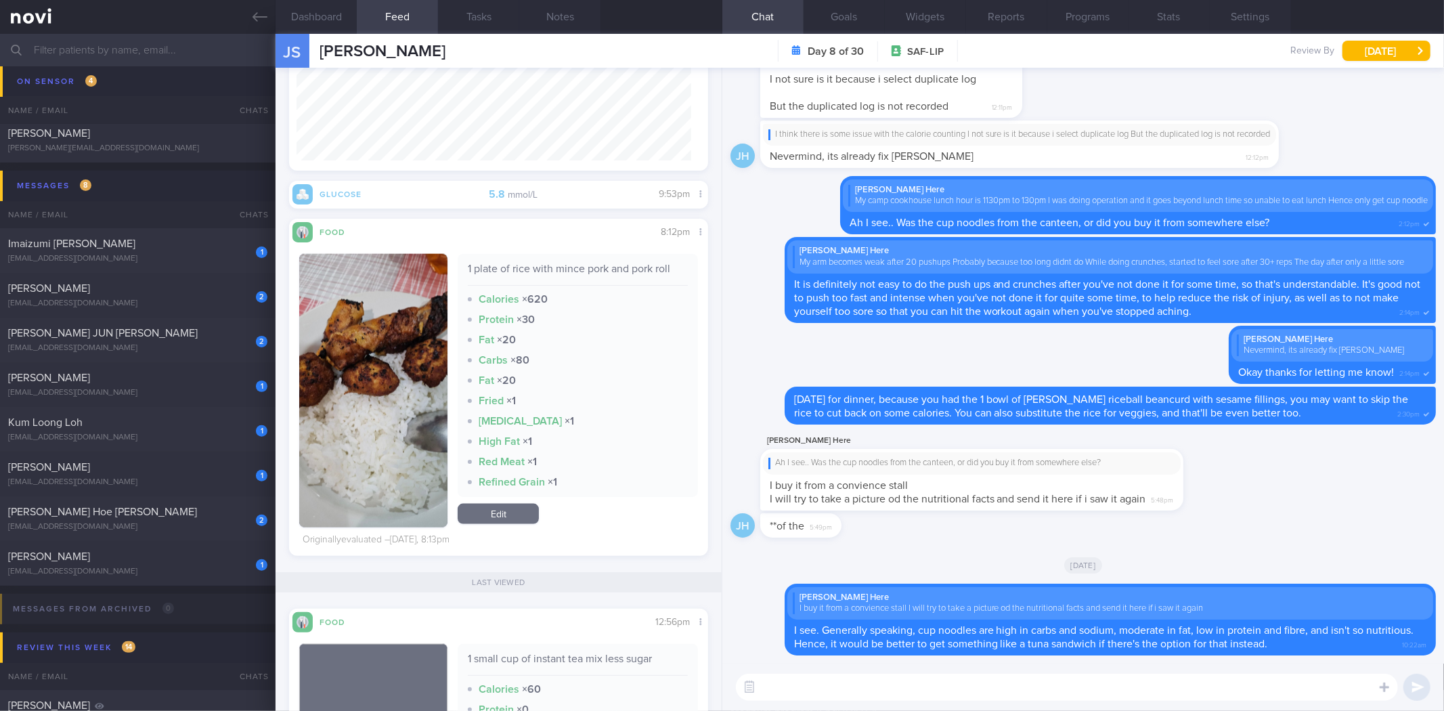
scroll to position [1504, 0]
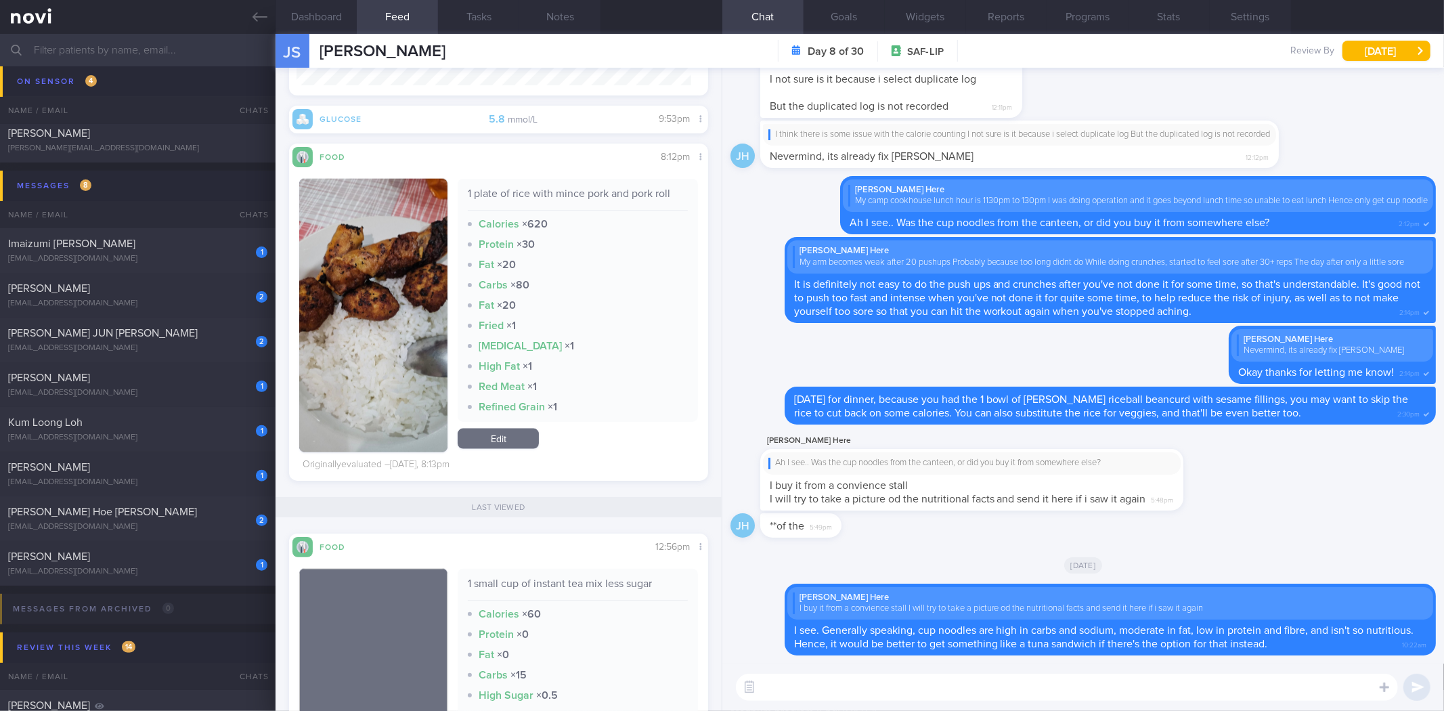
click at [403, 307] on img "button" at bounding box center [373, 315] width 148 height 273
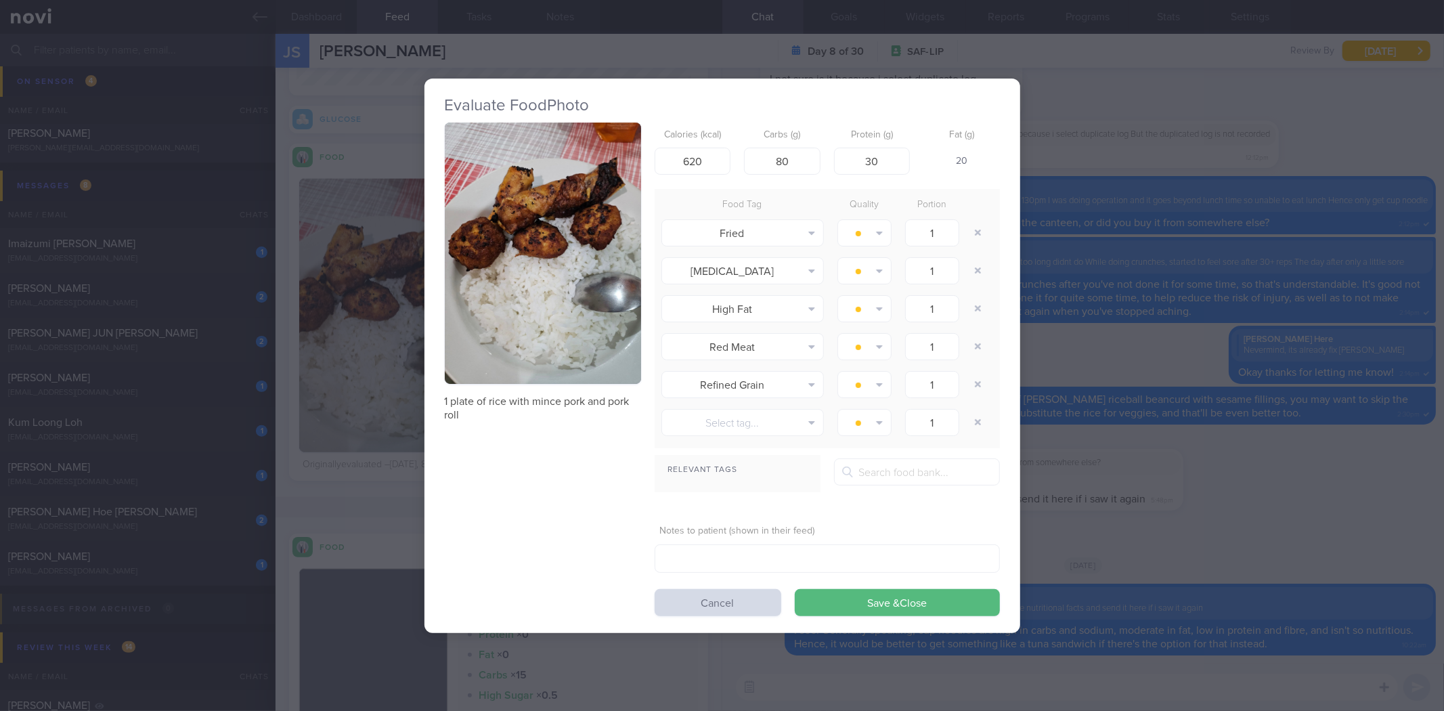
click at [1107, 384] on div "Evaluate Food Photo 1 plate of rice with mince pork and pork roll Calories (kca…" at bounding box center [722, 355] width 1444 height 711
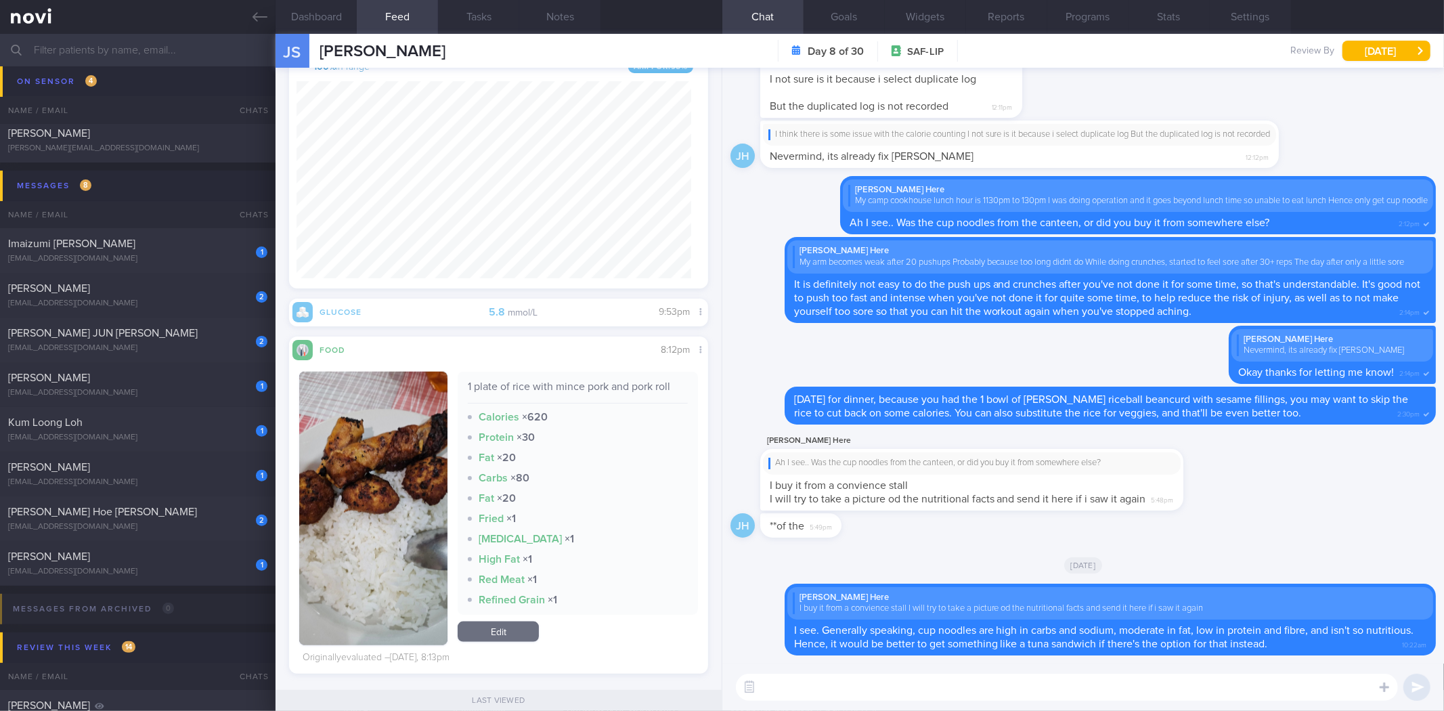
scroll to position [1203, 0]
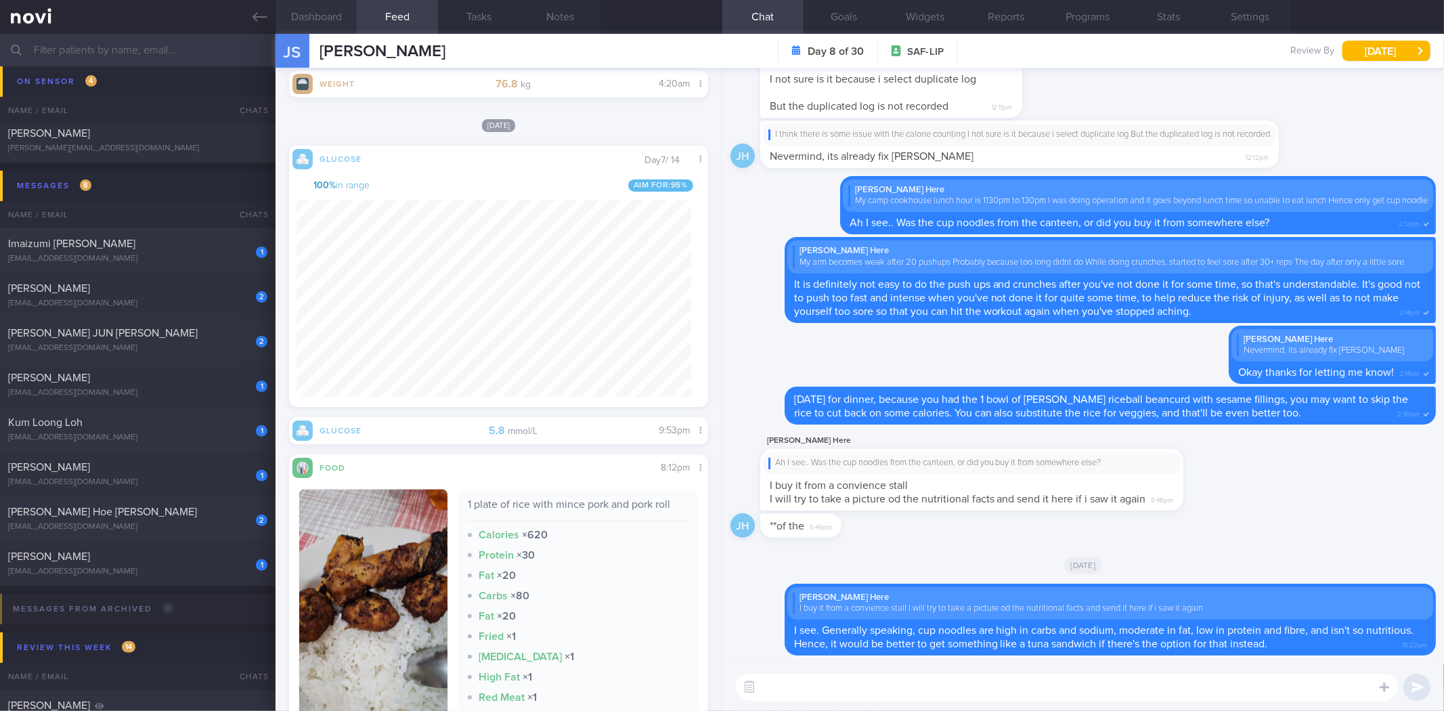
click at [332, 12] on button "Dashboard" at bounding box center [315, 17] width 81 height 34
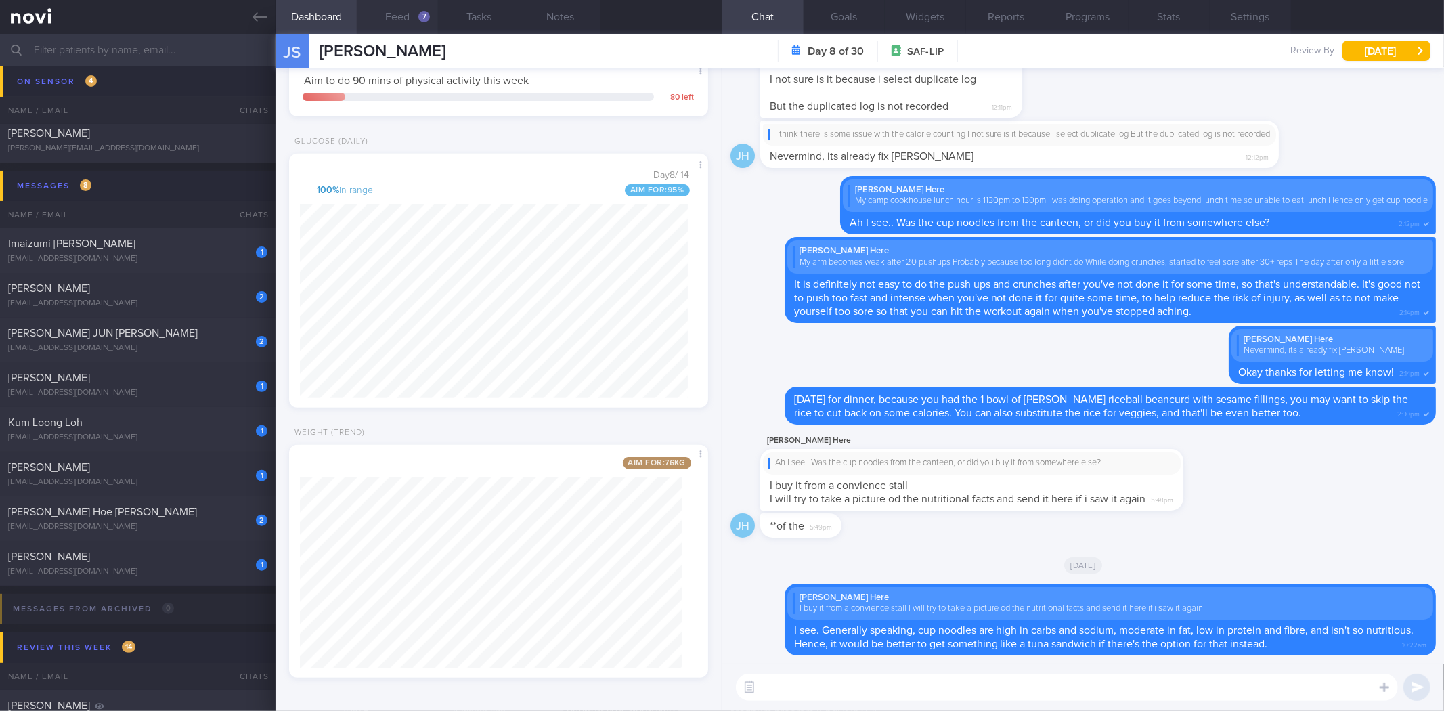
click at [433, 18] on button "Feed 7" at bounding box center [397, 17] width 81 height 34
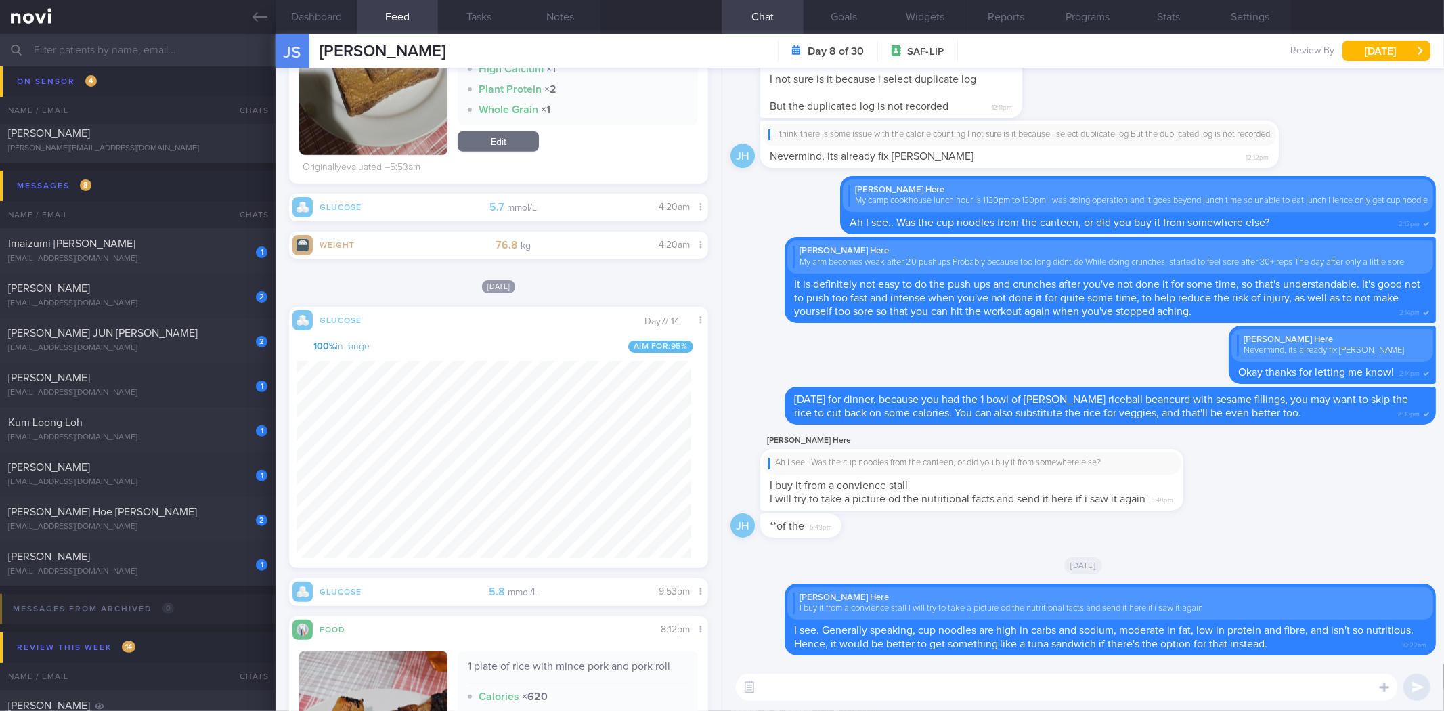
scroll to position [1354, 0]
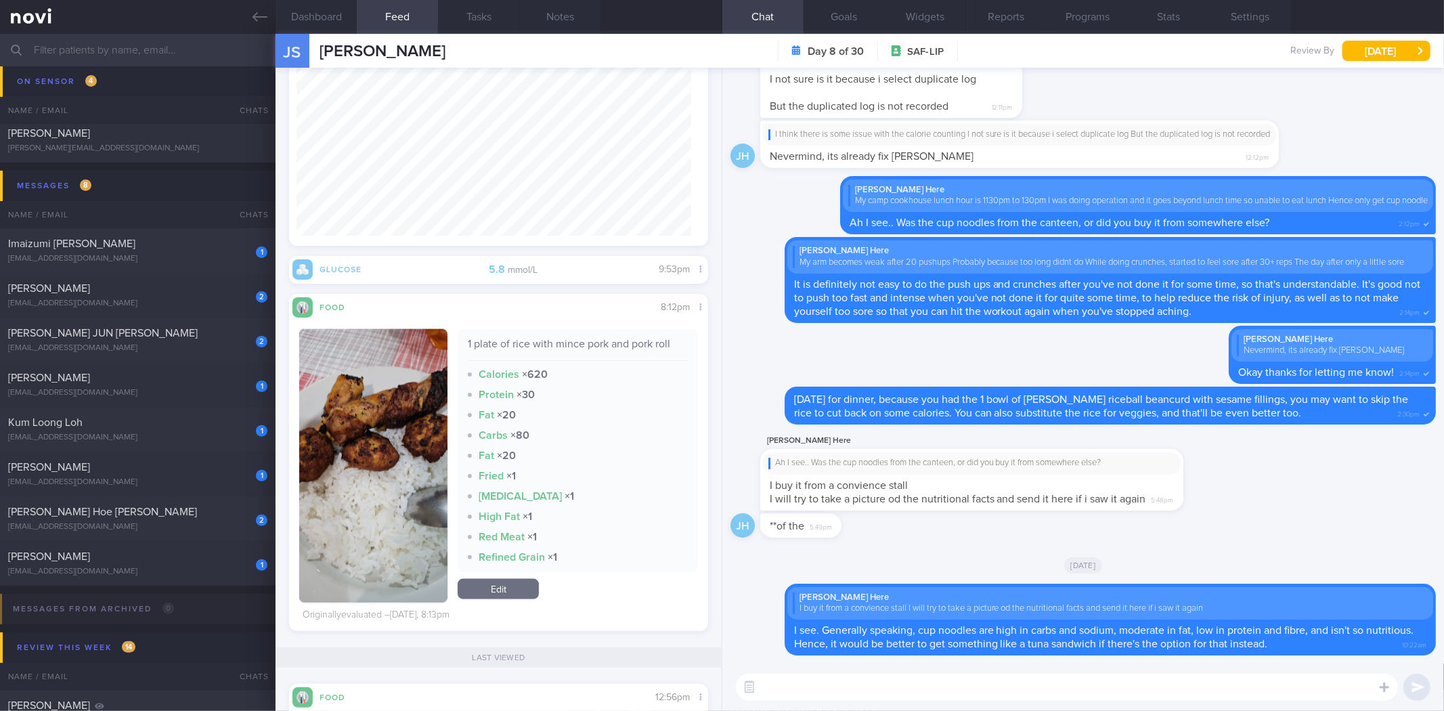
click at [541, 346] on div "1 plate of rice with mince pork and pork roll" at bounding box center [577, 349] width 219 height 24
click at [797, 700] on div "​ ​" at bounding box center [1082, 686] width 721 height 47
click at [810, 694] on textarea at bounding box center [1067, 686] width 662 height 27
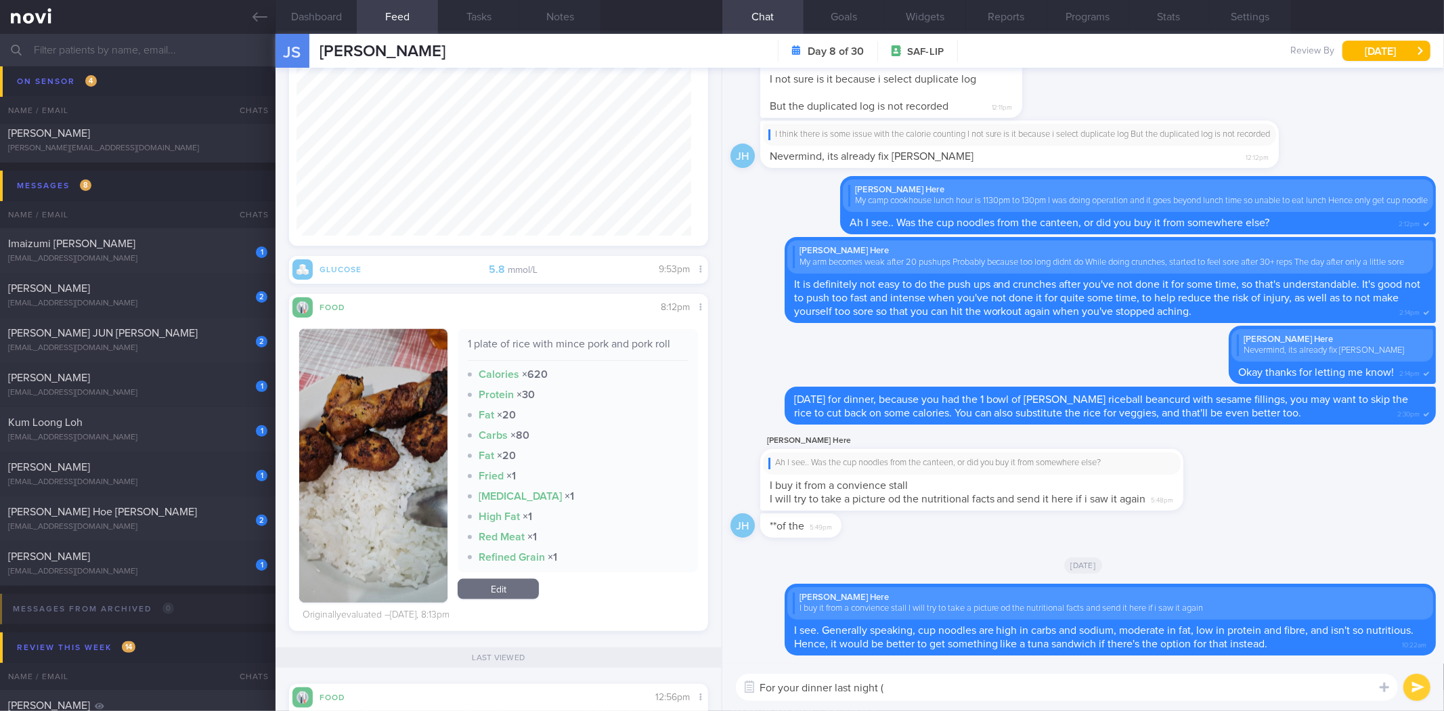
paste textarea "[EMAIL_ADDRESS][DOMAIN_NAME]"
click at [530, 340] on div "1 plate of rice with mince pork and pork roll" at bounding box center [577, 349] width 219 height 24
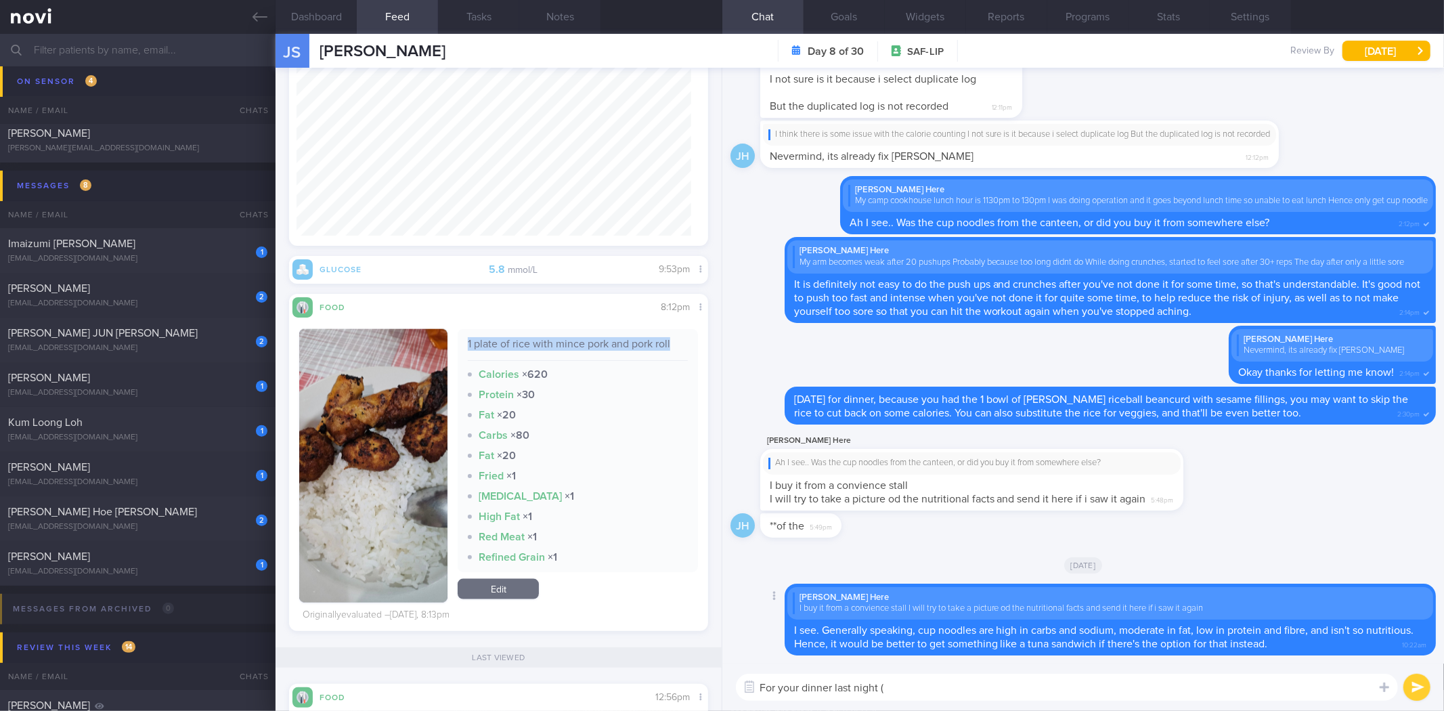
copy div "1 plate of rice with mince pork and pork roll"
click at [912, 677] on textarea "For your dinner last night (" at bounding box center [1067, 686] width 662 height 27
paste textarea "1 plate of rice with mince pork and pork roll"
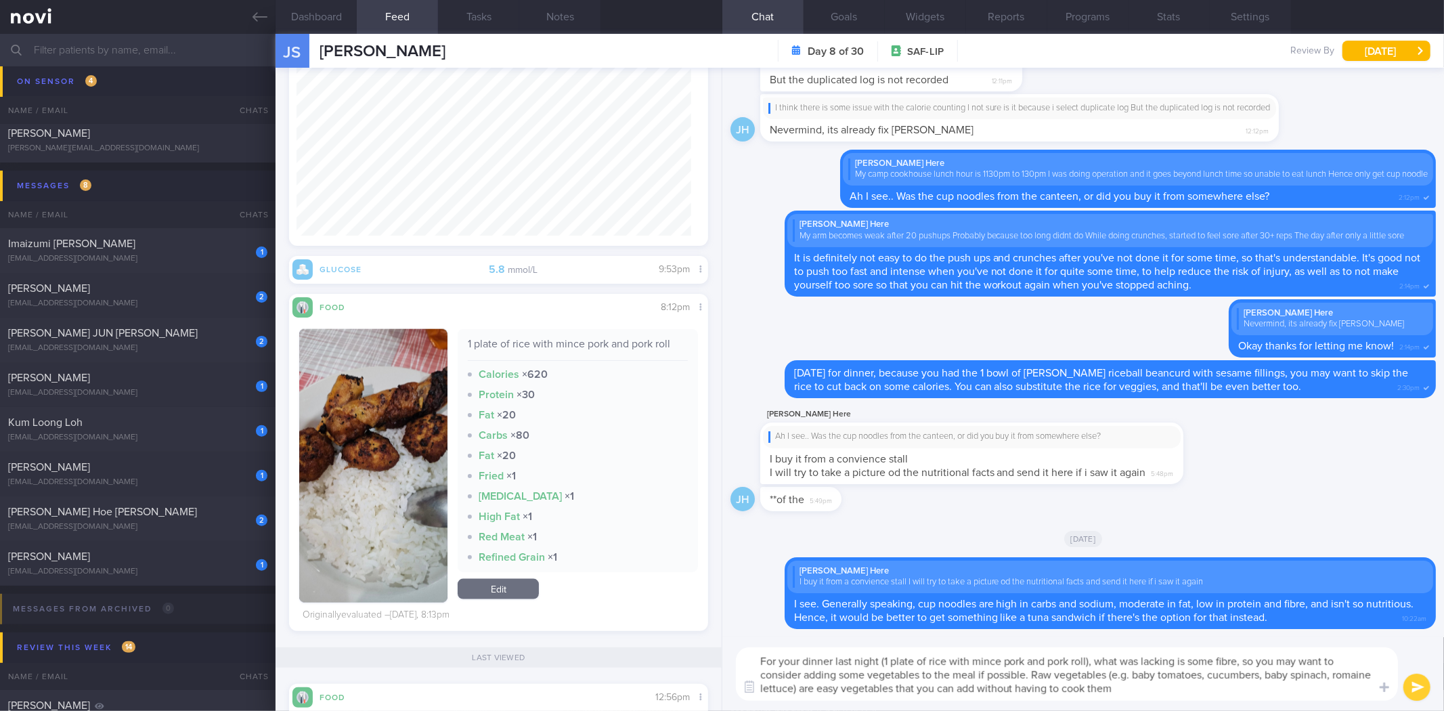
type textarea "For your dinner last night (1 plate of rice with mince pork and pork roll), wha…"
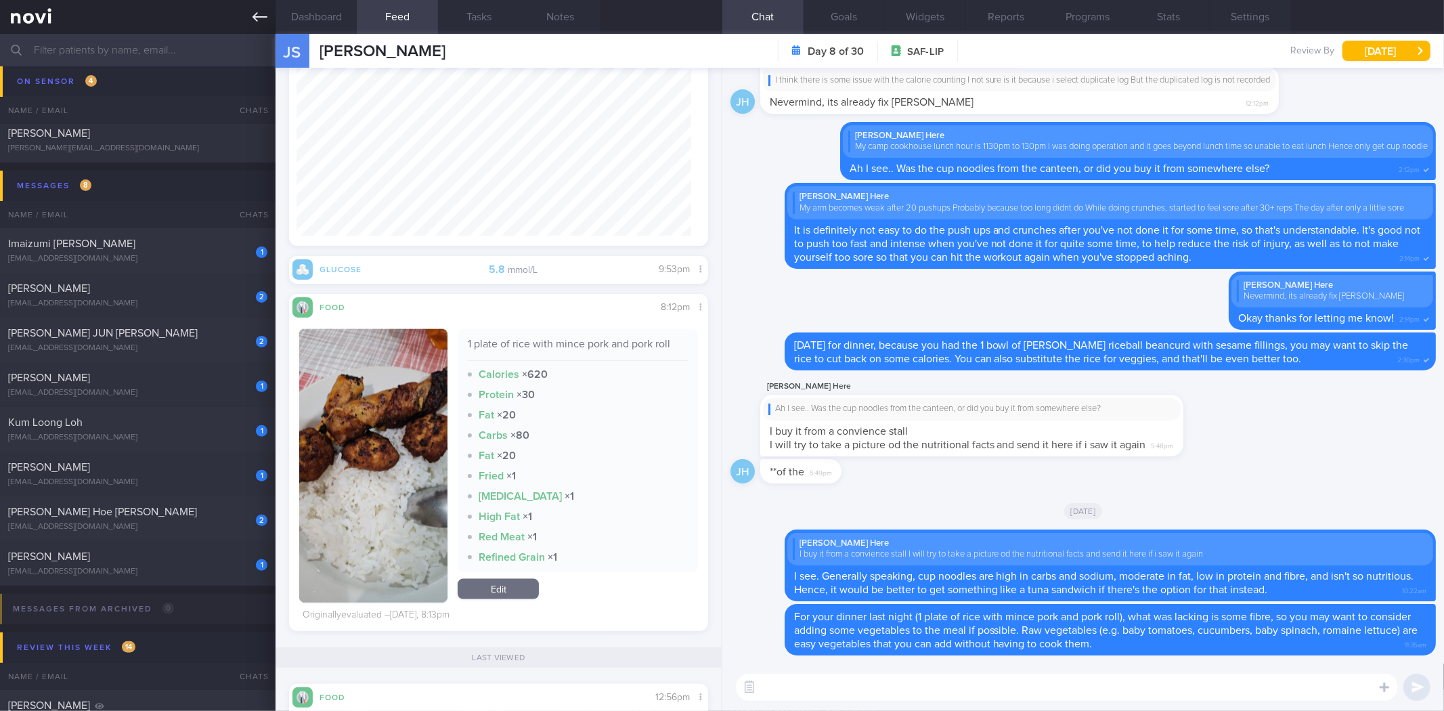
drag, startPoint x: 250, startPoint y: 14, endPoint x: 238, endPoint y: 19, distance: 13.7
click at [250, 14] on link at bounding box center [137, 17] width 275 height 34
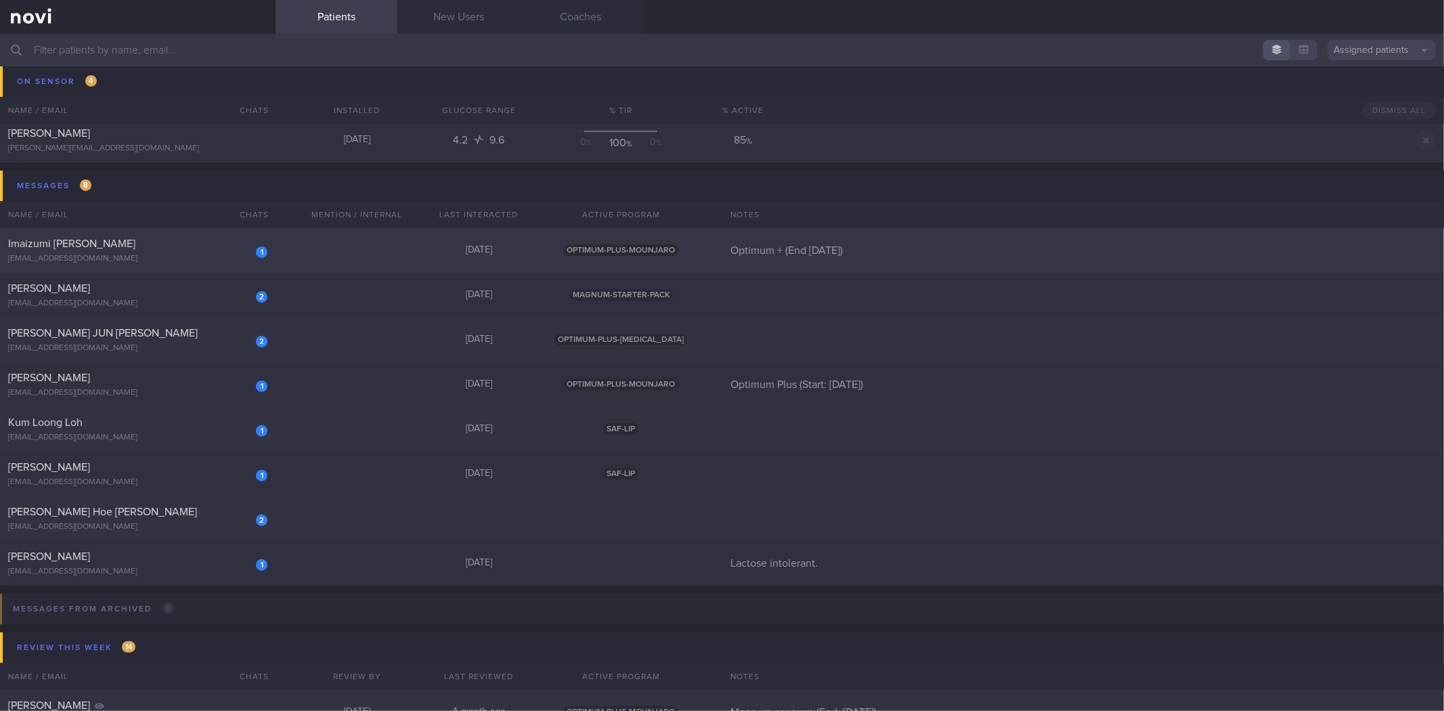
click at [193, 241] on div "Imaizumi [PERSON_NAME]" at bounding box center [136, 244] width 256 height 14
select select "8"
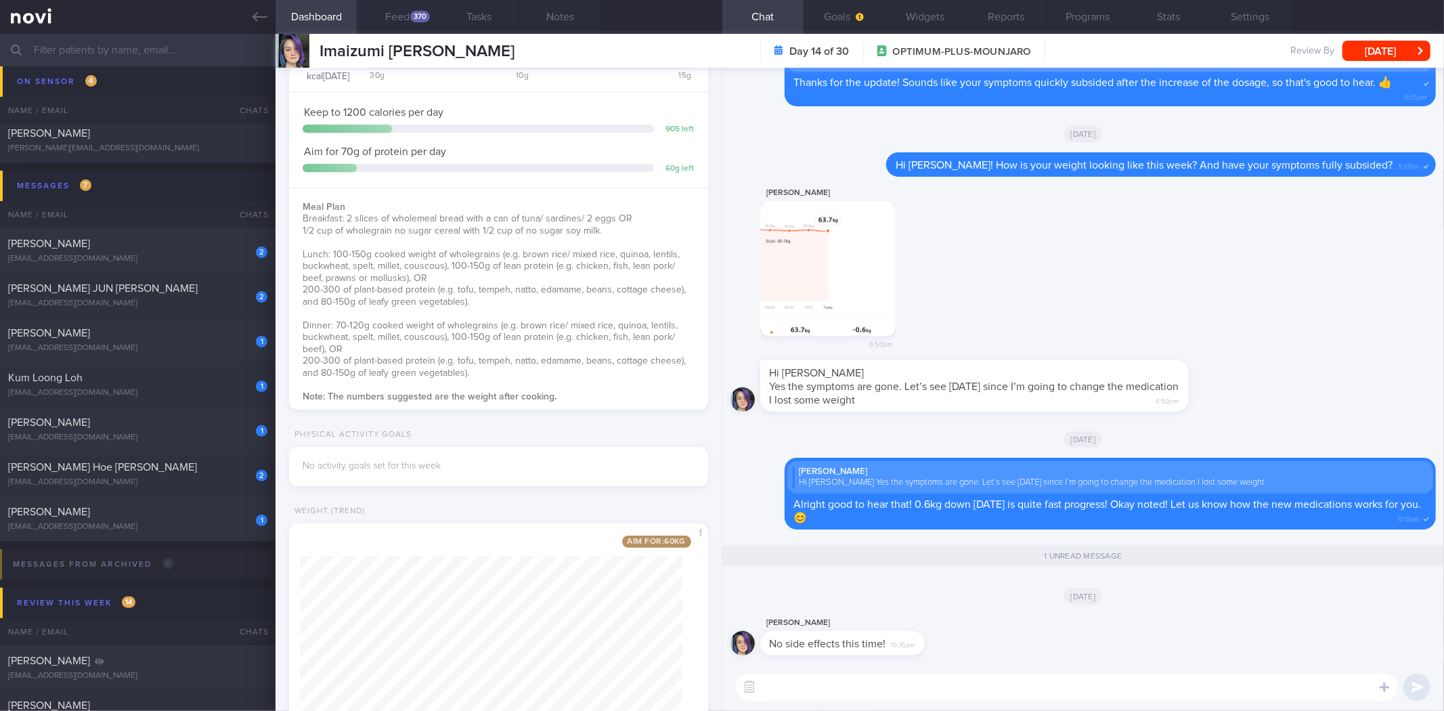
scroll to position [183, 0]
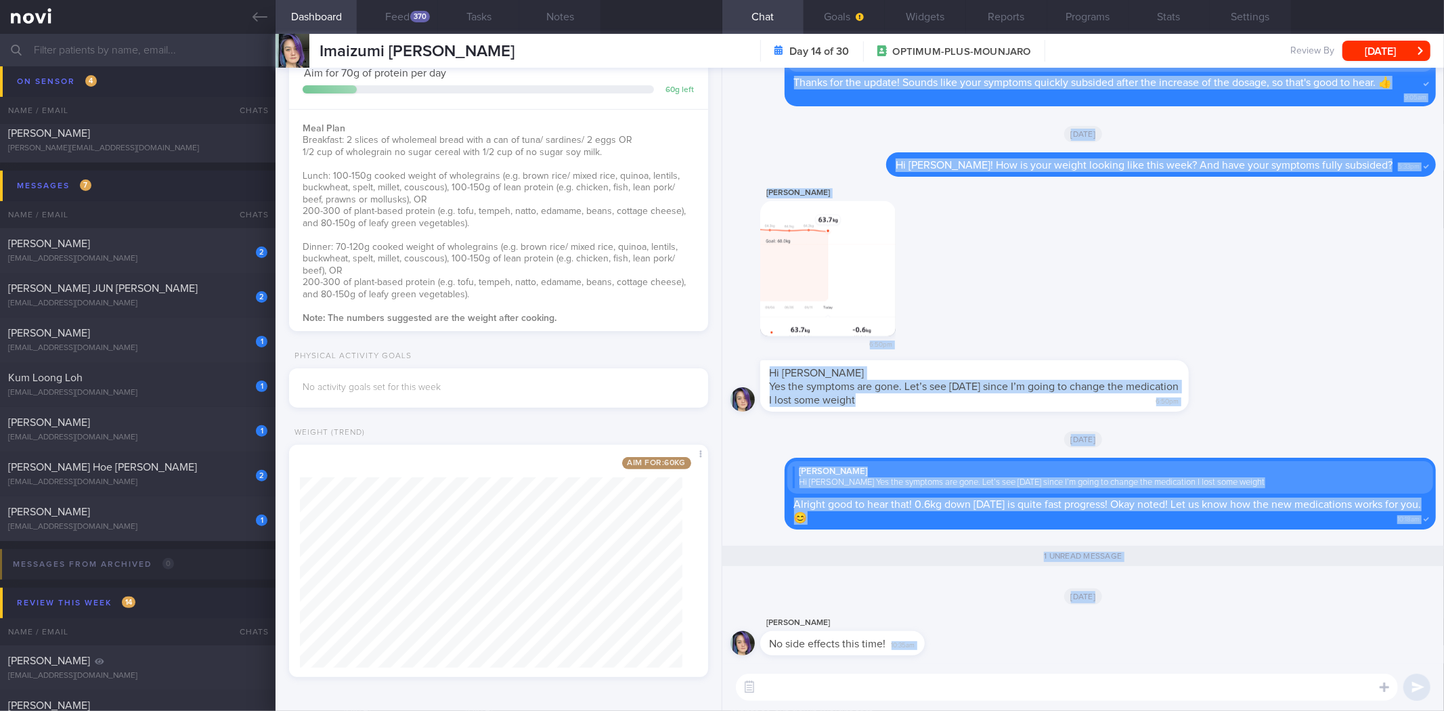
drag, startPoint x: 920, startPoint y: 644, endPoint x: 1088, endPoint y: 665, distance: 168.5
click at [1087, 666] on div "[PERSON_NAME] No side effects this time! 10:35am [DATE] 1 unread message [GEOGR…" at bounding box center [1082, 389] width 721 height 643
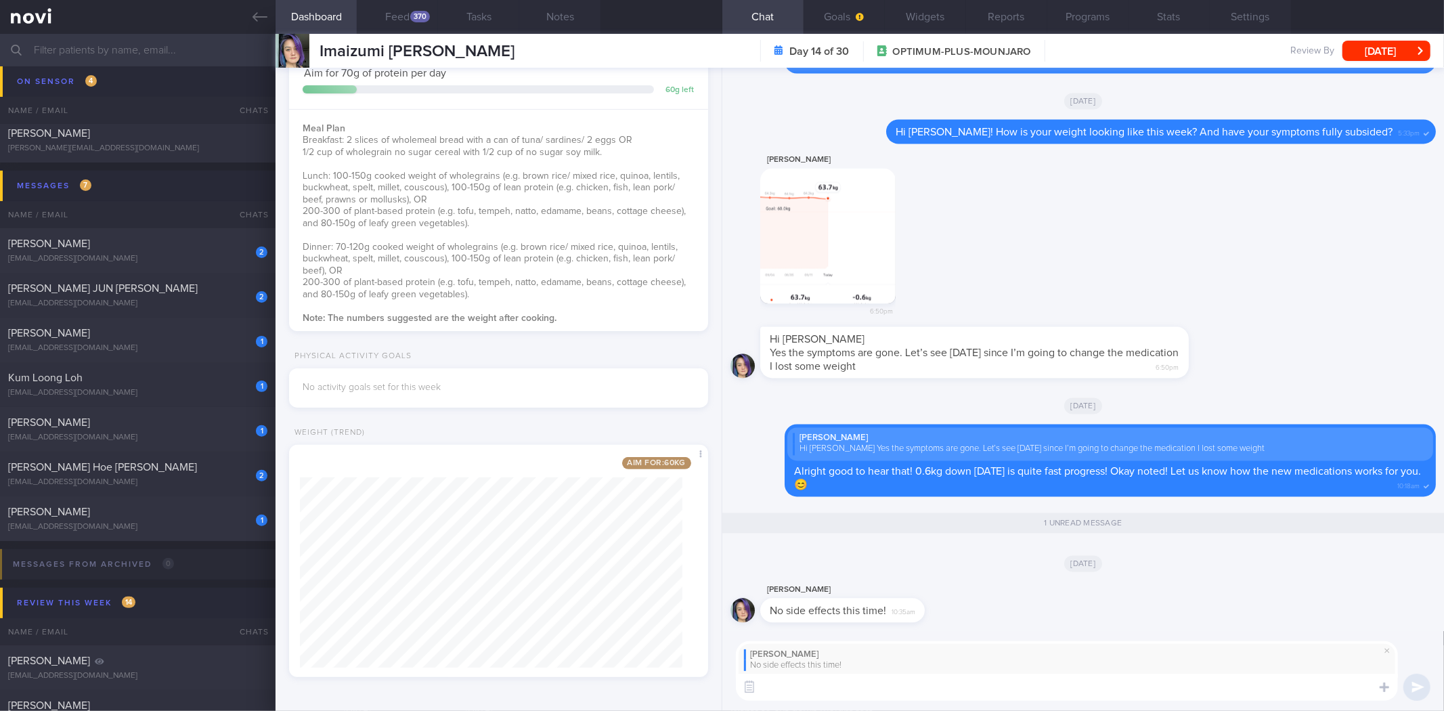
click at [1054, 686] on textarea at bounding box center [1067, 686] width 662 height 27
type textarea "Awesome! Your weight is still dropping very nicely! 👍"
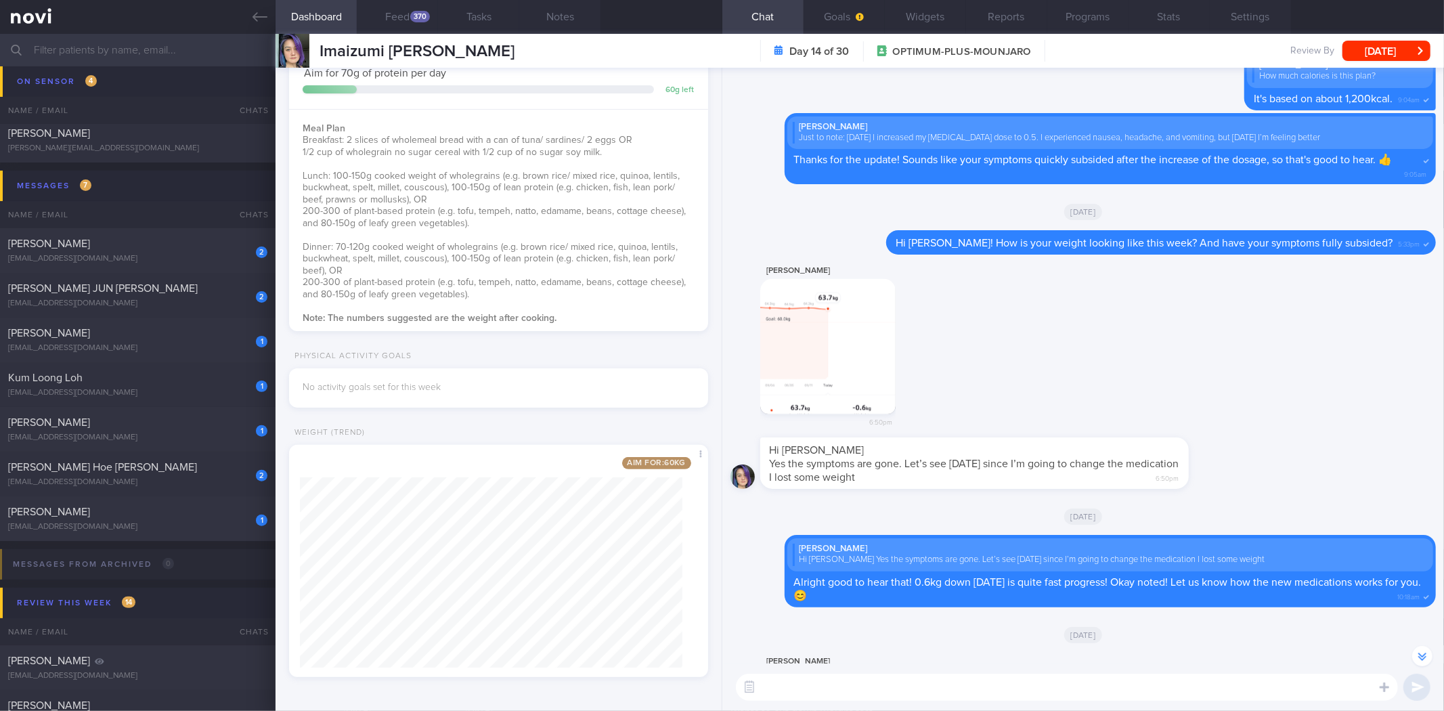
scroll to position [-300, 0]
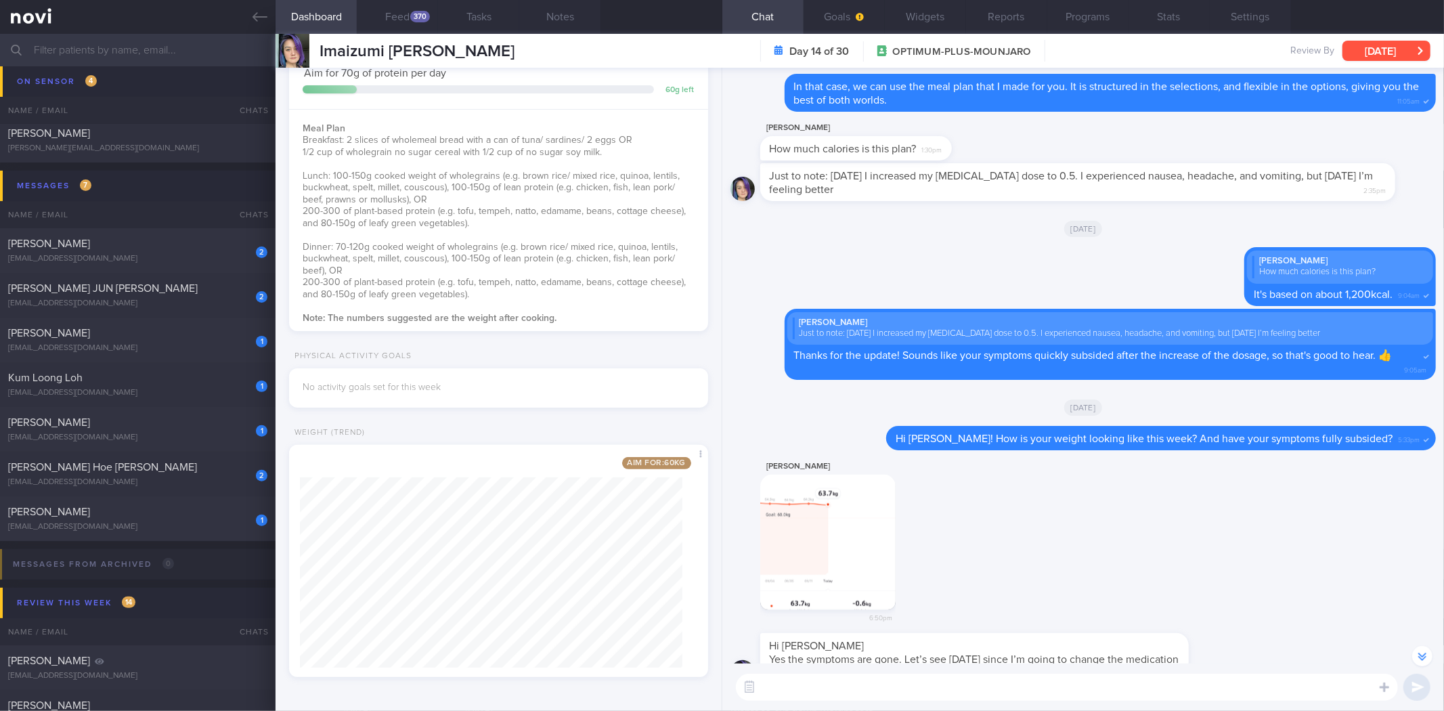
click at [1399, 54] on button "[DATE]" at bounding box center [1386, 51] width 88 height 20
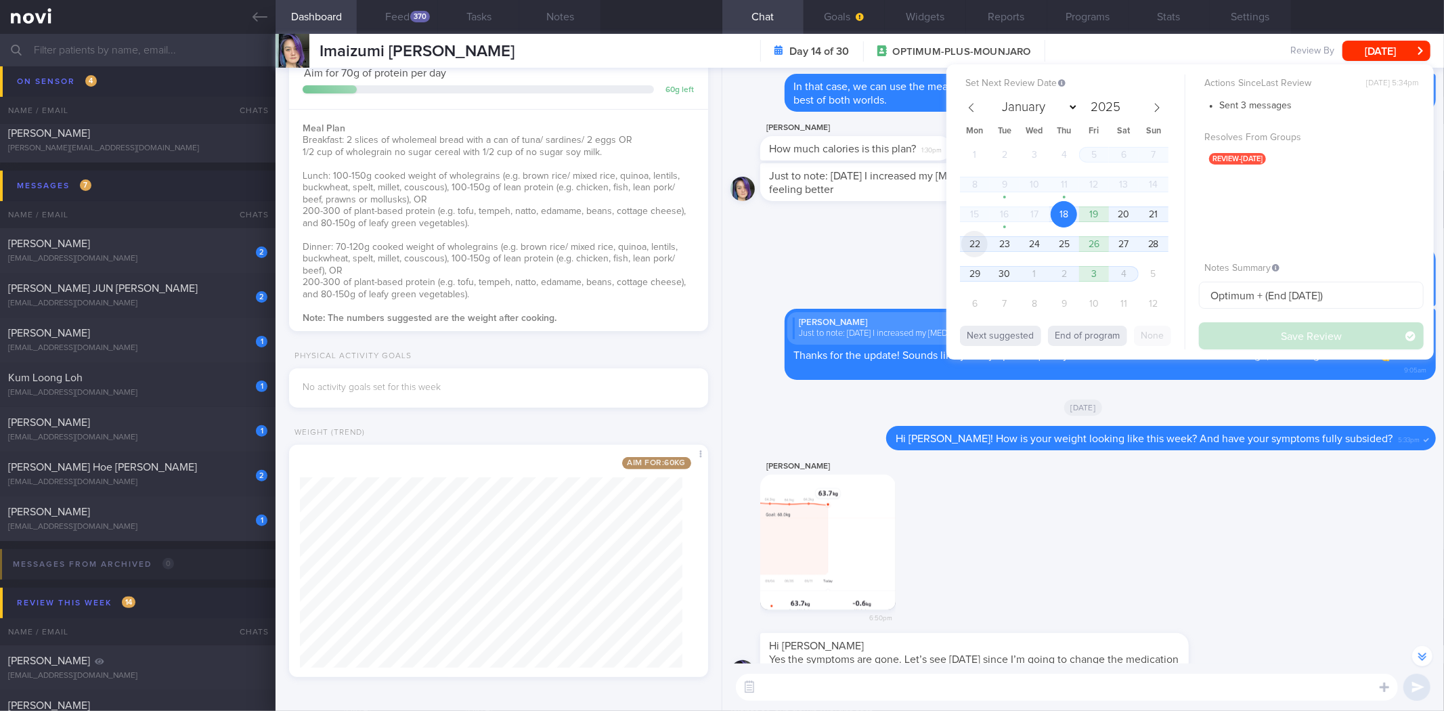
click at [975, 236] on span "22" at bounding box center [974, 244] width 26 height 26
click at [1289, 332] on button "Save Review" at bounding box center [1311, 335] width 225 height 27
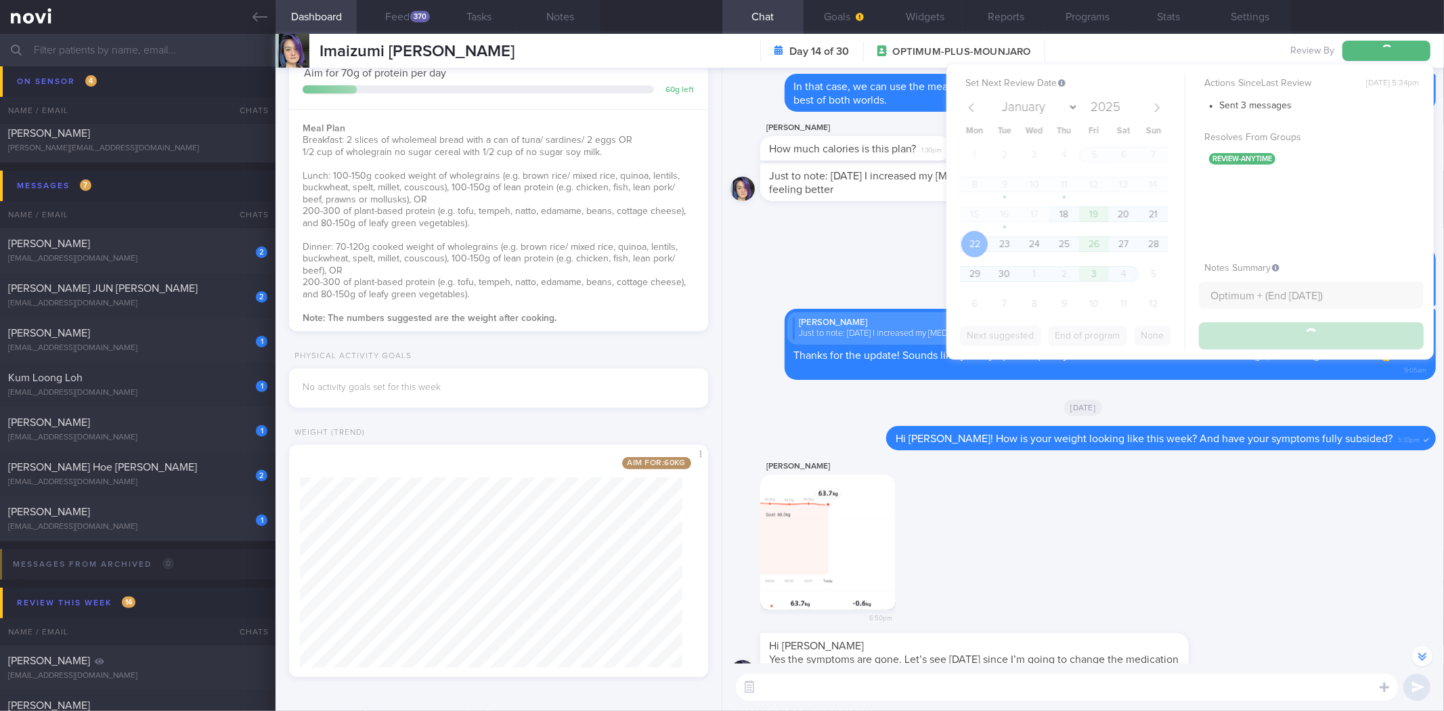
scroll to position [-3, 0]
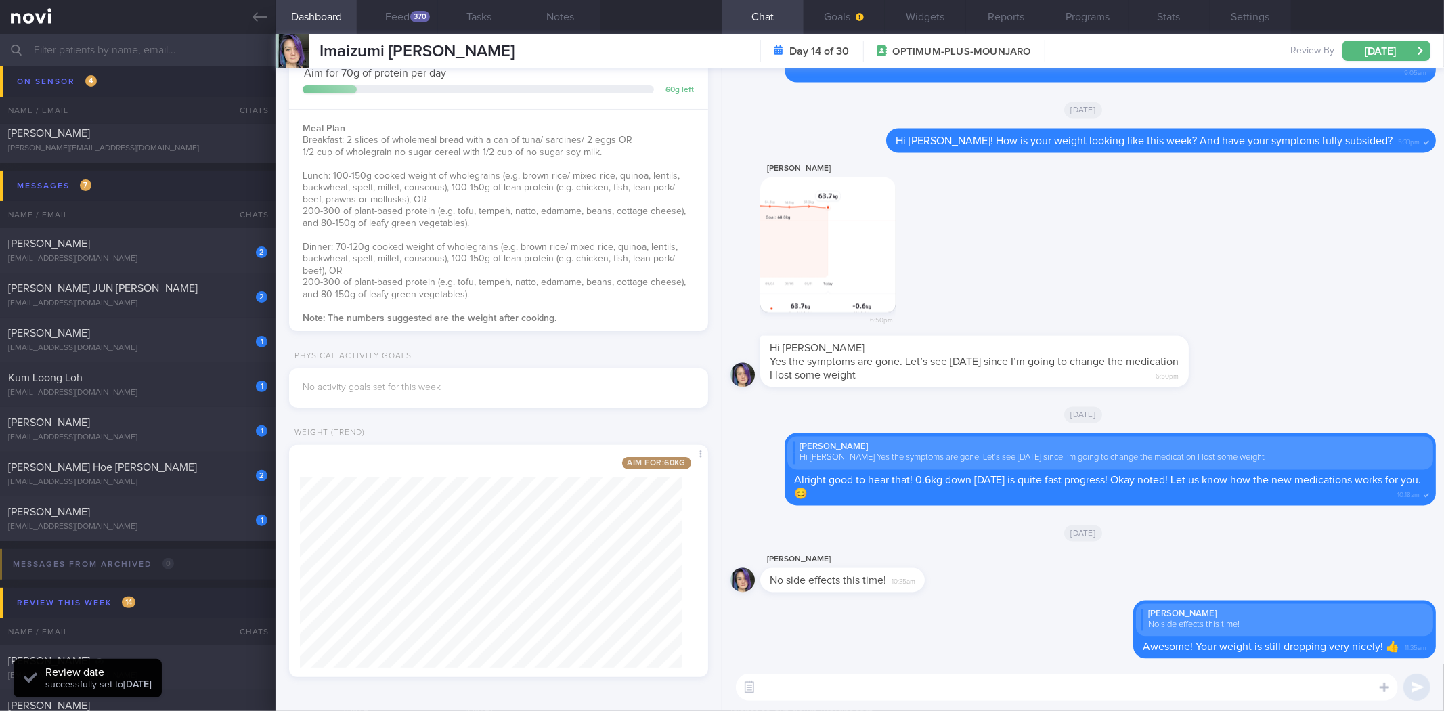
click at [1092, 690] on textarea at bounding box center [1067, 686] width 662 height 27
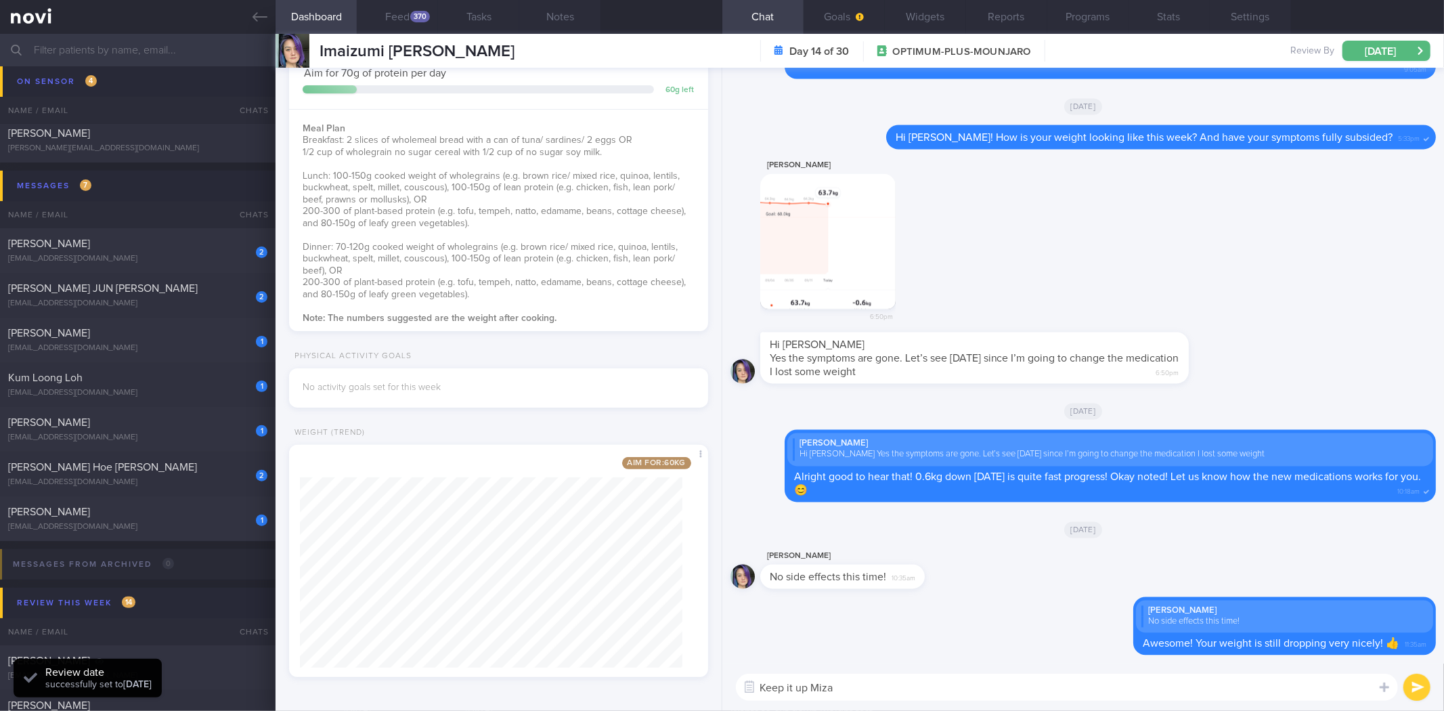
type textarea "Keep it up Miza!"
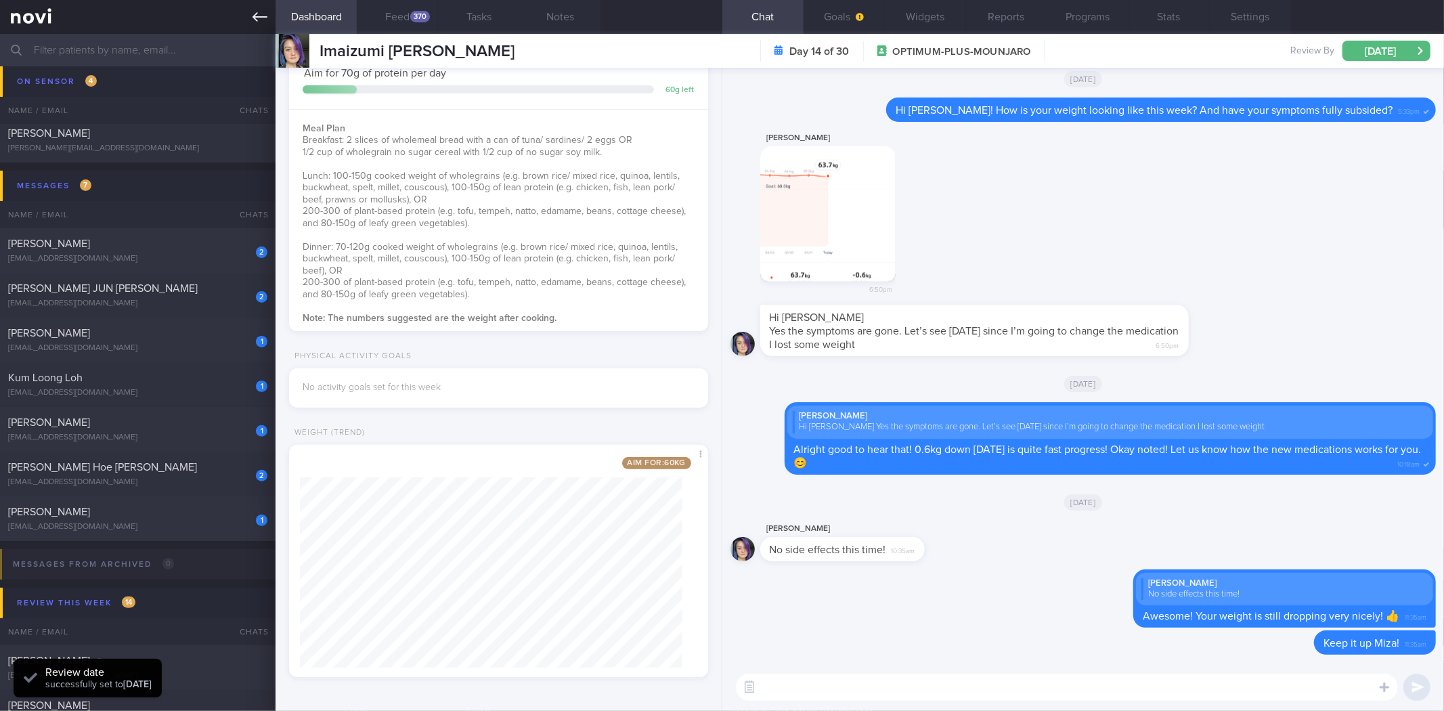
click at [264, 12] on icon at bounding box center [259, 16] width 15 height 15
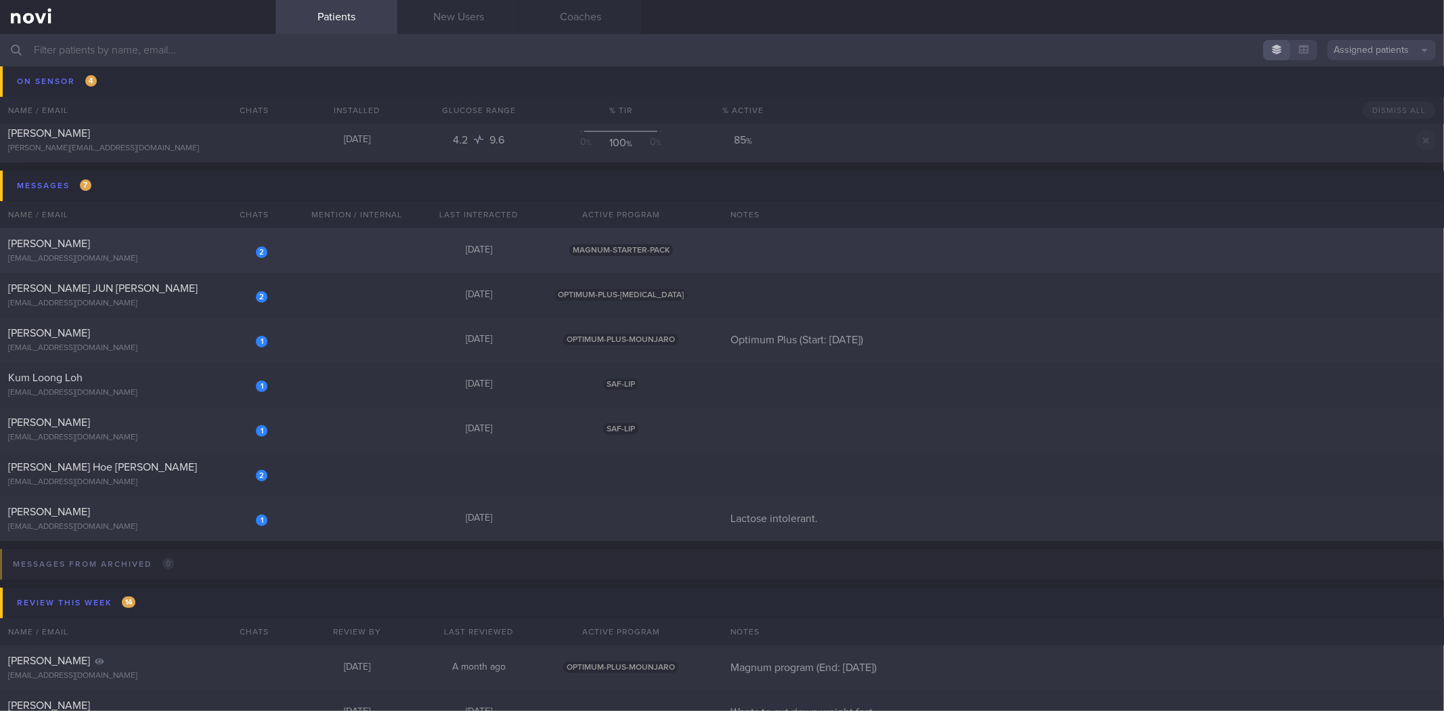
click at [208, 246] on div "[PERSON_NAME]" at bounding box center [136, 244] width 256 height 14
select select "8"
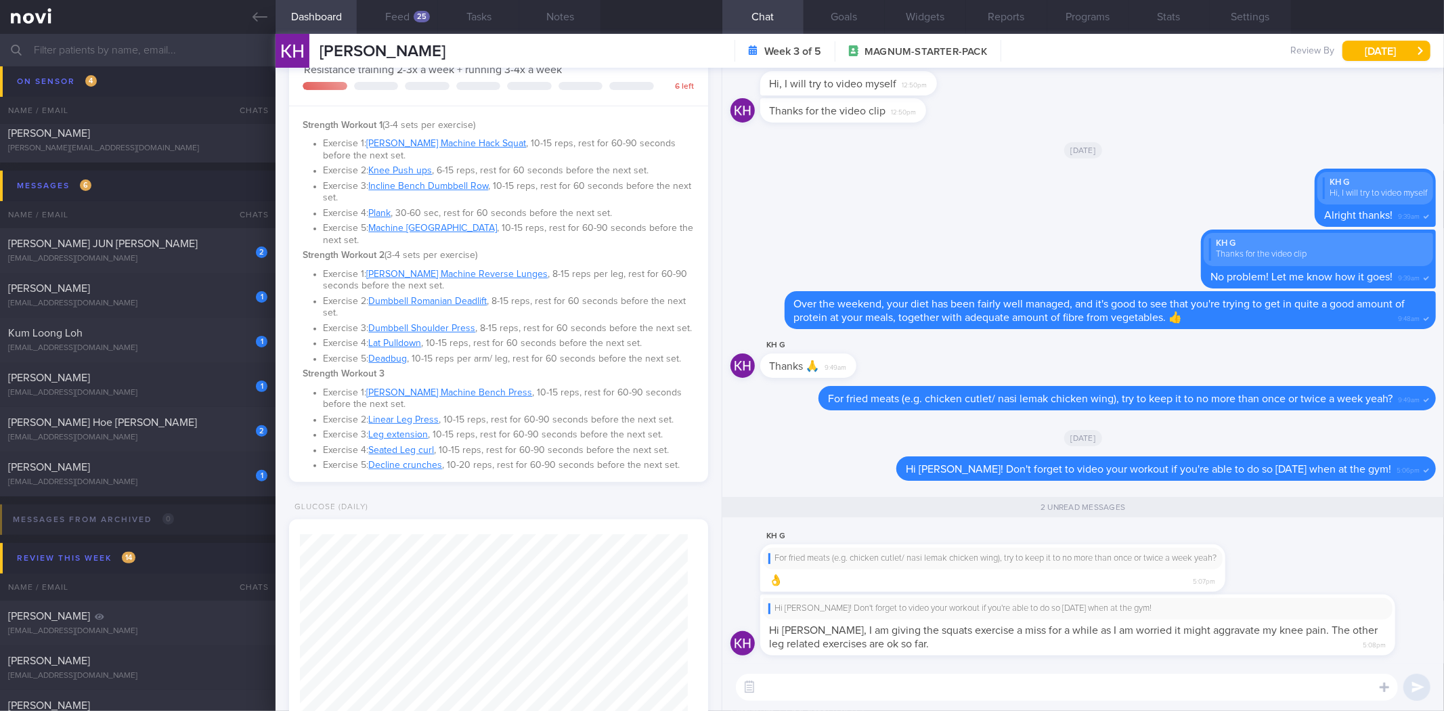
scroll to position [324, 0]
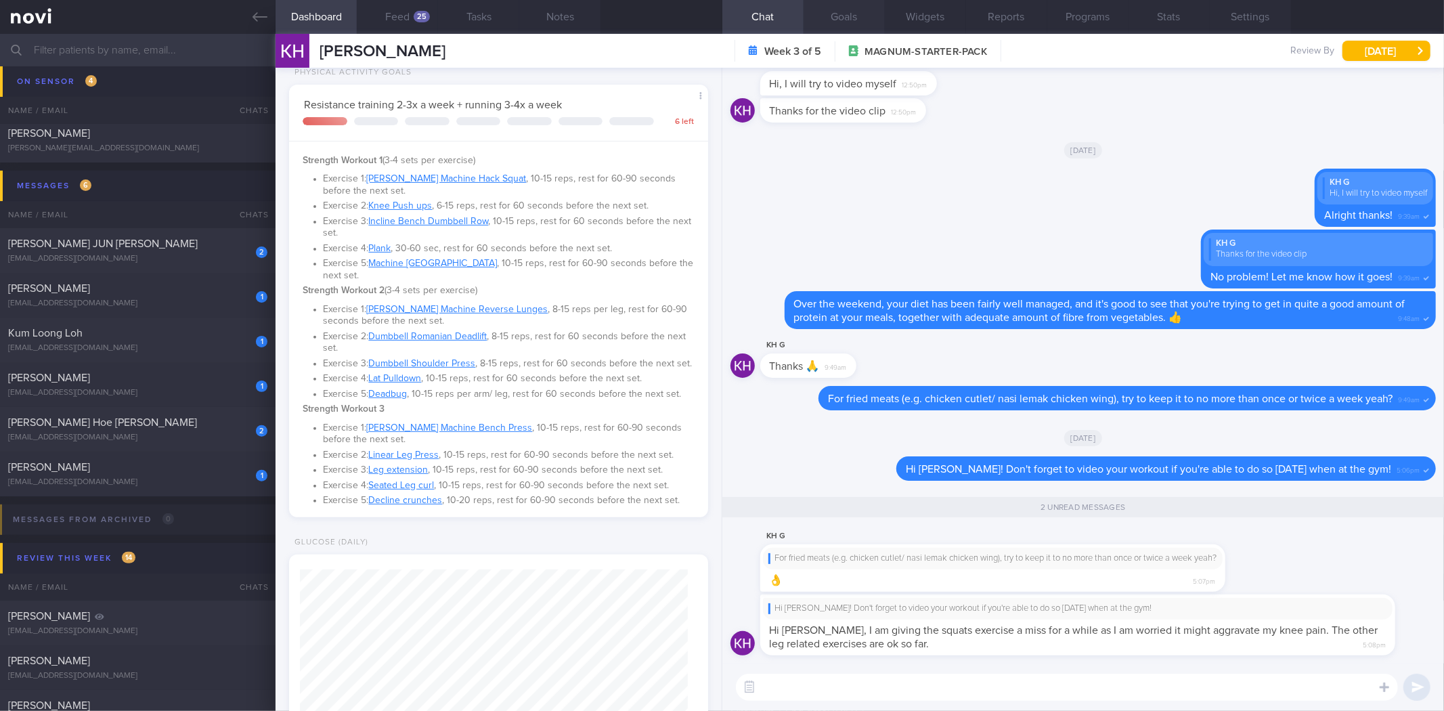
click at [853, 8] on button "Goals" at bounding box center [843, 17] width 81 height 34
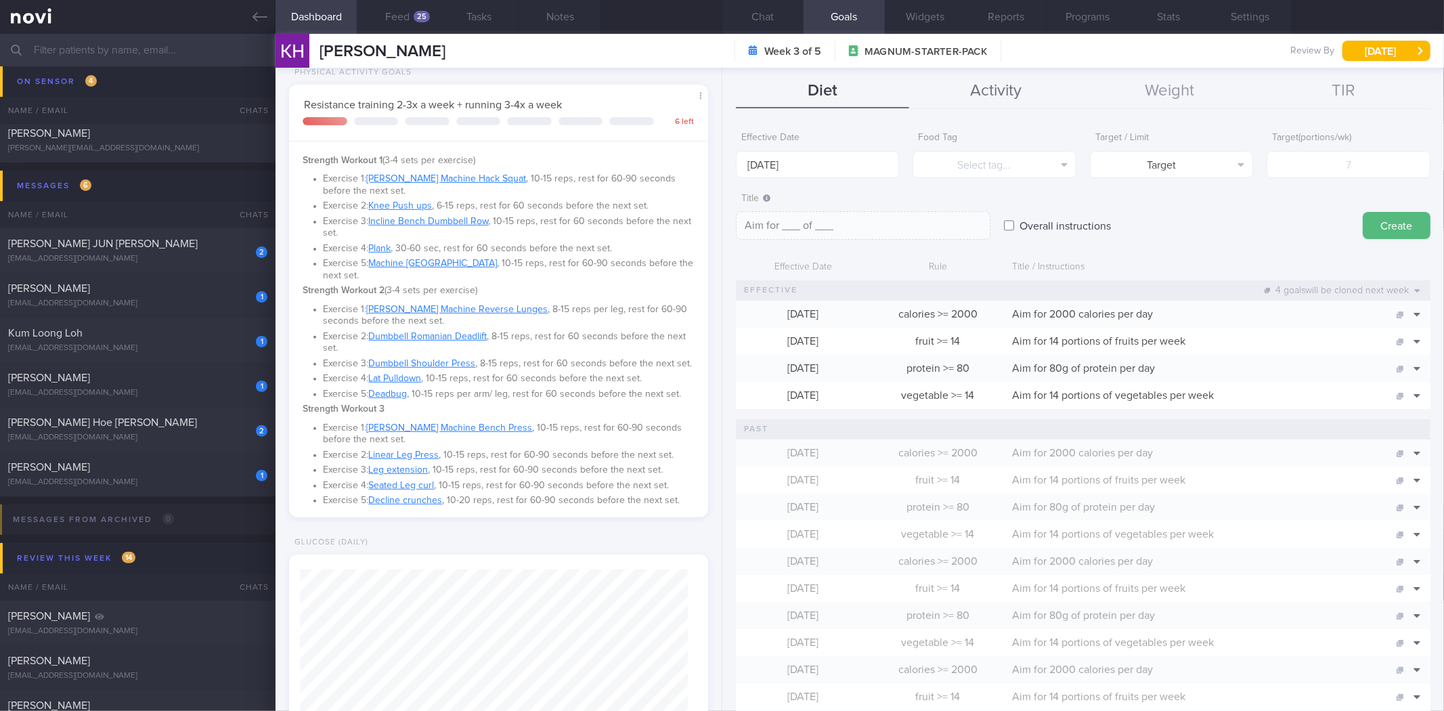
click at [958, 82] on button "Activity" at bounding box center [996, 91] width 174 height 34
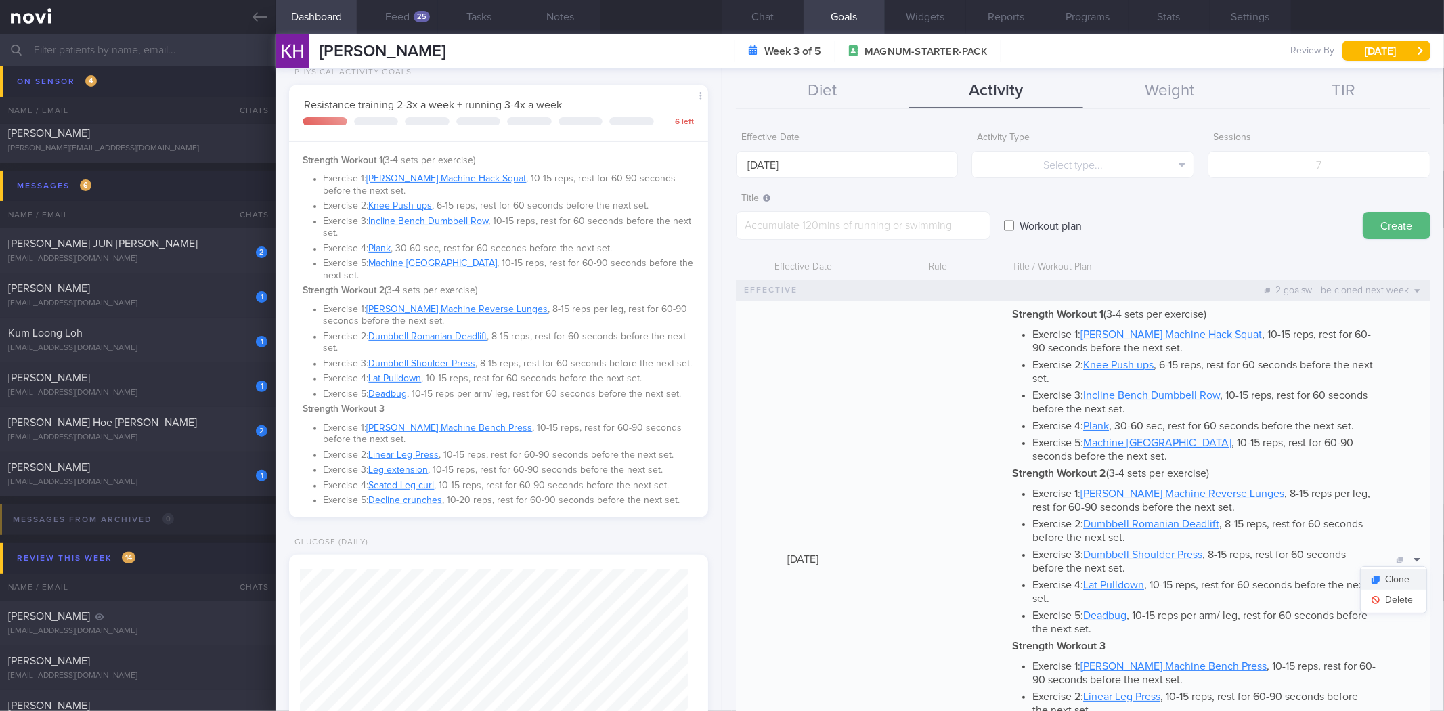
click at [1396, 576] on button "Clone" at bounding box center [1393, 579] width 66 height 20
type textarea "*Strength Workout 1* (3-4 sets per exercise) - Exercise 1: [[PERSON_NAME] Machi…"
checkbox input "true"
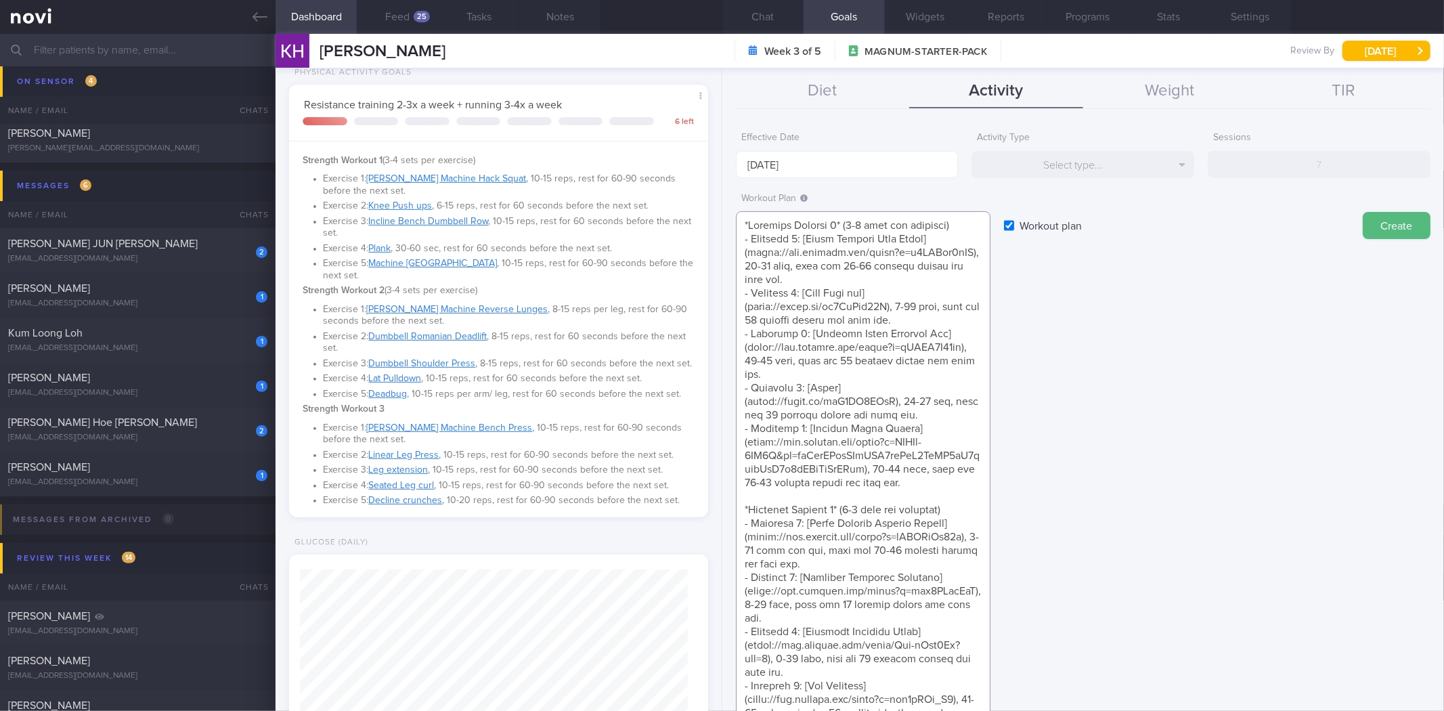
click at [868, 406] on textarea at bounding box center [863, 658] width 254 height 895
click at [1109, 472] on div "Workout Plan ​ Workout plan Create" at bounding box center [1083, 646] width 694 height 920
click at [790, 19] on button "Chat" at bounding box center [762, 17] width 81 height 34
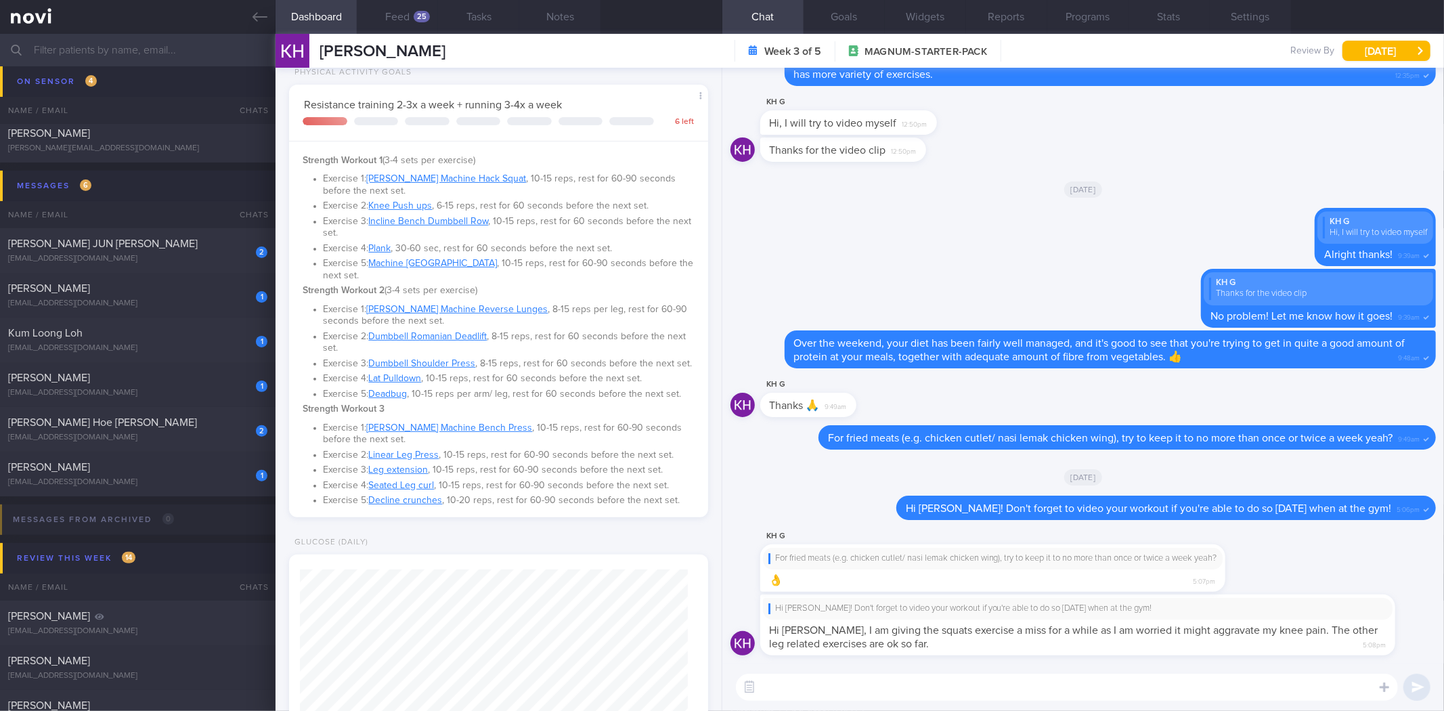
click at [968, 685] on textarea at bounding box center [1067, 686] width 662 height 27
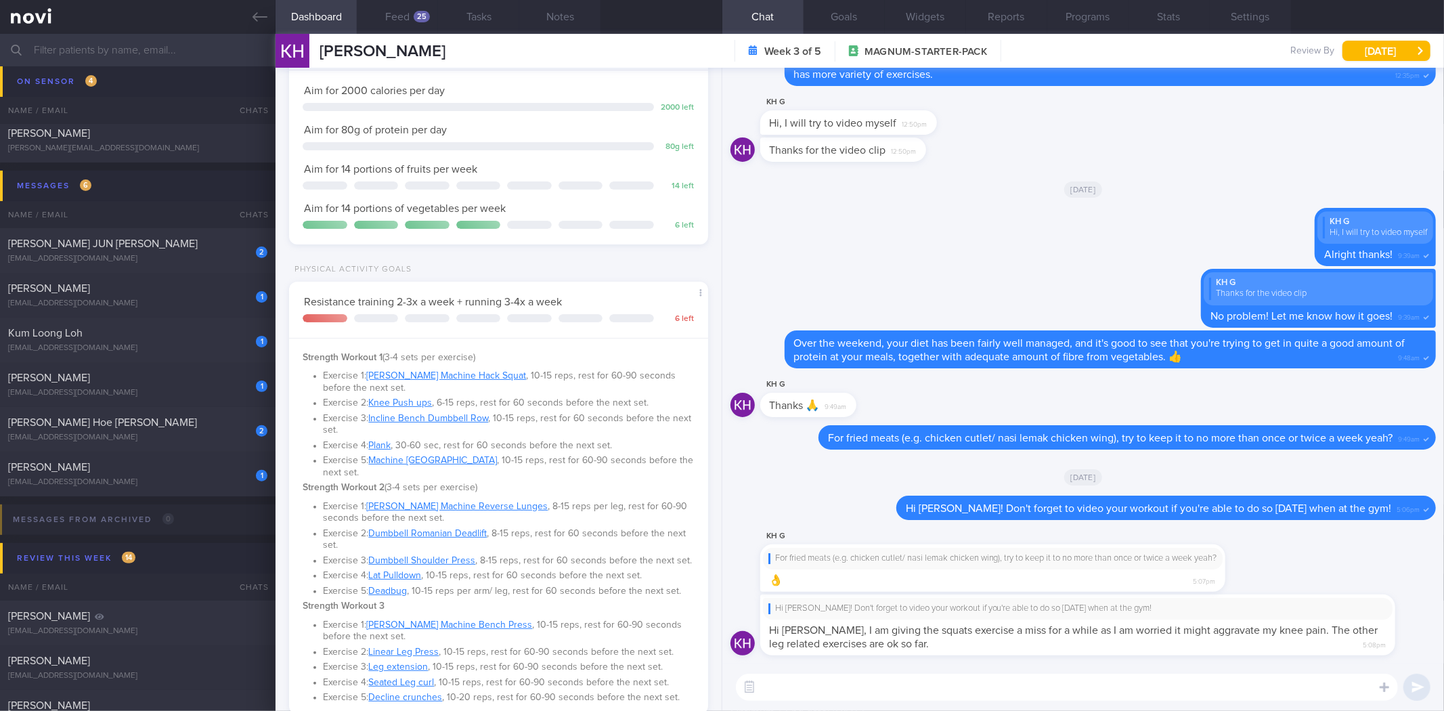
scroll to position [98, 0]
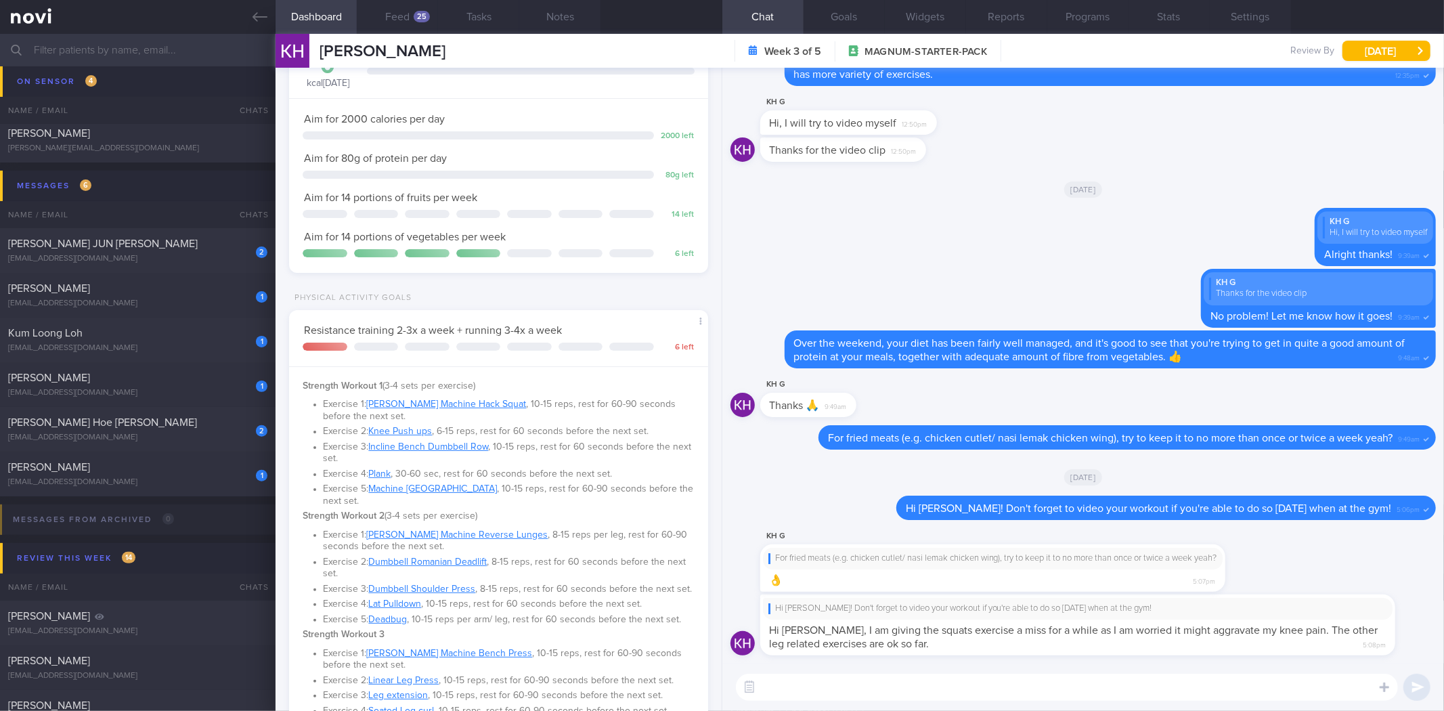
drag, startPoint x: 864, startPoint y: 573, endPoint x: 829, endPoint y: 580, distance: 35.3
click at [830, 579] on div "For fried meats (e.g. chicken cutlet/ nasi lemak chicken wing), try to keep it …" at bounding box center [992, 567] width 465 height 47
drag, startPoint x: 906, startPoint y: 621, endPoint x: 1046, endPoint y: 670, distance: 148.6
click at [1139, 646] on div "Hi [PERSON_NAME]! Don't forget to video your workout if you're able to do so [D…" at bounding box center [1097, 624] width 675 height 61
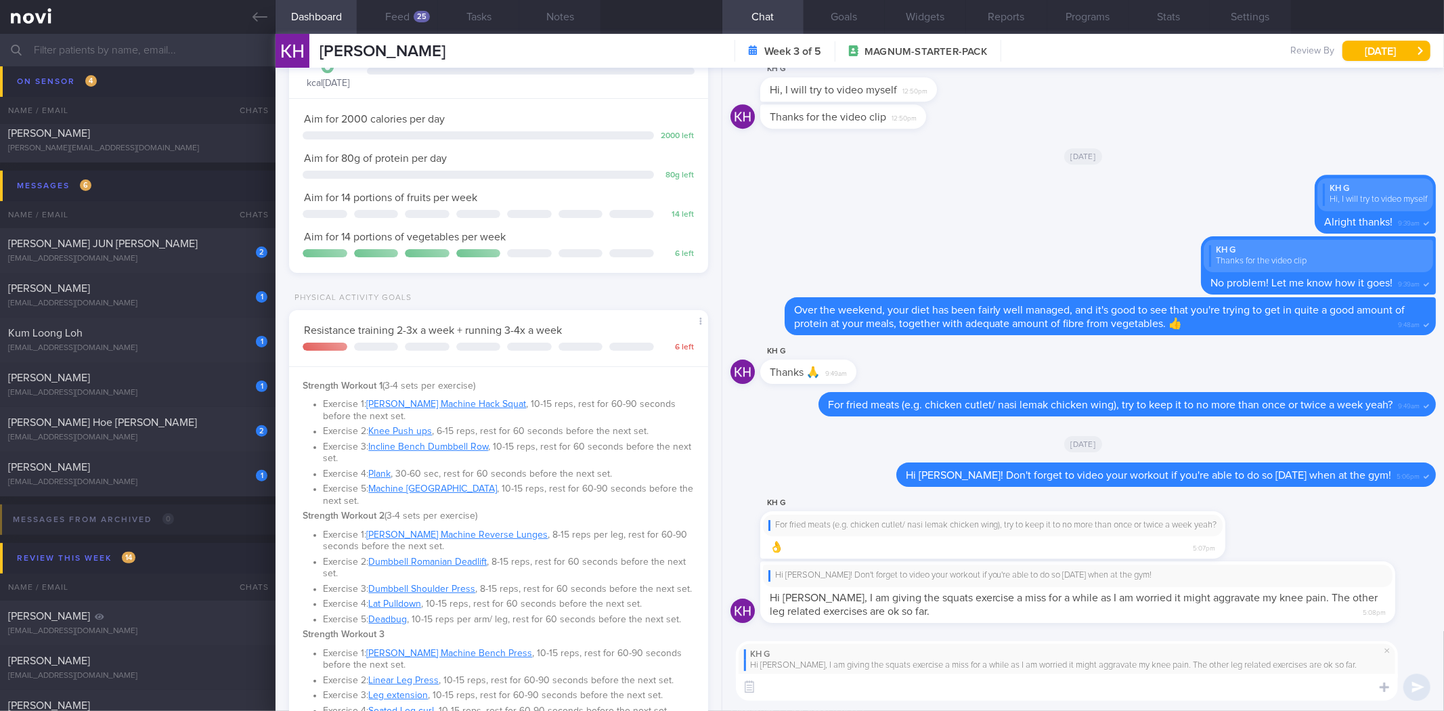
click at [1013, 686] on textarea at bounding box center [1067, 686] width 662 height 27
type textarea "Alright thanks for letting me know! Okay if it feels like that, then perhaps gi…"
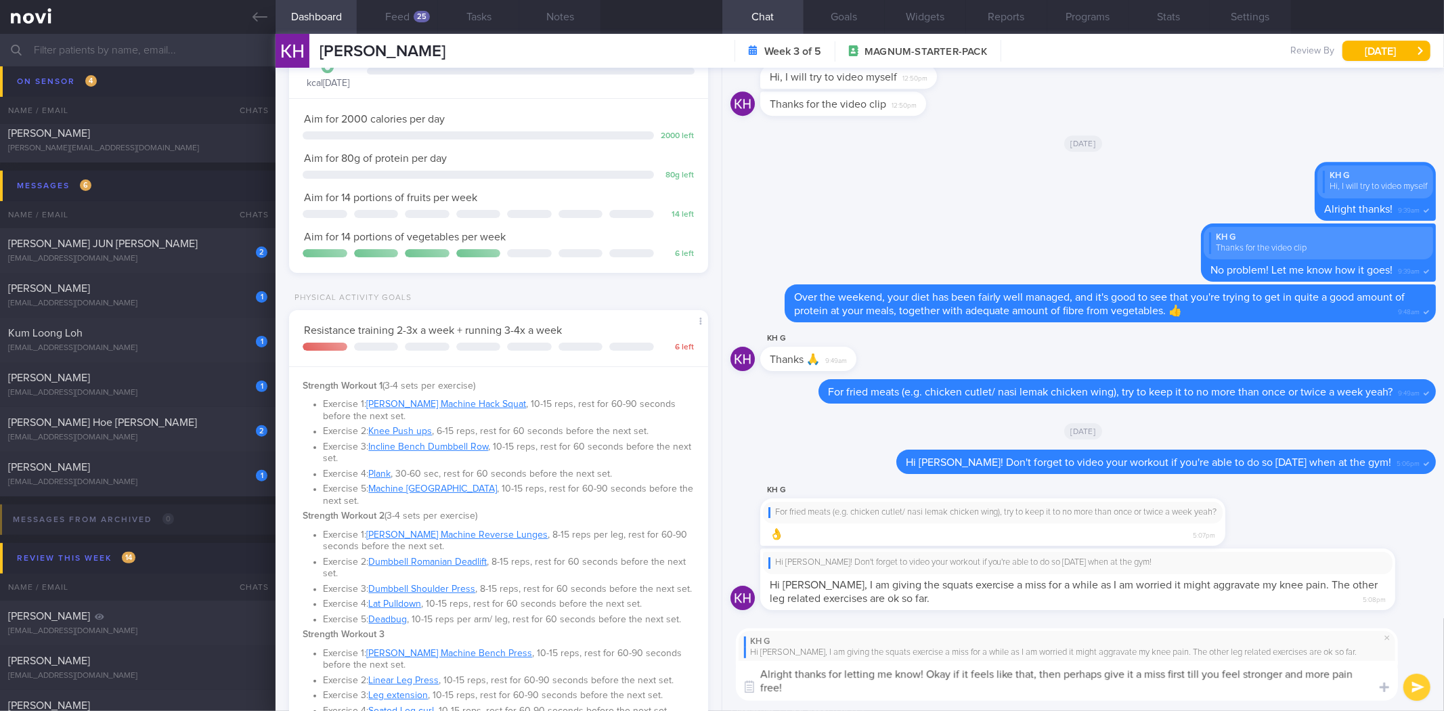
scroll to position [0, 0]
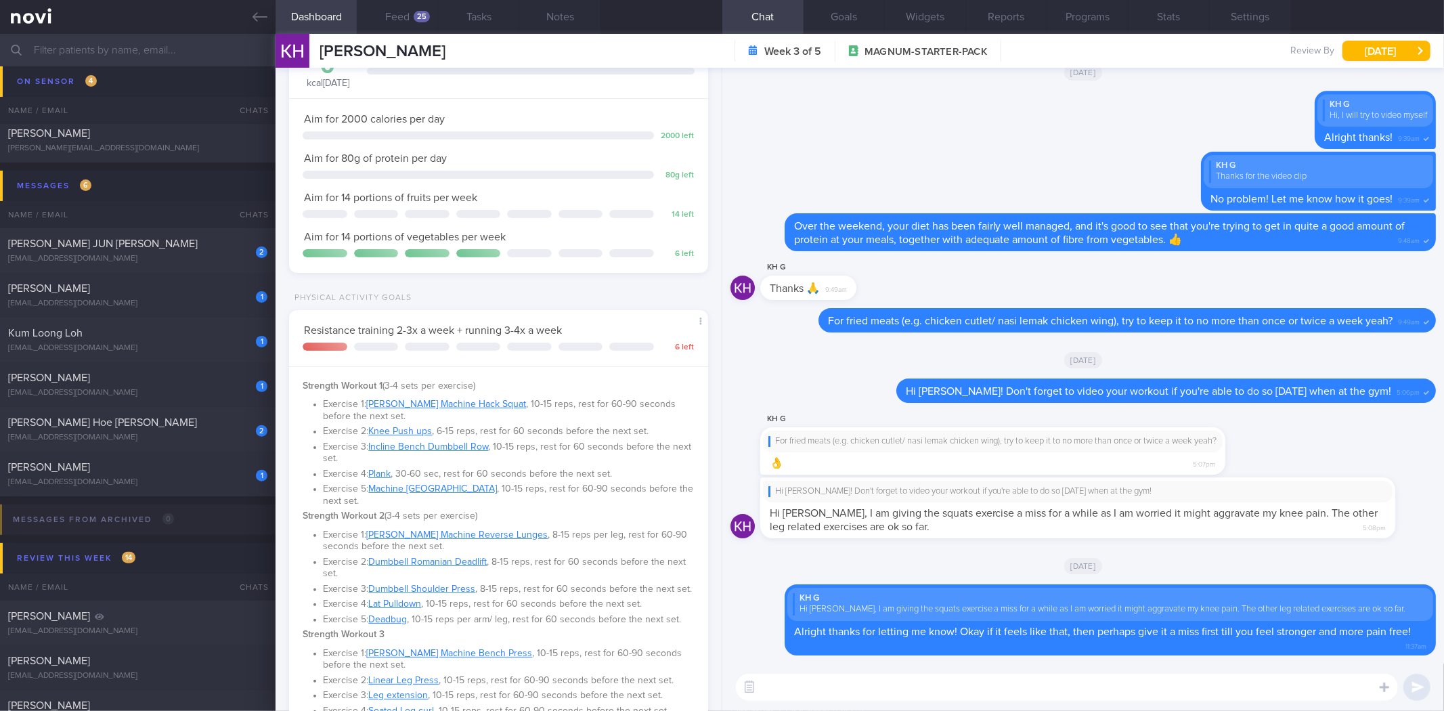
click at [277, 32] on button "Dashboard" at bounding box center [315, 17] width 81 height 34
click at [388, 10] on button "Feed 25" at bounding box center [397, 17] width 81 height 34
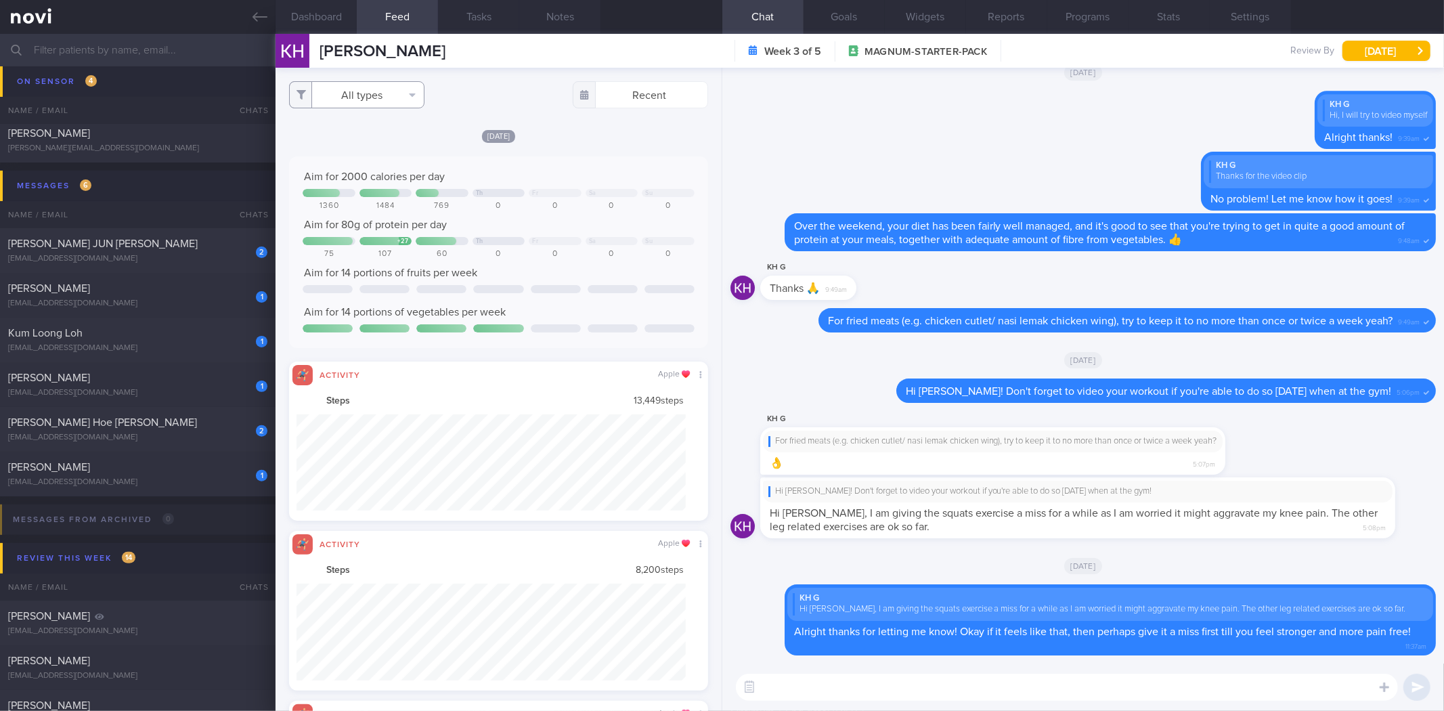
click at [367, 85] on button "All types" at bounding box center [356, 94] width 135 height 27
click at [401, 144] on button "Activity" at bounding box center [357, 141] width 134 height 20
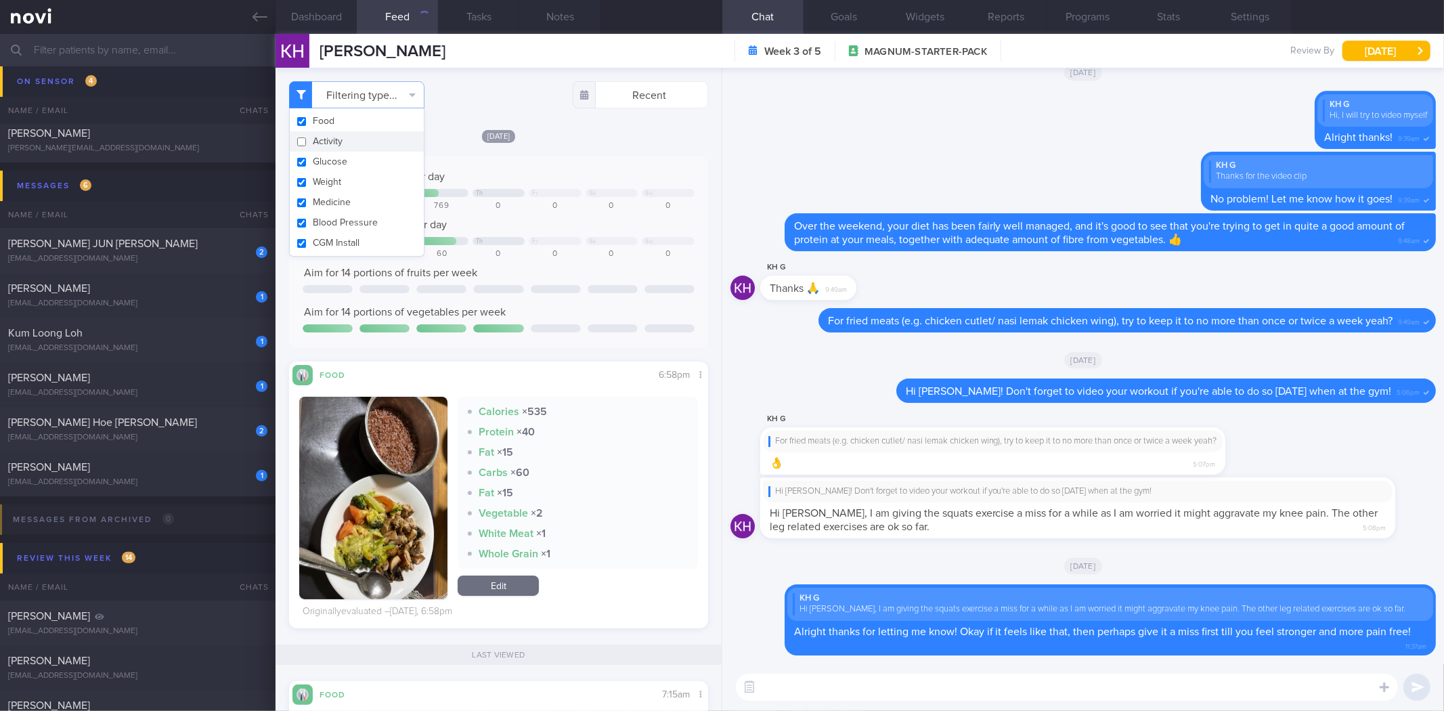
checkbox input "false"
click at [382, 175] on button "Weight" at bounding box center [357, 182] width 134 height 20
checkbox input "false"
click at [543, 124] on div "Filtering type... Food Activity Glucose Weight Medicine Blood Pressure [MEDICAL…" at bounding box center [497, 389] width 445 height 643
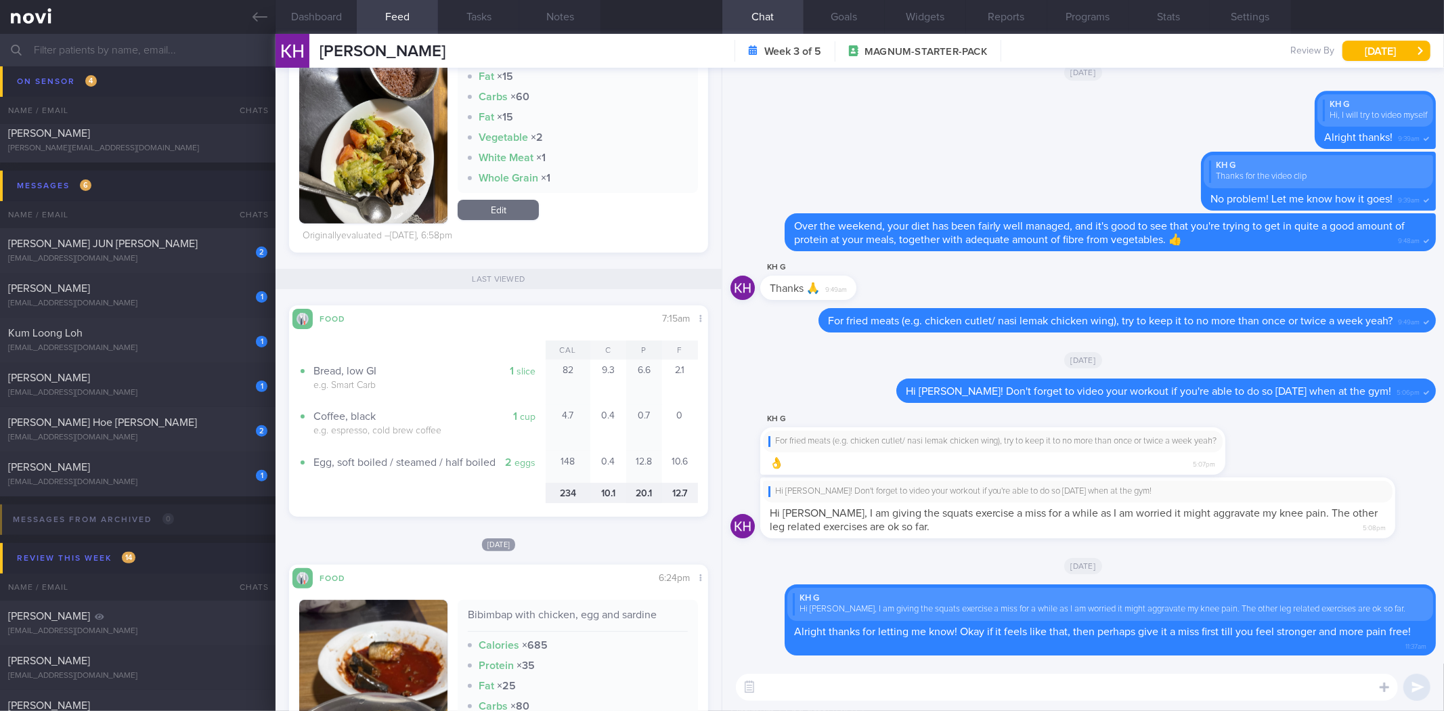
scroll to position [677, 0]
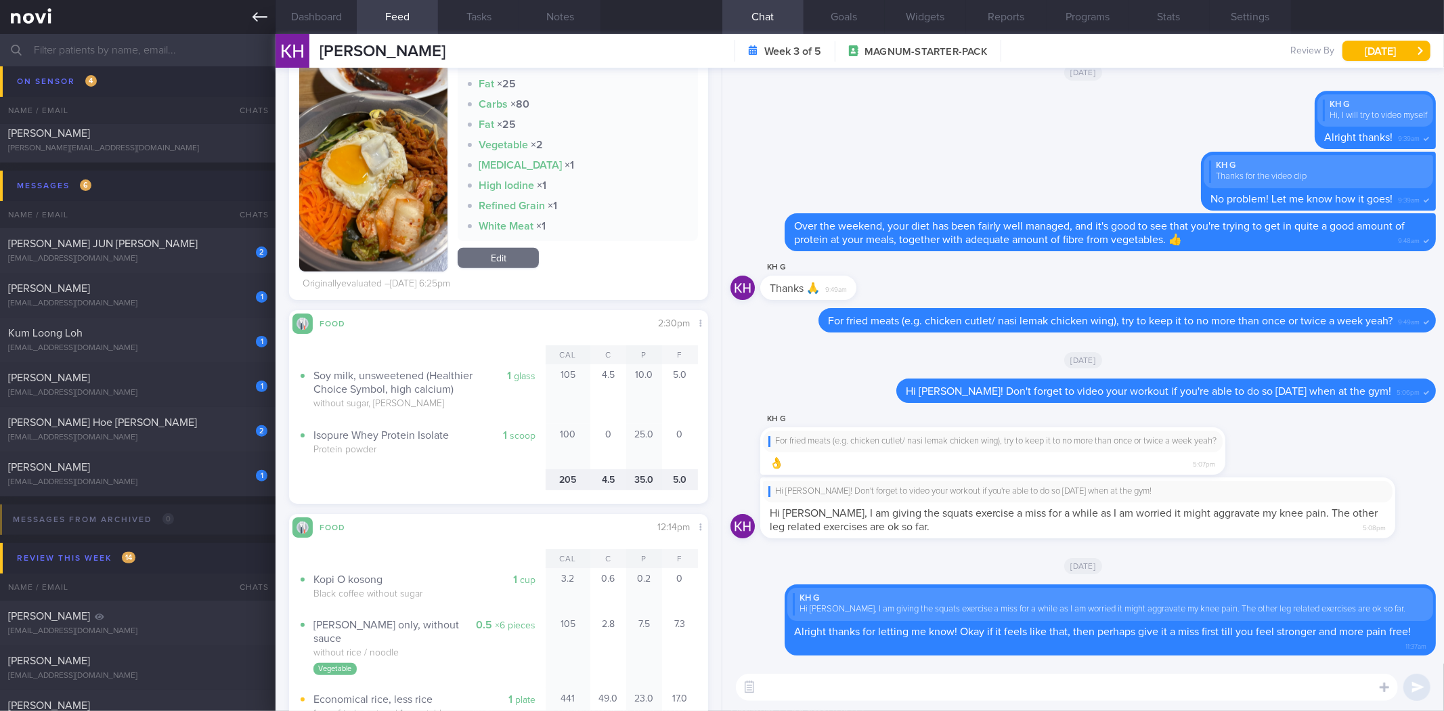
click at [268, 15] on link at bounding box center [137, 17] width 275 height 34
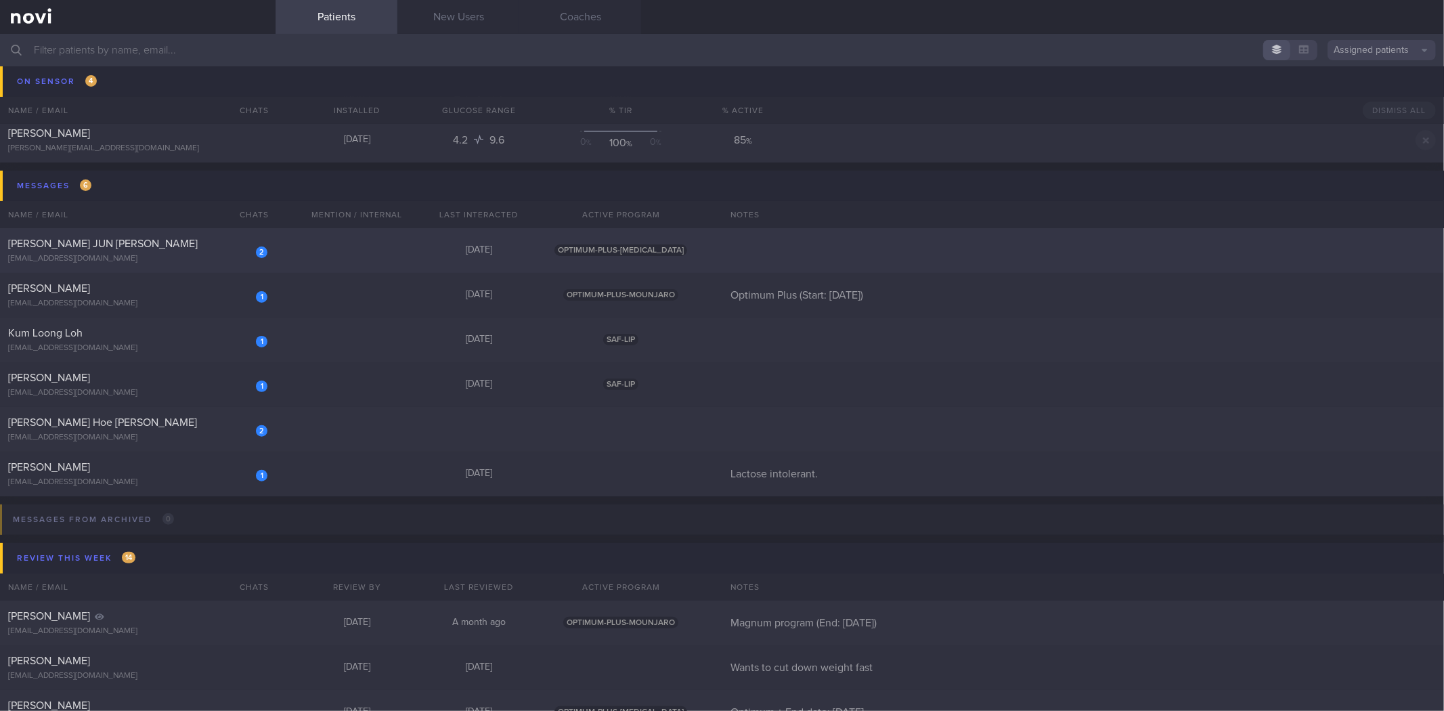
click at [150, 261] on div "[EMAIL_ADDRESS][DOMAIN_NAME]" at bounding box center [137, 259] width 259 height 10
select select "8"
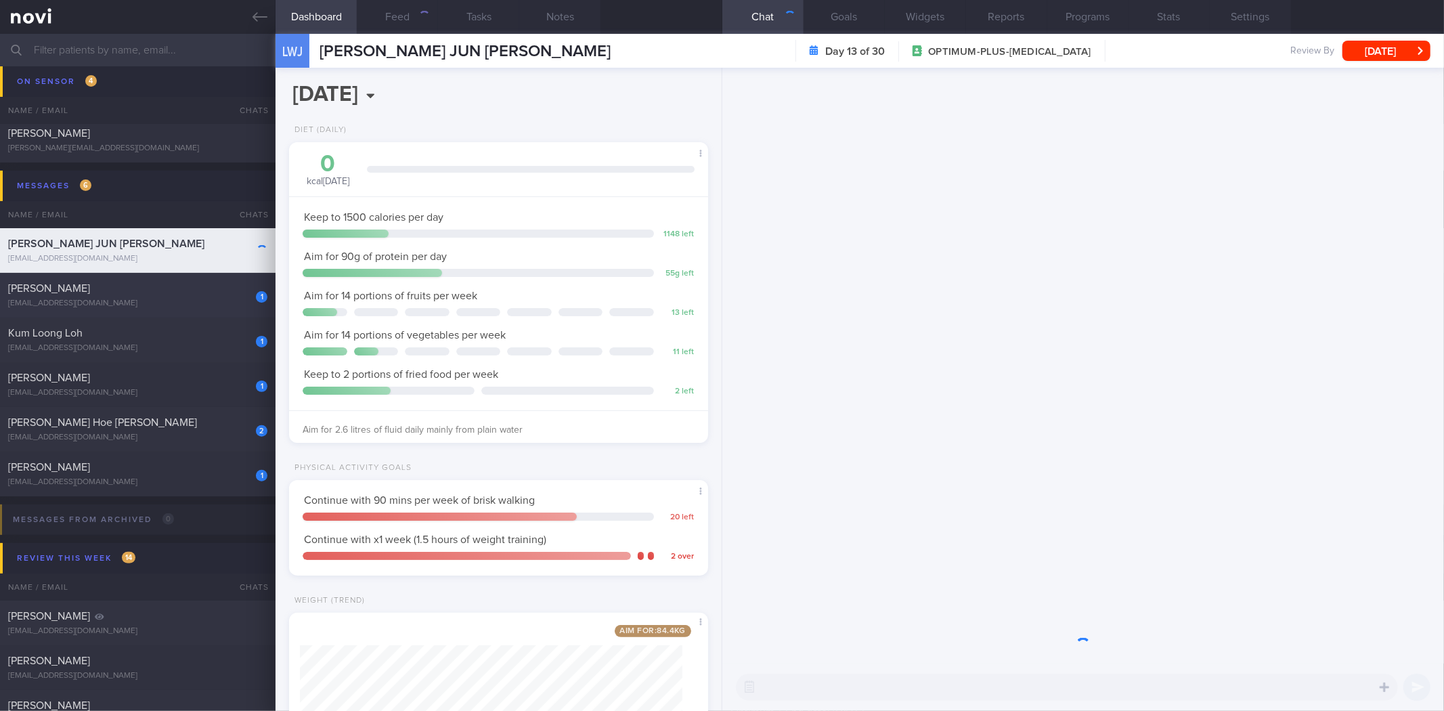
scroll to position [210, 382]
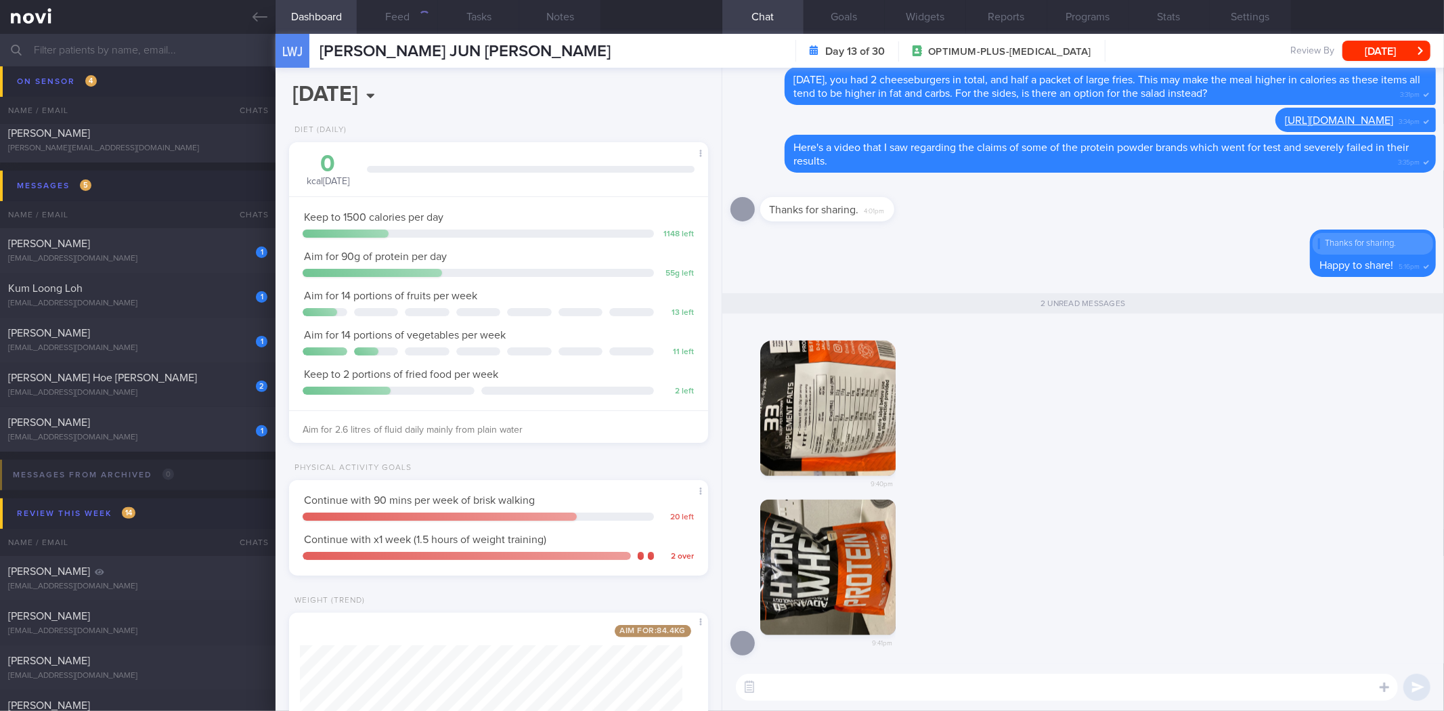
click at [822, 407] on button "button" at bounding box center [827, 407] width 135 height 135
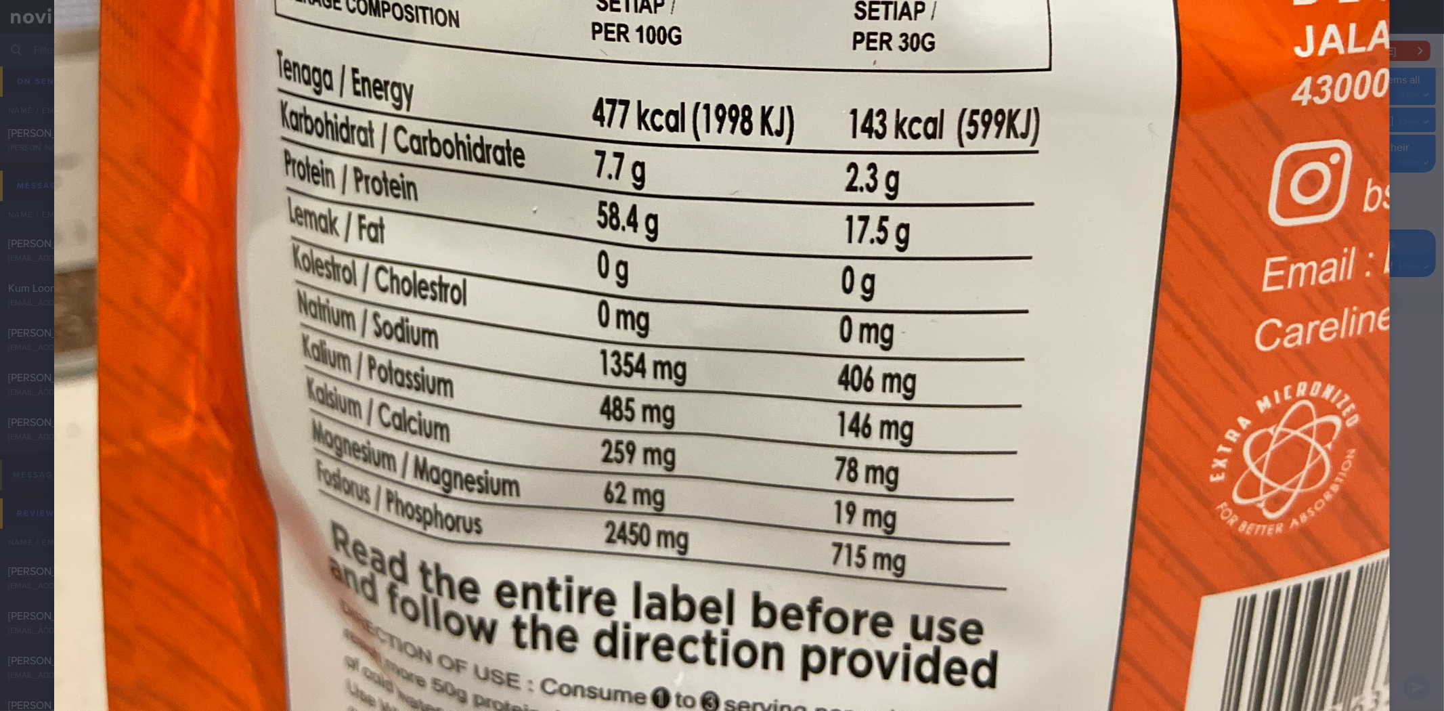
scroll to position [902, 0]
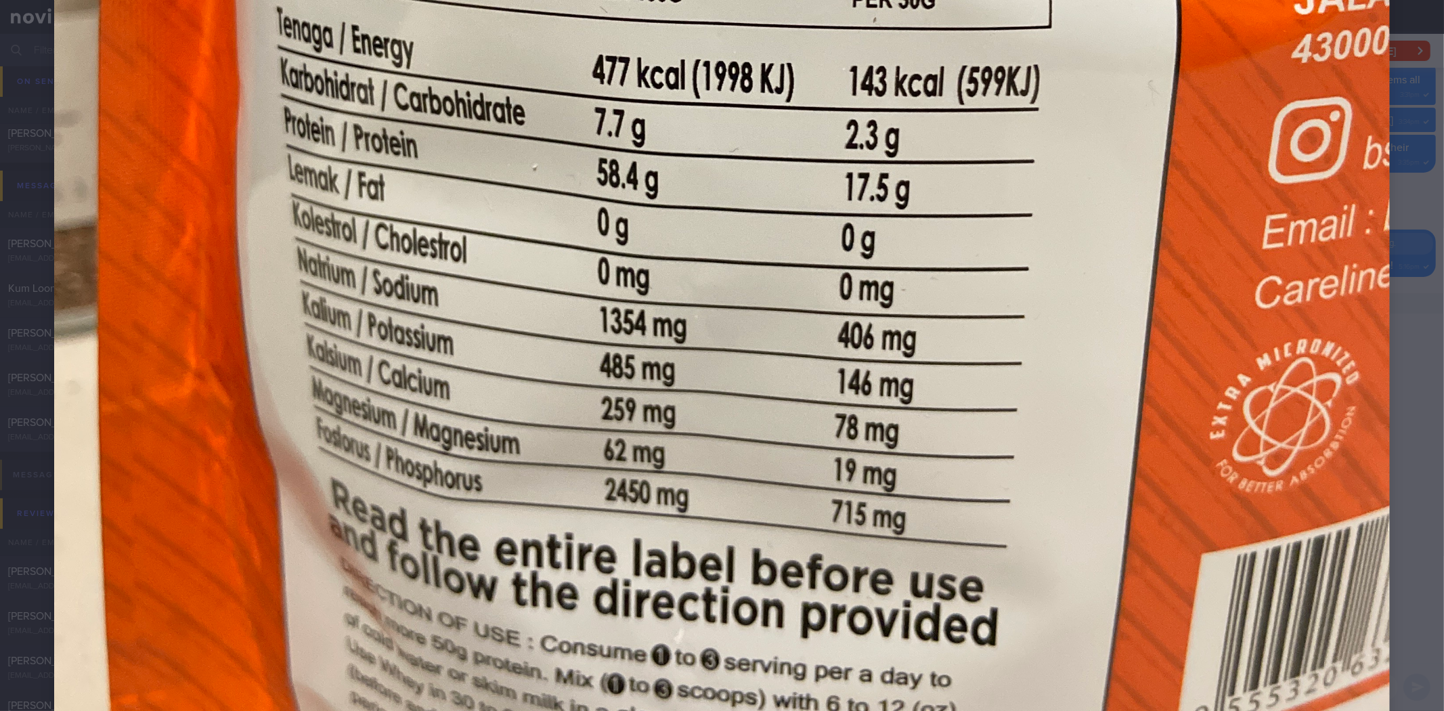
click at [1367, 429] on img at bounding box center [721, 42] width 1335 height 1781
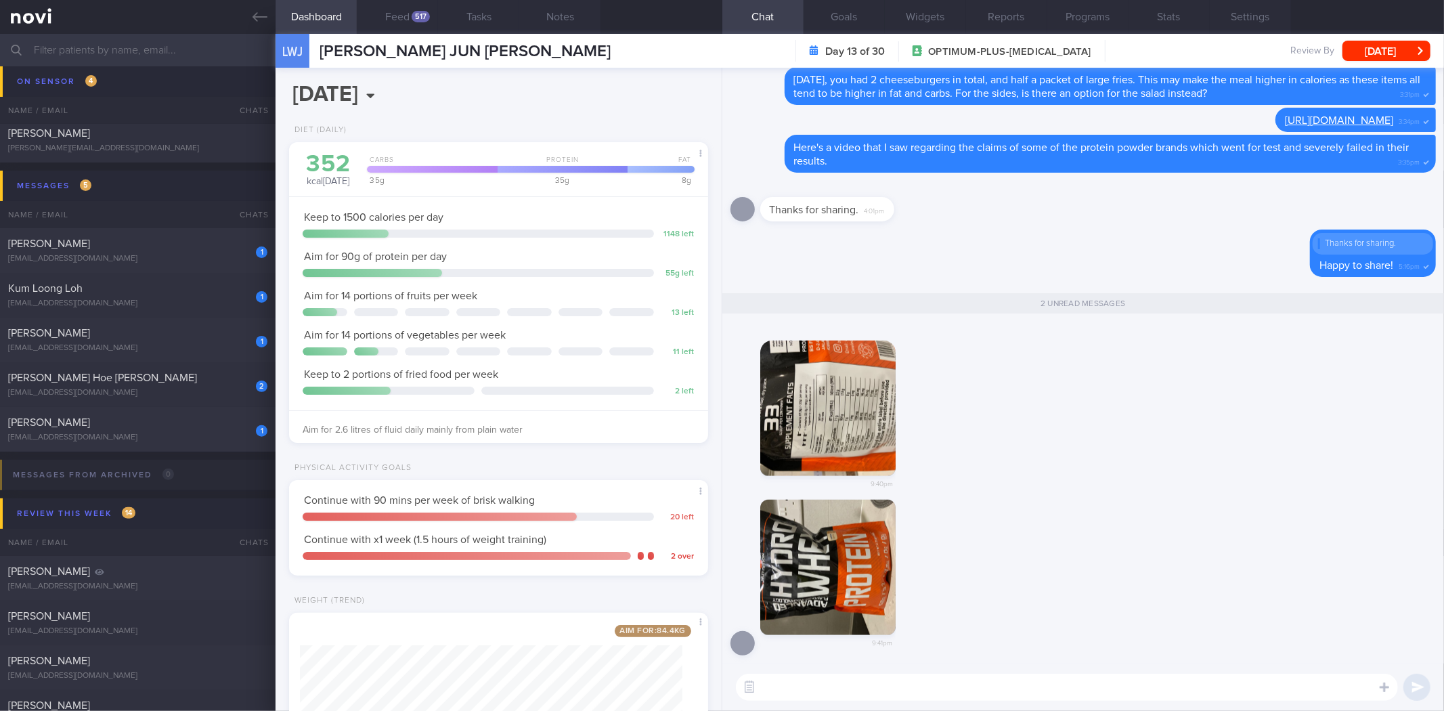
click at [950, 688] on textarea at bounding box center [1067, 686] width 662 height 27
type textarea "Thanks for uploading the photos of the nutritional information!"
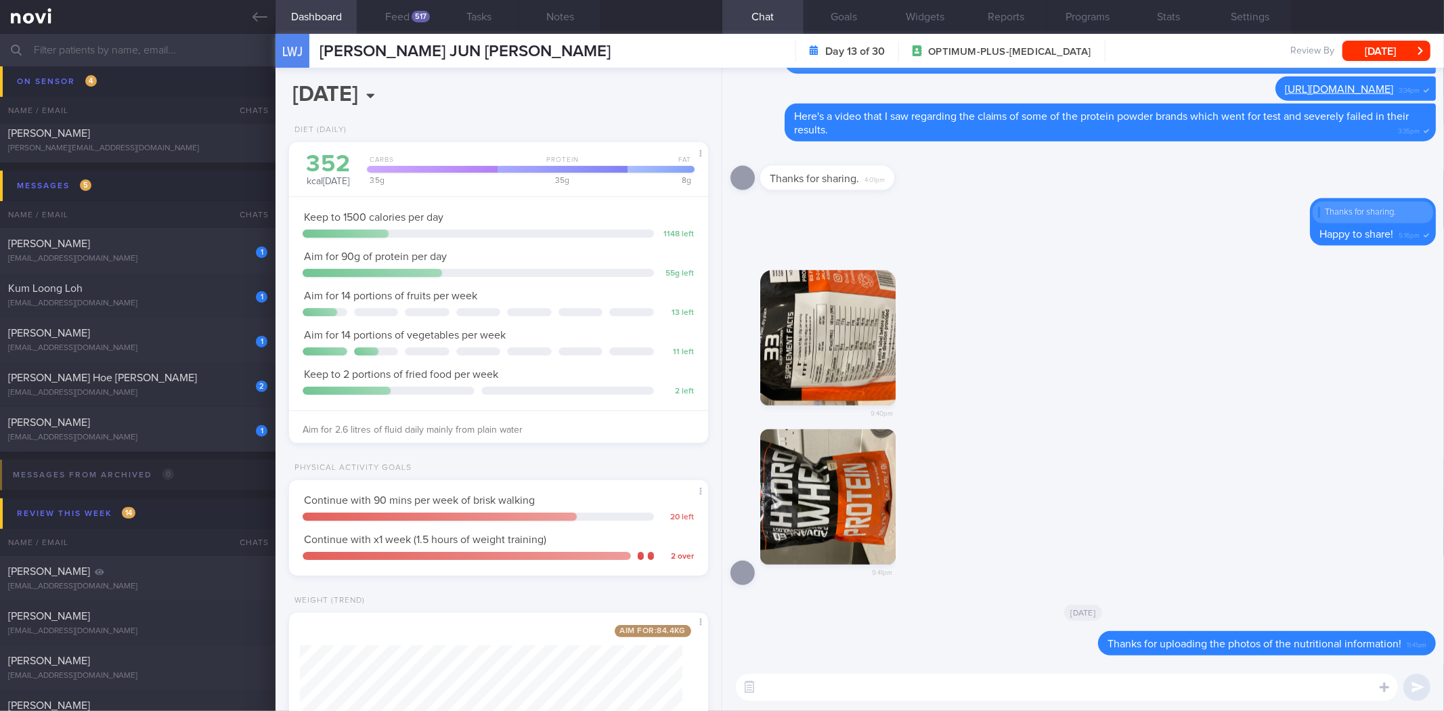
scroll to position [168, 0]
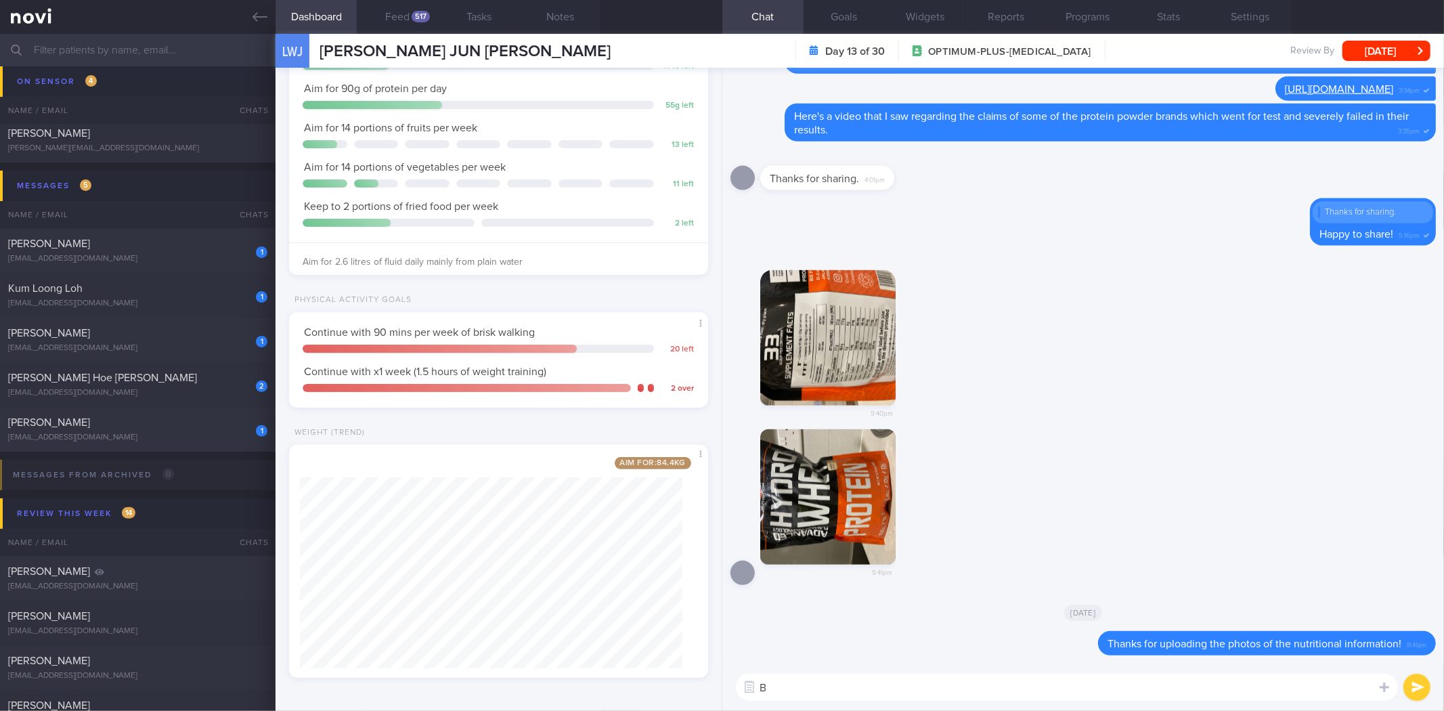
click at [885, 684] on textarea "B" at bounding box center [1067, 686] width 662 height 27
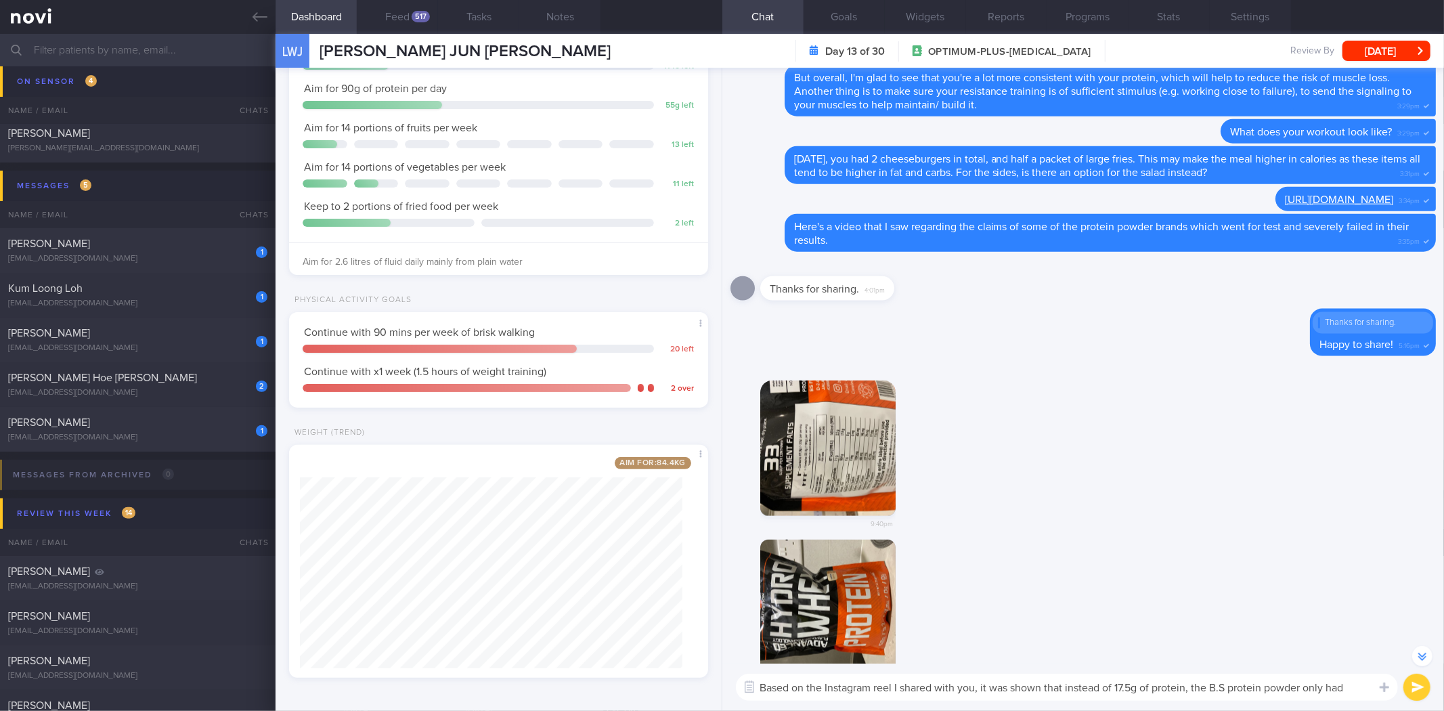
scroll to position [-225, 0]
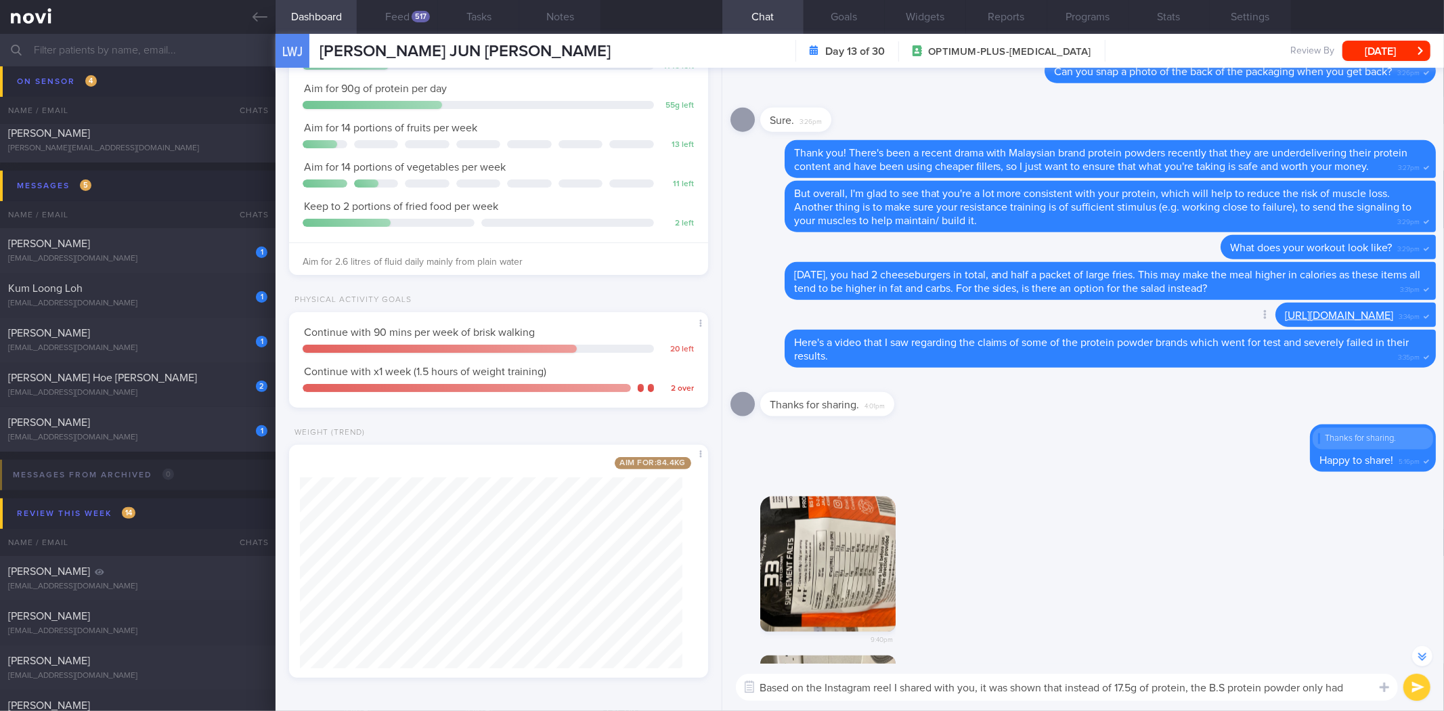
click at [1275, 323] on div "https://www.instagram.com/reel/DIs1mVZypHn/?hl=en 3:34pm" at bounding box center [1355, 315] width 160 height 24
click at [1285, 316] on link "https://www.instagram.com/reel/DIs1mVZypHn/?hl=en" at bounding box center [1339, 315] width 108 height 11
click at [1356, 688] on textarea "Based on the Instagram reel I shared with you, it was shown that instead of 17.…" at bounding box center [1067, 686] width 662 height 27
type textarea "Based on the Instagram reel I shared with you, it was shown that instead of 17.…"
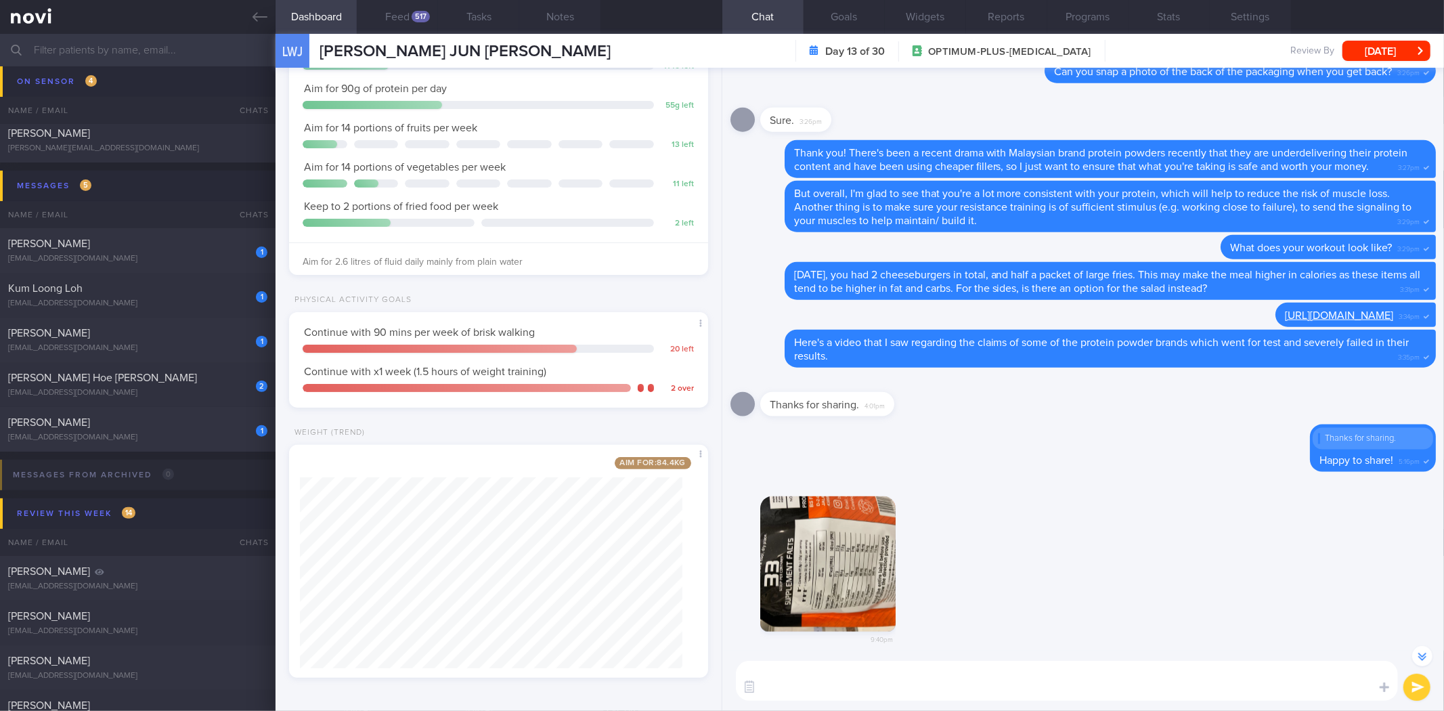
scroll to position [0, 0]
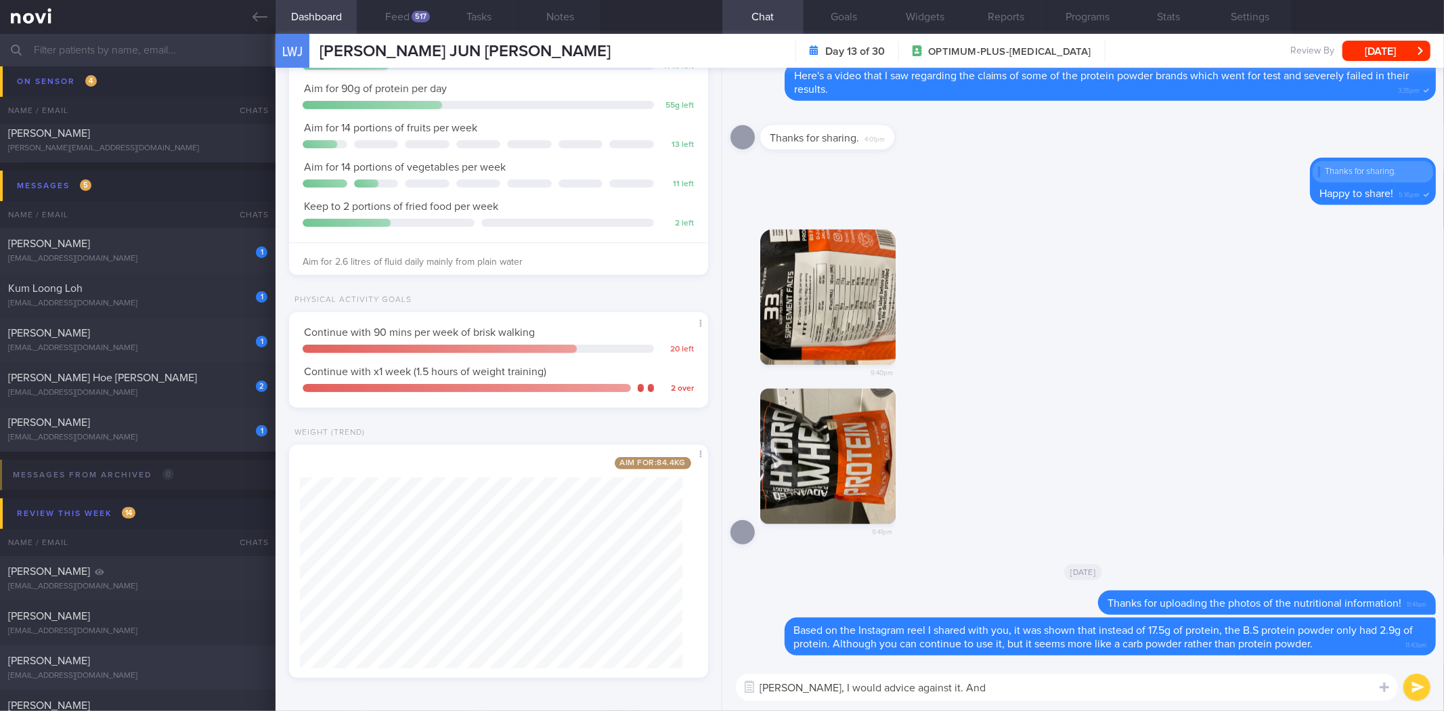
type textarea "Hence, I would advice against it. And"
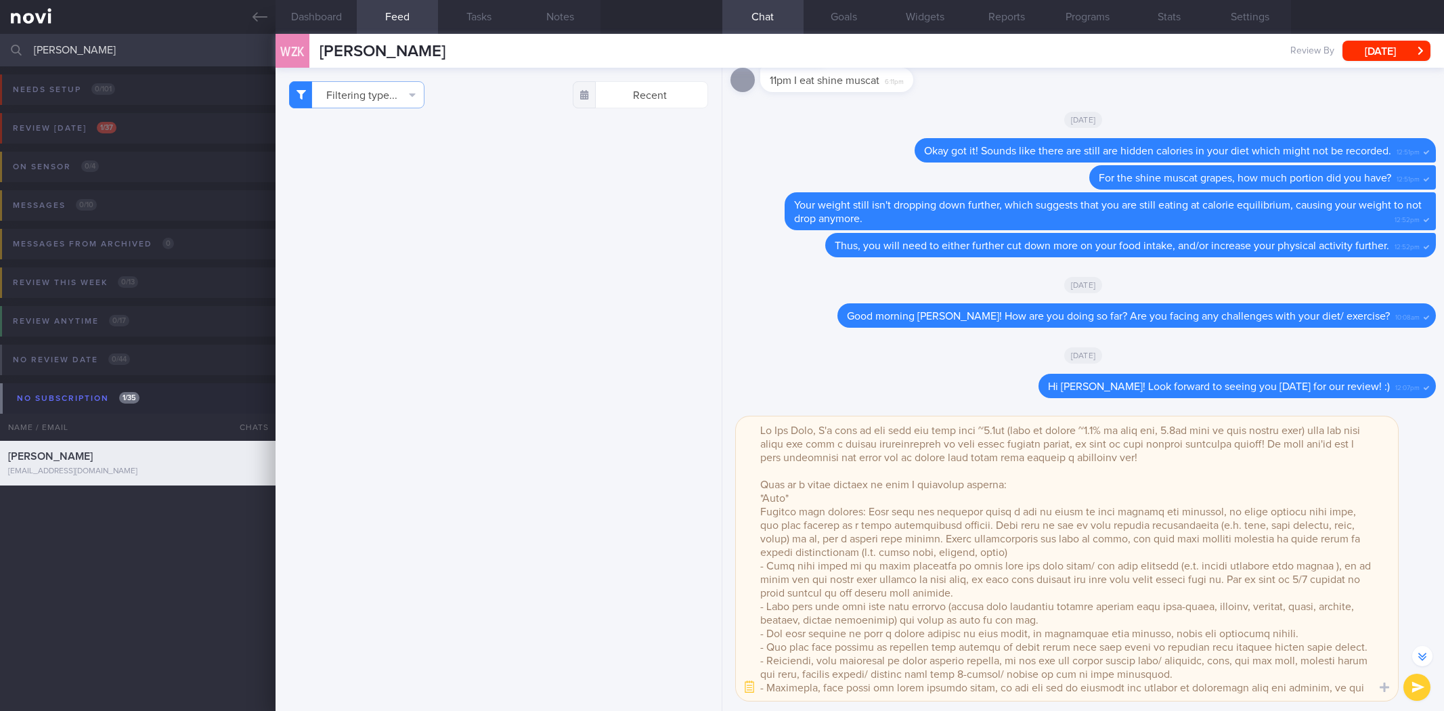
select select "8"
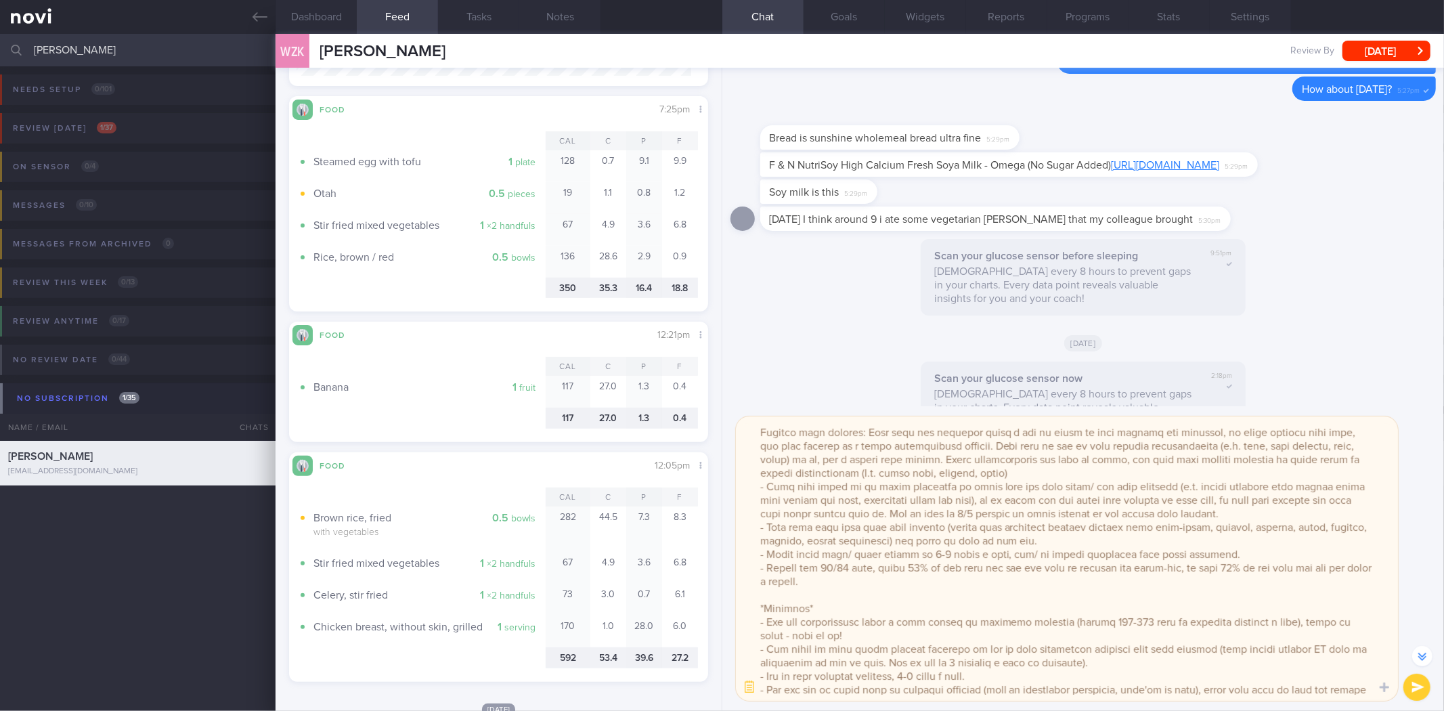
scroll to position [93, 0]
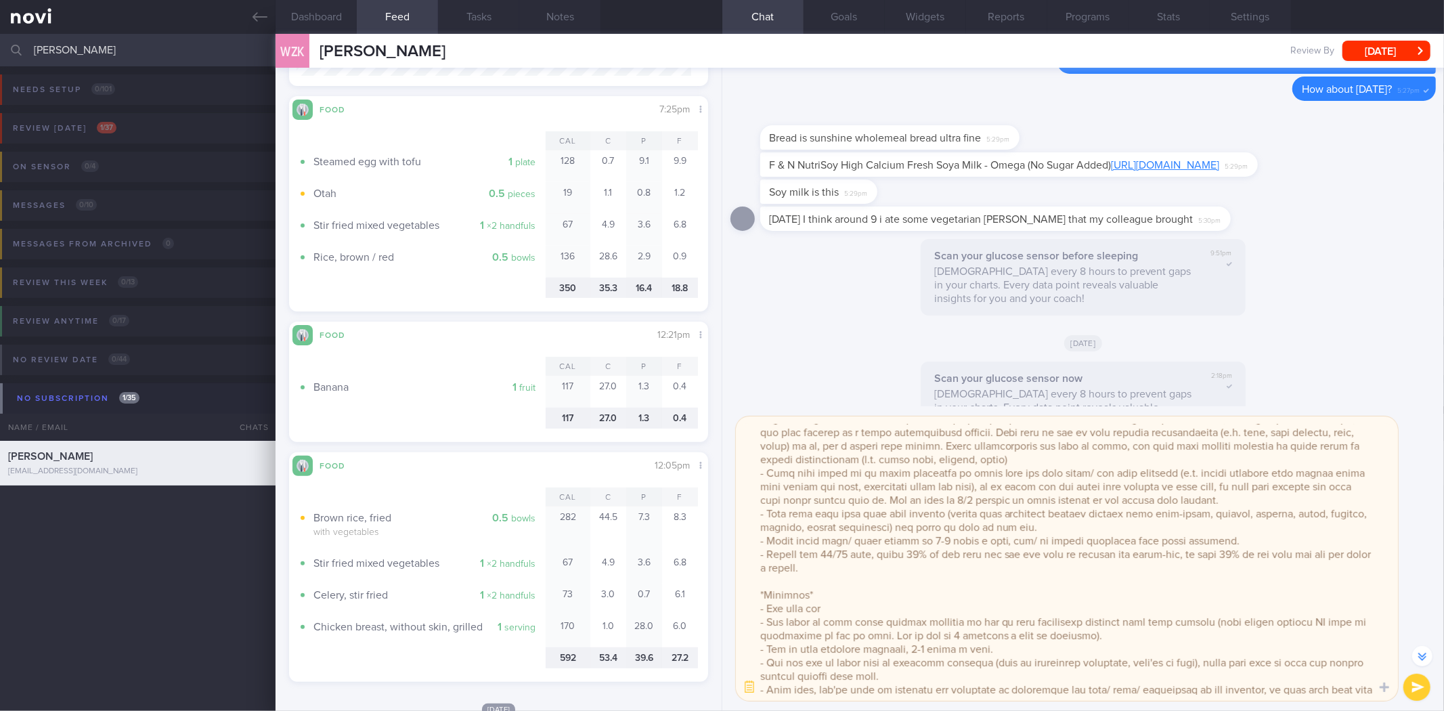
click at [851, 609] on textarea at bounding box center [1067, 558] width 662 height 284
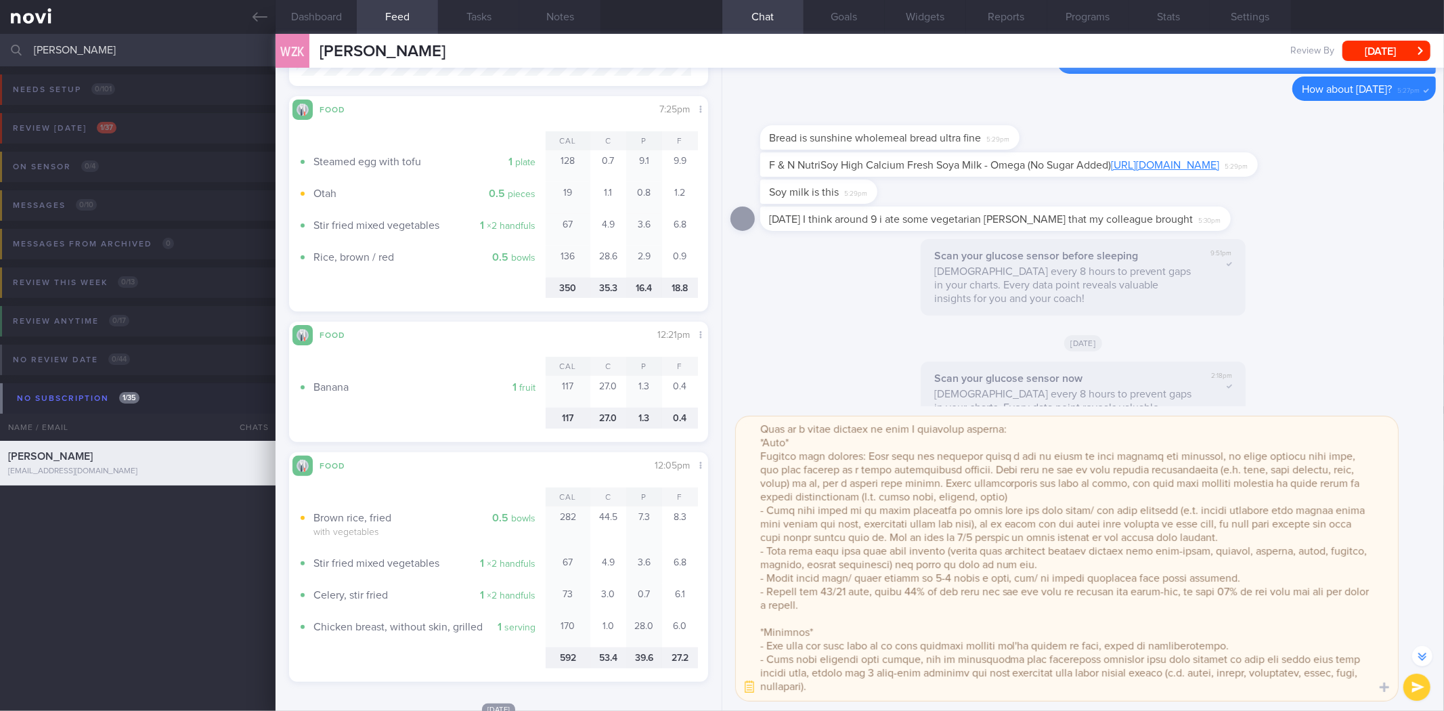
scroll to position [28, 0]
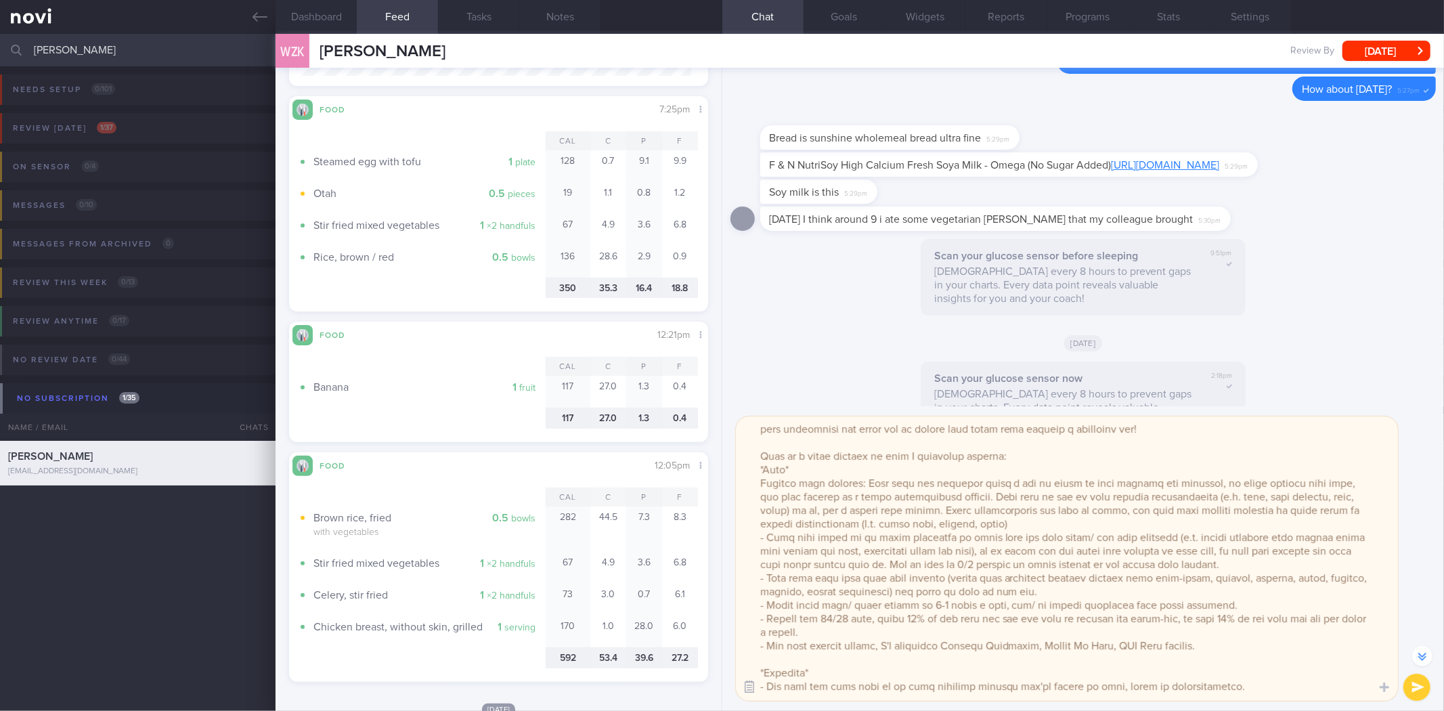
click at [755, 684] on button "button" at bounding box center [749, 687] width 24 height 24
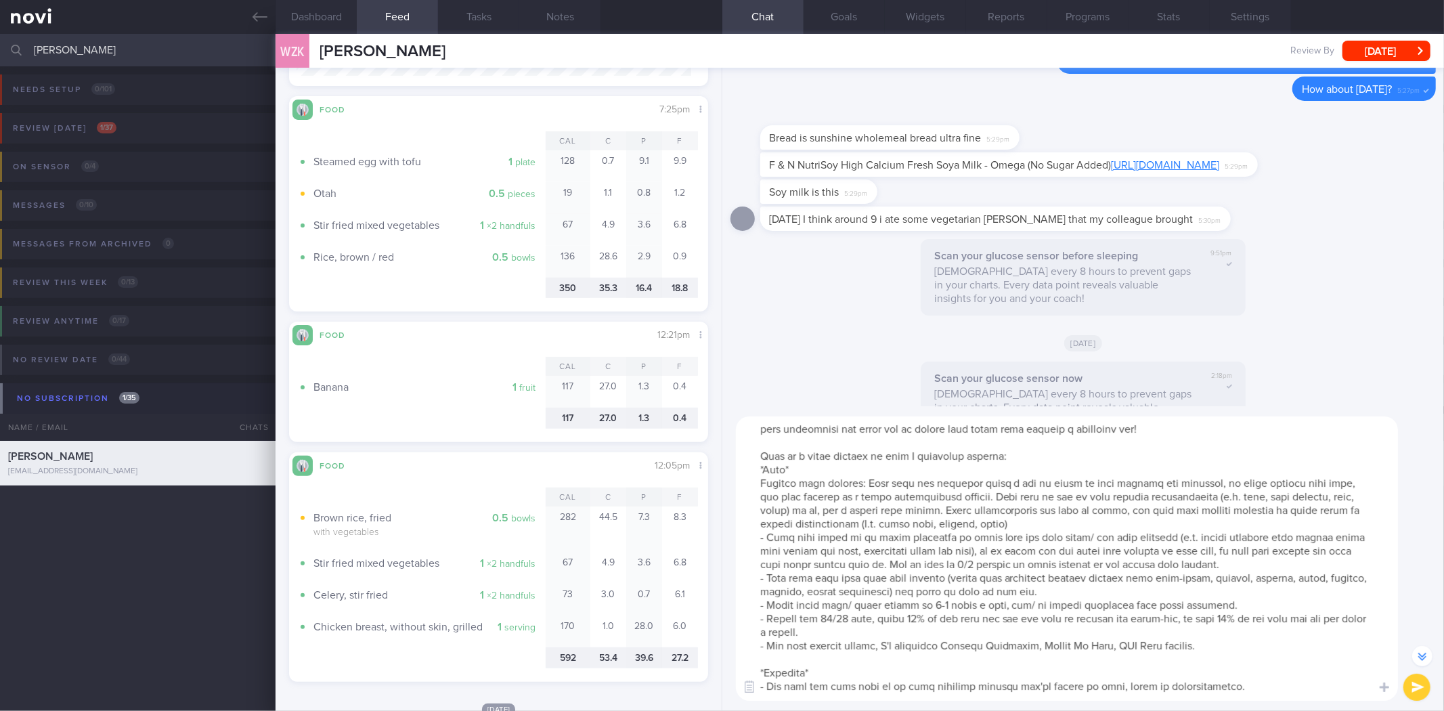
click at [1237, 650] on textarea at bounding box center [1067, 558] width 662 height 284
type textarea "Hi [PERSON_NAME], I'm glad to see that you have lost ~4.1kg (drop in around ~2.…"
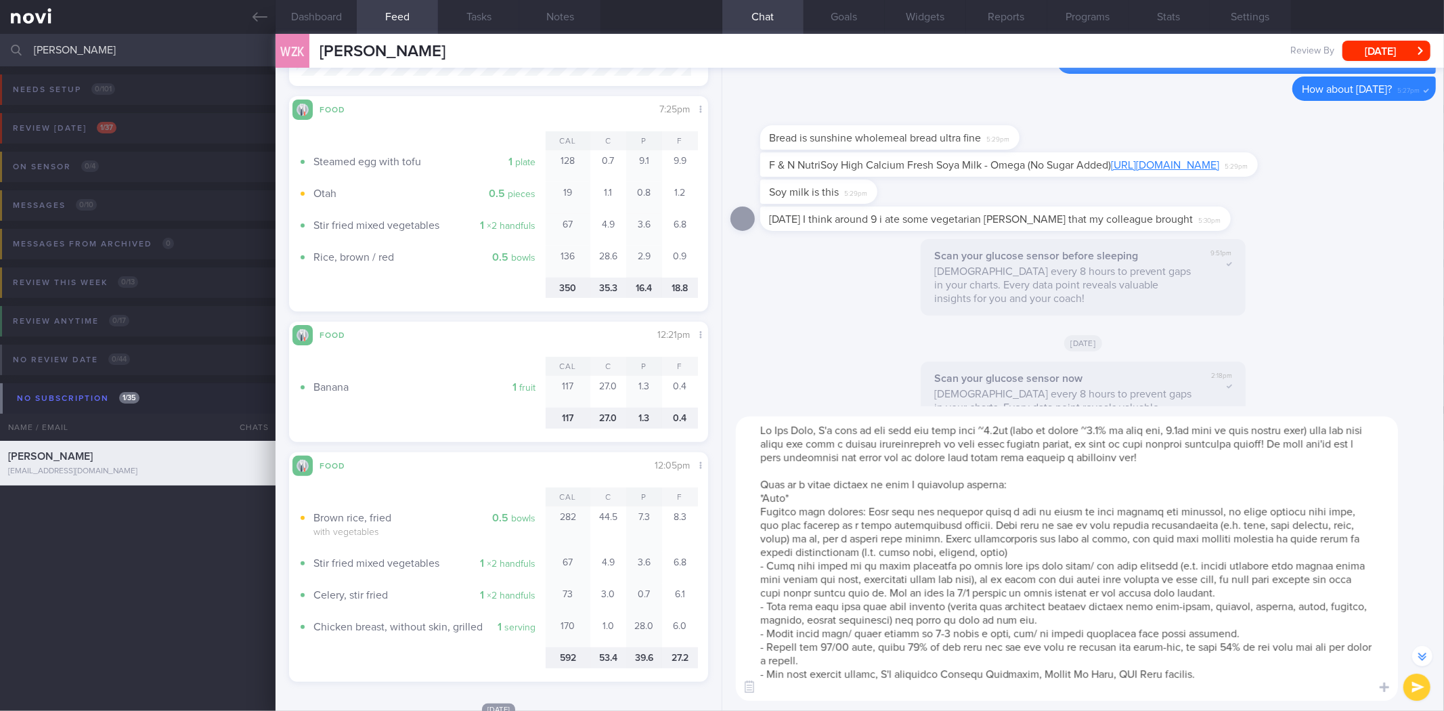
scroll to position [0, 0]
drag, startPoint x: 1176, startPoint y: 601, endPoint x: 757, endPoint y: 512, distance: 428.2
click at [757, 512] on textarea at bounding box center [1067, 558] width 662 height 284
click at [964, 597] on textarea at bounding box center [1067, 558] width 662 height 284
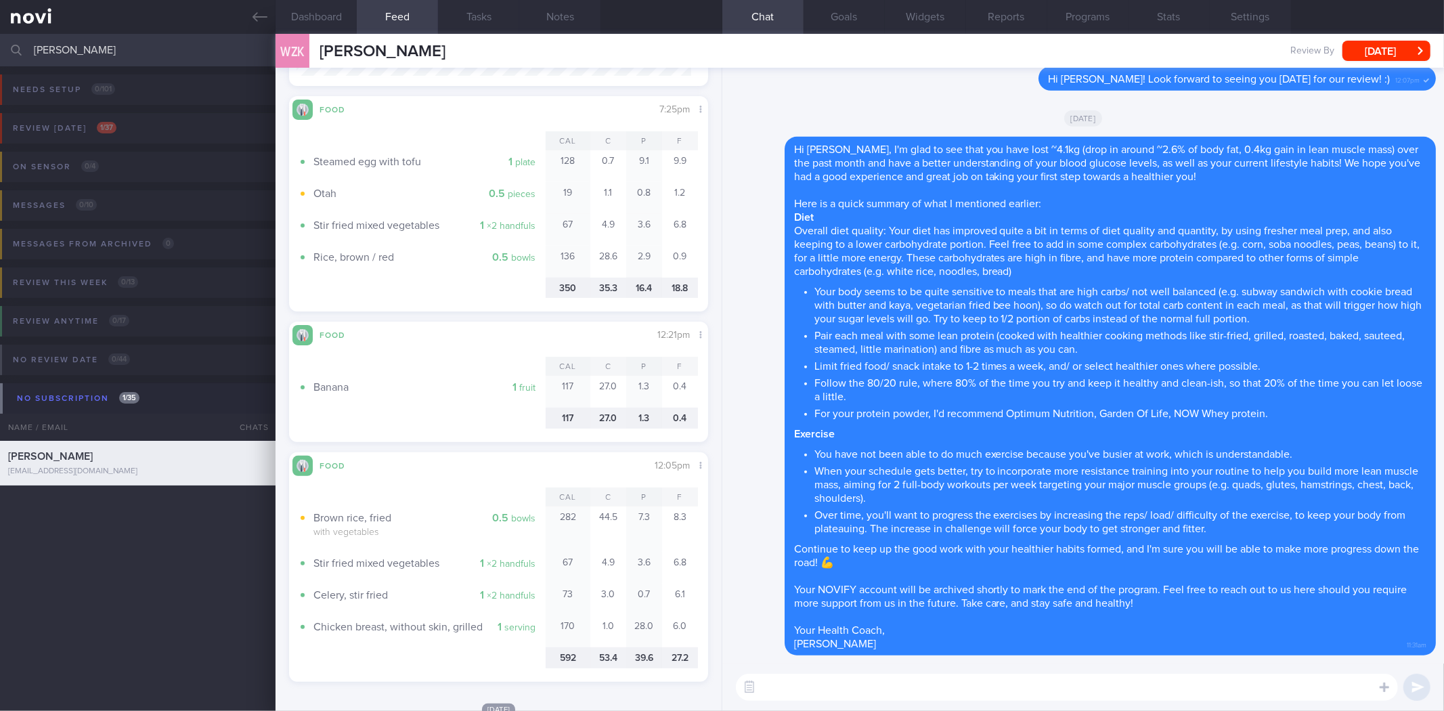
click at [1393, 63] on div "WZK Wei Zong Kao Wei Zong Kao xanderkao@hotmail.sg Review By Thu, 18 Sep Set Ne…" at bounding box center [859, 51] width 1168 height 34
click at [1408, 54] on button "[DATE]" at bounding box center [1386, 51] width 88 height 20
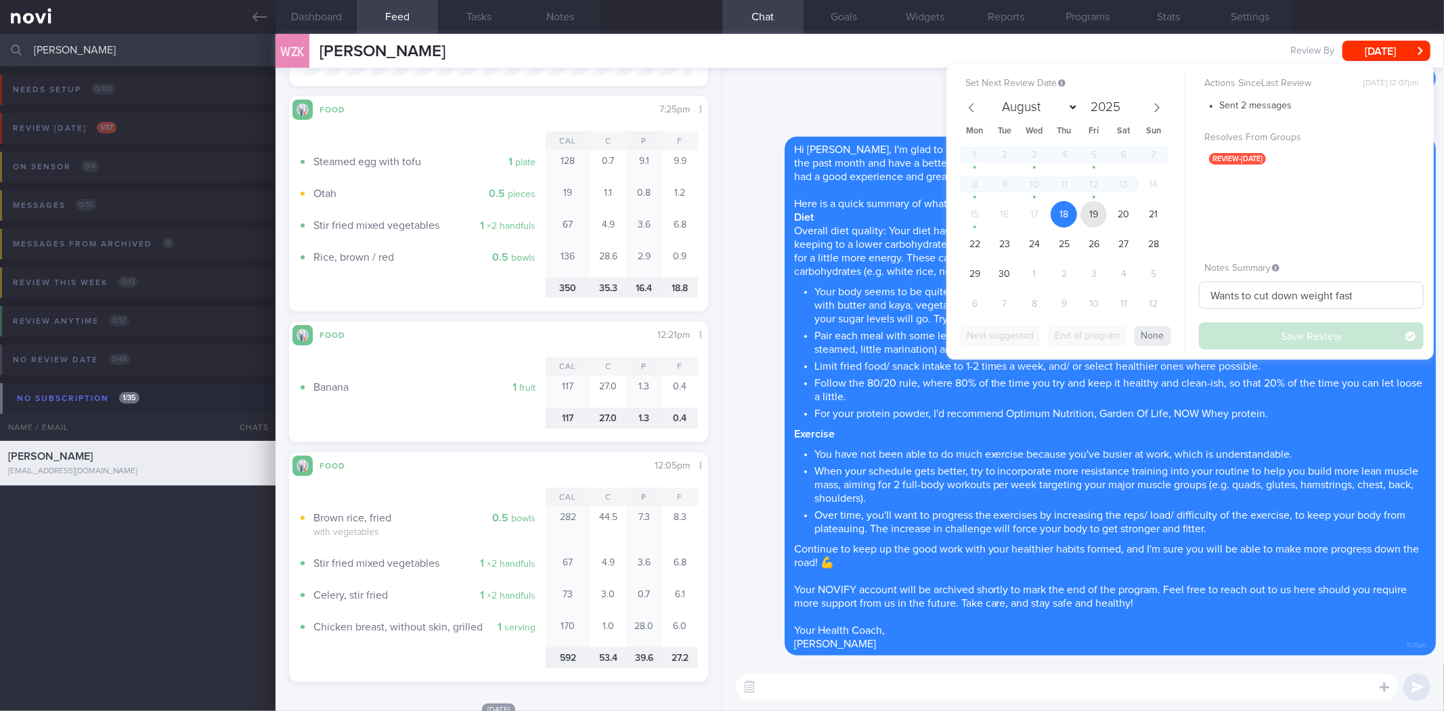
click at [1091, 219] on span "19" at bounding box center [1093, 214] width 26 height 26
click at [1270, 332] on button "Save Review" at bounding box center [1311, 335] width 225 height 27
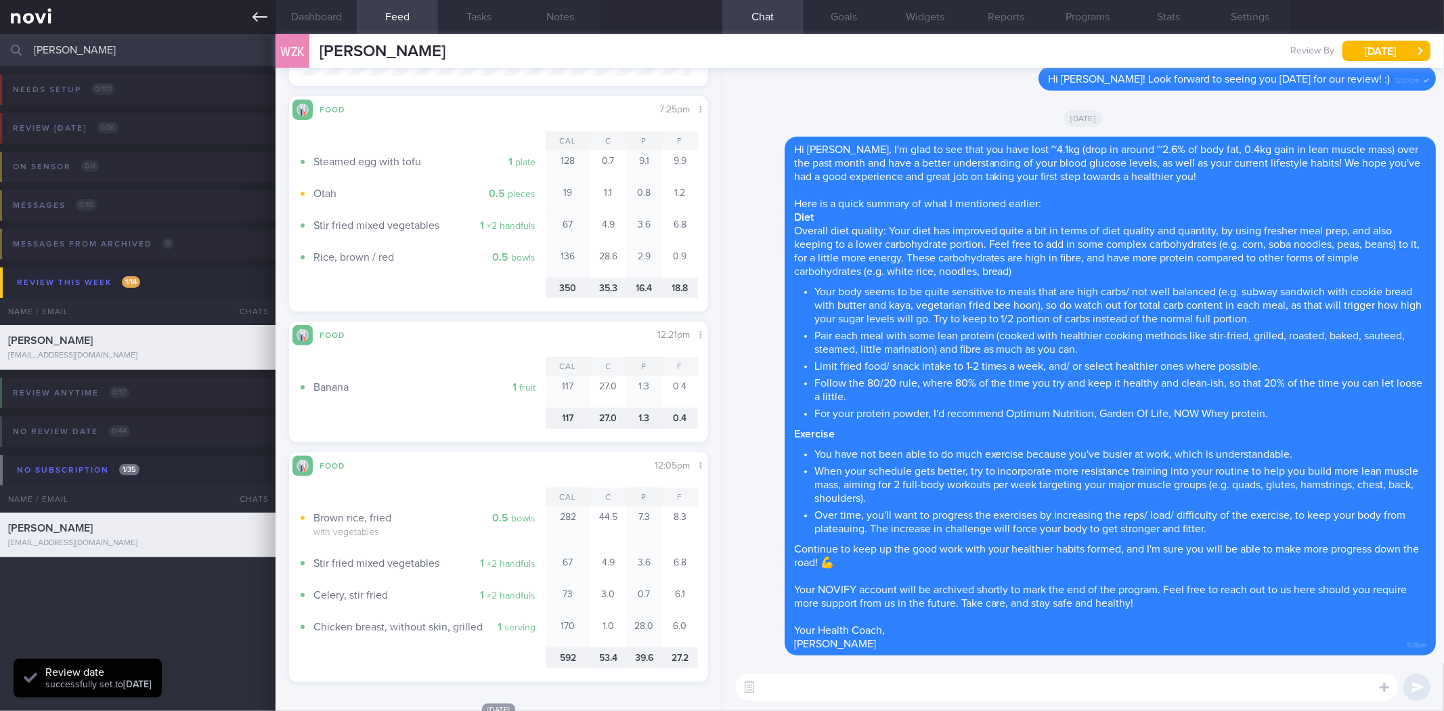
click at [267, 18] on icon at bounding box center [259, 16] width 15 height 15
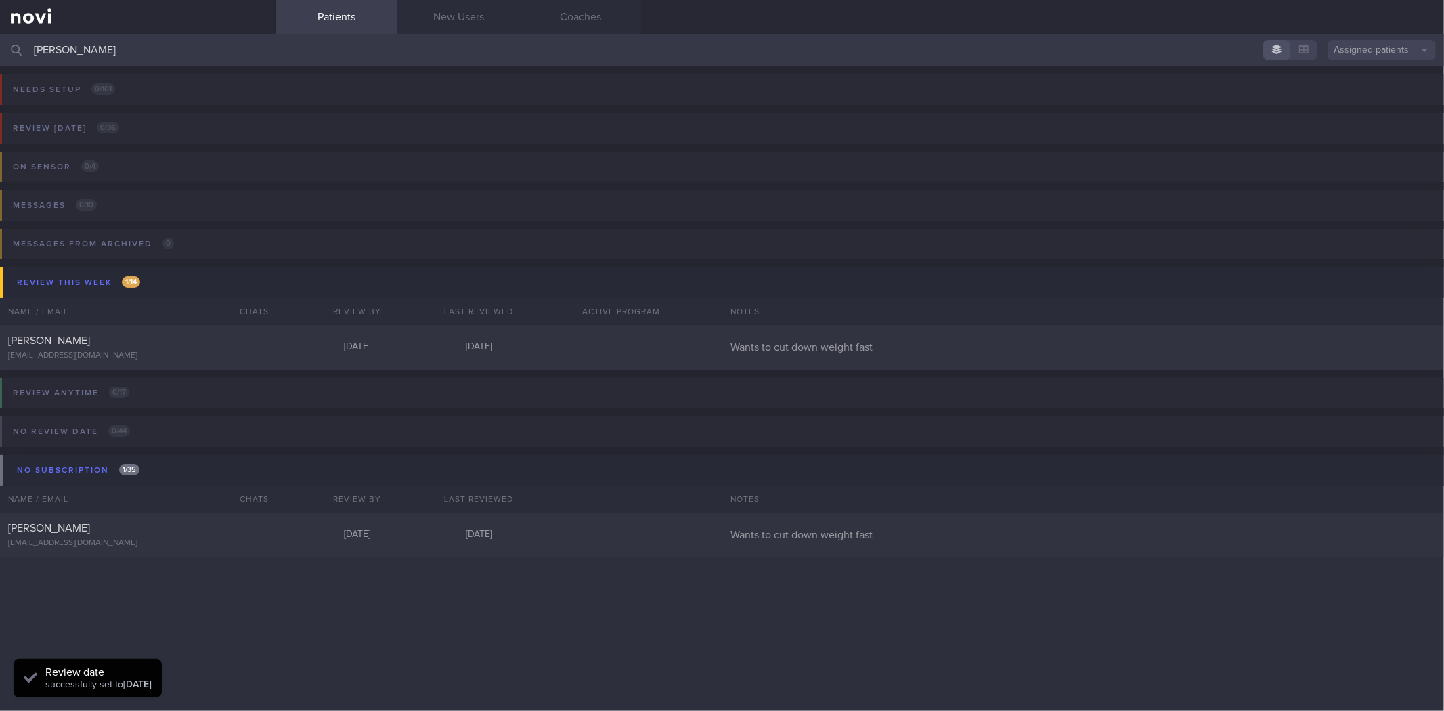
click at [217, 42] on input "wei zong" at bounding box center [722, 50] width 1444 height 32
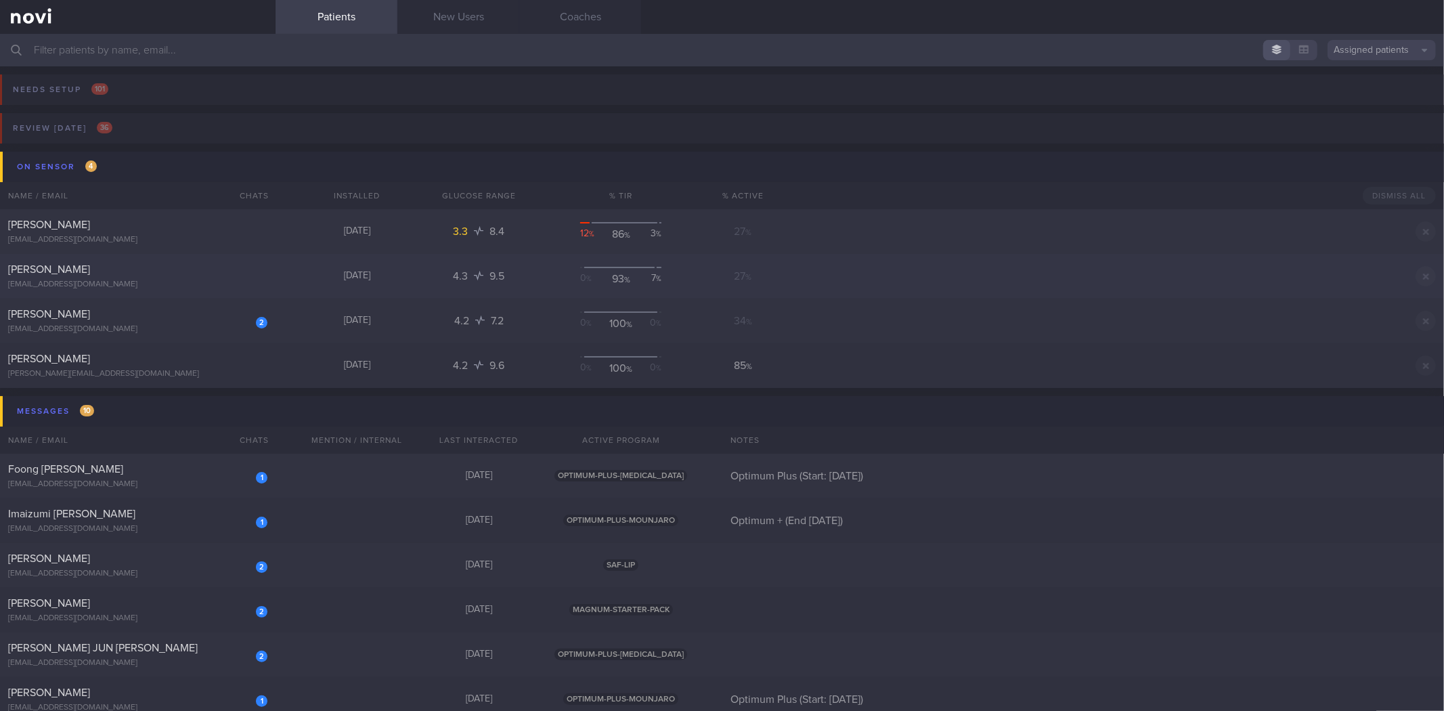
click at [131, 275] on div "[PERSON_NAME]" at bounding box center [136, 270] width 256 height 14
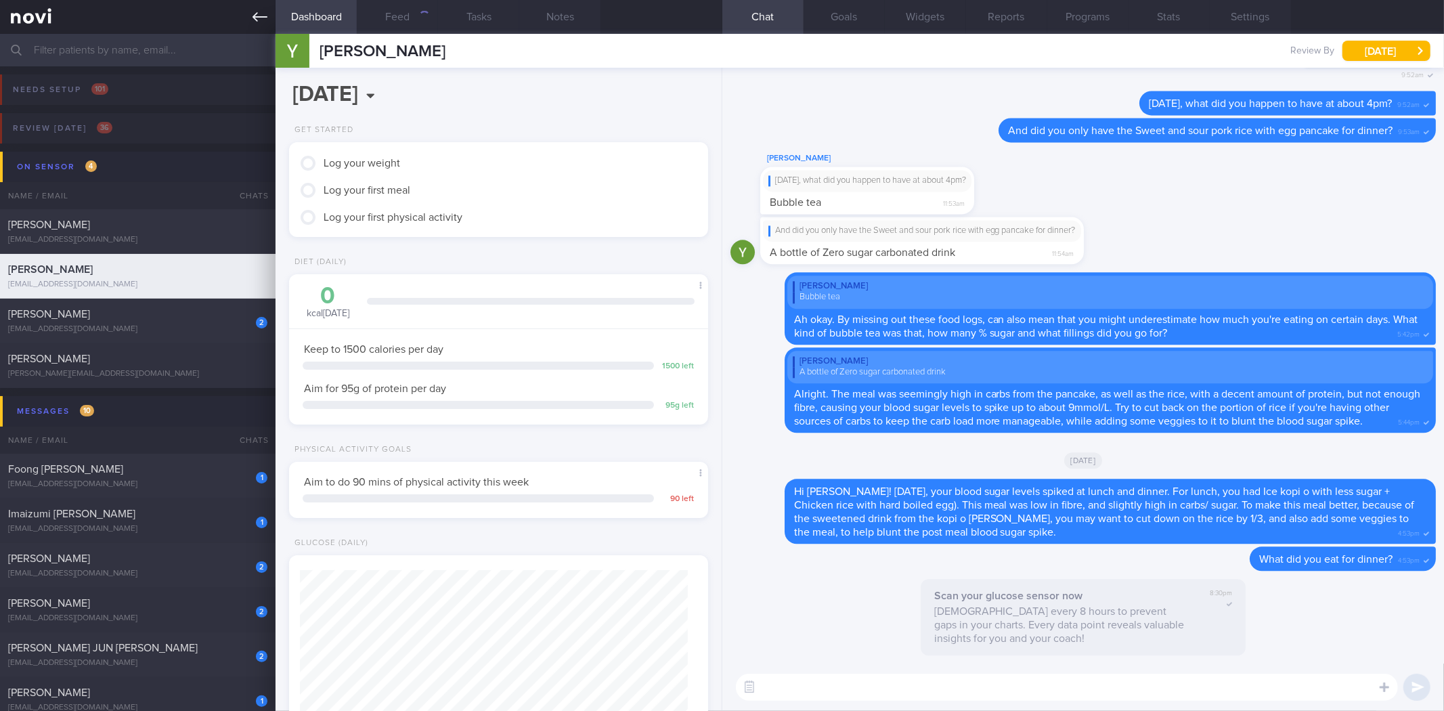
scroll to position [210, 382]
click at [254, 16] on icon at bounding box center [259, 16] width 15 height 15
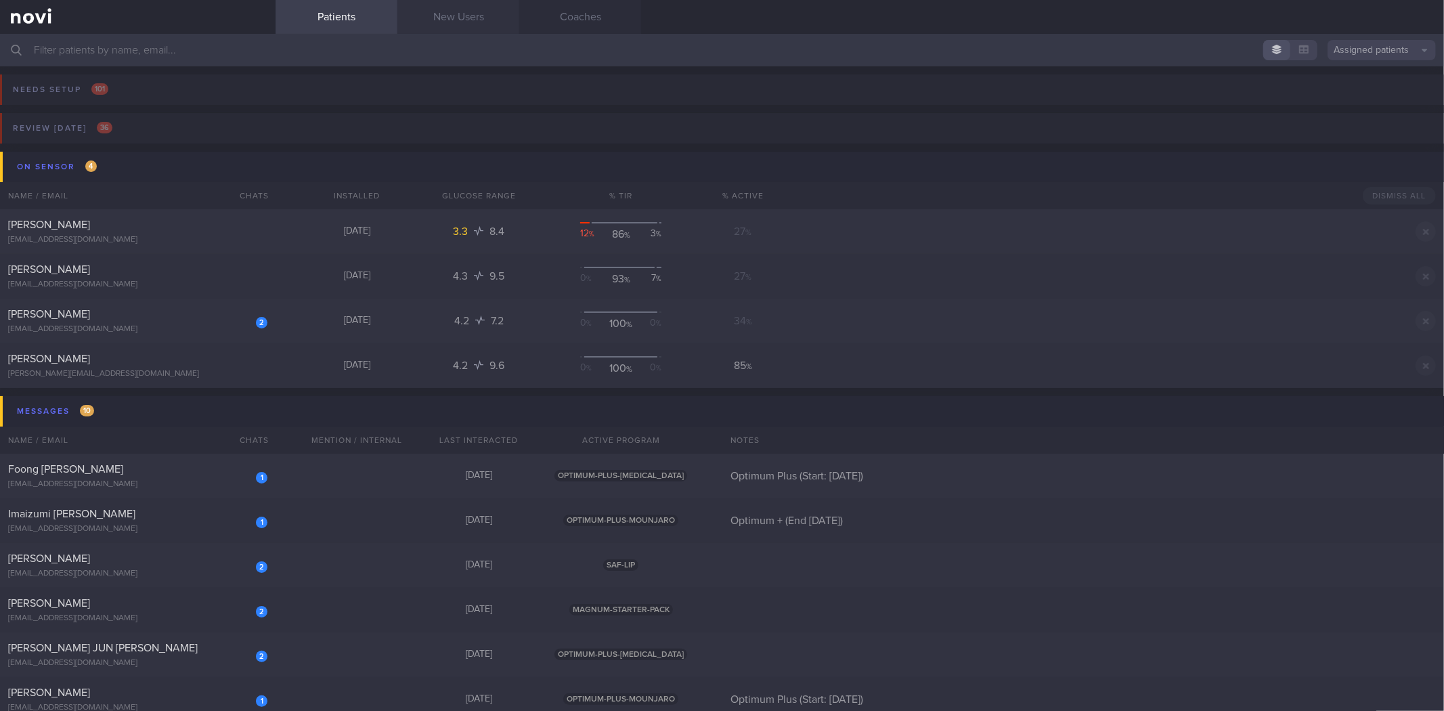
click at [420, 9] on link "New Users" at bounding box center [458, 17] width 122 height 34
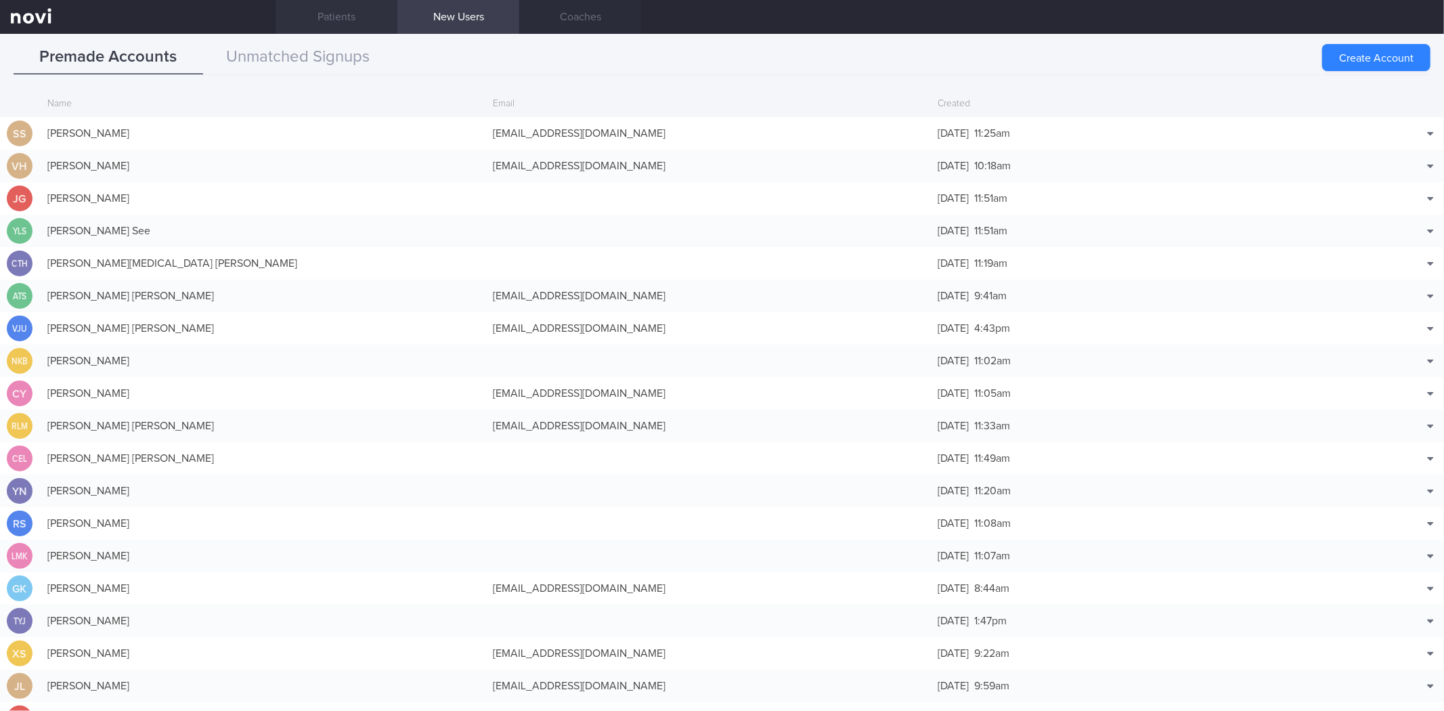
click at [356, 20] on link "Patients" at bounding box center [336, 17] width 122 height 34
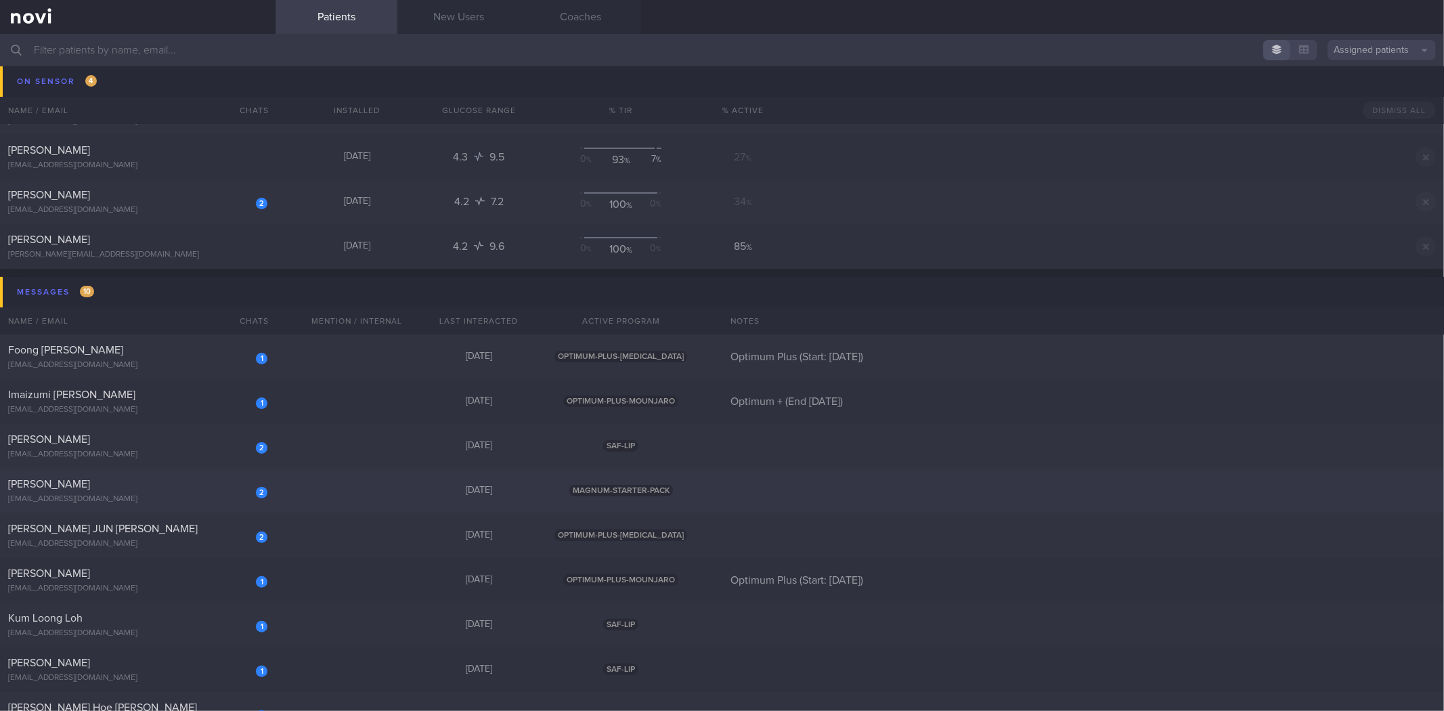
scroll to position [300, 0]
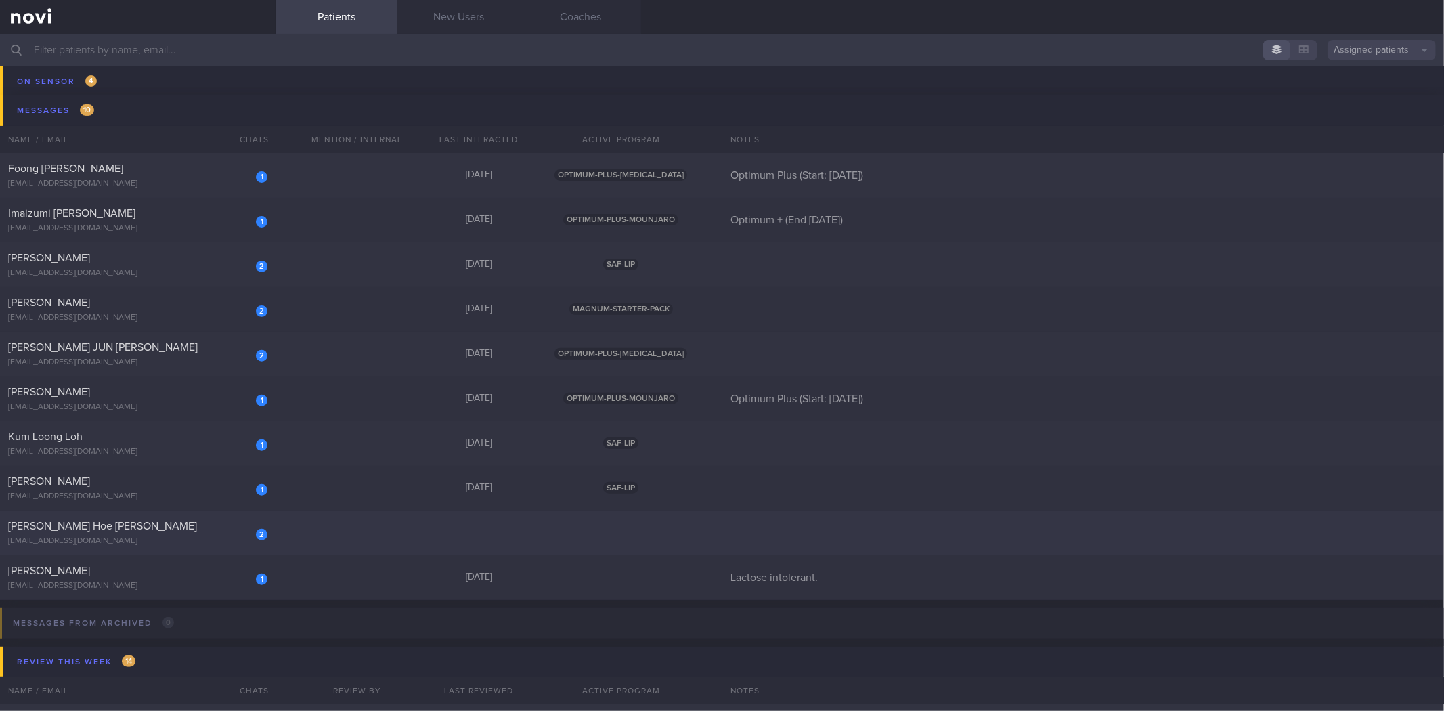
click at [157, 532] on div "2 Yong Hoe Yeo yeoyh82@gmail.com" at bounding box center [137, 532] width 275 height 27
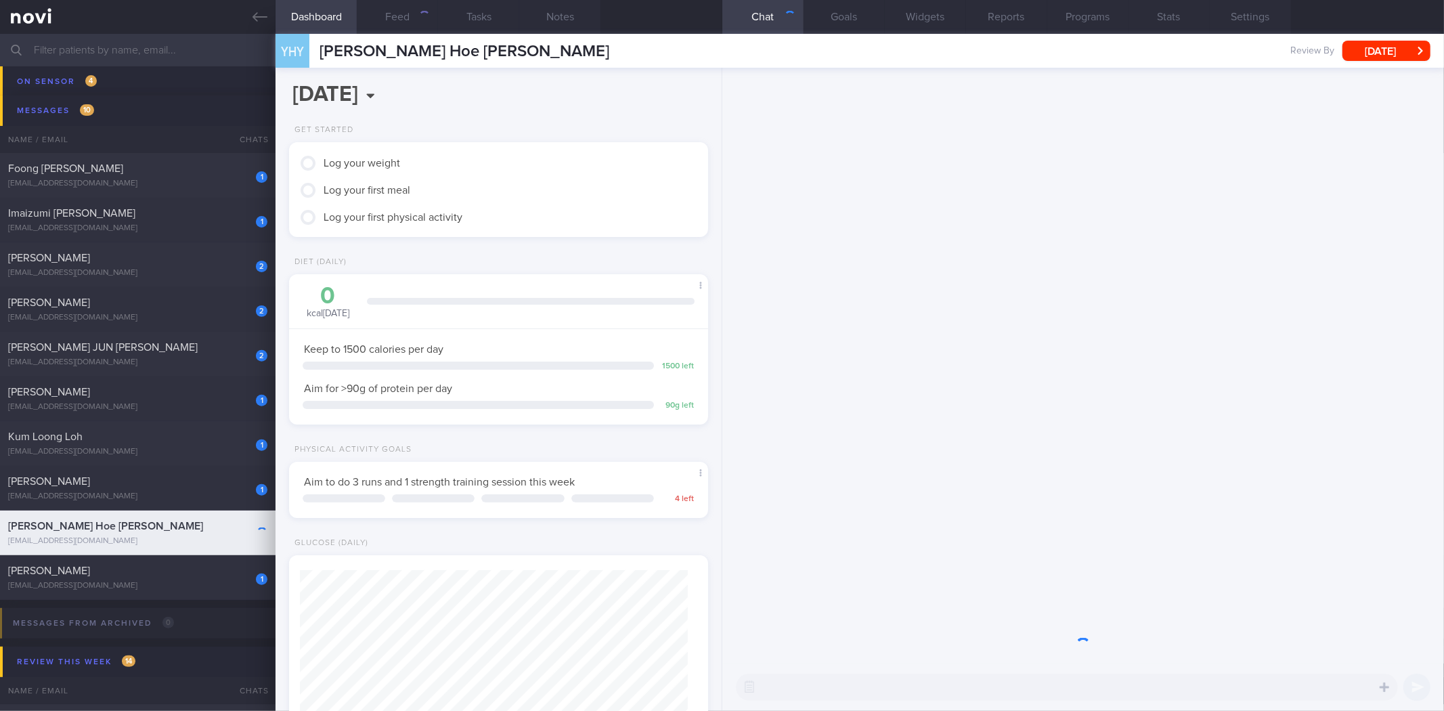
scroll to position [194, 388]
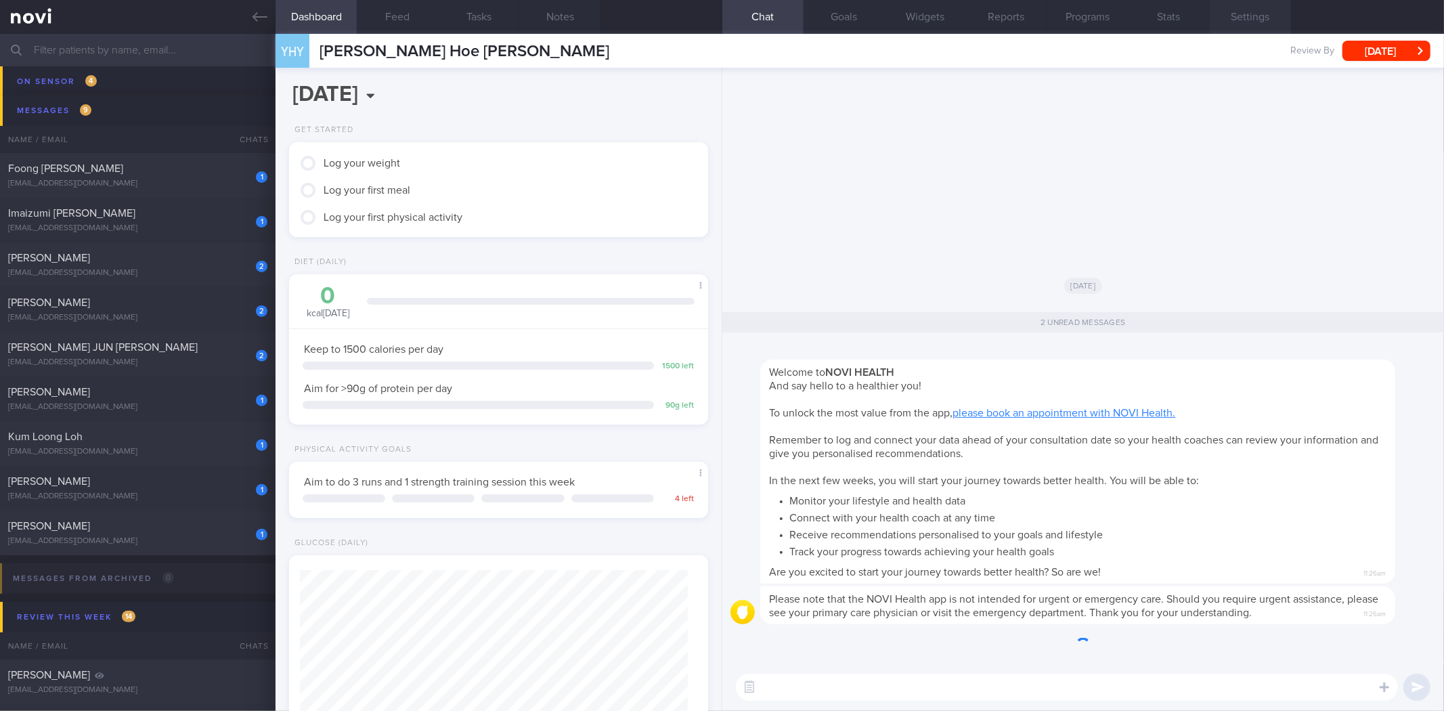
click at [1247, 25] on button "Settings" at bounding box center [1249, 17] width 81 height 34
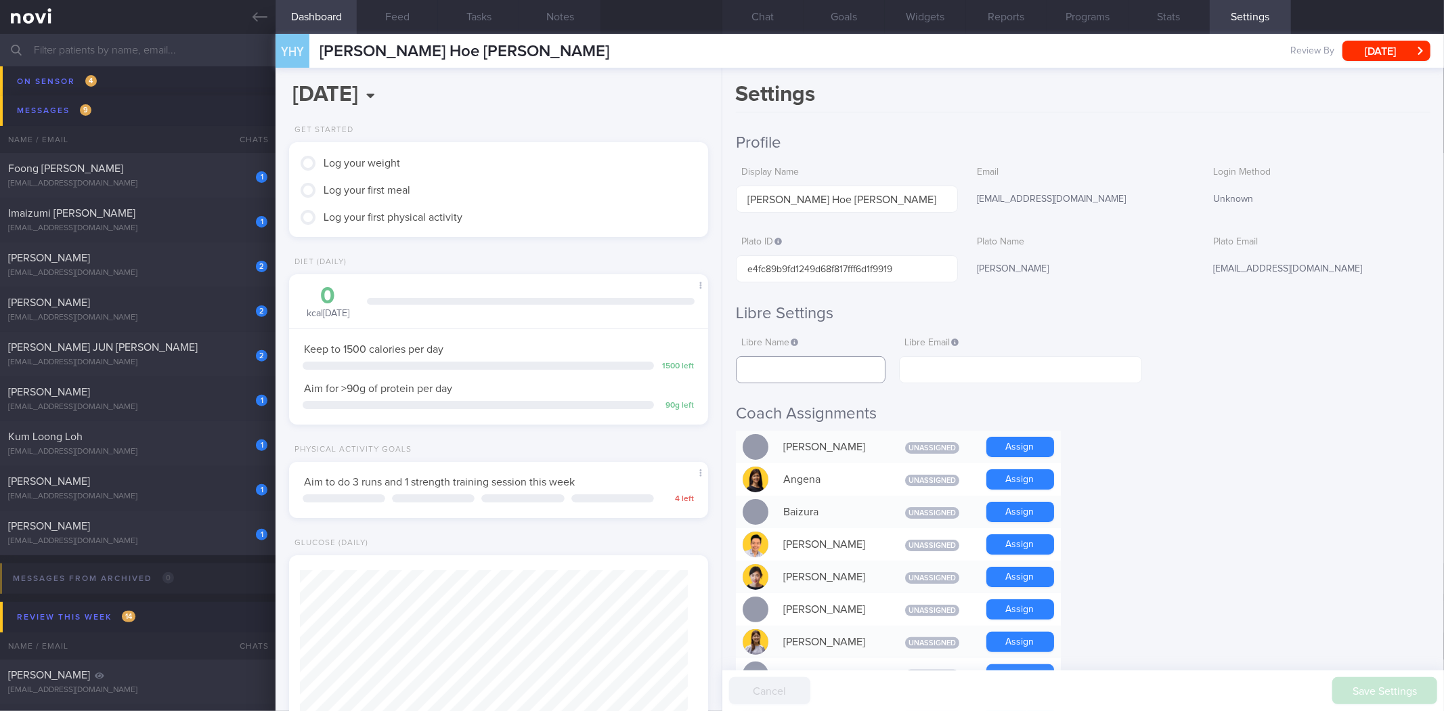
click at [811, 370] on input "text" at bounding box center [811, 369] width 150 height 27
paste input "[PERSON_NAME] Hoe [PERSON_NAME]"
type input "[PERSON_NAME] Hoe [PERSON_NAME]"
click at [1022, 374] on input "text" at bounding box center [1020, 369] width 242 height 27
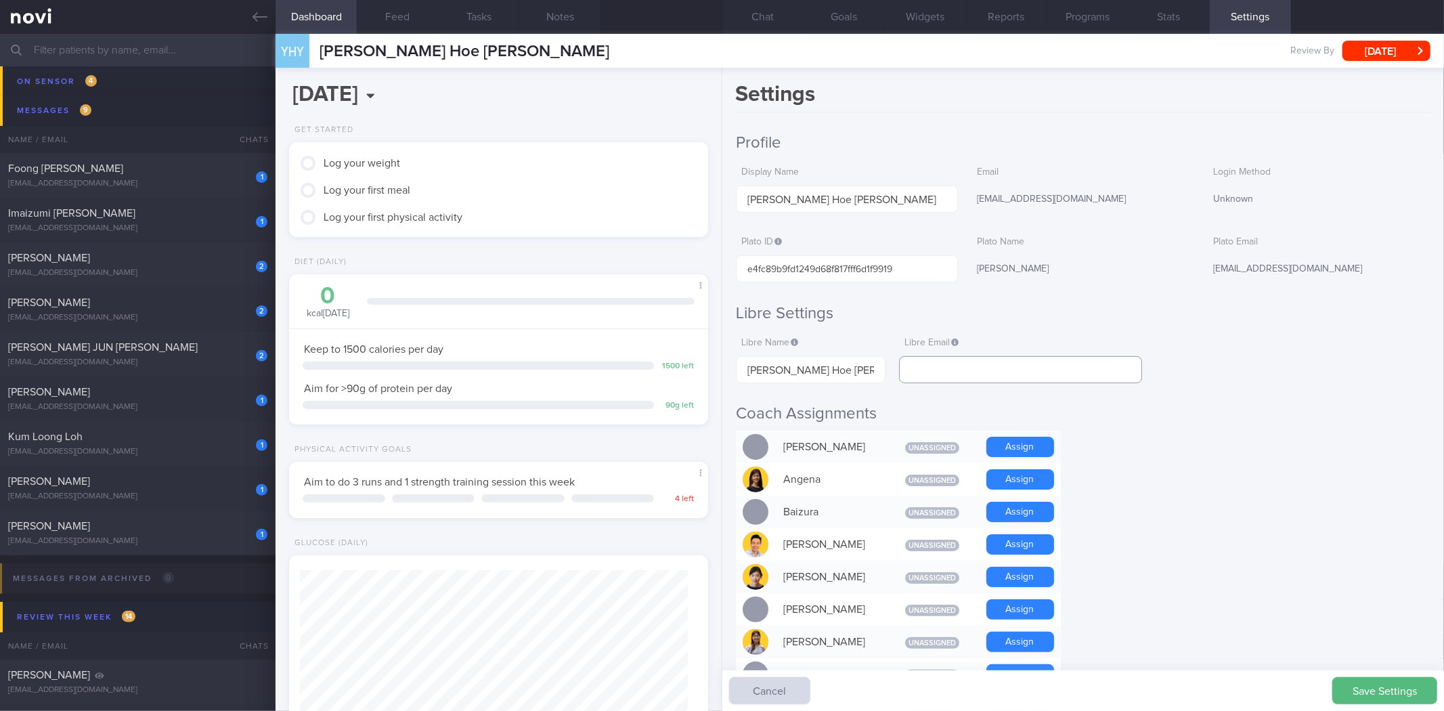
paste input "[EMAIL_ADDRESS][DOMAIN_NAME]"
type input "[EMAIL_ADDRESS][DOMAIN_NAME]"
click at [1401, 689] on button "Save Settings" at bounding box center [1384, 690] width 105 height 27
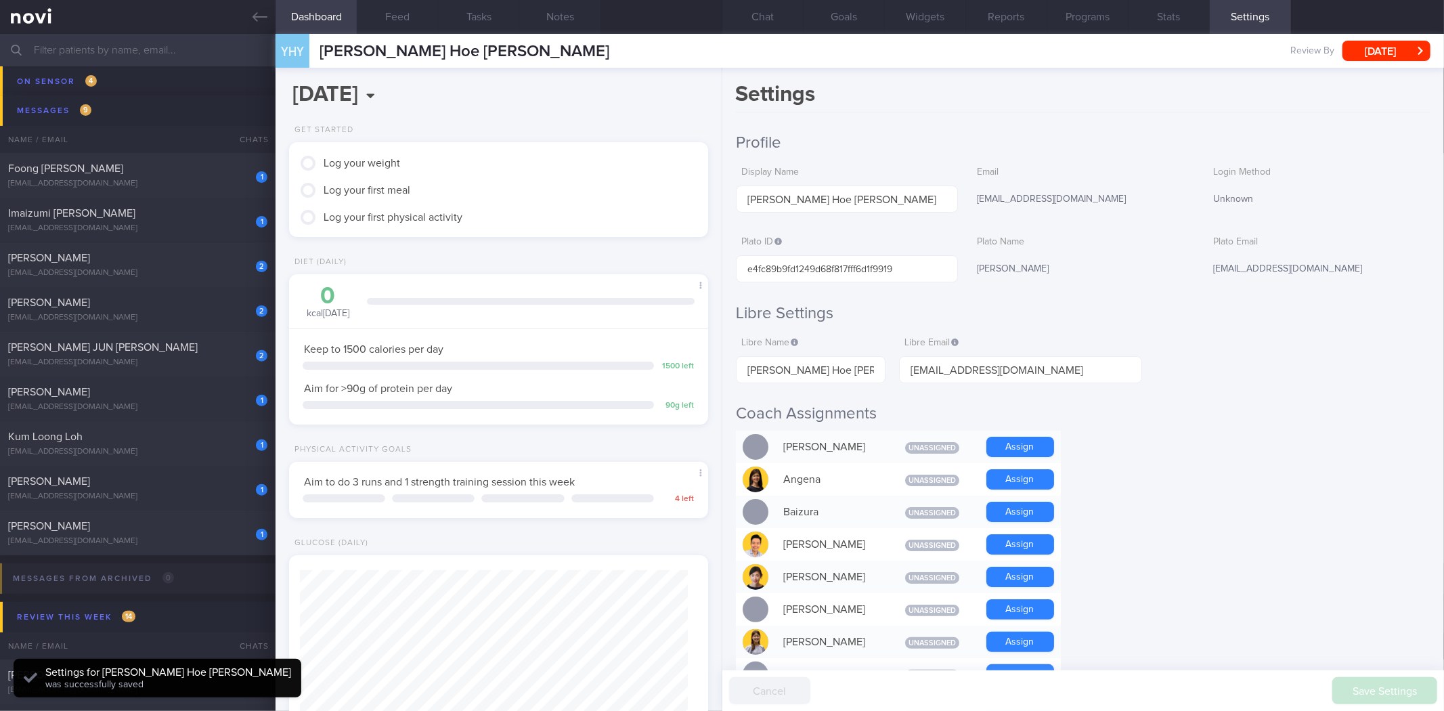
scroll to position [194, 388]
click at [756, 14] on button "Chat" at bounding box center [762, 17] width 81 height 34
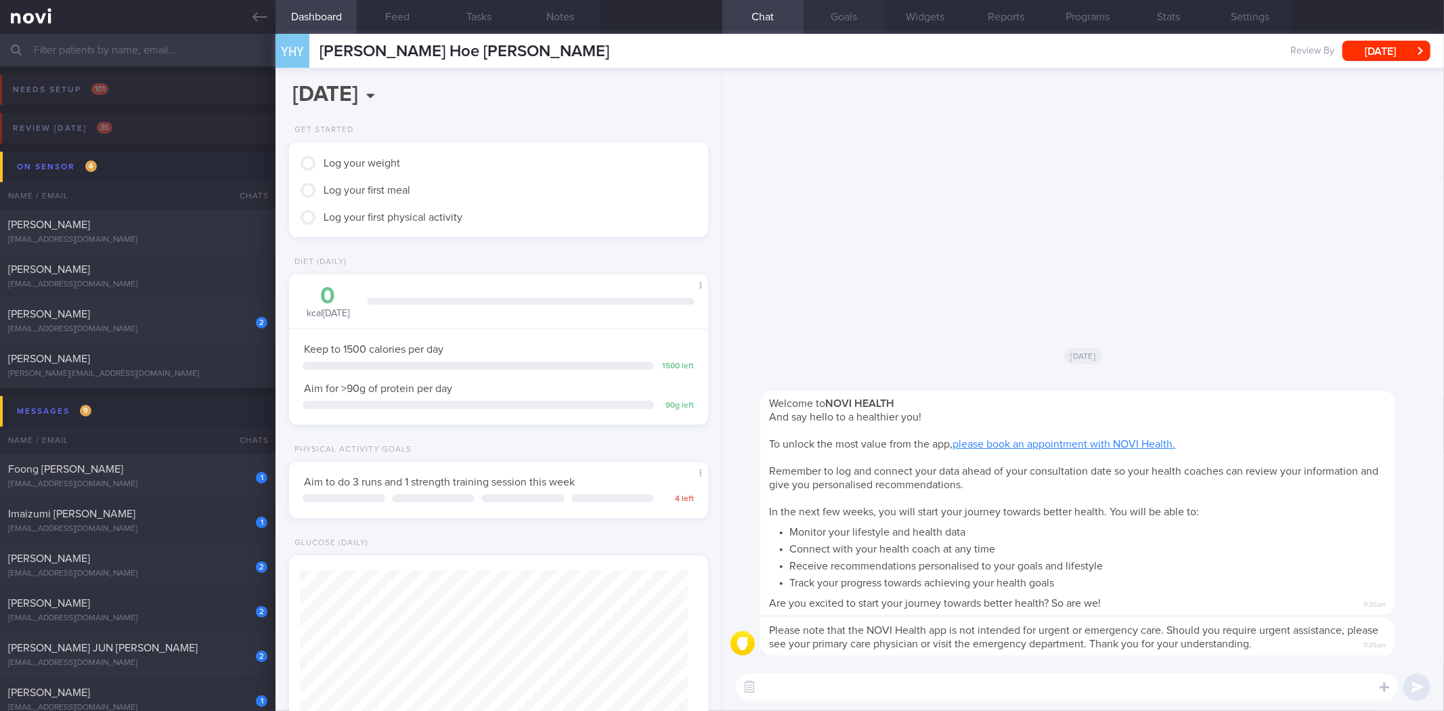
click at [849, 19] on button "Goals" at bounding box center [843, 17] width 81 height 34
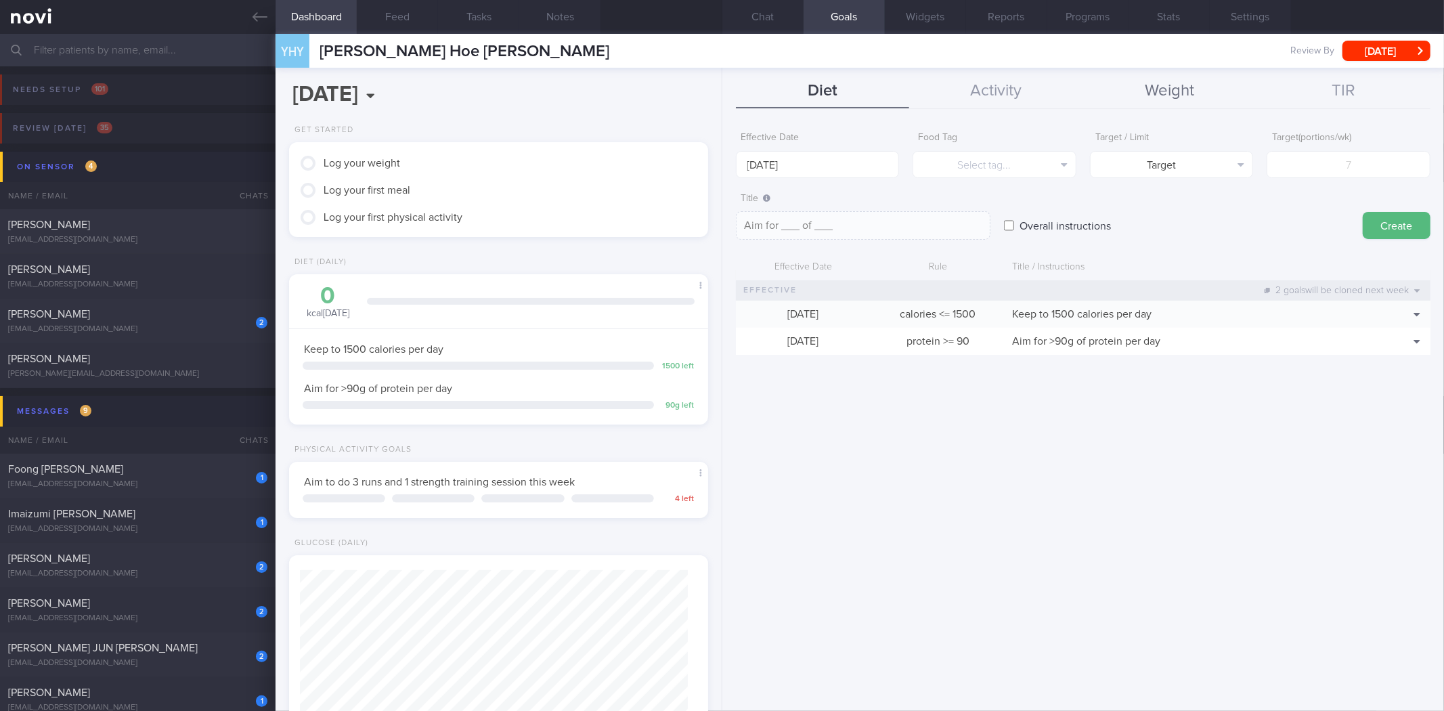
click at [1124, 90] on button "Weight" at bounding box center [1170, 91] width 174 height 34
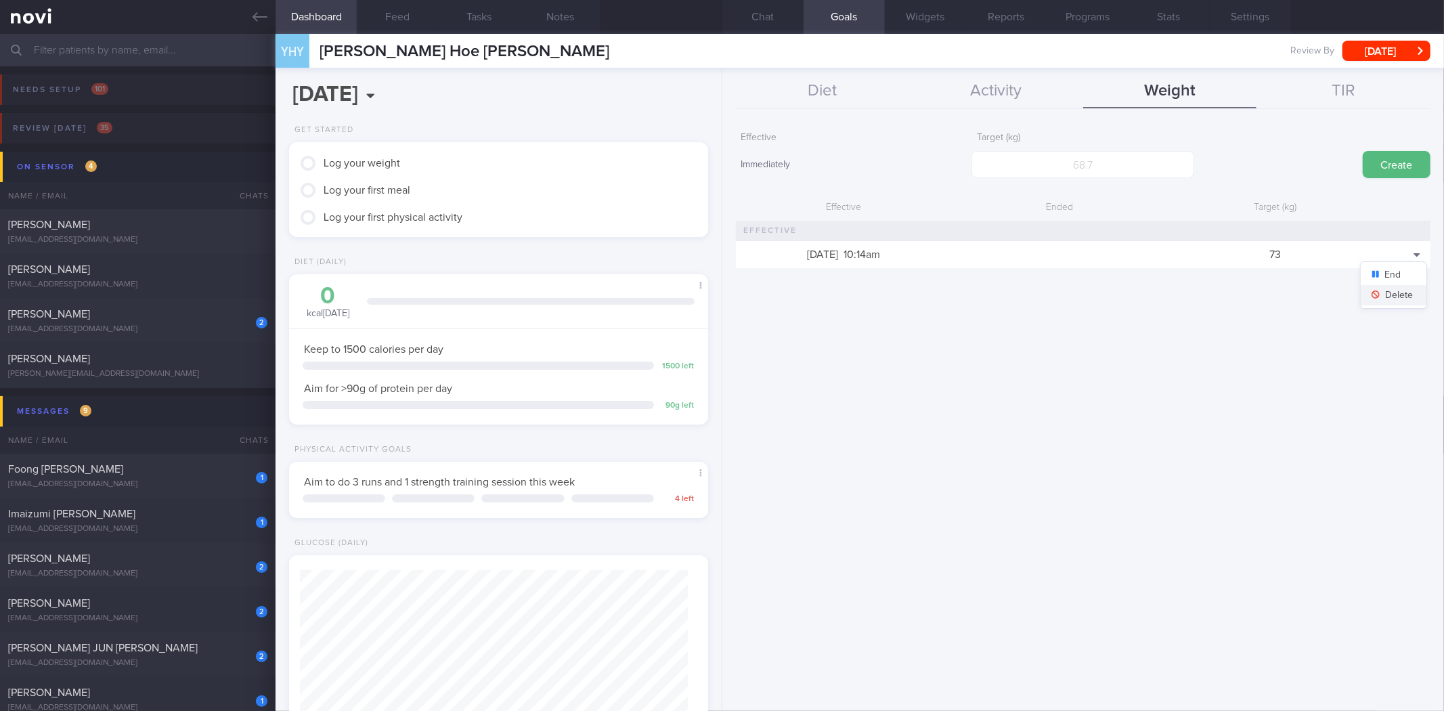
click at [1406, 298] on button "Delete" at bounding box center [1393, 295] width 66 height 20
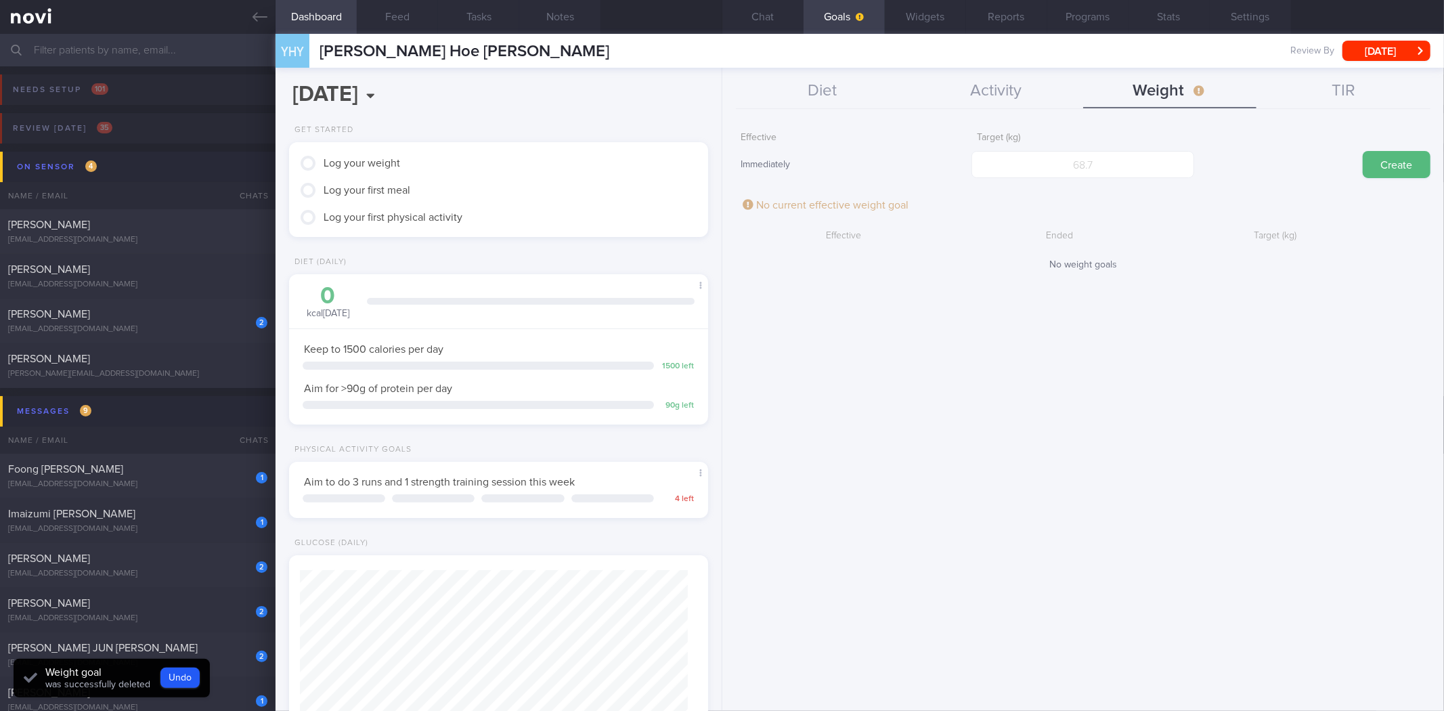
scroll to position [676602, 676410]
click at [1105, 163] on input "number" at bounding box center [1082, 164] width 223 height 27
type input "75"
click at [1362, 151] on button "Create" at bounding box center [1396, 164] width 68 height 27
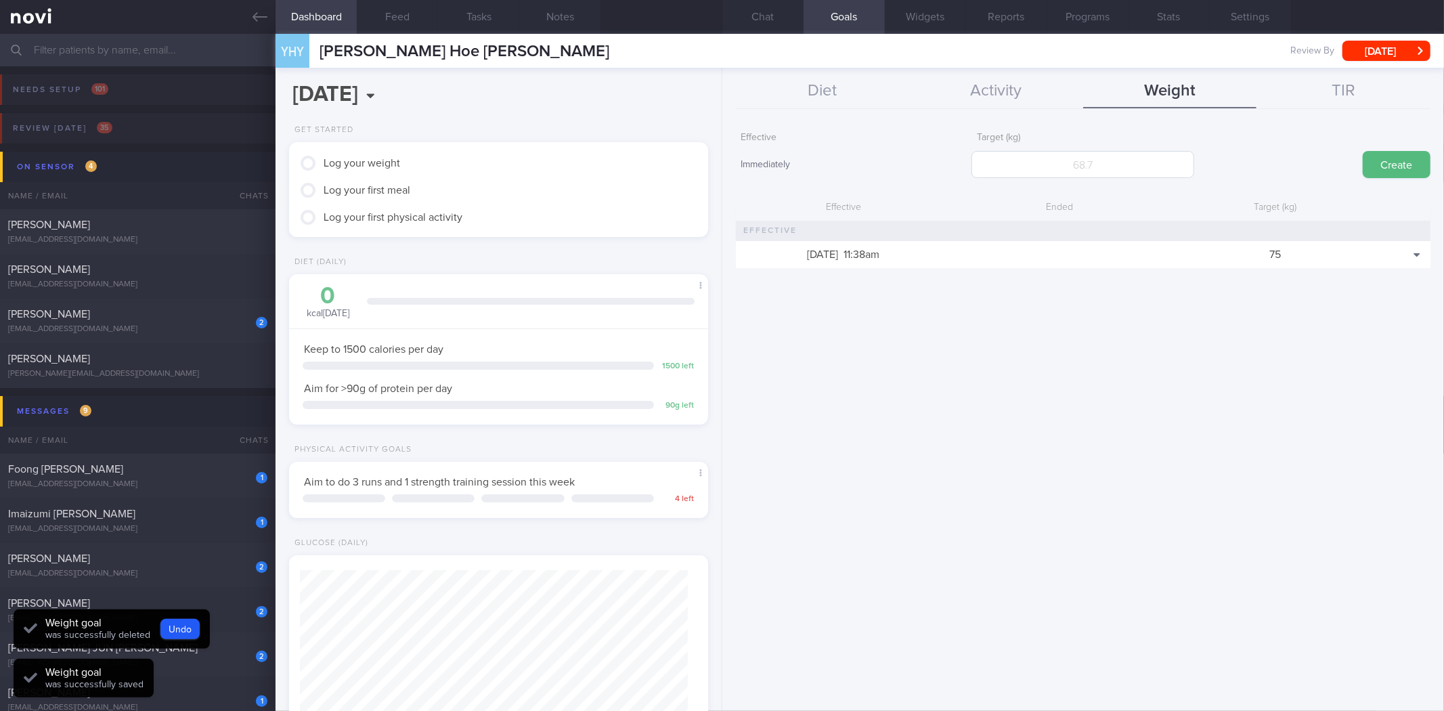
scroll to position [210, 382]
click at [761, 12] on button "Chat" at bounding box center [762, 17] width 81 height 34
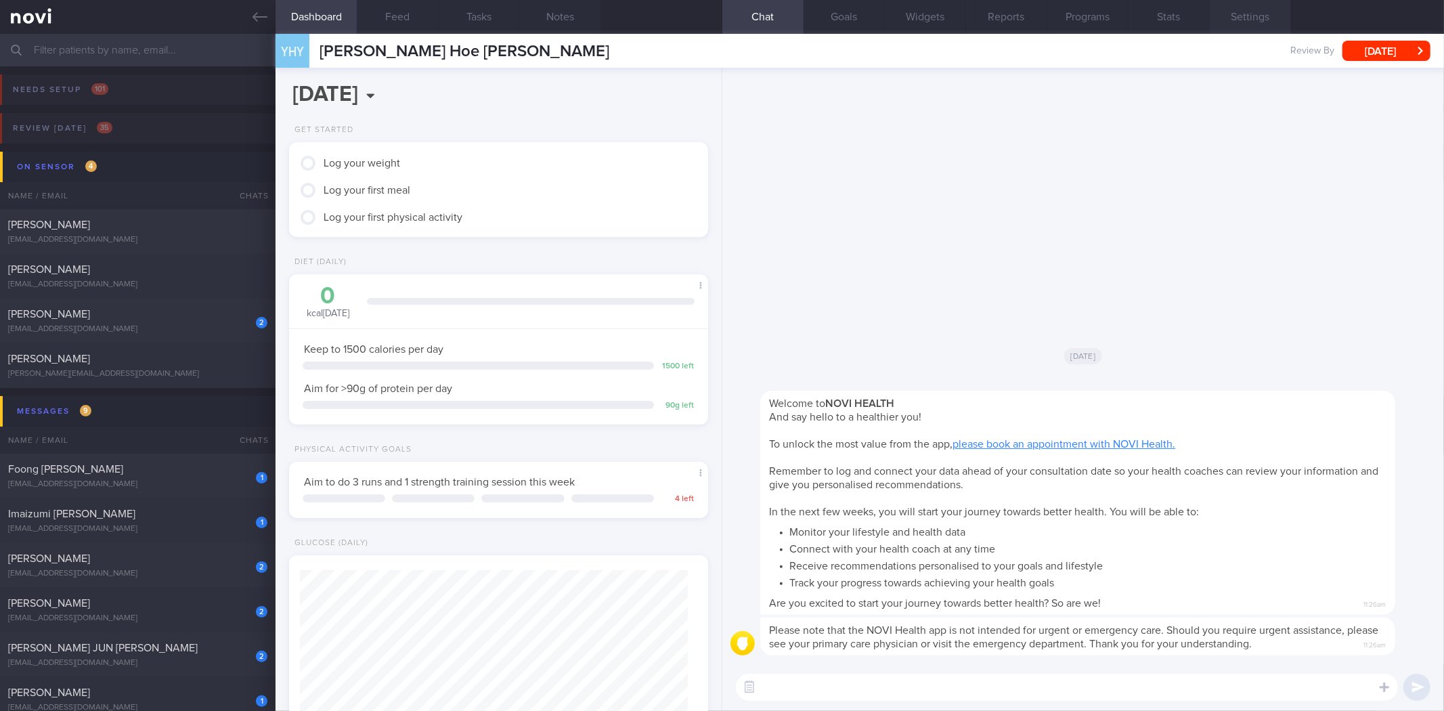
click at [1264, 26] on button "Settings" at bounding box center [1249, 17] width 81 height 34
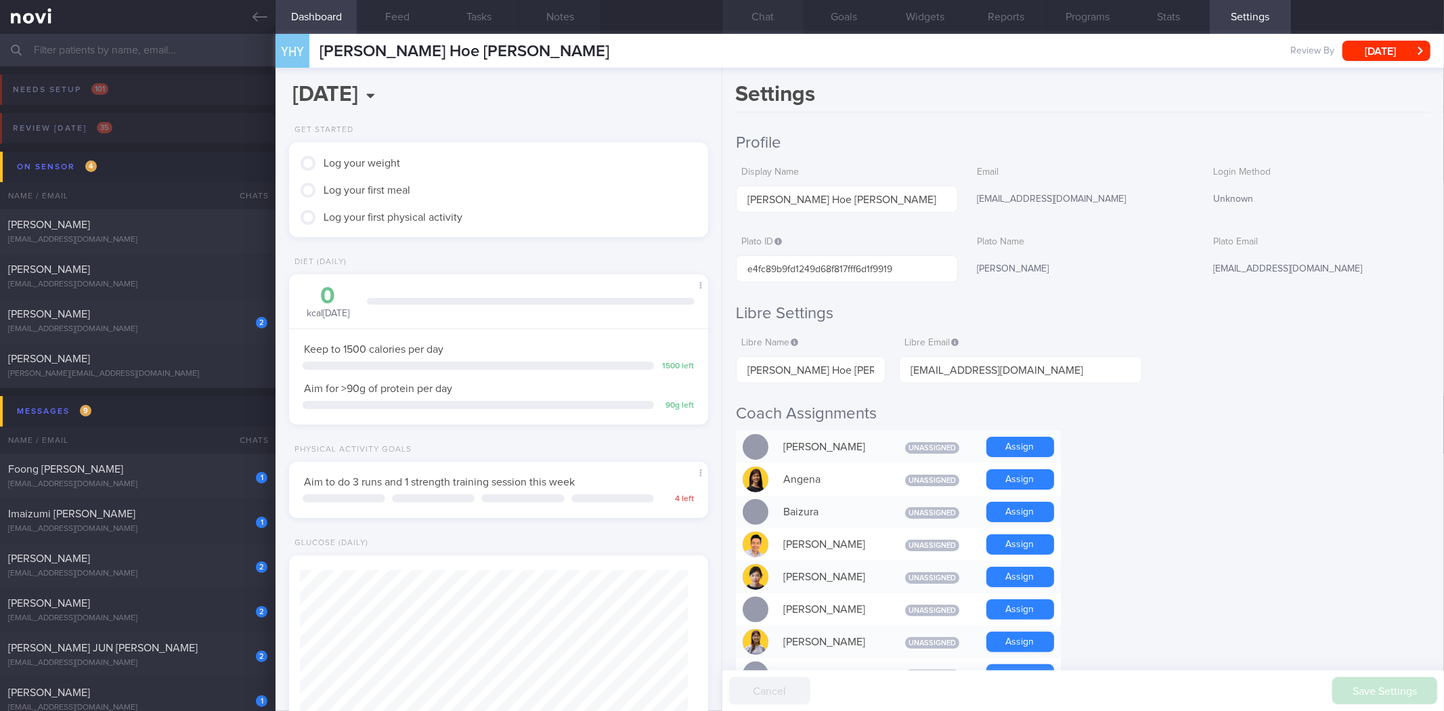
click at [778, 9] on button "Chat" at bounding box center [762, 17] width 81 height 34
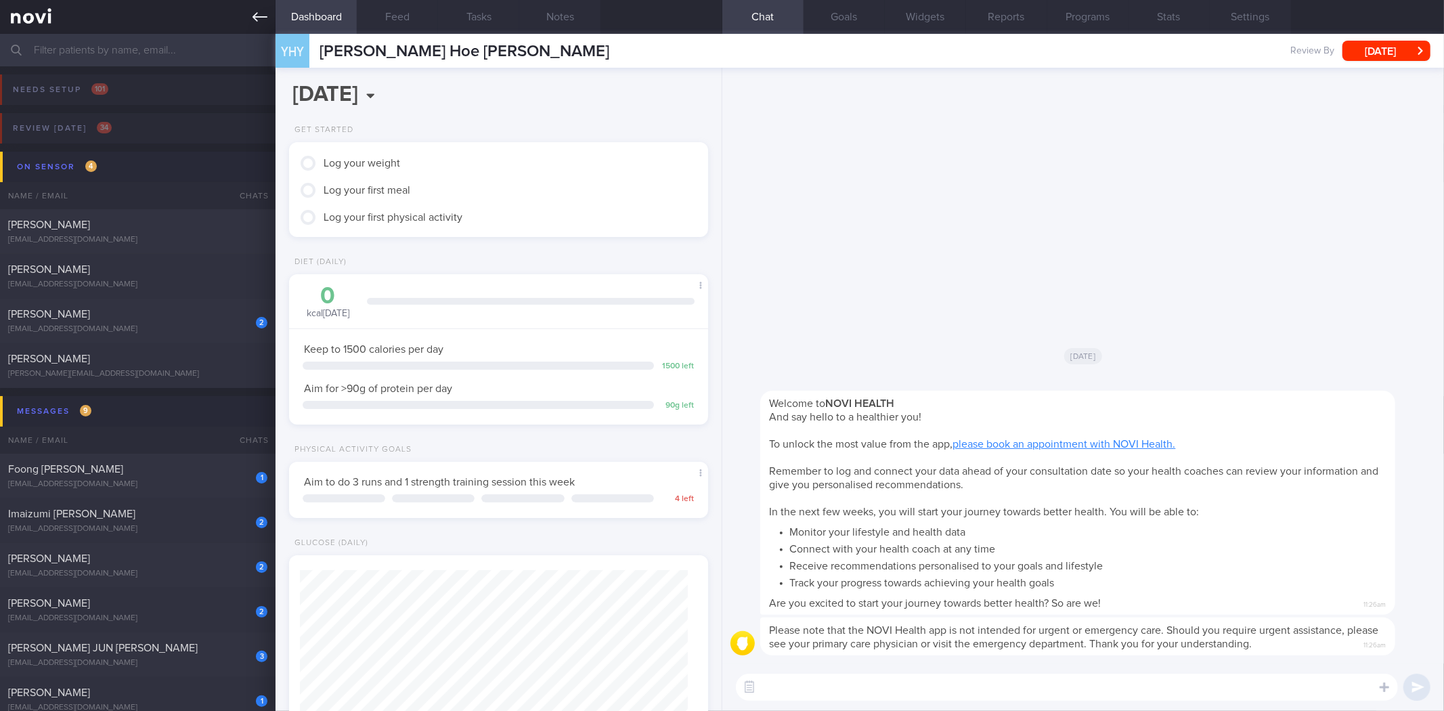
click at [261, 12] on icon at bounding box center [259, 16] width 15 height 15
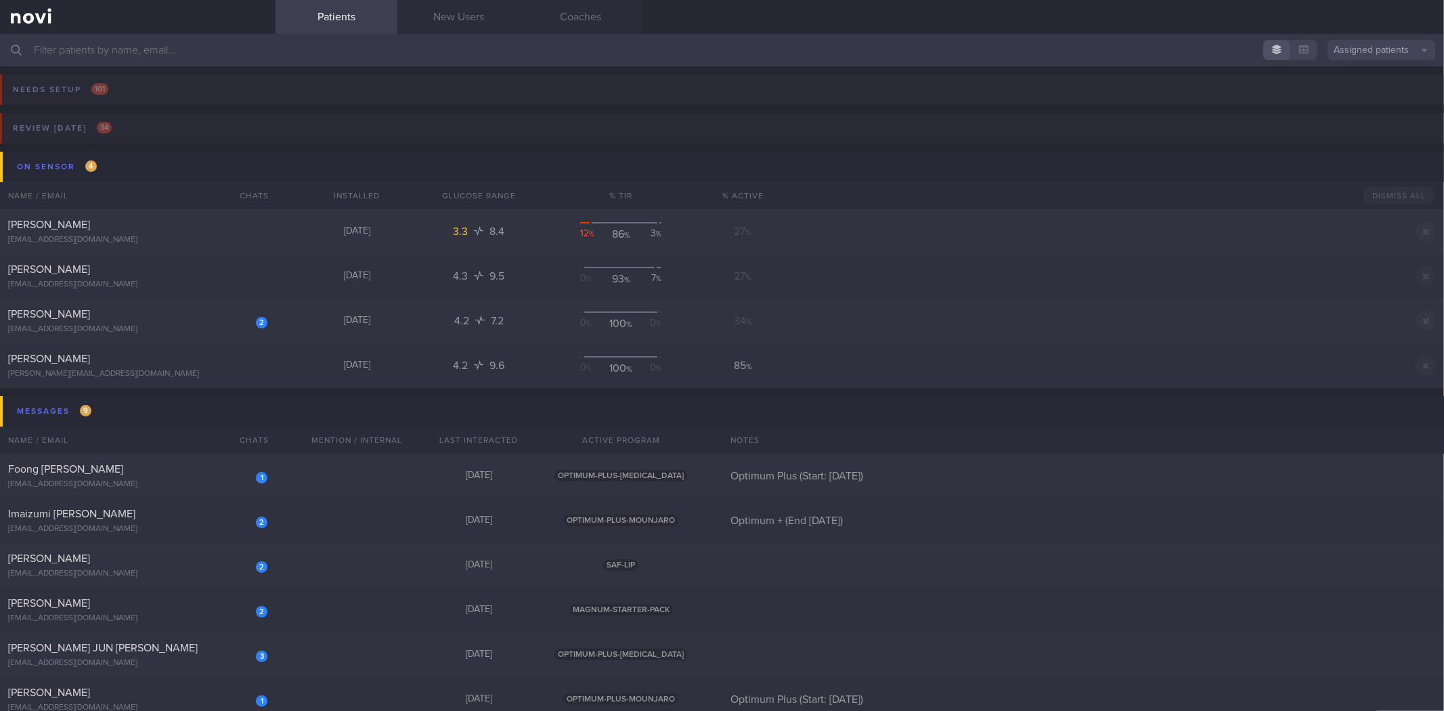
click at [286, 51] on input "text" at bounding box center [722, 50] width 1444 height 32
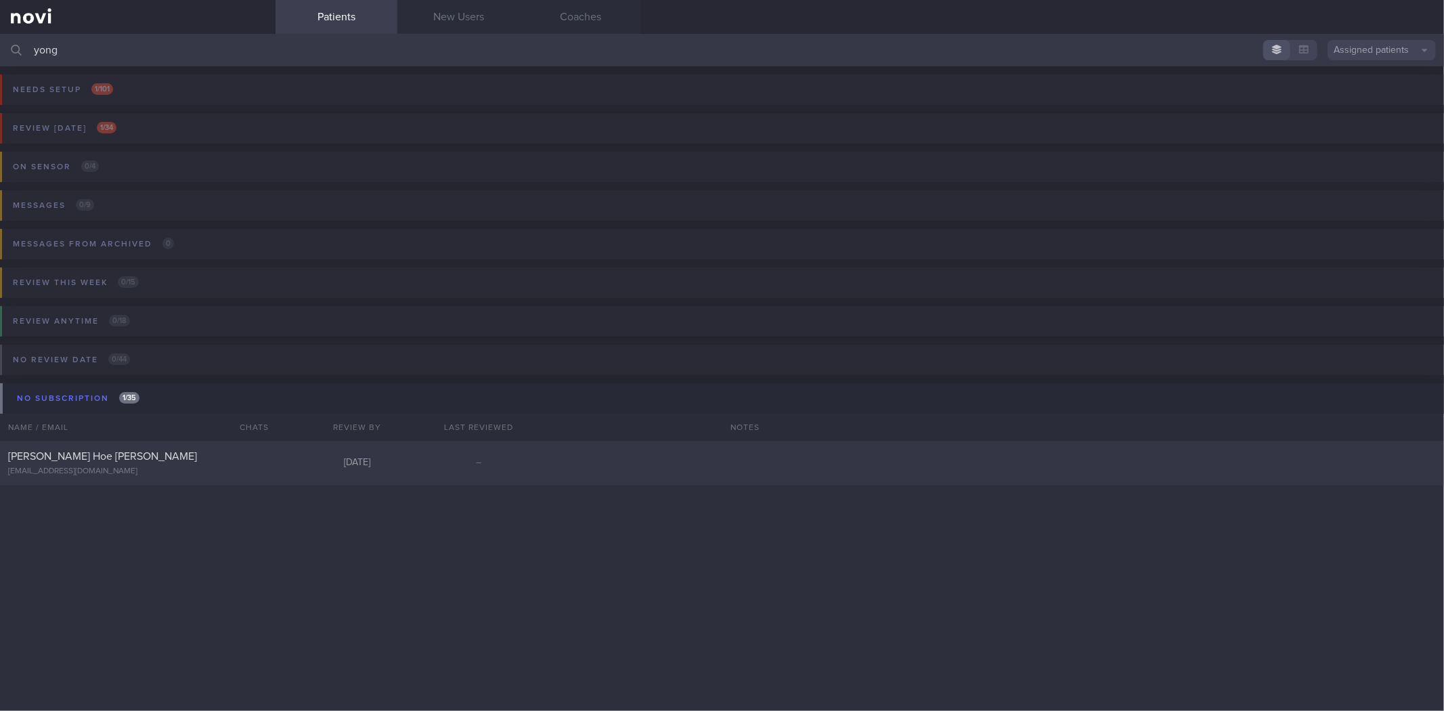
type input "yong"
click at [153, 462] on div "[PERSON_NAME] Hoe [PERSON_NAME]" at bounding box center [136, 456] width 256 height 14
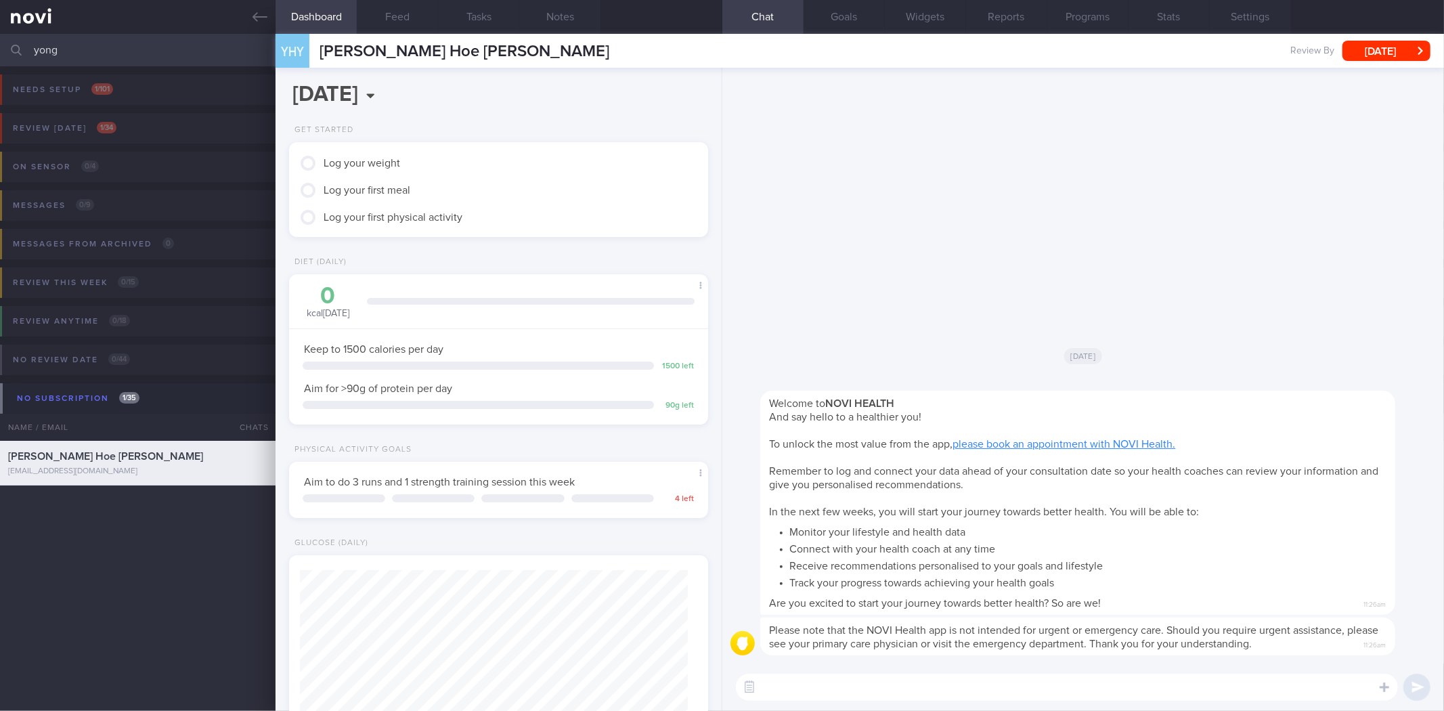
scroll to position [194, 388]
click at [945, 705] on div "​ ​" at bounding box center [1082, 686] width 721 height 47
click at [959, 694] on textarea at bounding box center [1067, 686] width 662 height 27
type textarea "Hi"
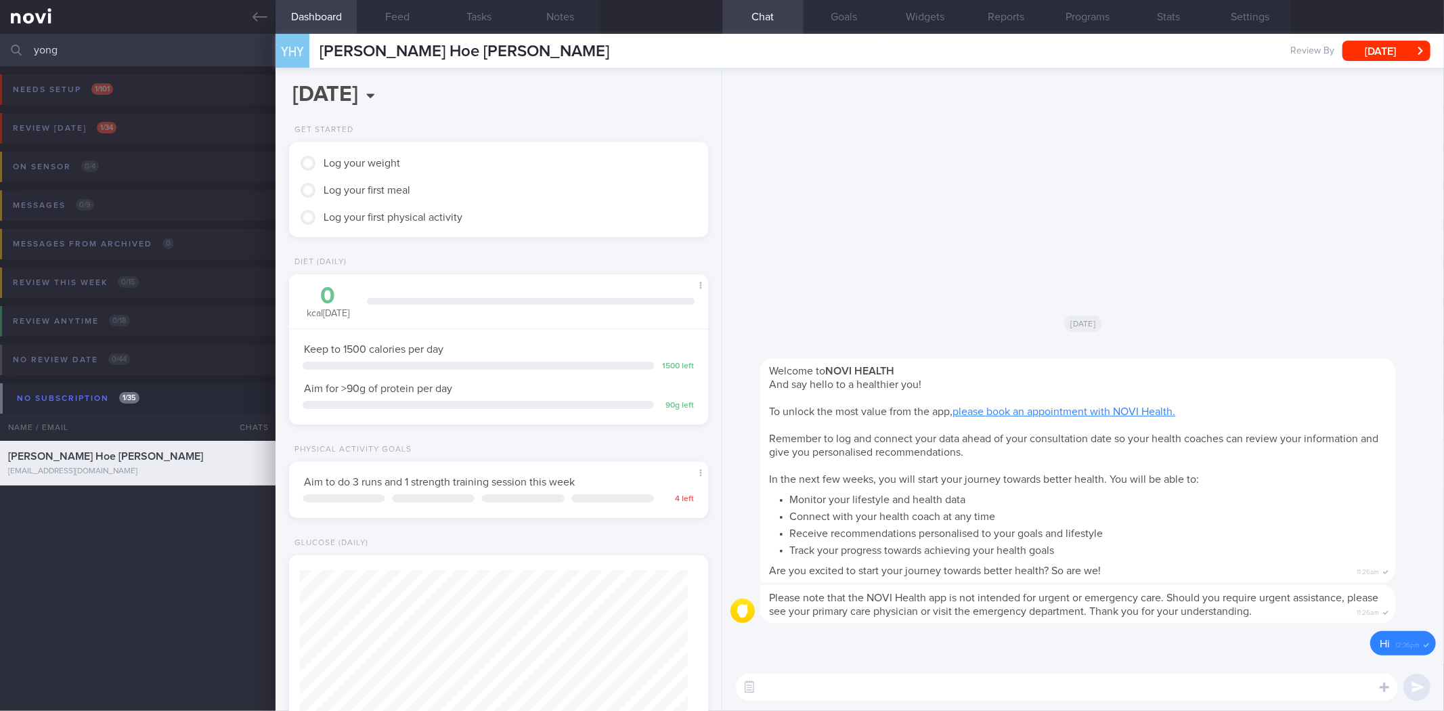
click at [959, 694] on textarea at bounding box center [1067, 686] width 662 height 27
type textarea "Test"
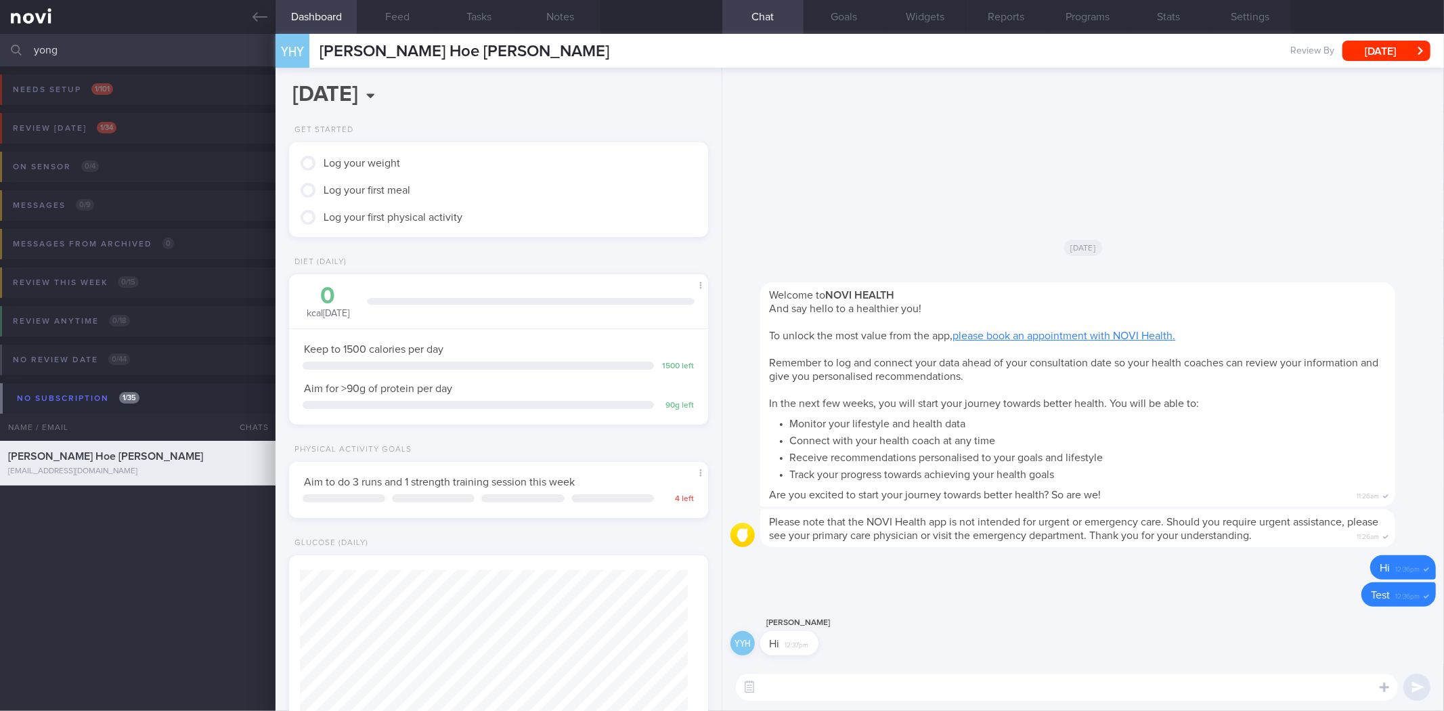
click at [959, 694] on textarea at bounding box center [1067, 686] width 662 height 27
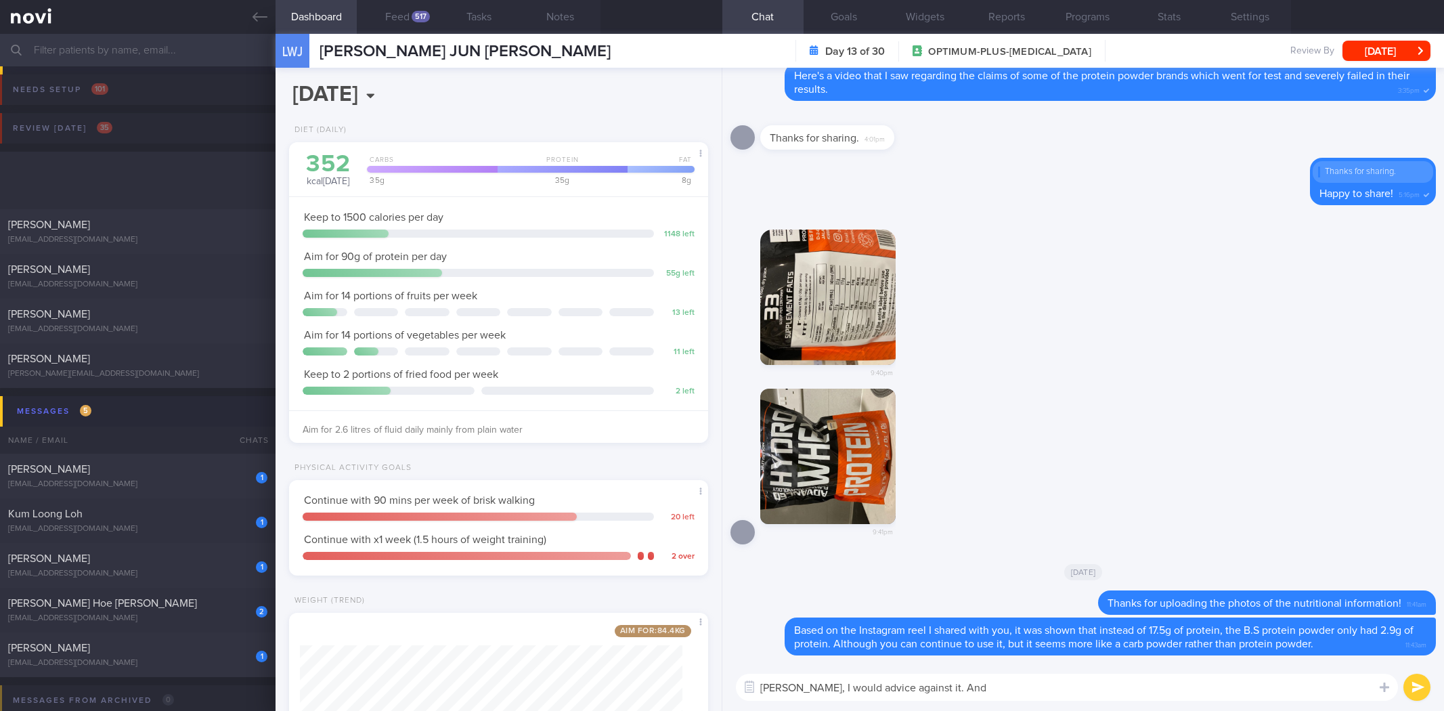
select select "8"
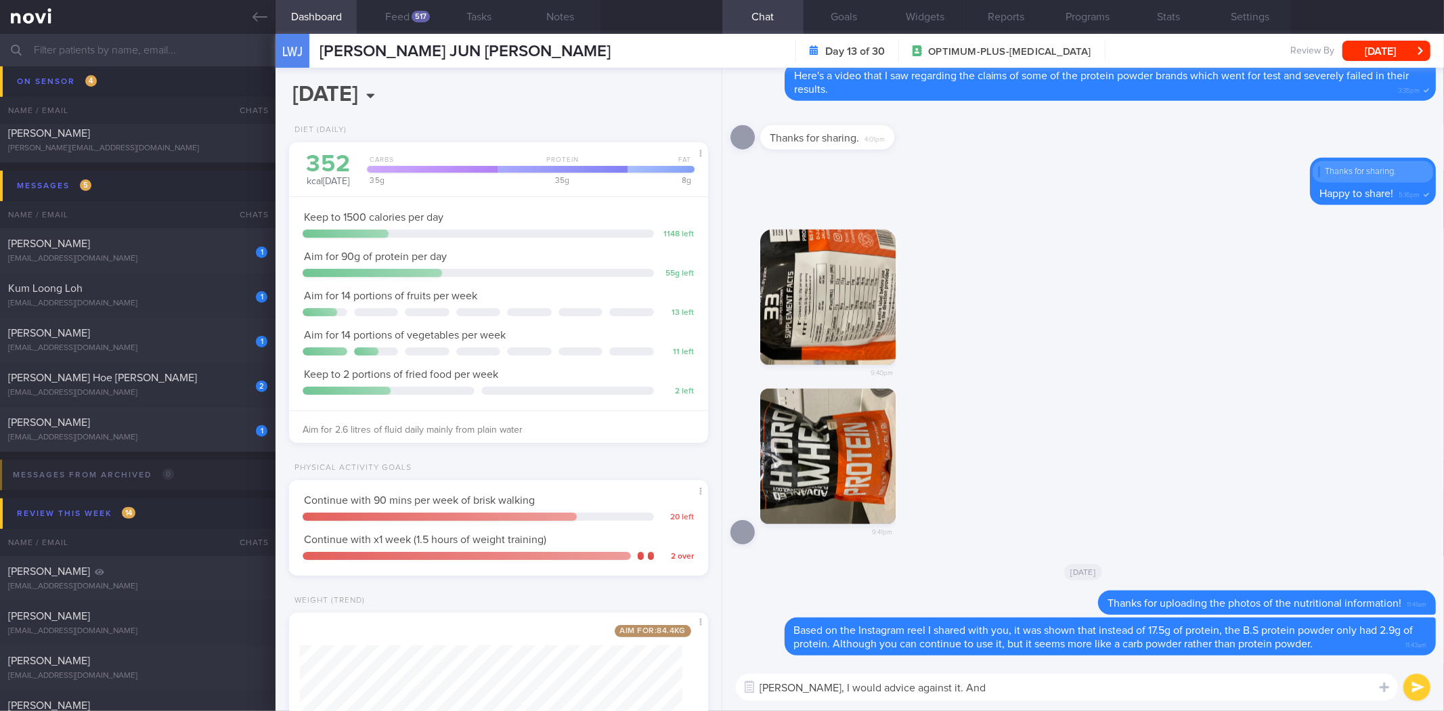
scroll to position [210, 382]
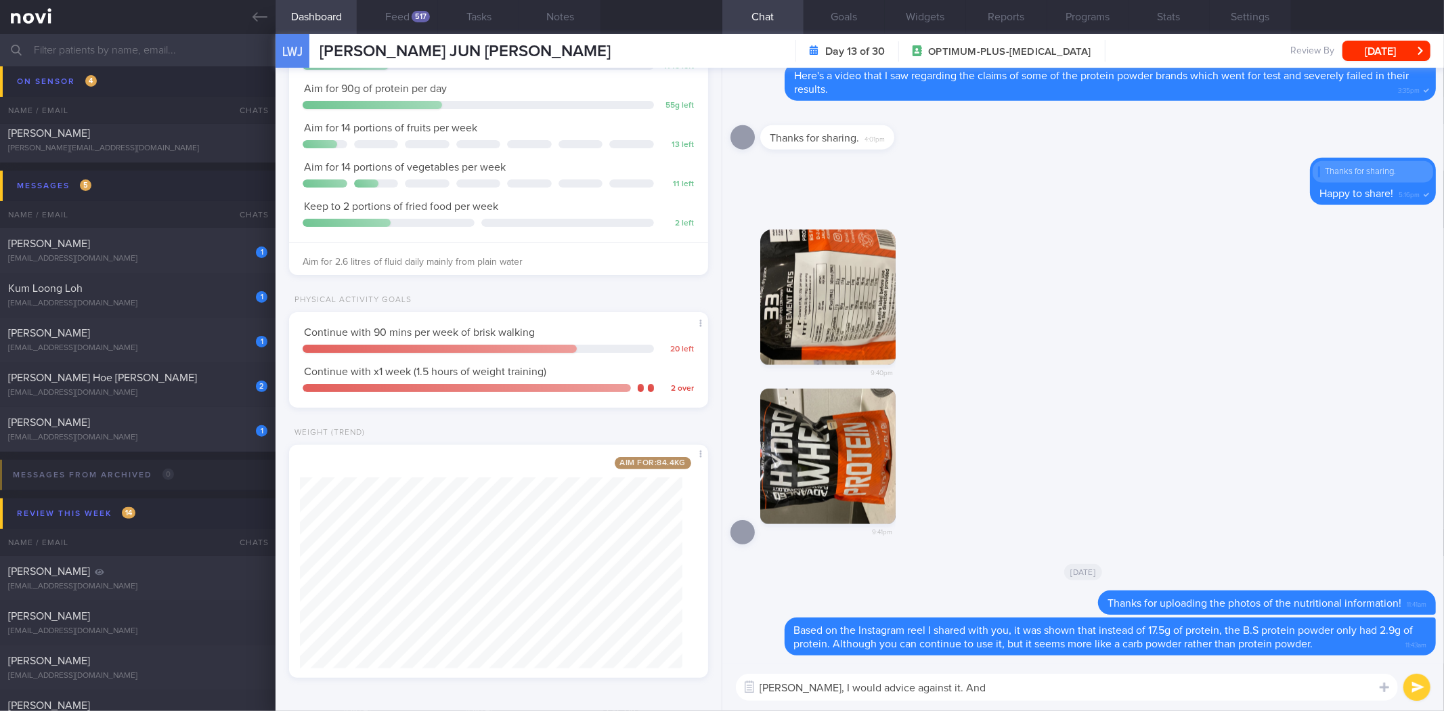
click at [1002, 685] on textarea "[PERSON_NAME], I would advice against it. And" at bounding box center [1067, 686] width 662 height 27
drag, startPoint x: 981, startPoint y: 691, endPoint x: 836, endPoint y: 688, distance: 145.5
click at [836, 688] on textarea "[PERSON_NAME], I would advice against it. And" at bounding box center [1067, 686] width 662 height 27
click at [1174, 702] on div "Hence, I would suggest swapping to other more reputable brands like Hence, I wo…" at bounding box center [1082, 686] width 721 height 47
click at [1183, 694] on textarea "Hence, I would suggest swapping to other more reputable brands like" at bounding box center [1067, 686] width 662 height 27
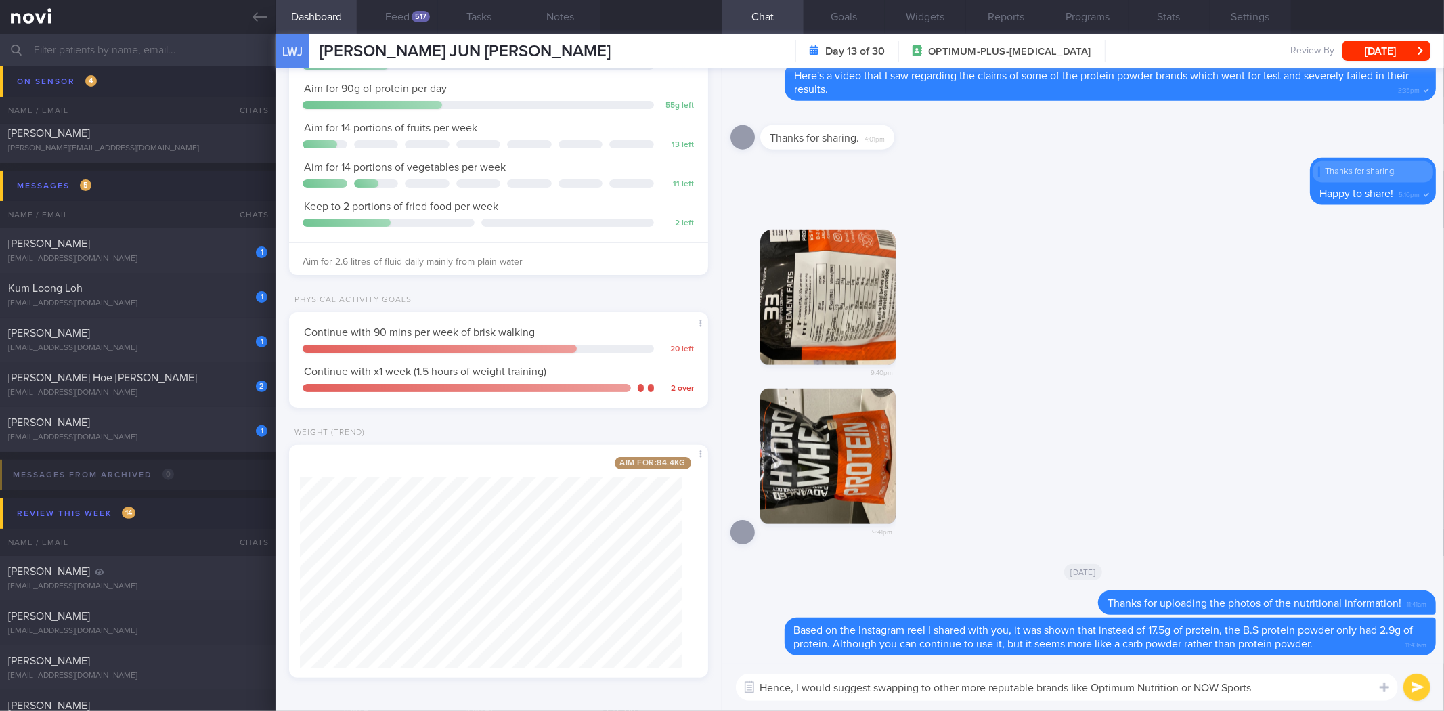
click at [1293, 687] on textarea "Hence, I would suggest swapping to other more reputable brands like Optimum Nut…" at bounding box center [1067, 686] width 662 height 27
type textarea "Hence, I would suggest swapping to other more reputable brands like Optimum Nut…"
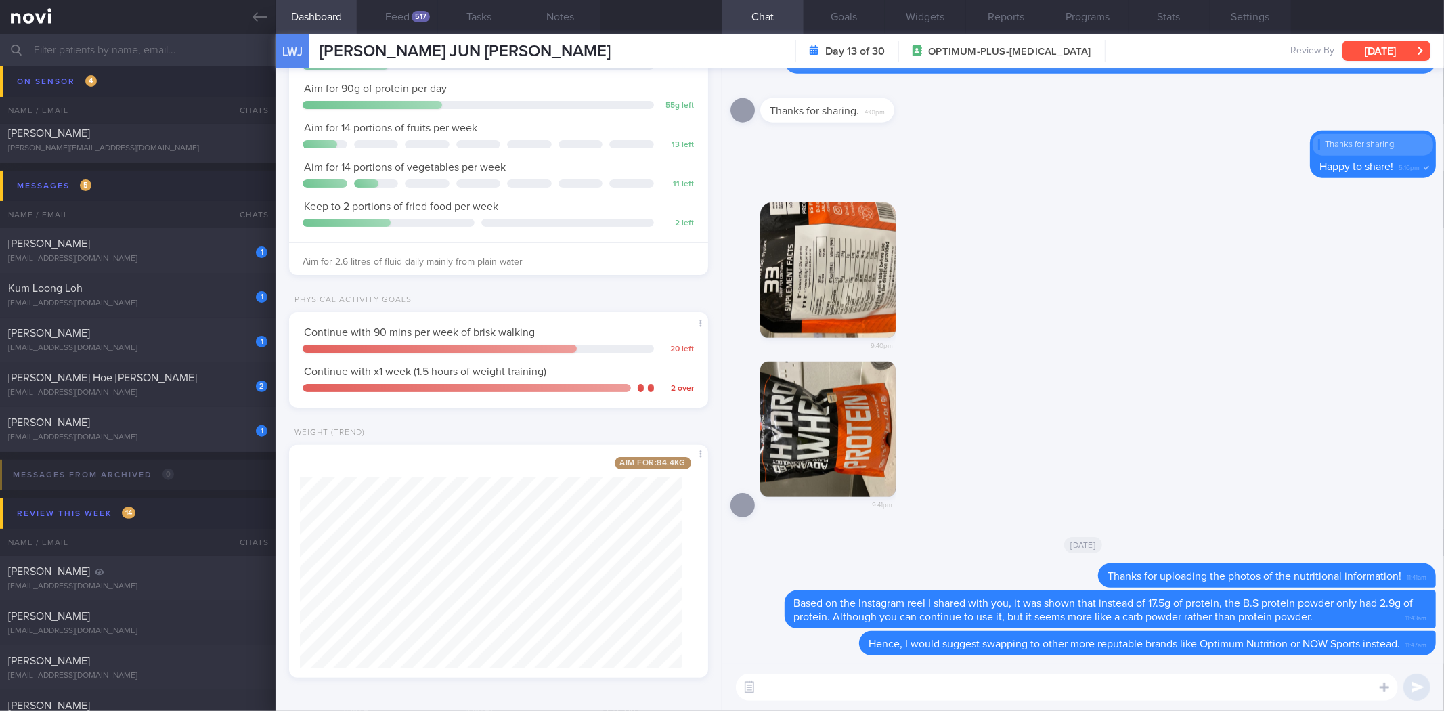
click at [1386, 51] on button "[DATE]" at bounding box center [1386, 51] width 88 height 20
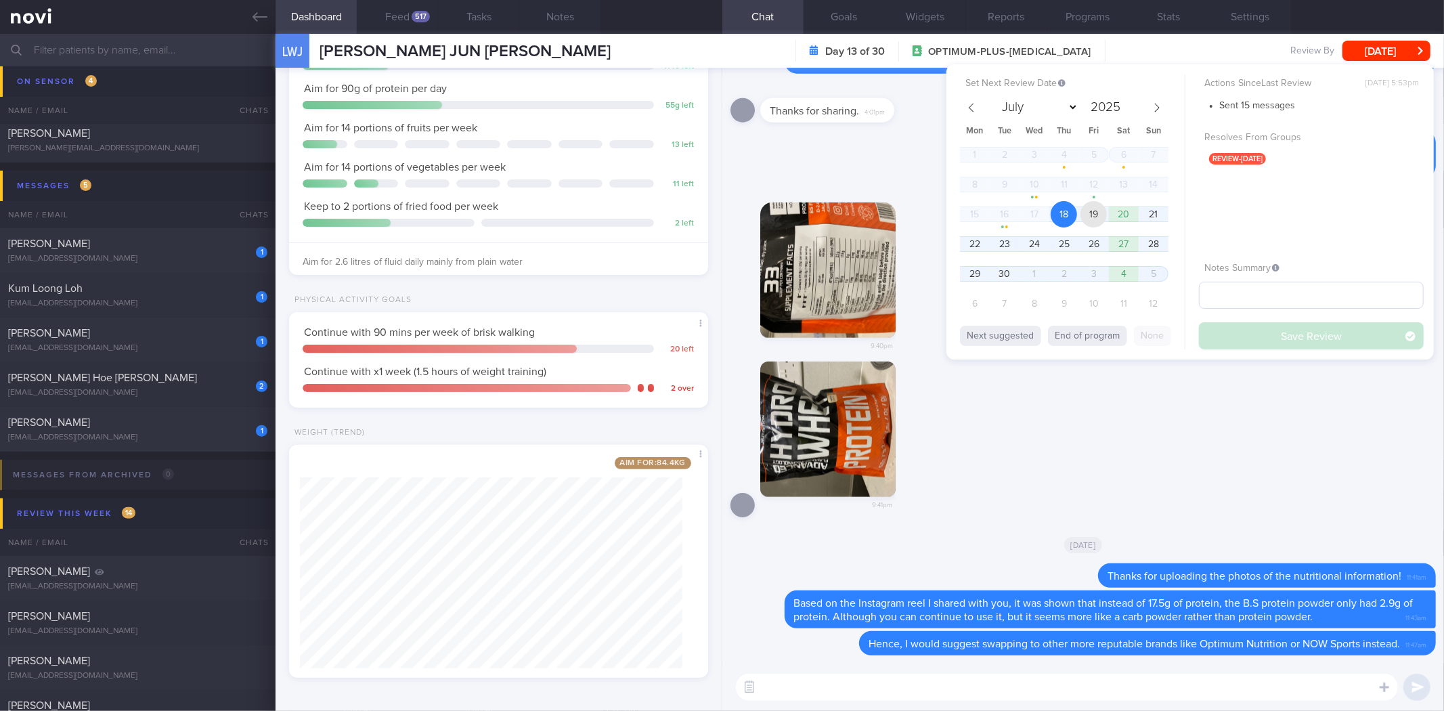
click at [1094, 210] on span "19" at bounding box center [1093, 214] width 26 height 26
click at [1230, 339] on button "Save Review" at bounding box center [1311, 335] width 225 height 27
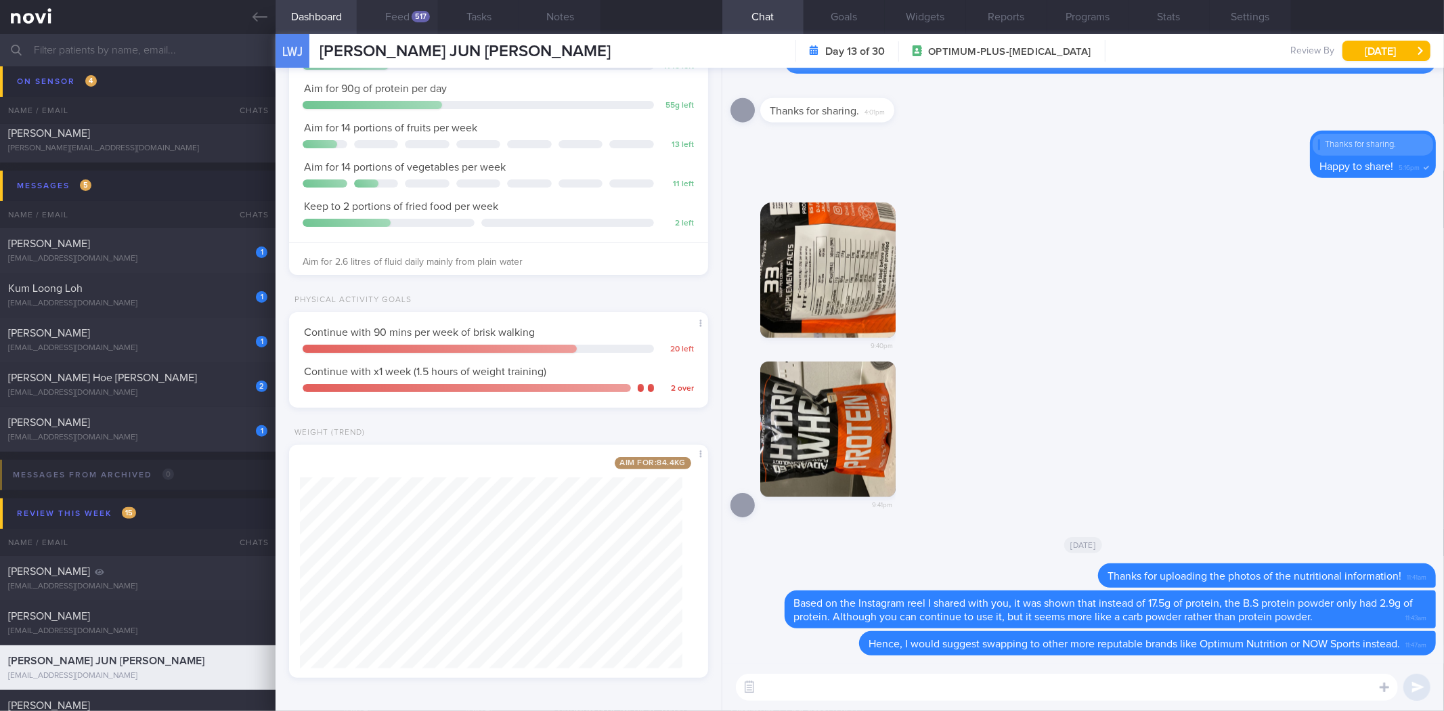
click at [416, 24] on button "Feed 517" at bounding box center [397, 17] width 81 height 34
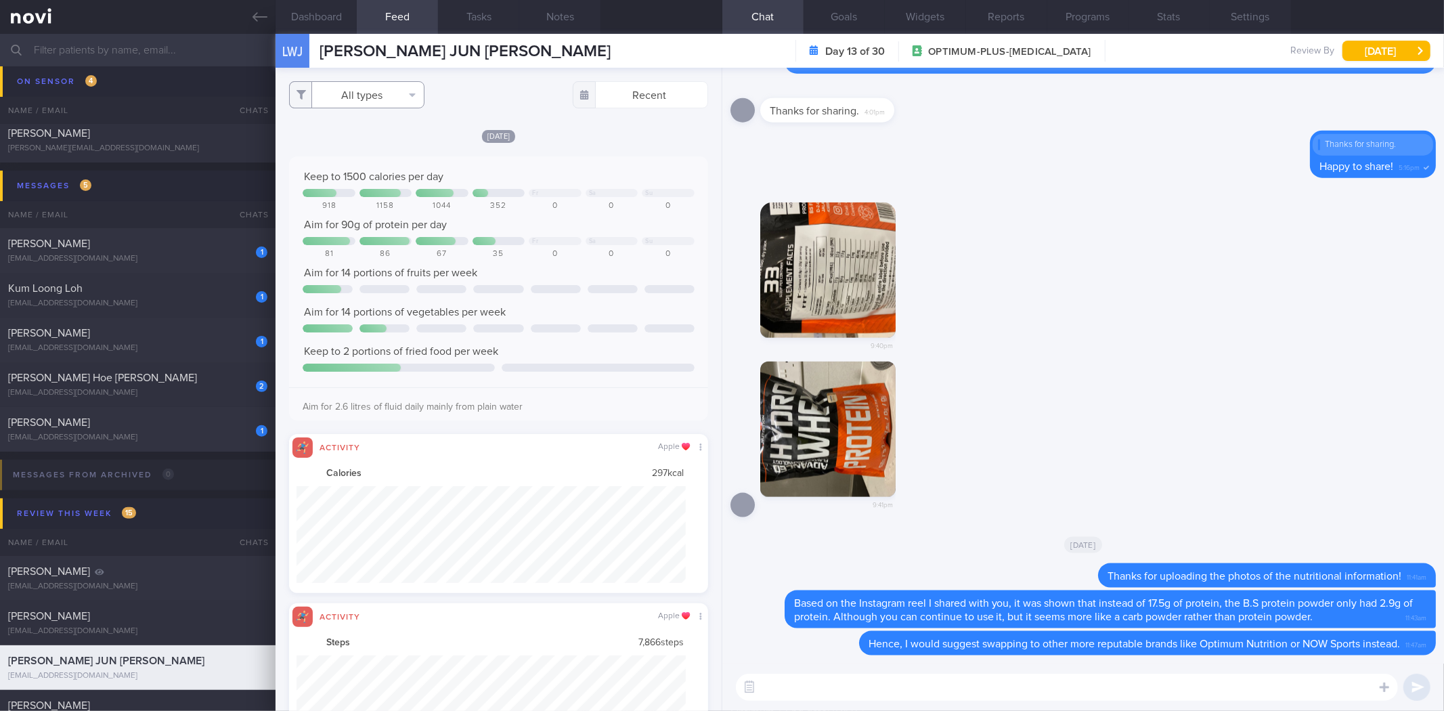
click at [364, 98] on button "All types" at bounding box center [356, 94] width 135 height 27
click at [370, 133] on button "Activity" at bounding box center [357, 141] width 134 height 20
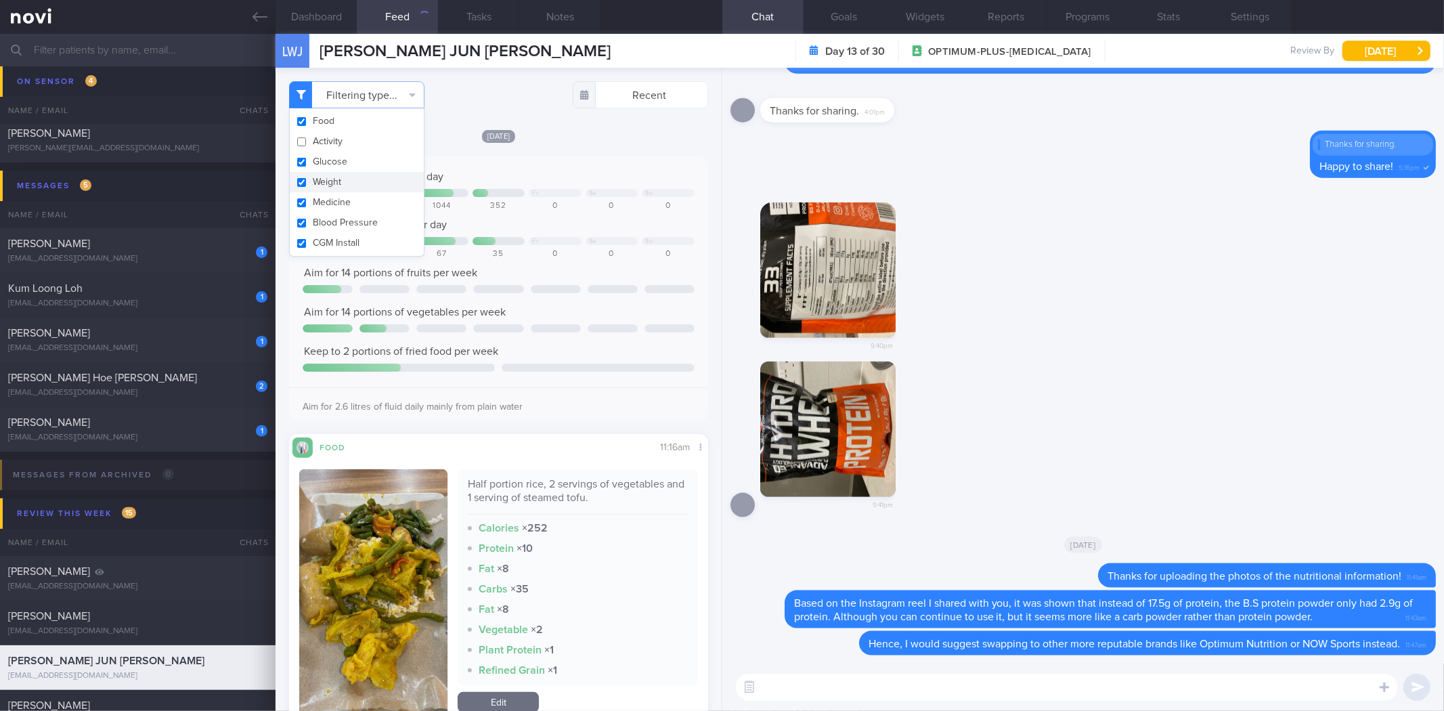
checkbox input "false"
click at [376, 174] on button "Weight" at bounding box center [357, 182] width 134 height 20
checkbox input "false"
click at [572, 133] on div "[DATE]" at bounding box center [498, 136] width 418 height 14
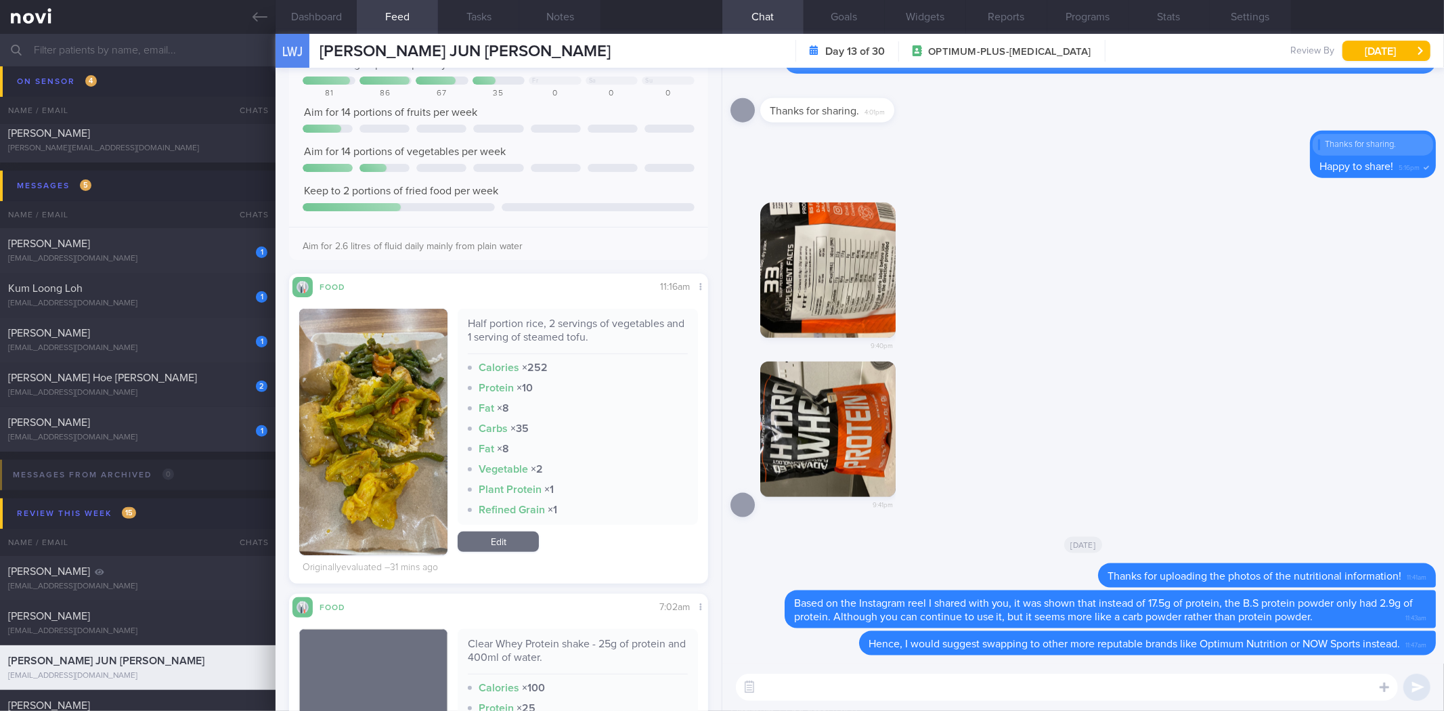
scroll to position [376, 0]
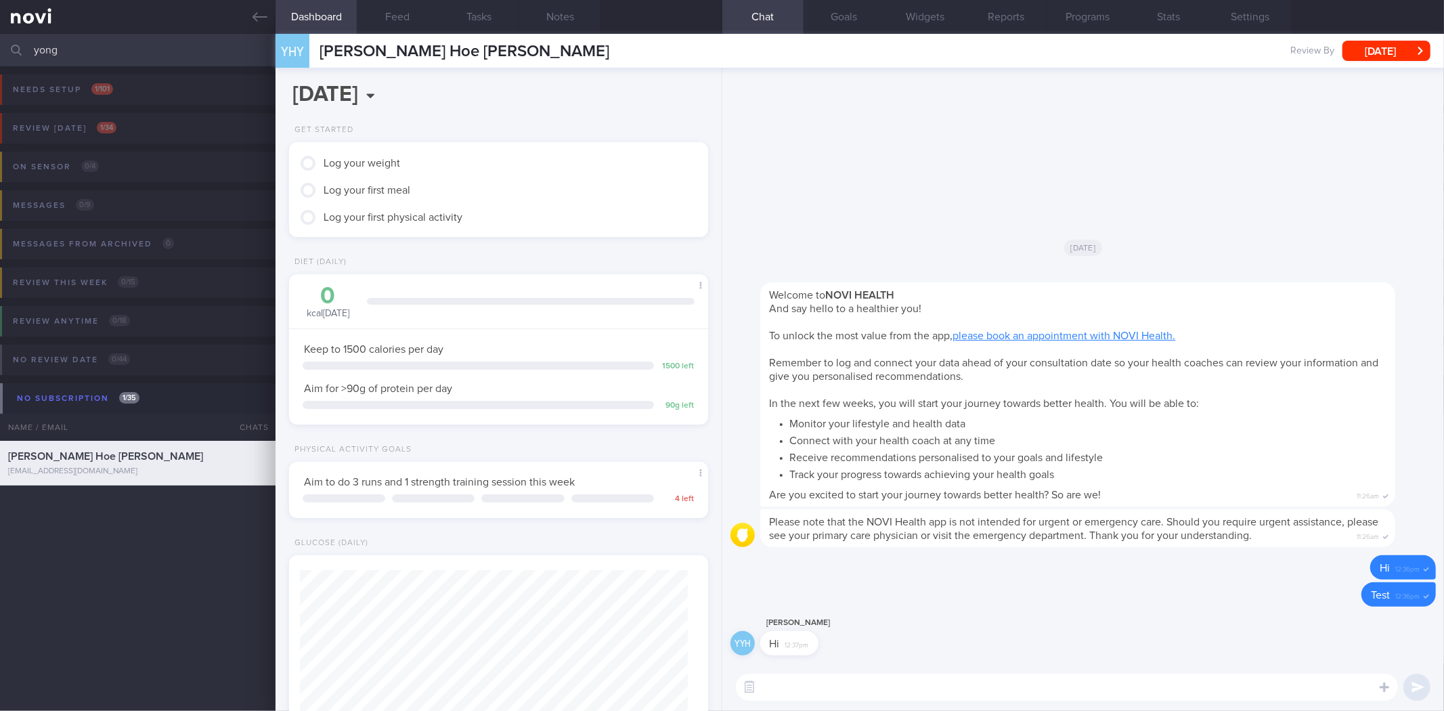
scroll to position [210, 382]
